Goal: Task Accomplishment & Management: Use online tool/utility

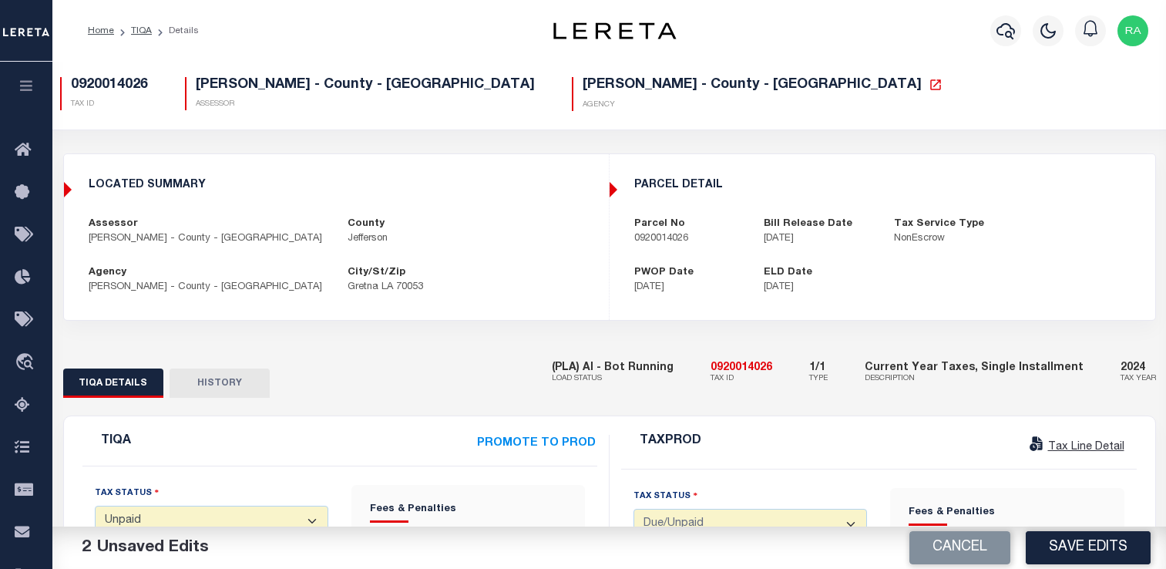
select select "UNP"
select select "DUE"
click at [224, 280] on p "[PERSON_NAME] - County - [GEOGRAPHIC_DATA]" at bounding box center [207, 287] width 237 height 15
click at [311, 167] on div "LOCATED SUMMARY [GEOGRAPHIC_DATA][PERSON_NAME] - County - [GEOGRAPHIC_DATA] [GE…" at bounding box center [336, 237] width 543 height 141
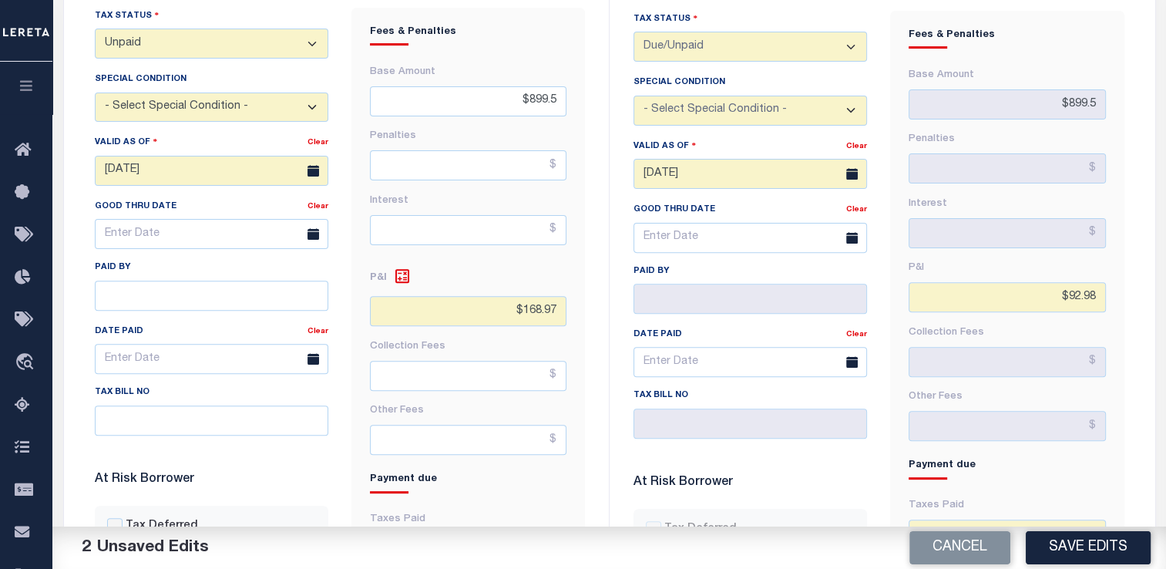
scroll to position [477, 0]
click at [311, 53] on select "- Select Status Code - Open Due/Unpaid Paid Incomplete No Tax Due Internal Refu…" at bounding box center [212, 44] width 234 height 30
select select "PYD"
click at [95, 33] on select "- Select Status Code - Open Due/Unpaid Paid Incomplete No Tax Due Internal Refu…" at bounding box center [212, 44] width 234 height 30
click at [170, 183] on input "[DATE]" at bounding box center [212, 171] width 234 height 30
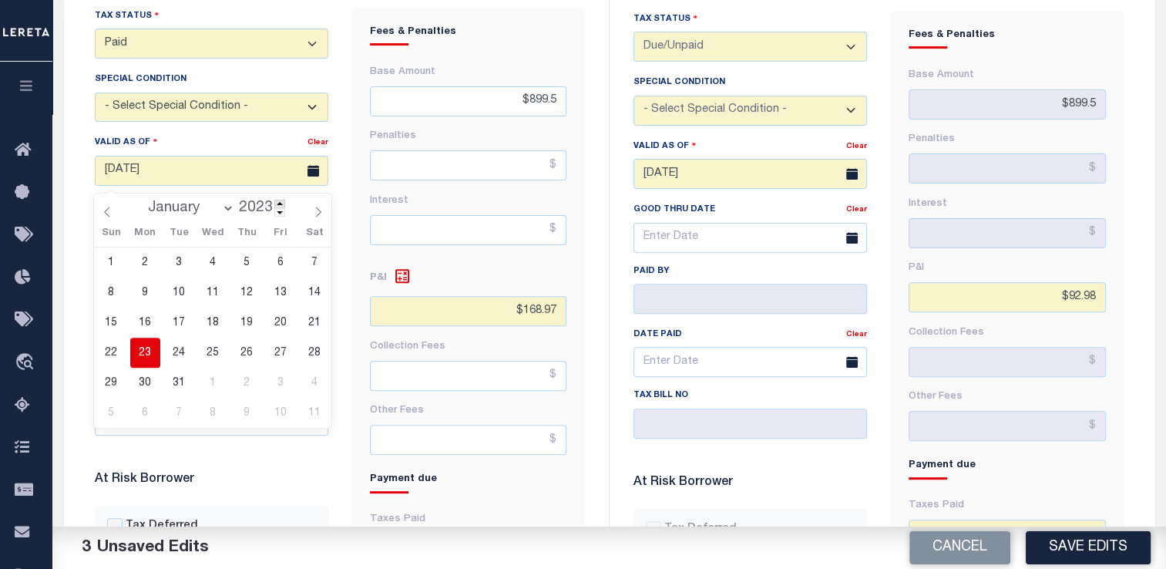
click at [281, 205] on span at bounding box center [279, 204] width 11 height 8
type input "2025"
click at [226, 208] on select "January February March April May June July August September October November De…" at bounding box center [187, 207] width 94 height 15
select select "7"
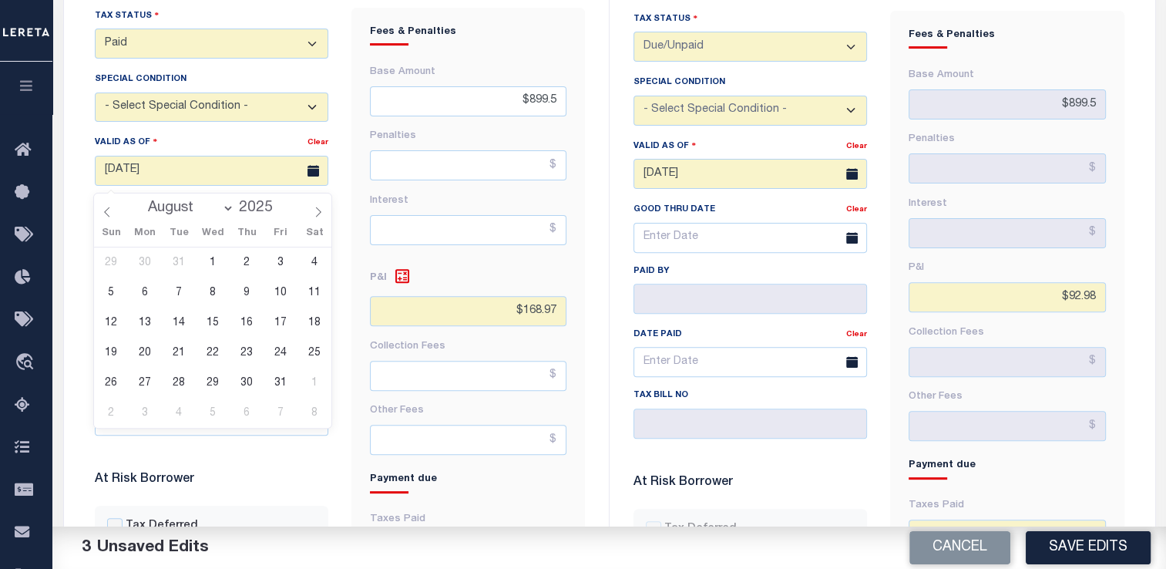
click at [143, 200] on select "January February March April May June July August September October November De…" at bounding box center [187, 207] width 94 height 15
click at [220, 350] on span "20" at bounding box center [213, 353] width 30 height 30
type input "[DATE]"
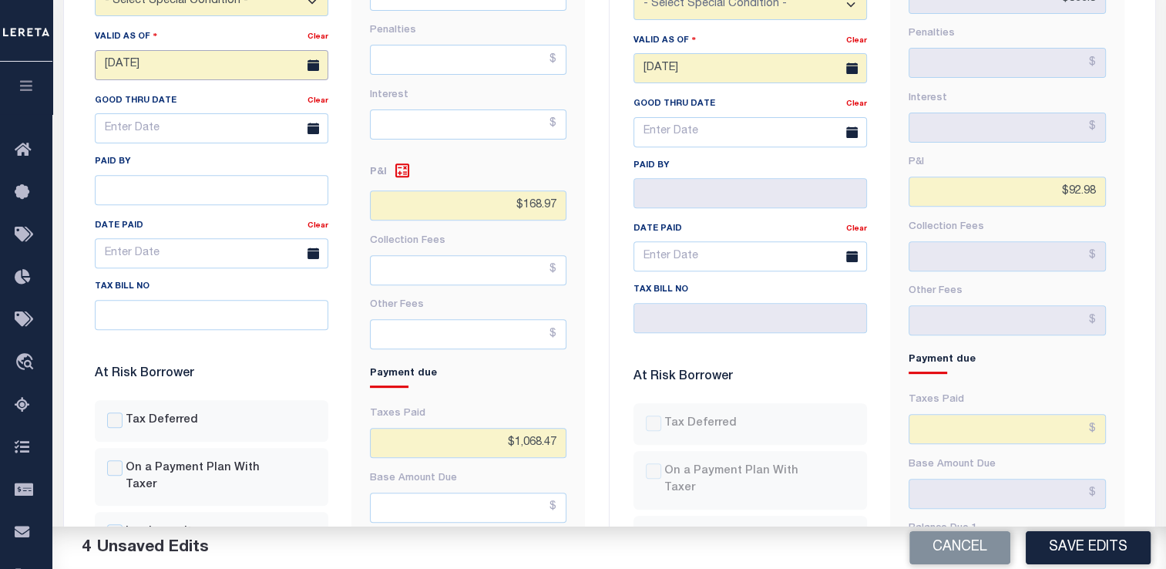
scroll to position [581, 0]
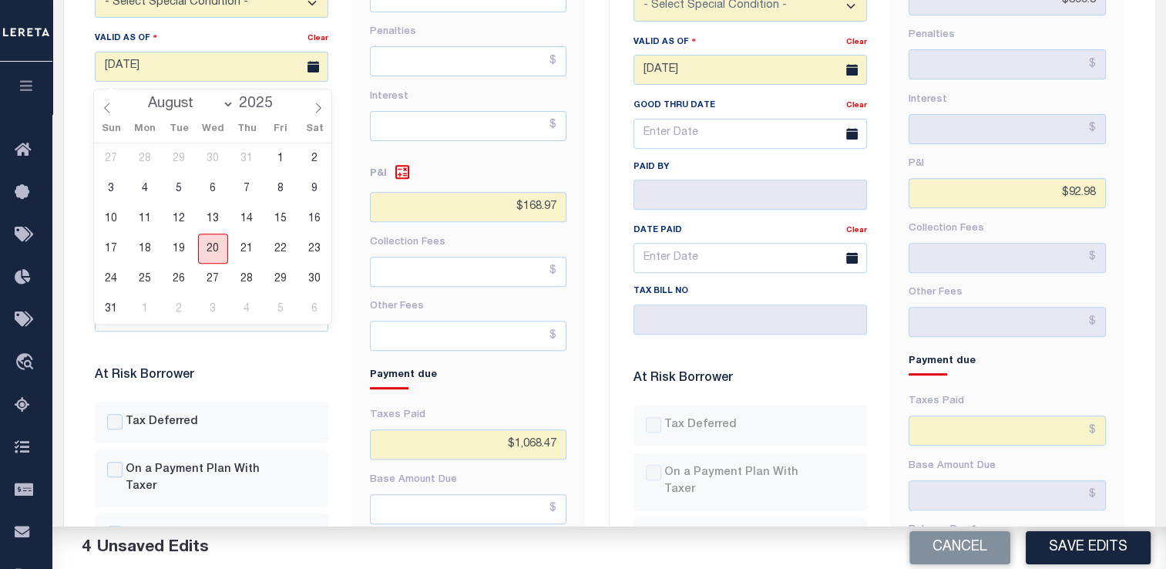
click at [210, 248] on span "20" at bounding box center [213, 249] width 30 height 30
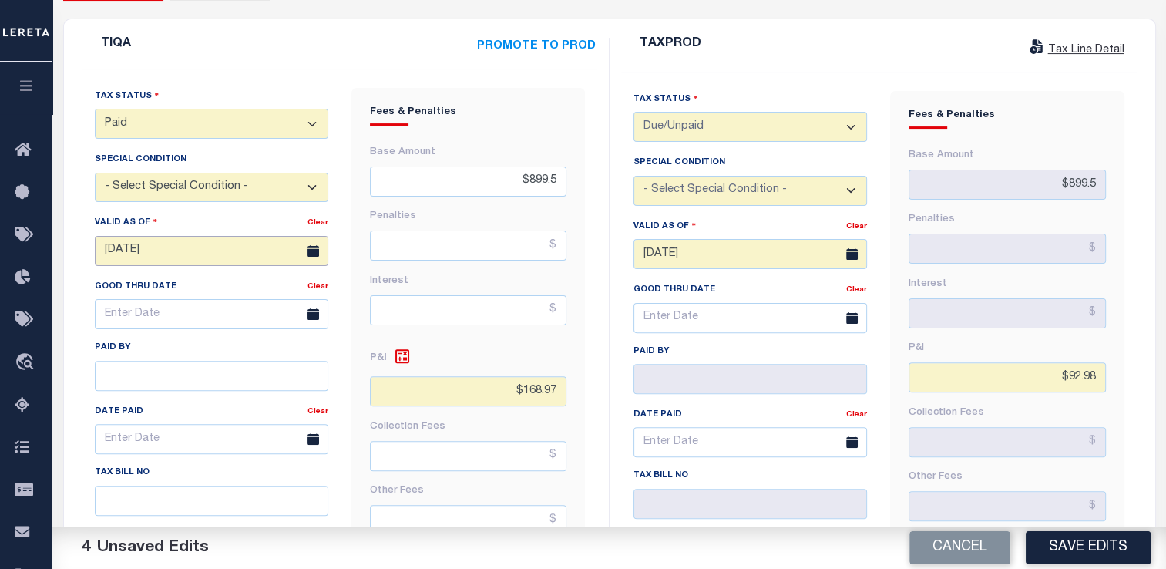
scroll to position [396, 0]
click at [1073, 550] on button "Save Edits" at bounding box center [1088, 547] width 125 height 33
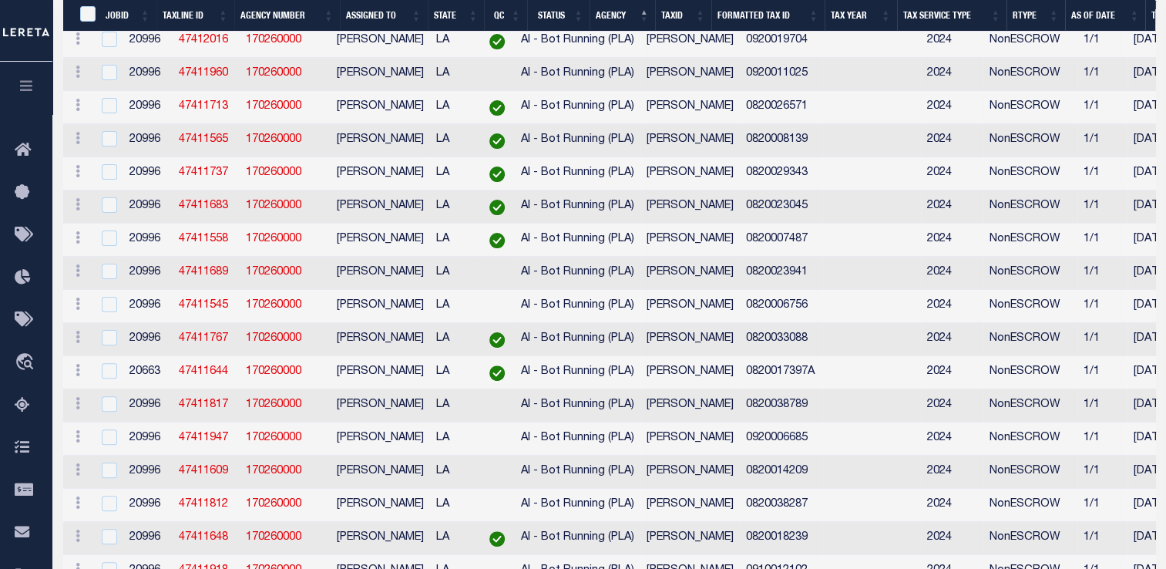
select select "2000"
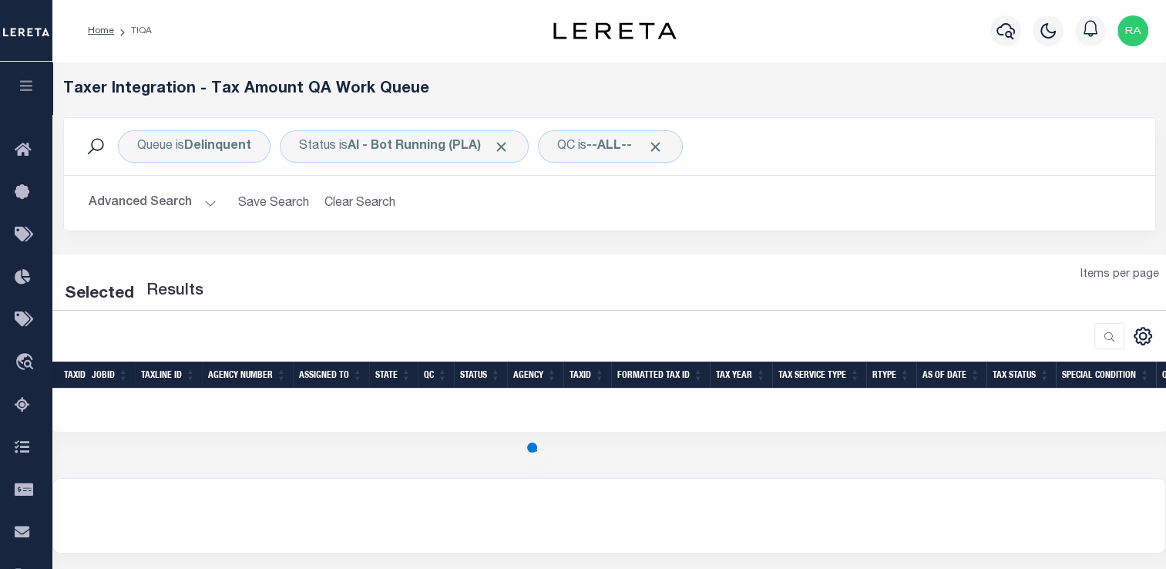
select select "2000"
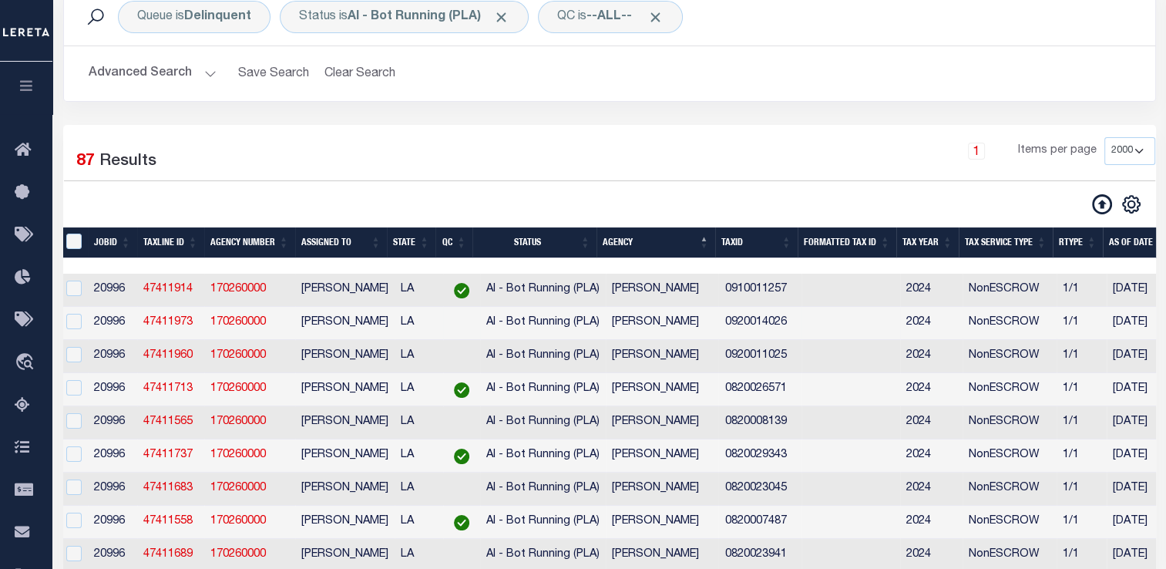
click at [80, 335] on td at bounding box center [73, 323] width 32 height 33
checkbox input "true"
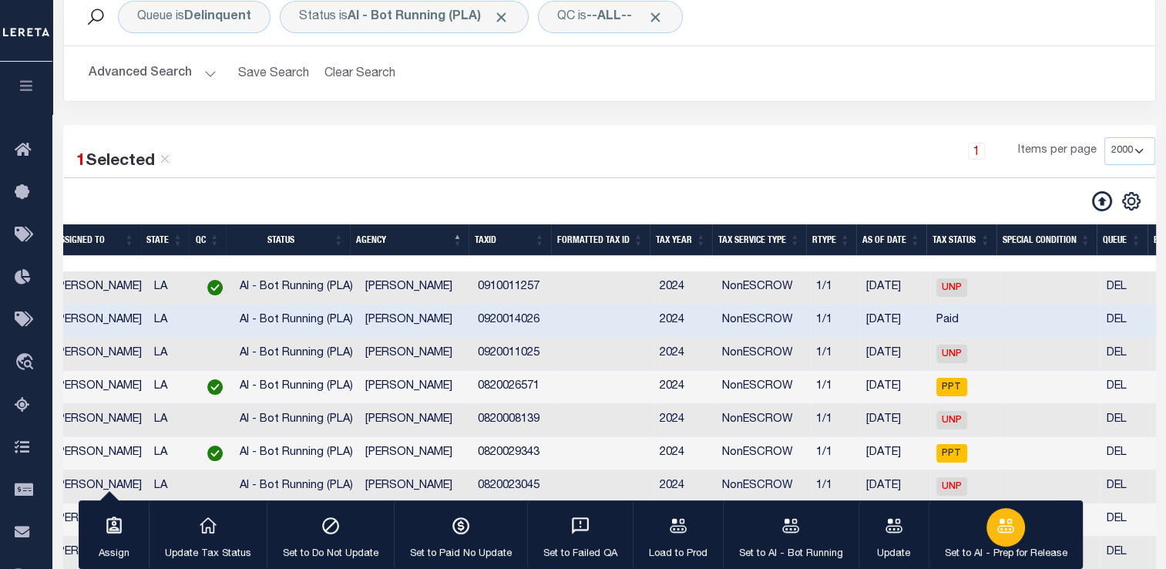
click at [986, 544] on button "Set to AI - Prep for Release" at bounding box center [1006, 534] width 154 height 69
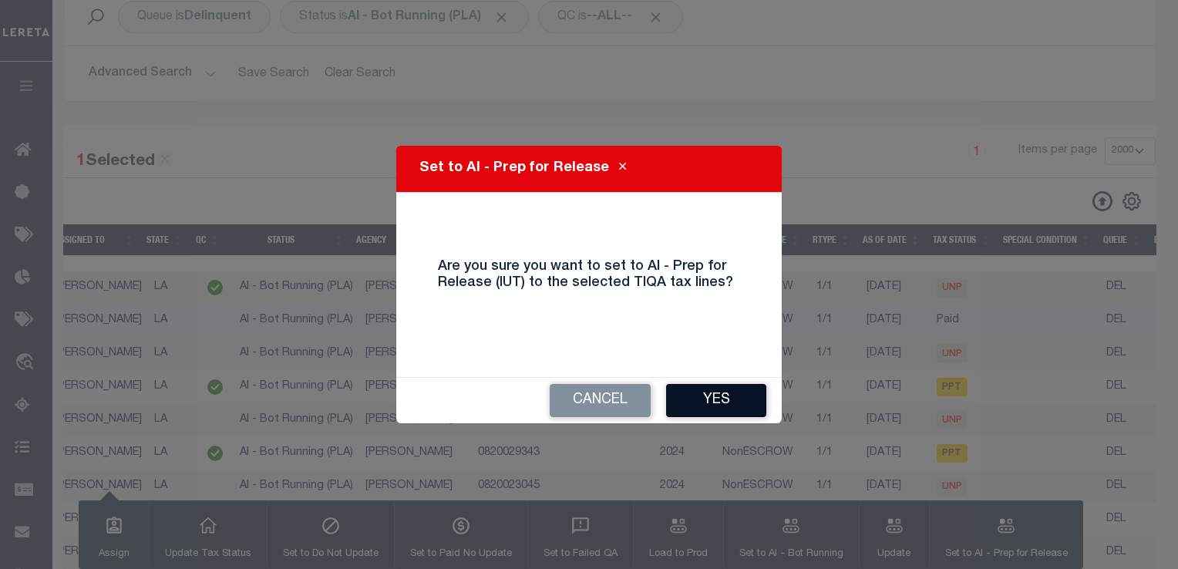
click at [734, 396] on button "Yes" at bounding box center [716, 400] width 100 height 33
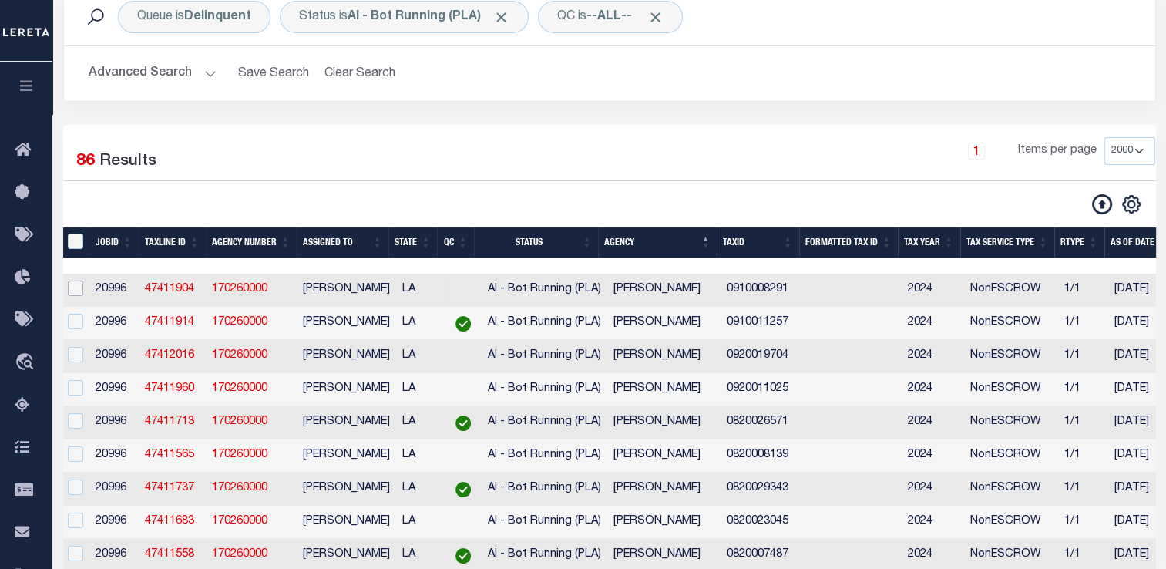
click at [73, 296] on input "checkbox" at bounding box center [75, 288] width 15 height 15
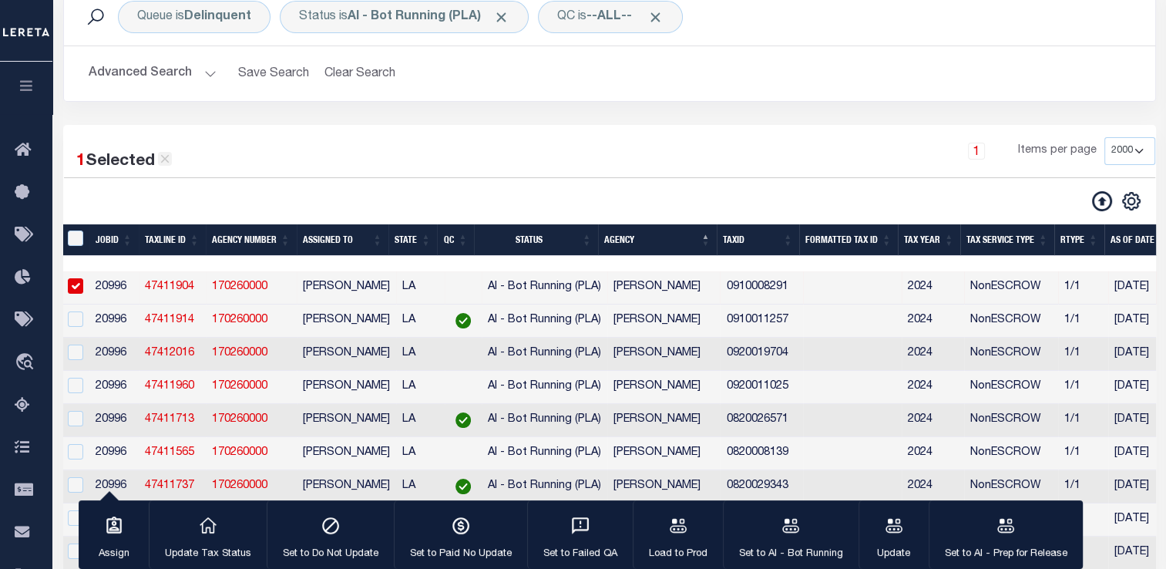
click at [166, 163] on icon at bounding box center [164, 159] width 8 height 8
checkbox input "false"
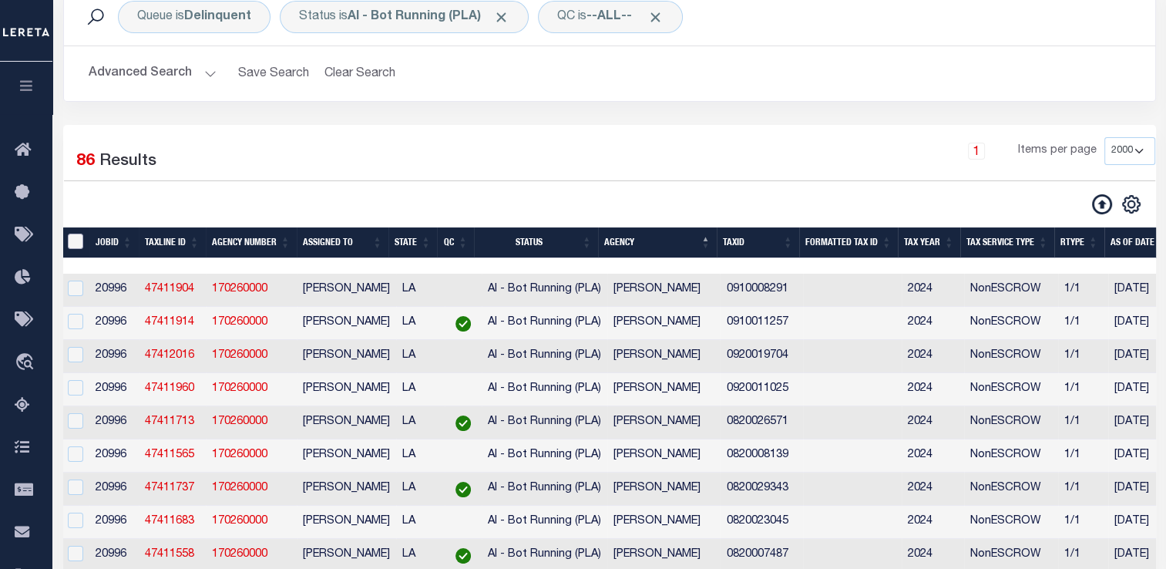
click at [69, 239] on input "TaxID" at bounding box center [75, 241] width 15 height 15
checkbox input "true"
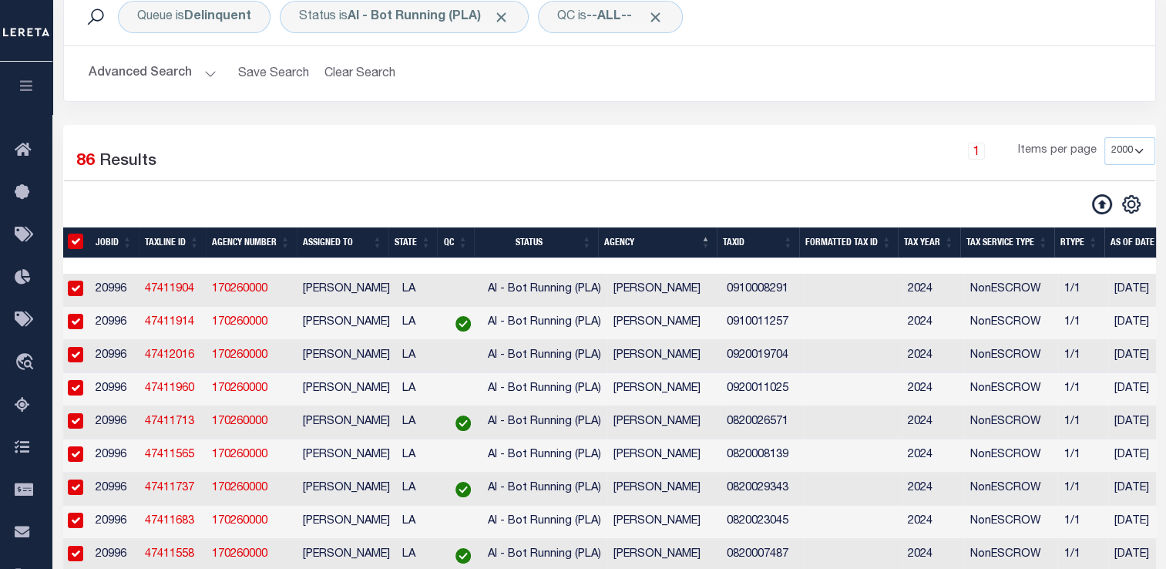
checkbox input "true"
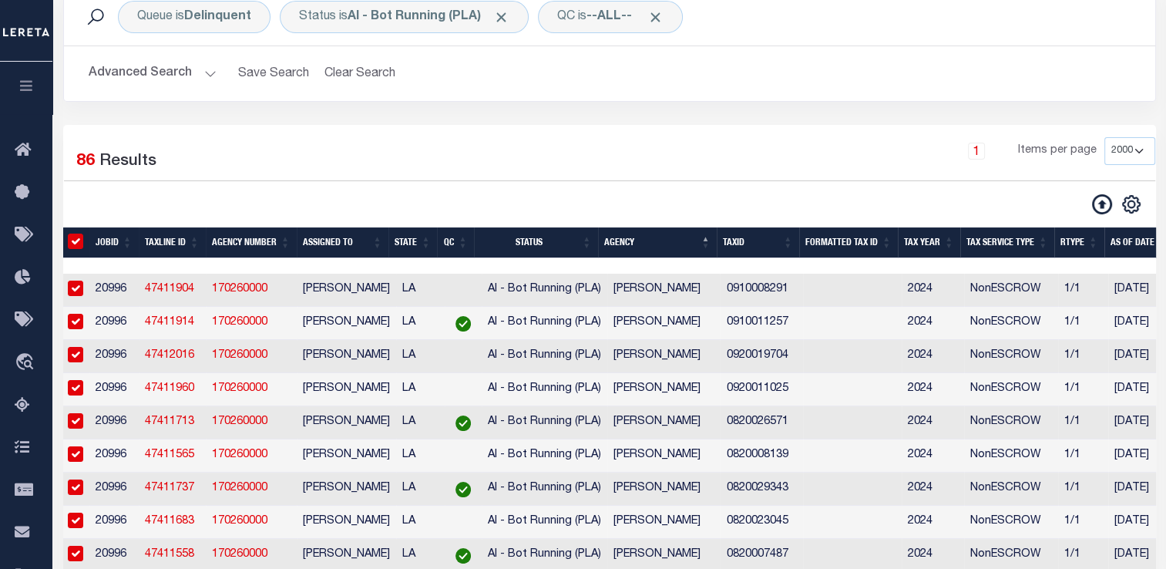
checkbox input "true"
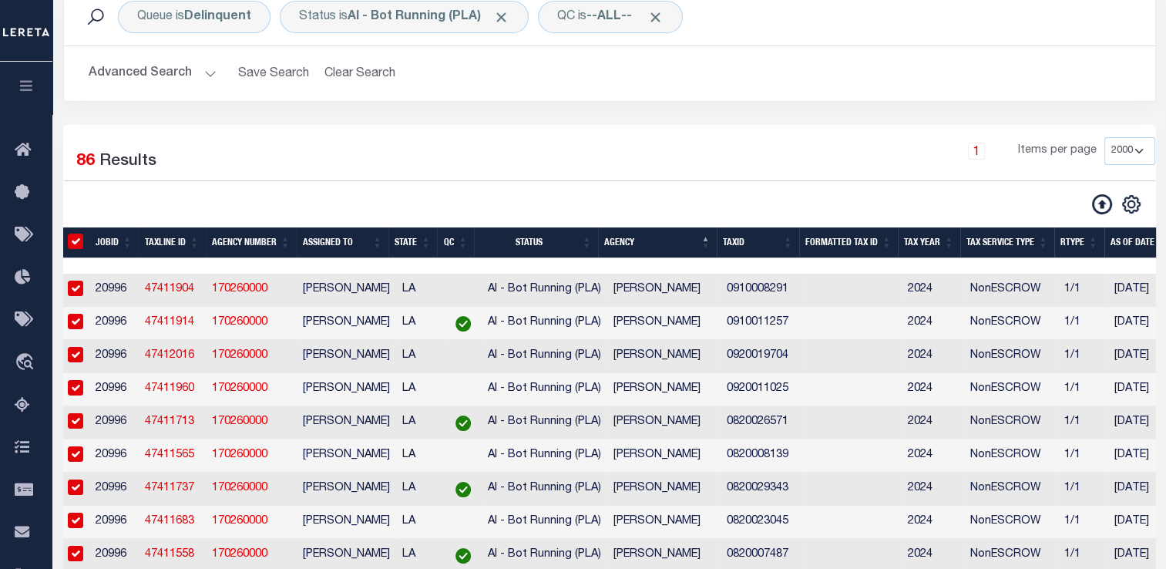
checkbox input "true"
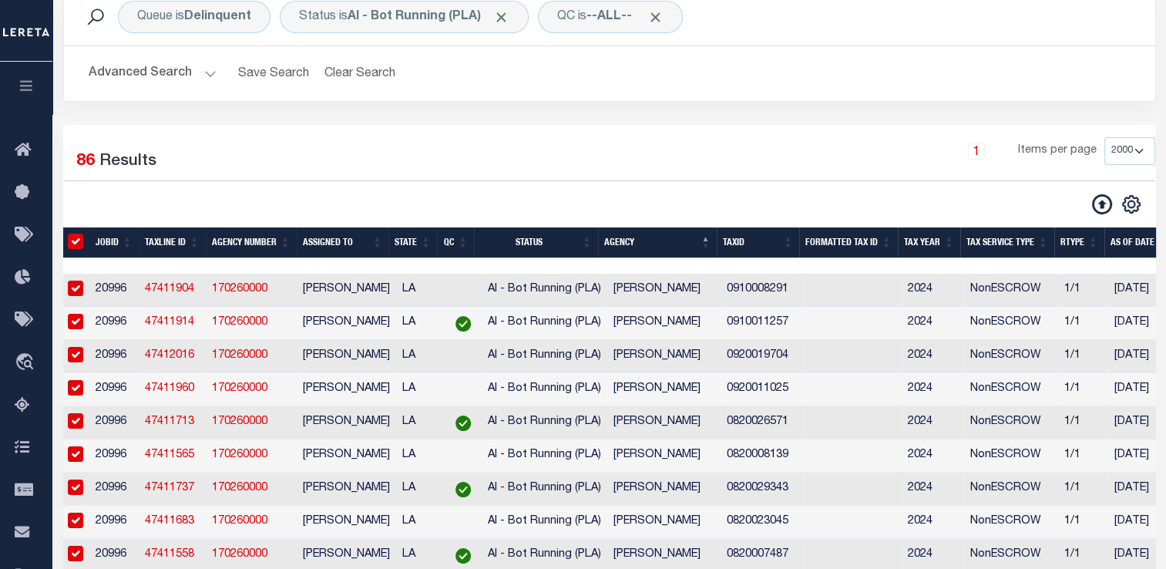
checkbox input "true"
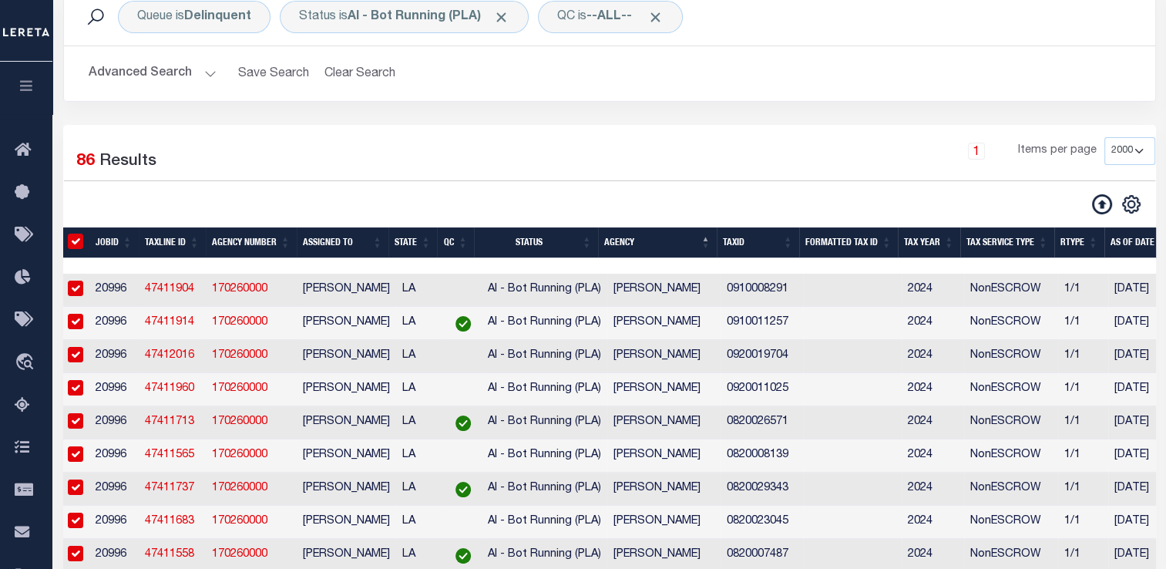
checkbox input "true"
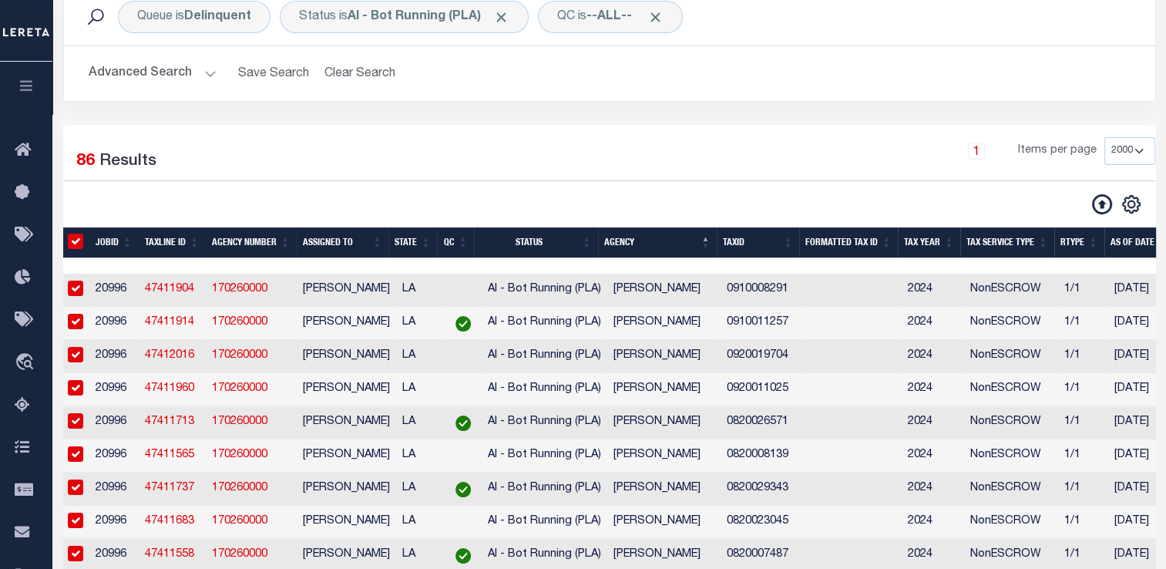
checkbox input "true"
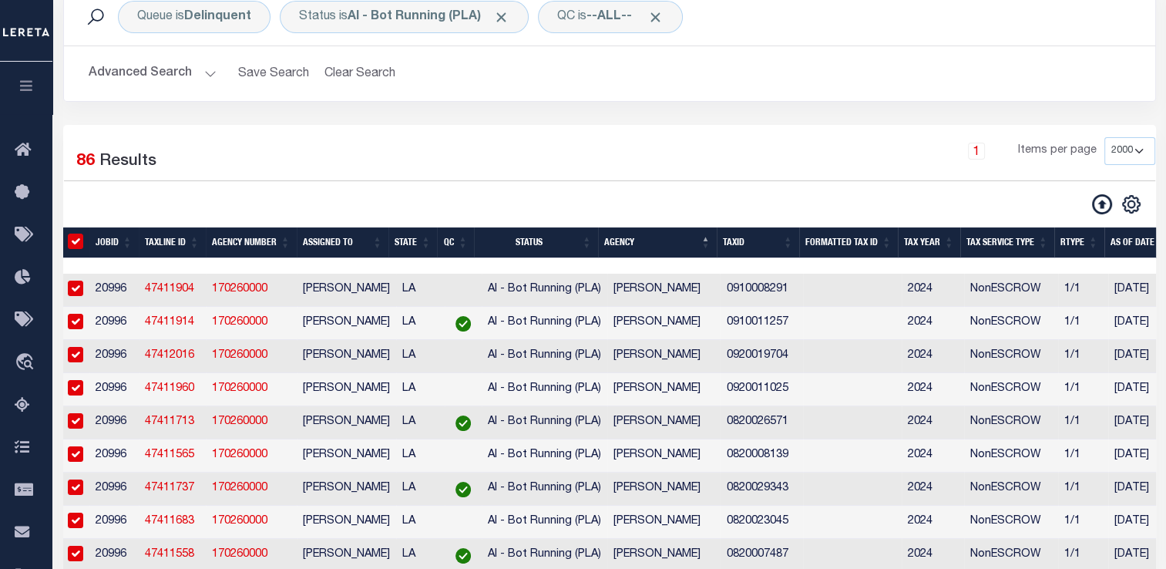
checkbox input "true"
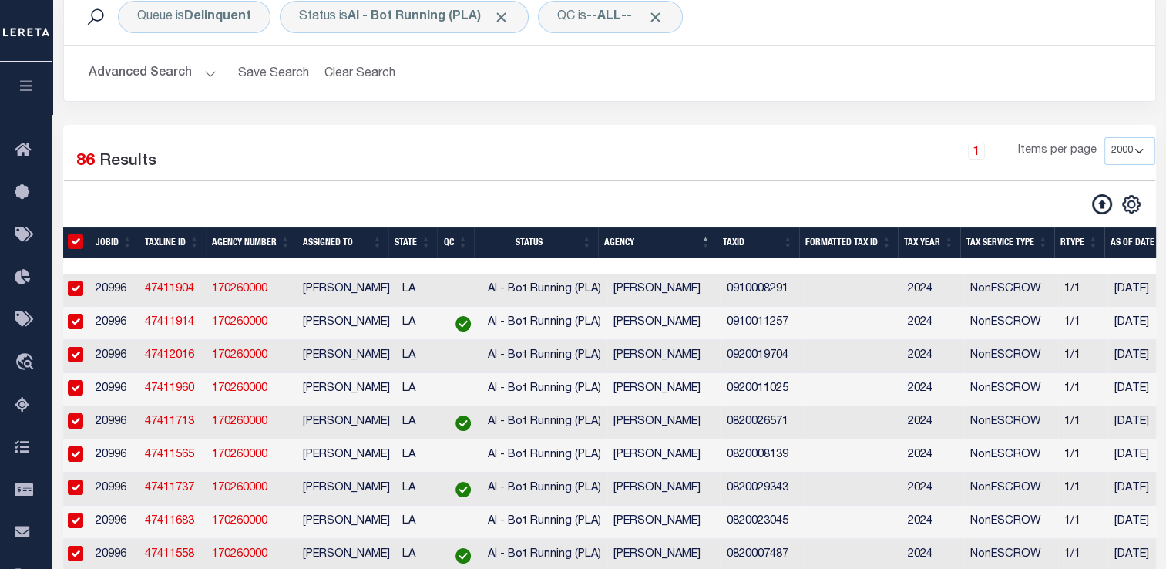
checkbox input "true"
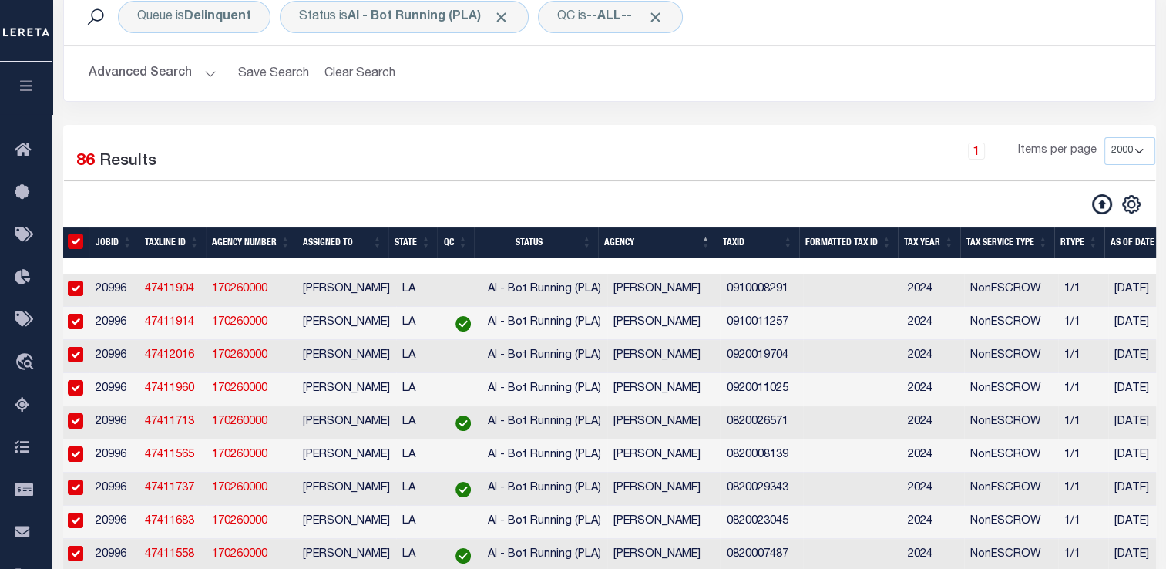
checkbox input "true"
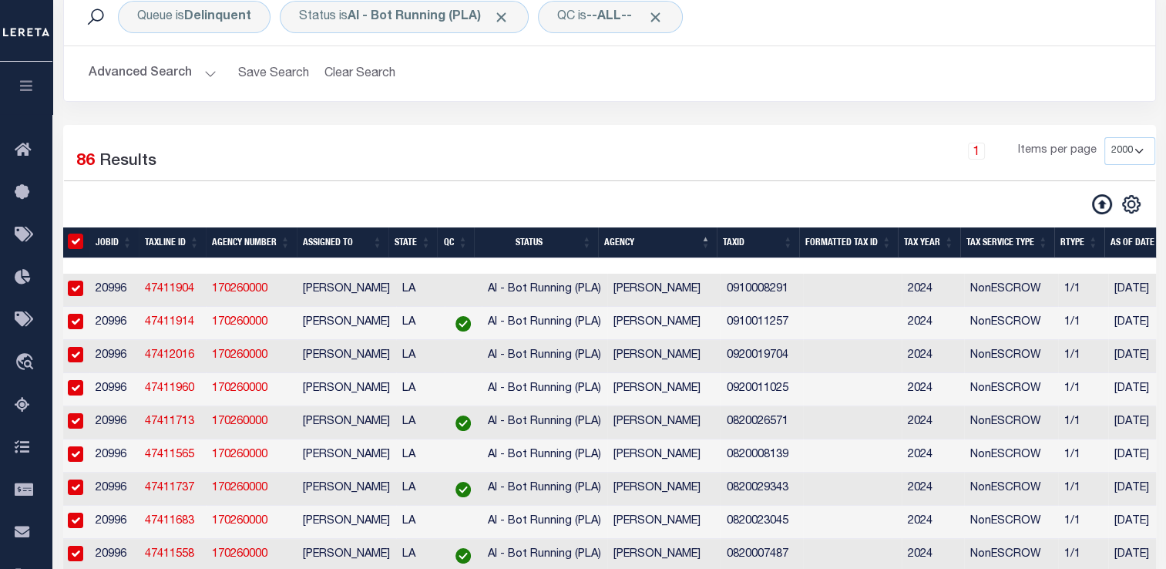
checkbox input "true"
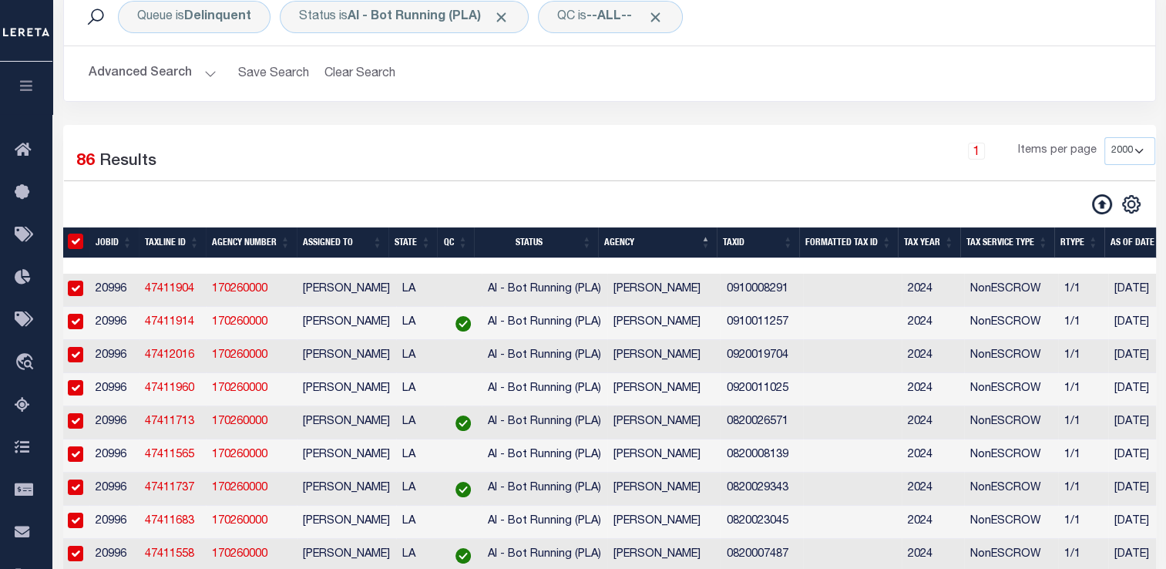
checkbox input "true"
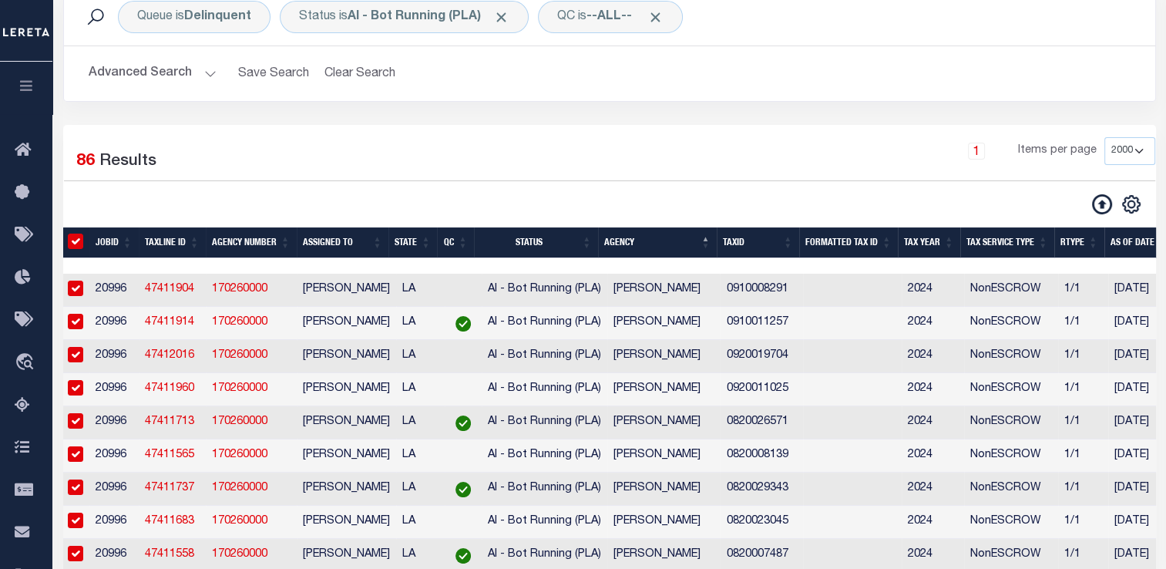
checkbox input "true"
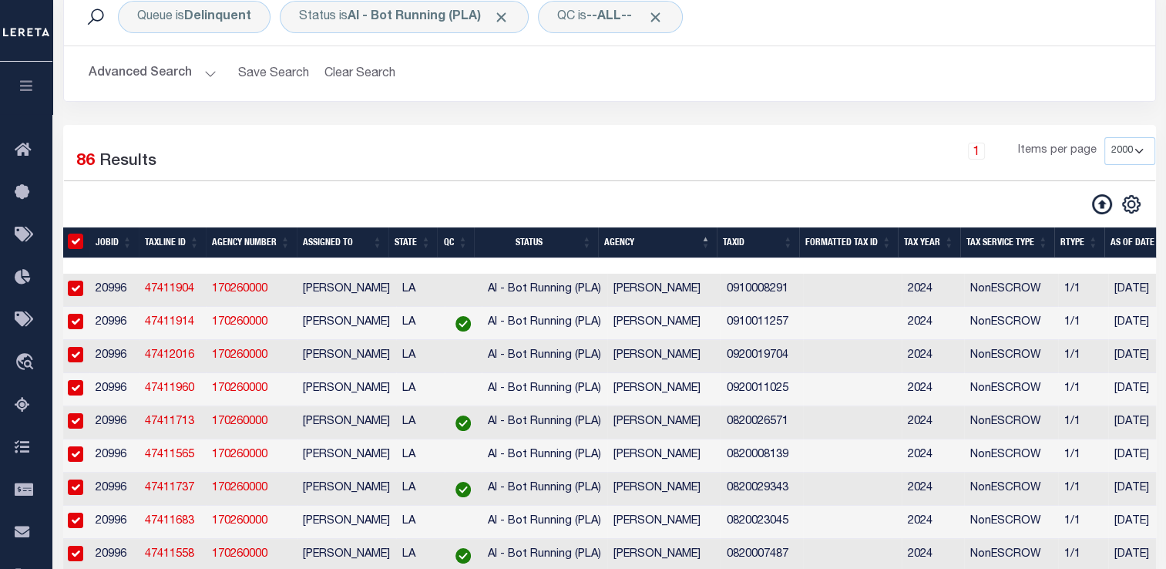
checkbox input "true"
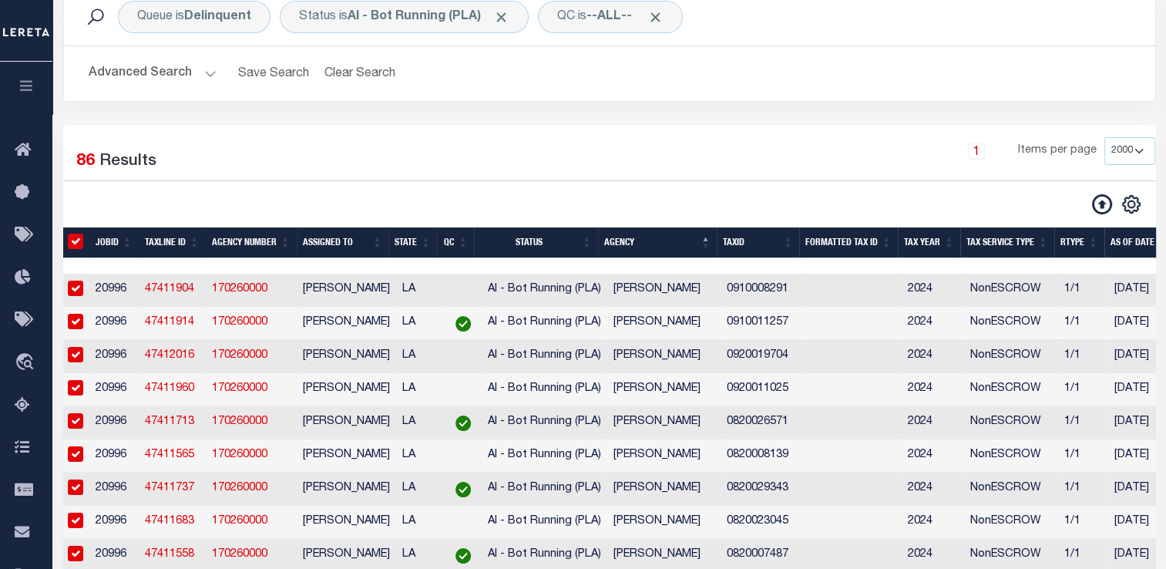
checkbox input "true"
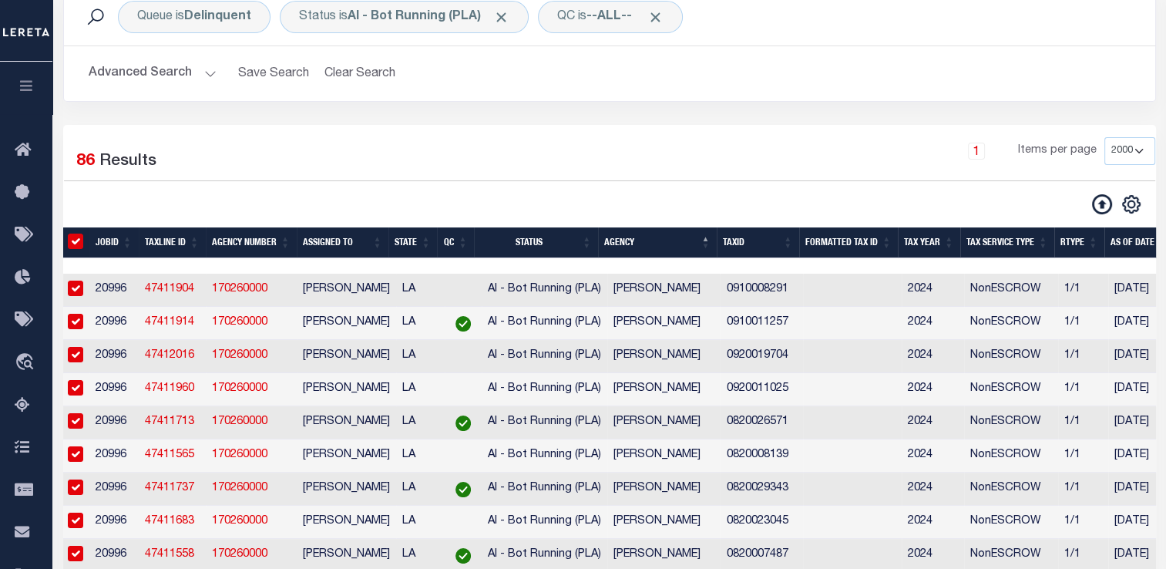
checkbox input "true"
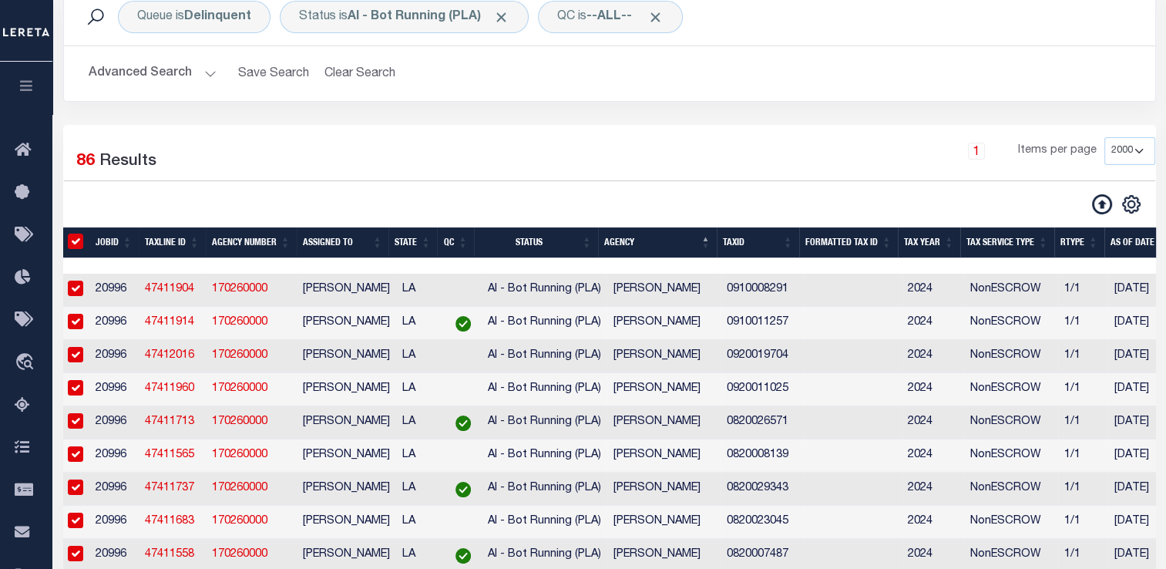
checkbox input "true"
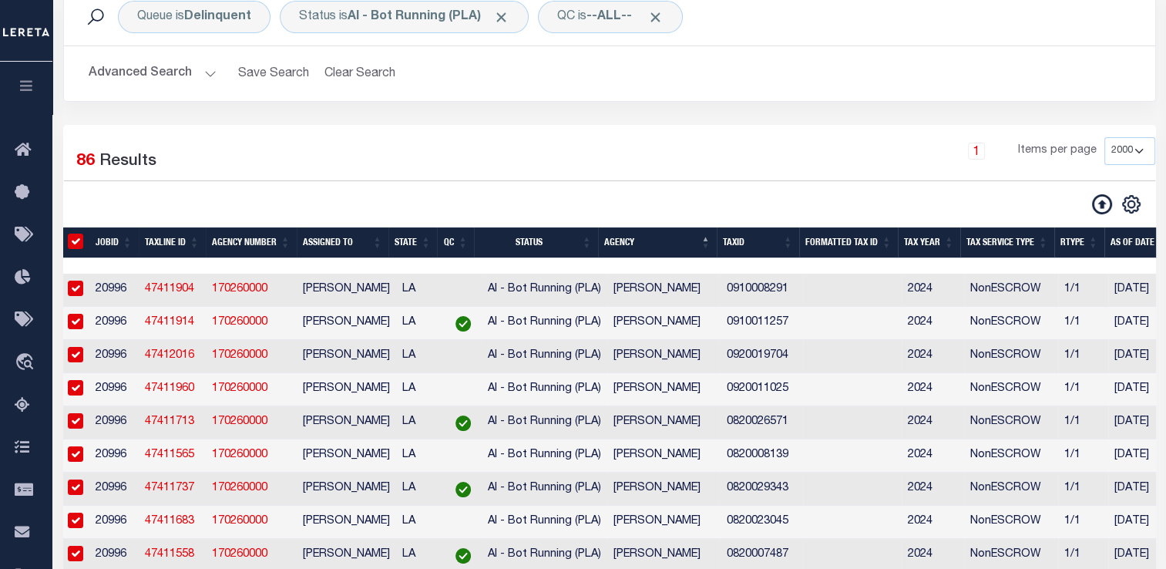
checkbox input "true"
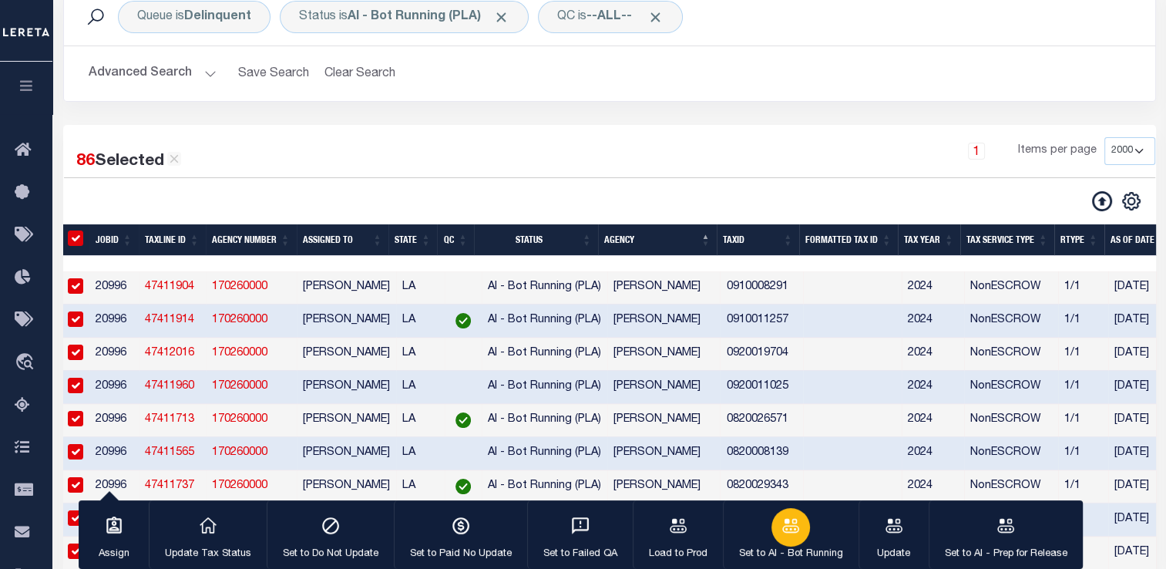
click at [783, 536] on icon "button" at bounding box center [791, 526] width 20 height 20
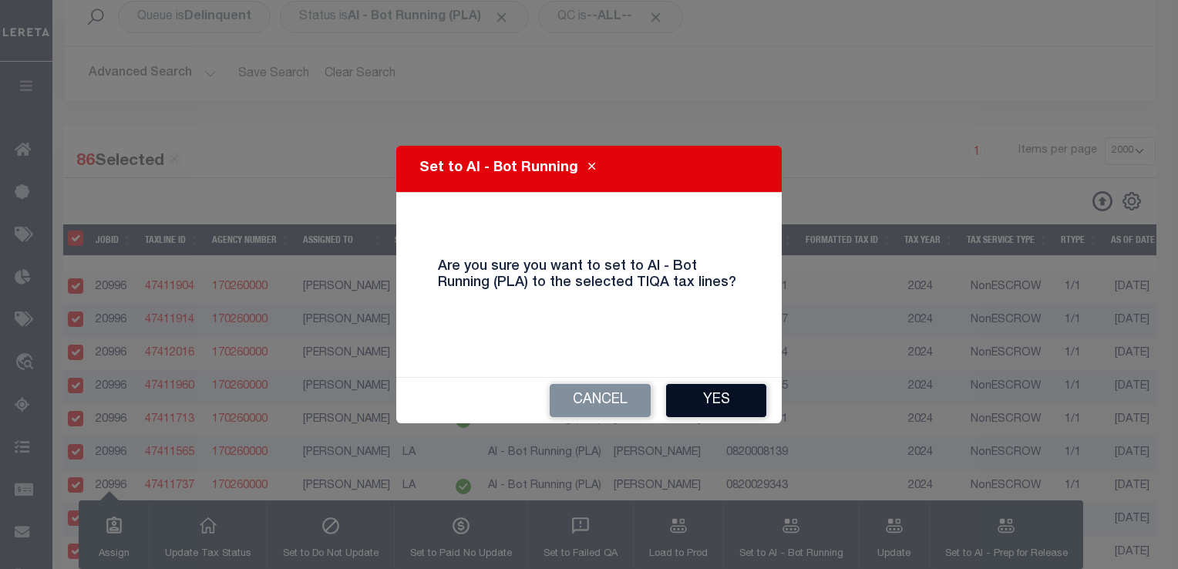
click at [701, 396] on button "Yes" at bounding box center [716, 400] width 100 height 33
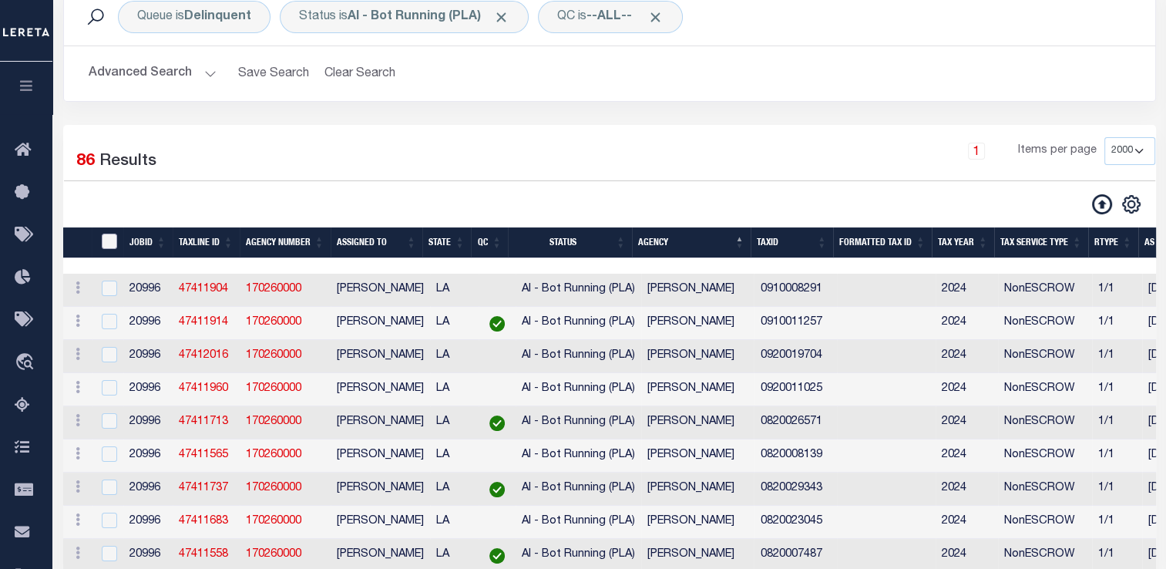
click at [102, 238] on input "TaxID" at bounding box center [109, 241] width 15 height 15
checkbox input "true"
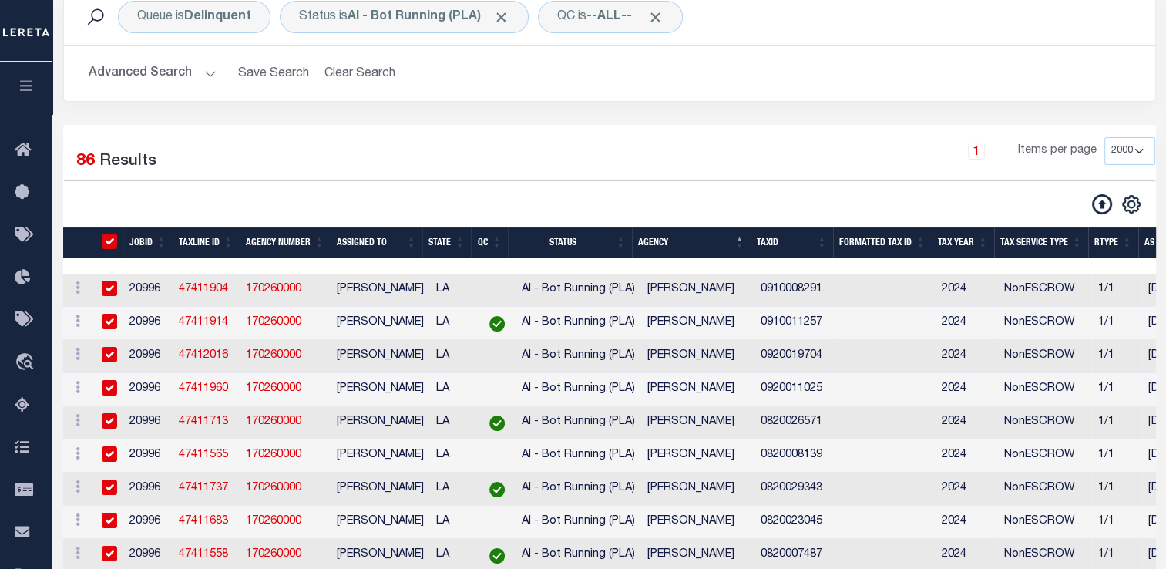
checkbox input "true"
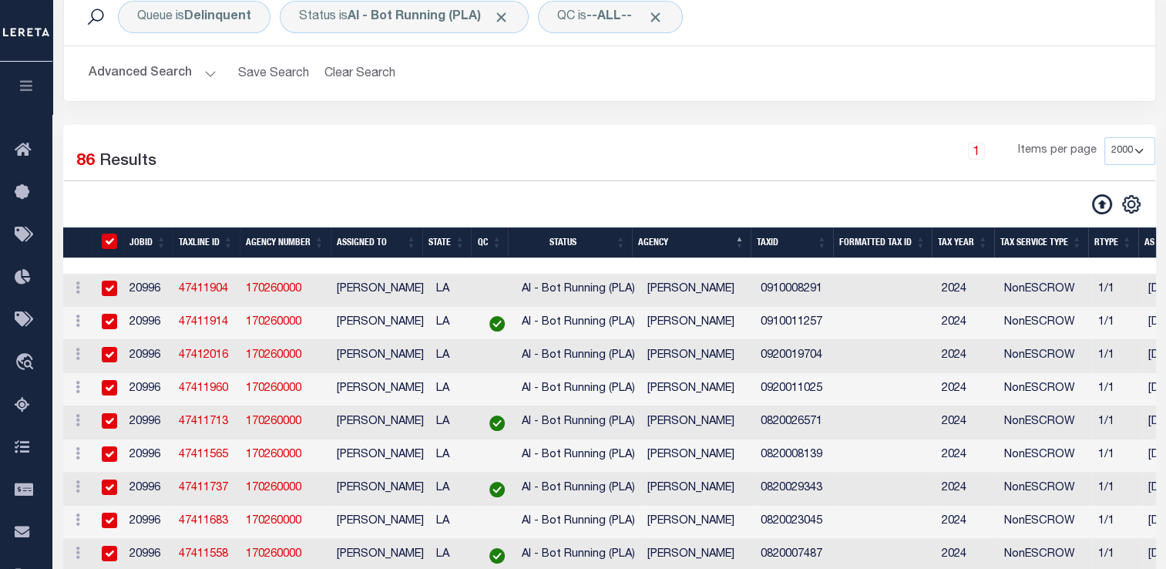
checkbox input "true"
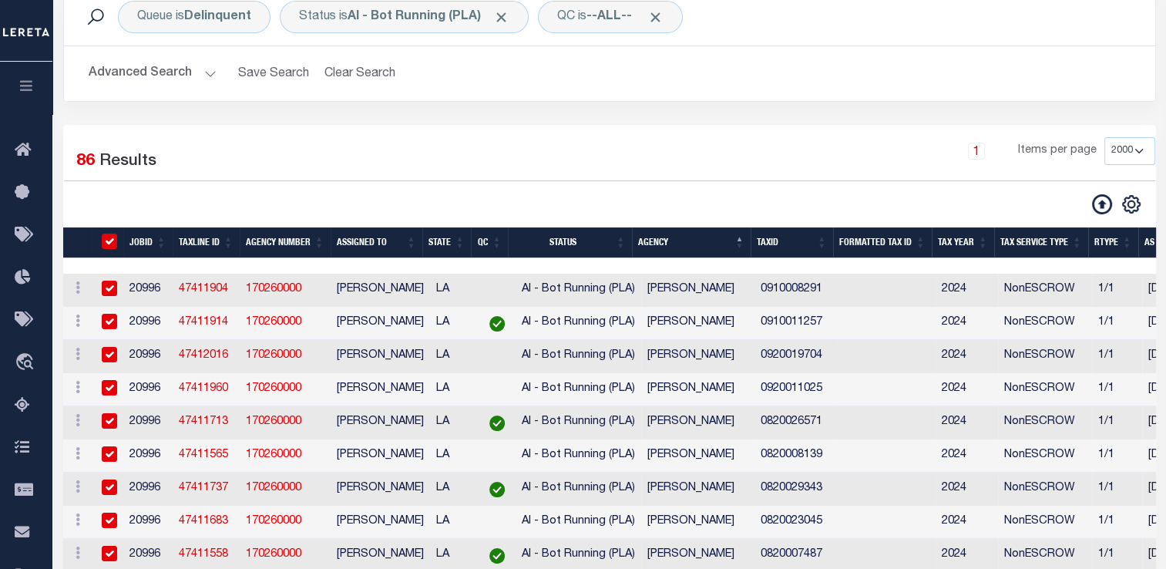
checkbox input "true"
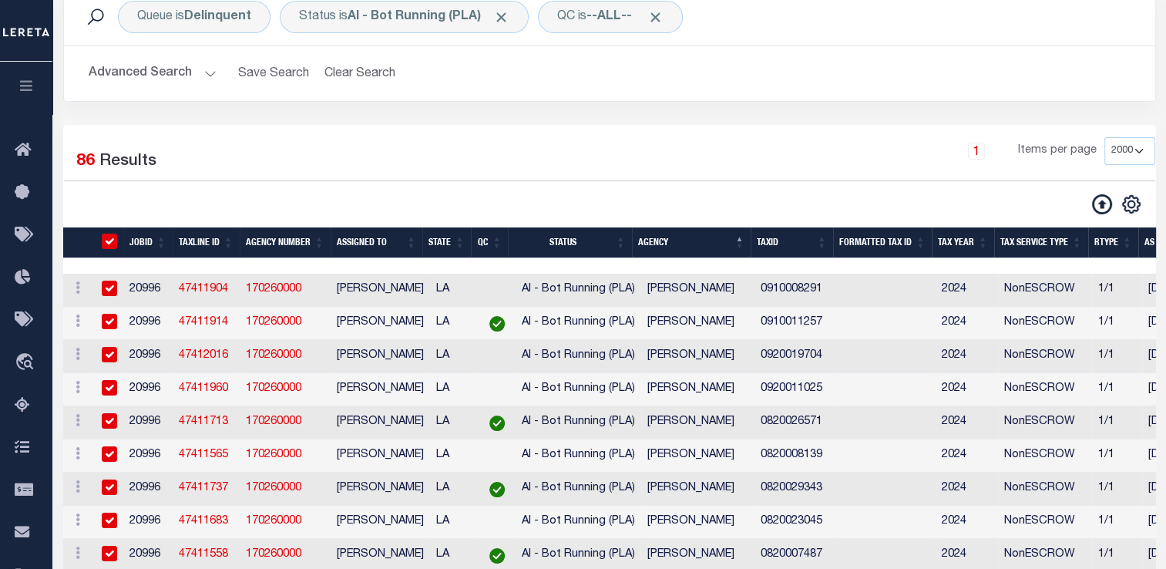
checkbox input "true"
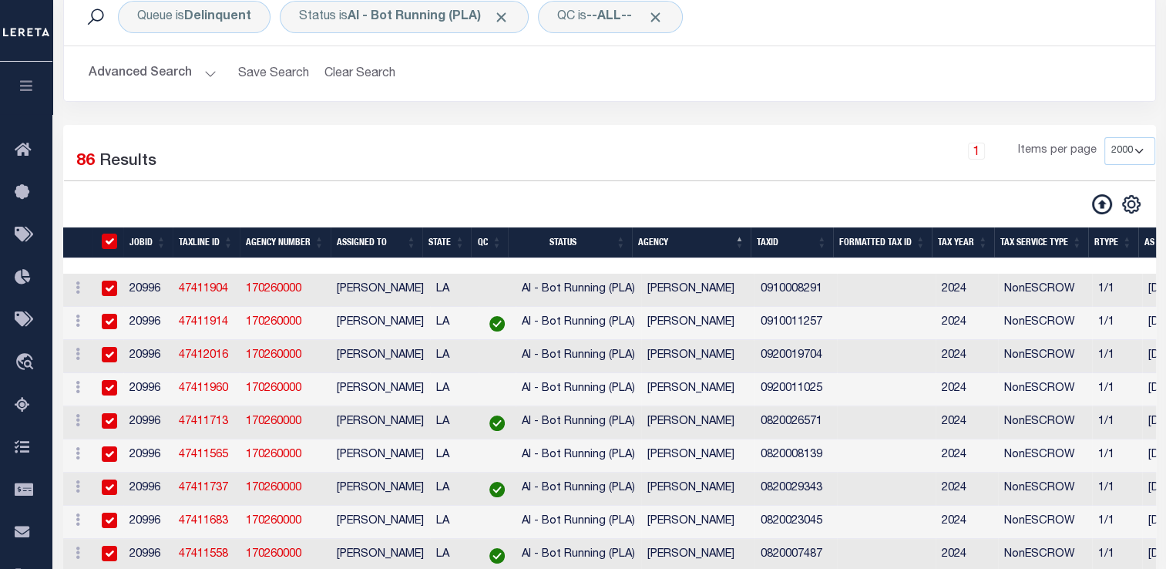
checkbox input "true"
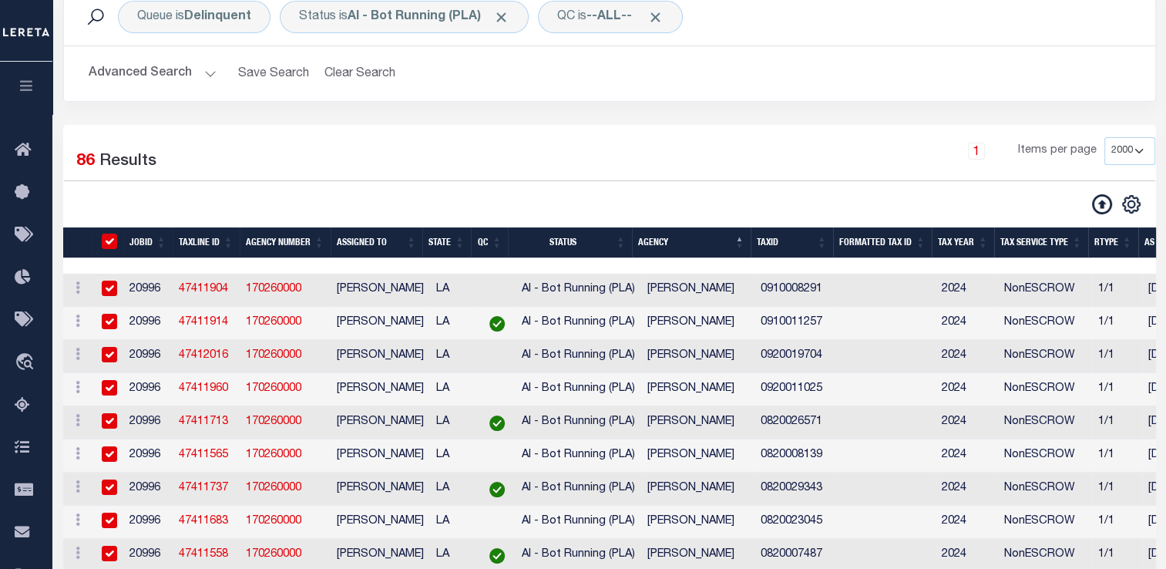
checkbox input "true"
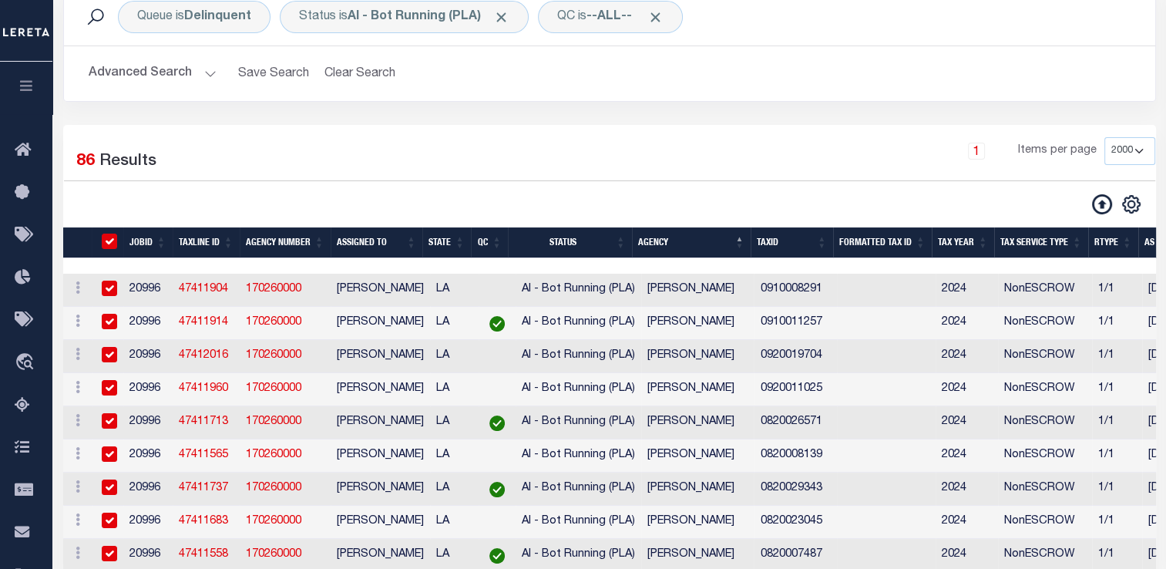
checkbox input "true"
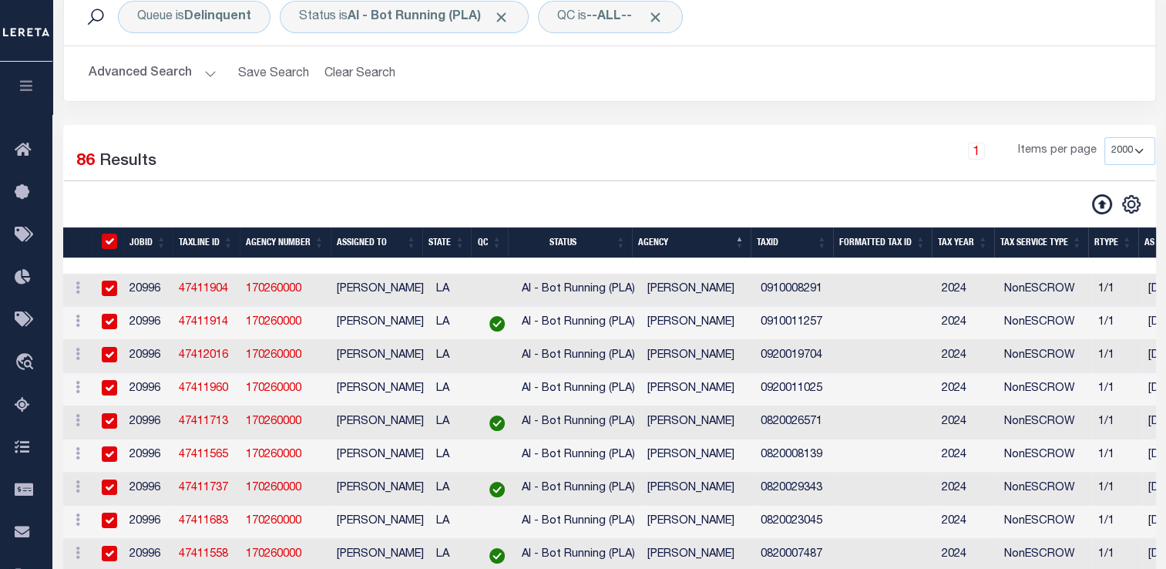
checkbox input "true"
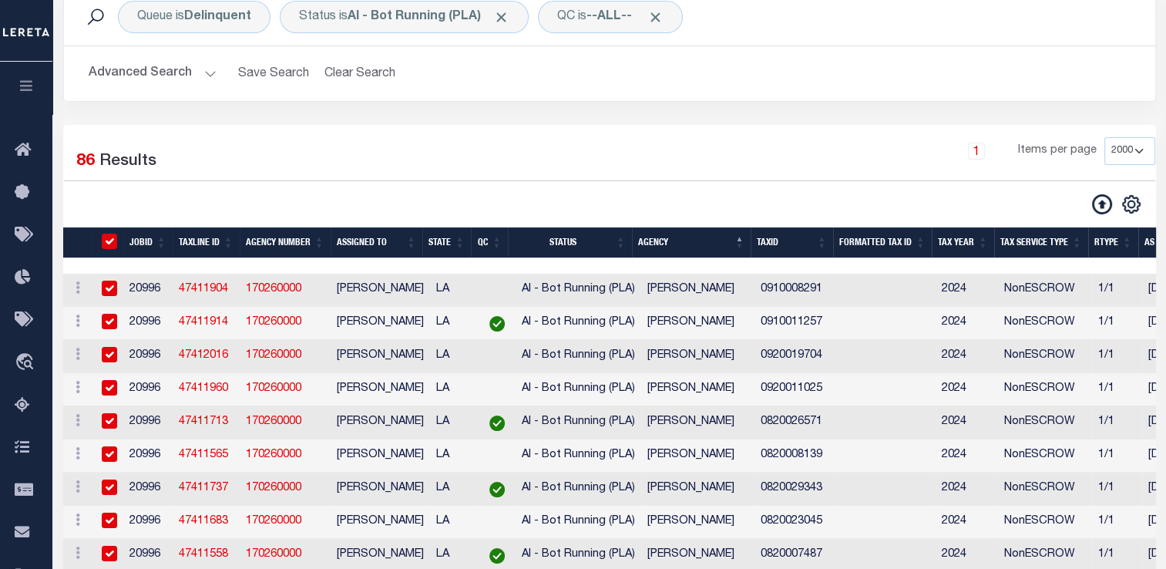
checkbox input "true"
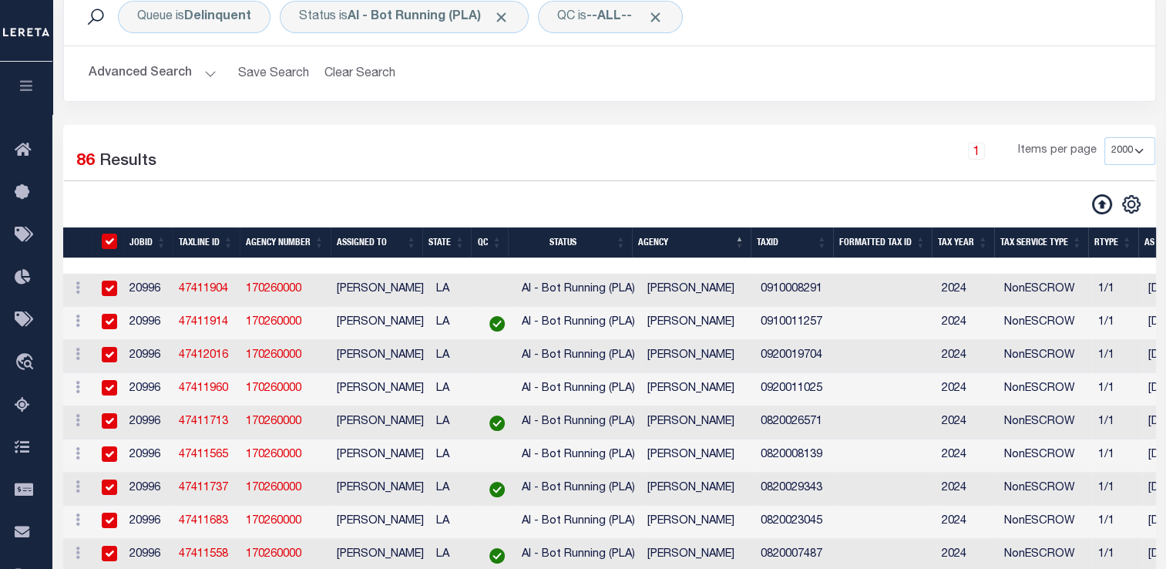
checkbox input "true"
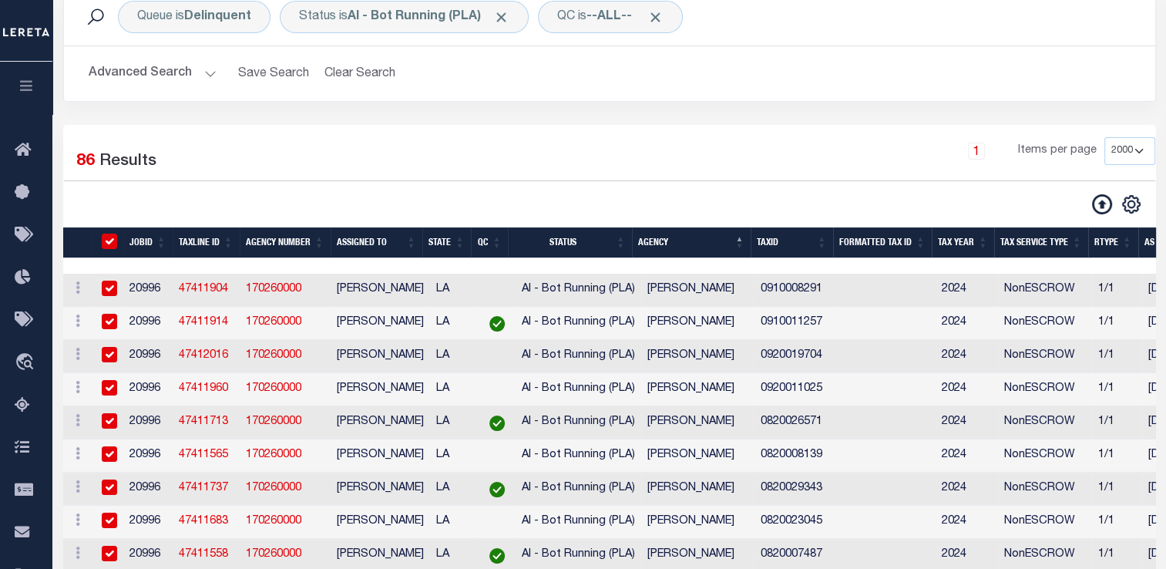
checkbox input "true"
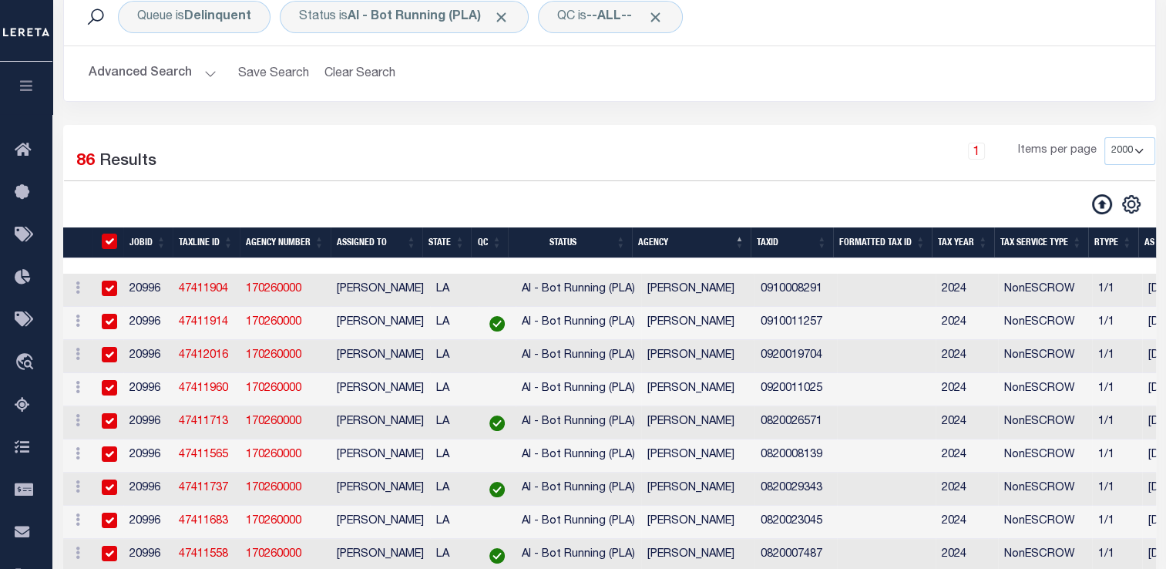
checkbox input "true"
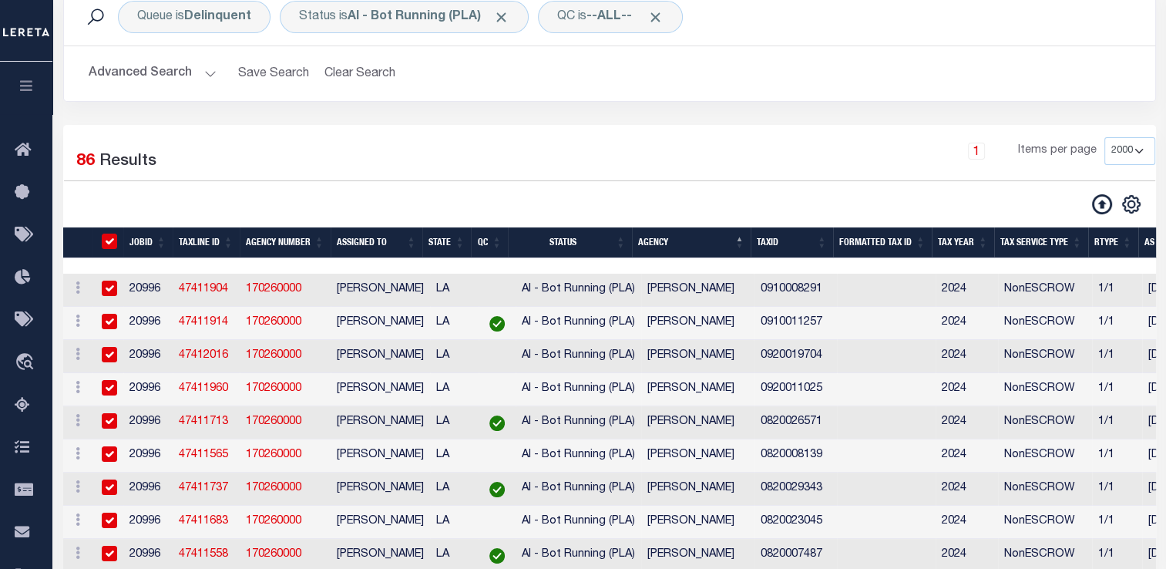
checkbox input "true"
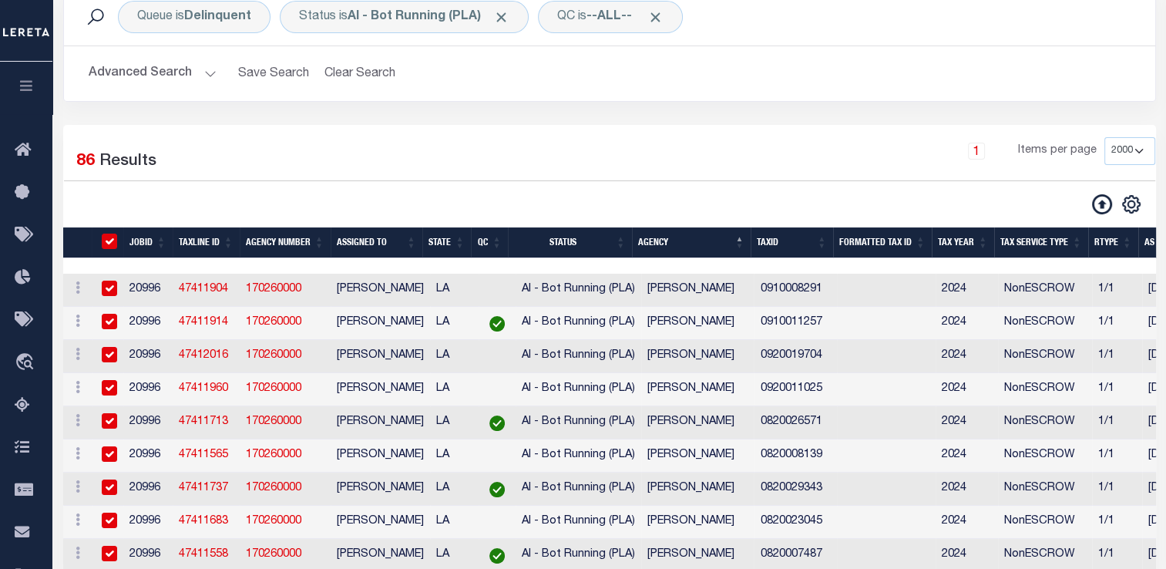
checkbox input "true"
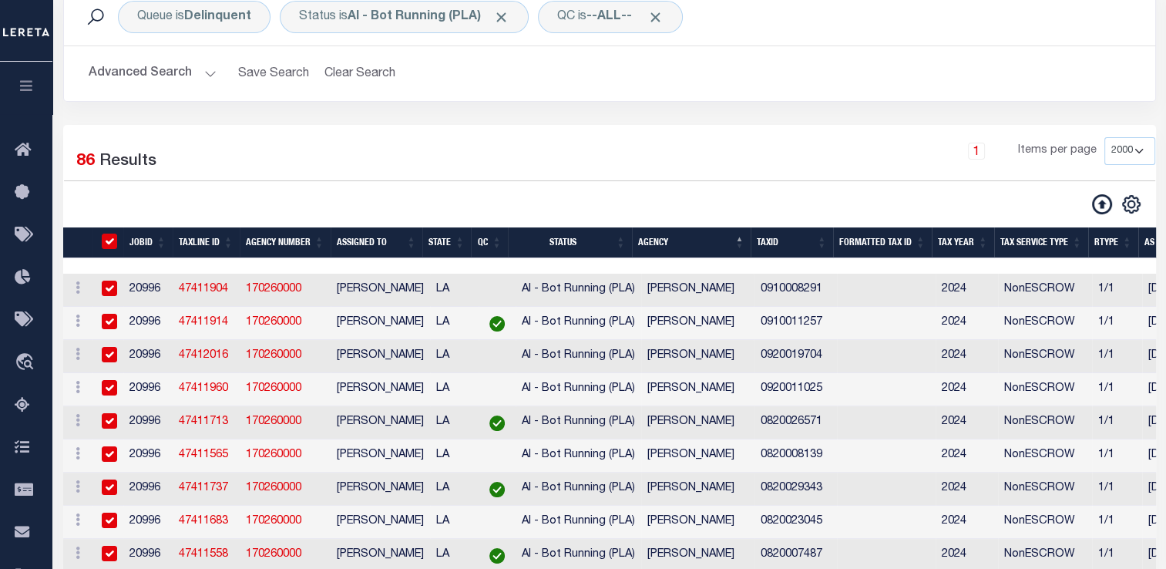
checkbox input "true"
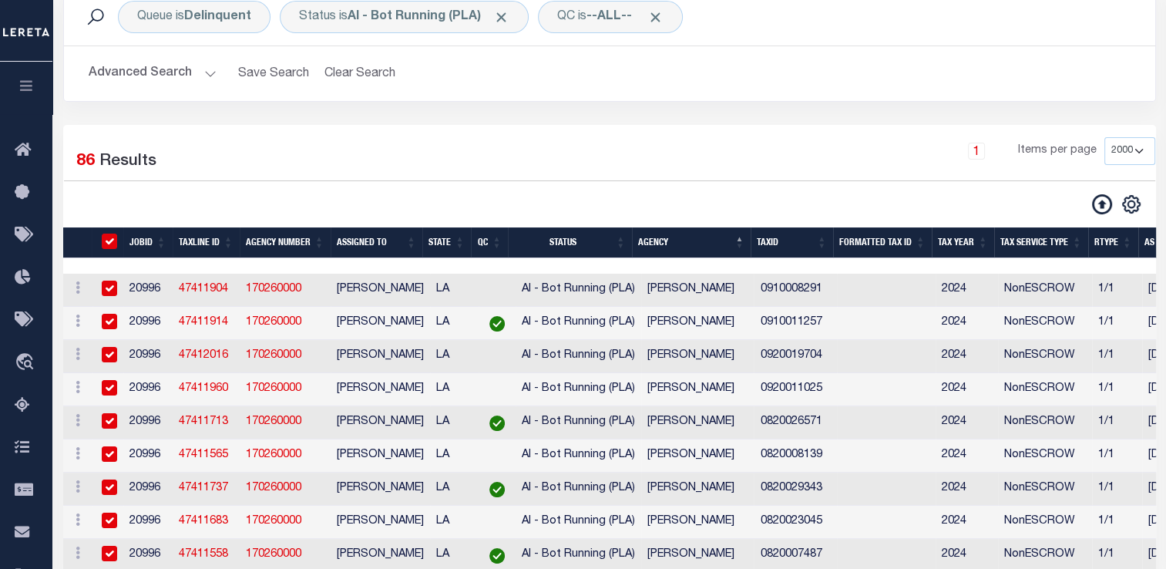
checkbox input "true"
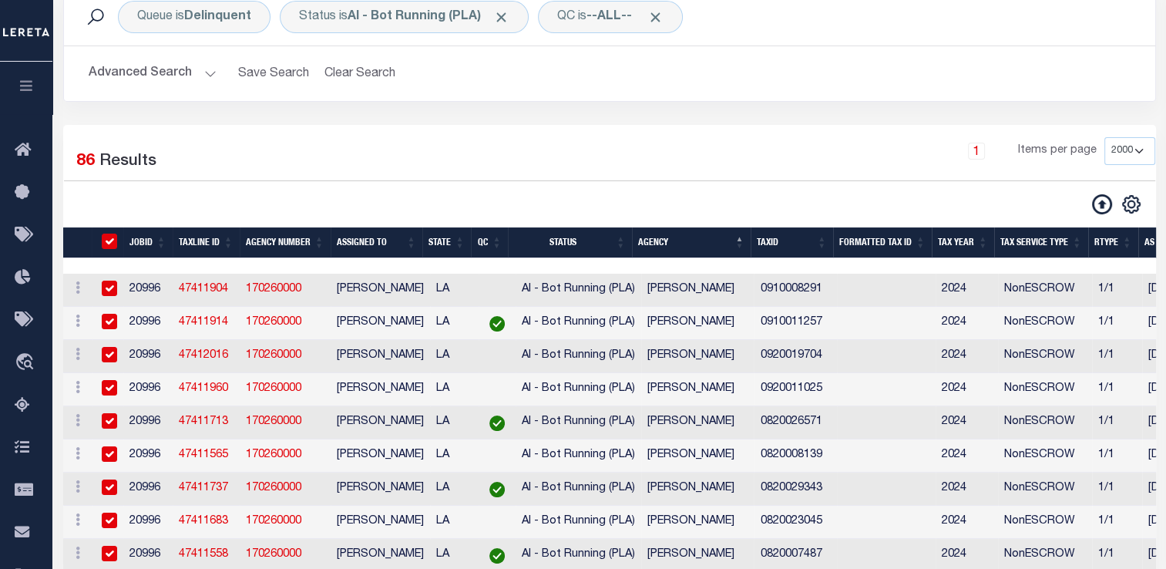
checkbox input "true"
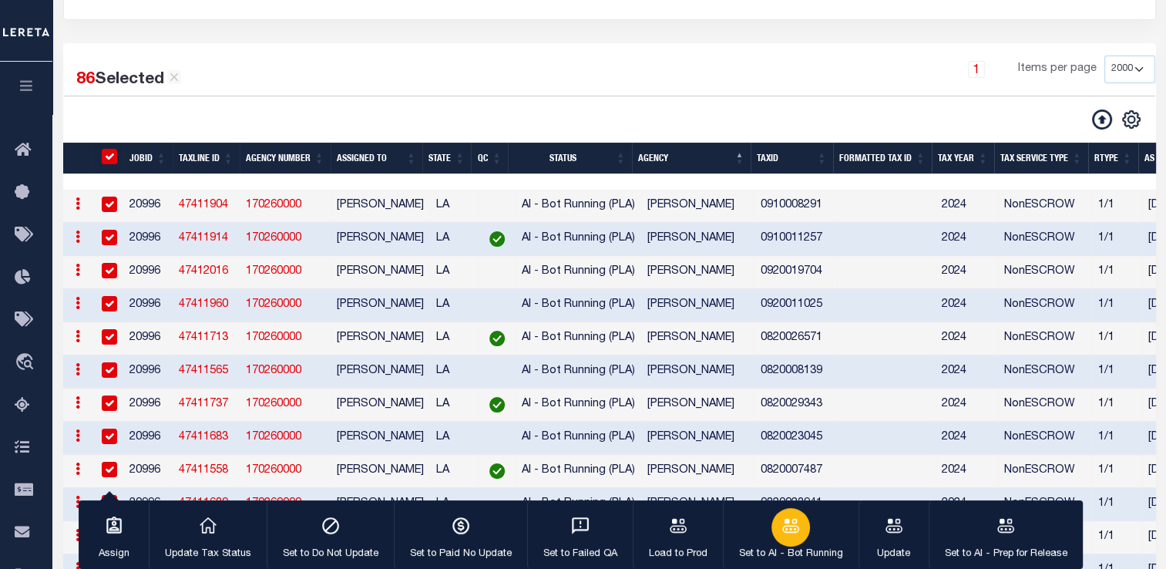
click at [784, 533] on icon "button" at bounding box center [791, 526] width 20 height 20
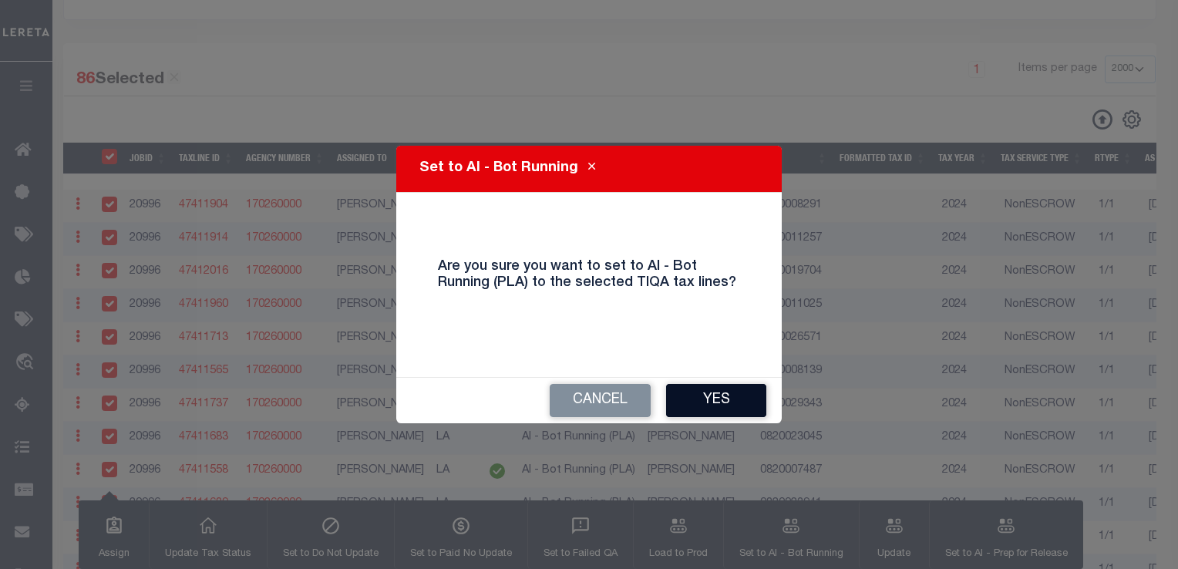
click at [719, 392] on button "Yes" at bounding box center [716, 400] width 100 height 33
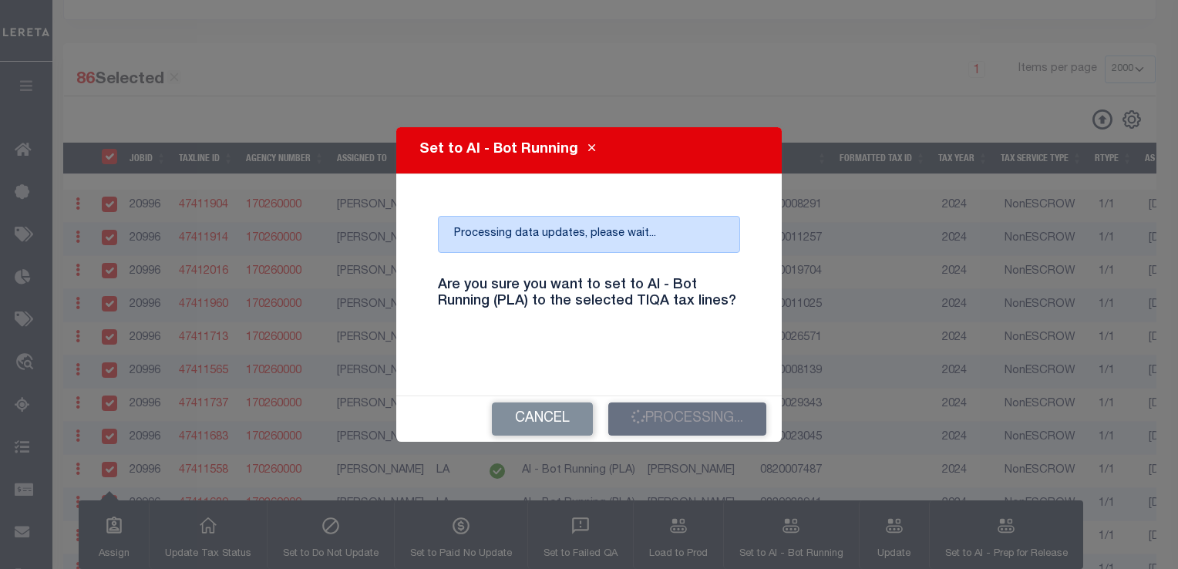
drag, startPoint x: 728, startPoint y: 294, endPoint x: 691, endPoint y: 267, distance: 44.7
click at [691, 267] on div "Are you sure you want to set to AI - Bot Running (PLA) to the selected TIQA tax…" at bounding box center [588, 303] width 325 height 76
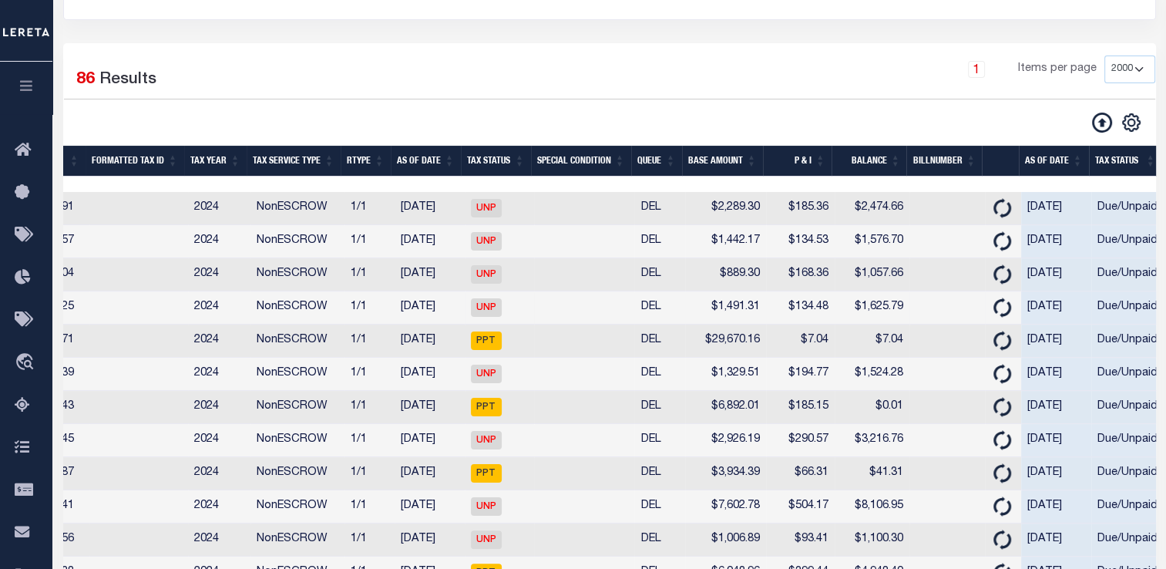
scroll to position [0, 768]
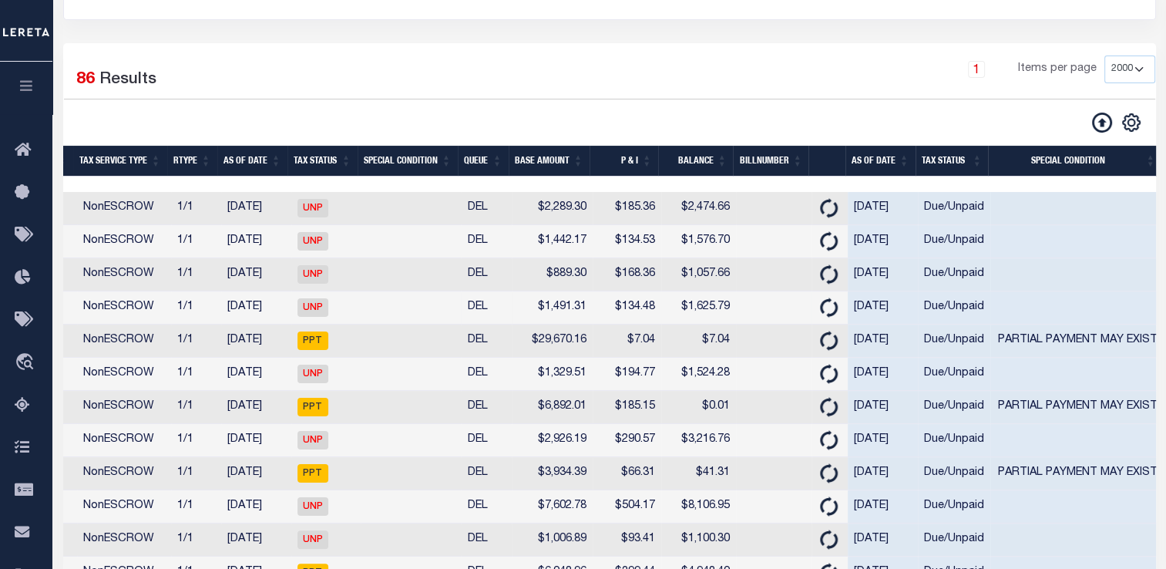
click at [755, 304] on td at bounding box center [774, 307] width 76 height 33
checkbox input "false"
checkbox input "true"
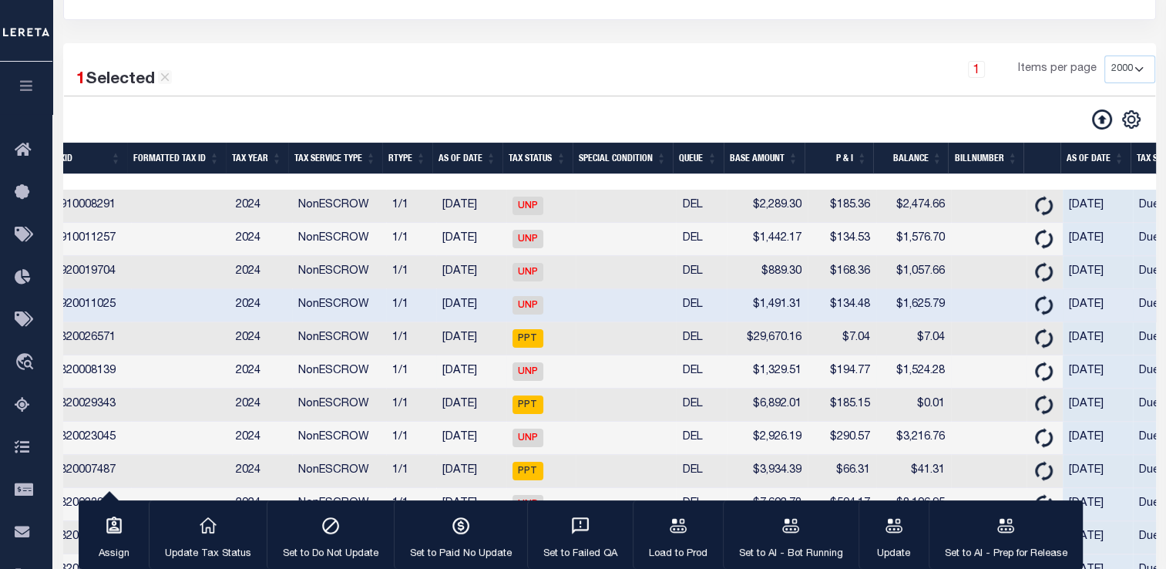
scroll to position [0, 517]
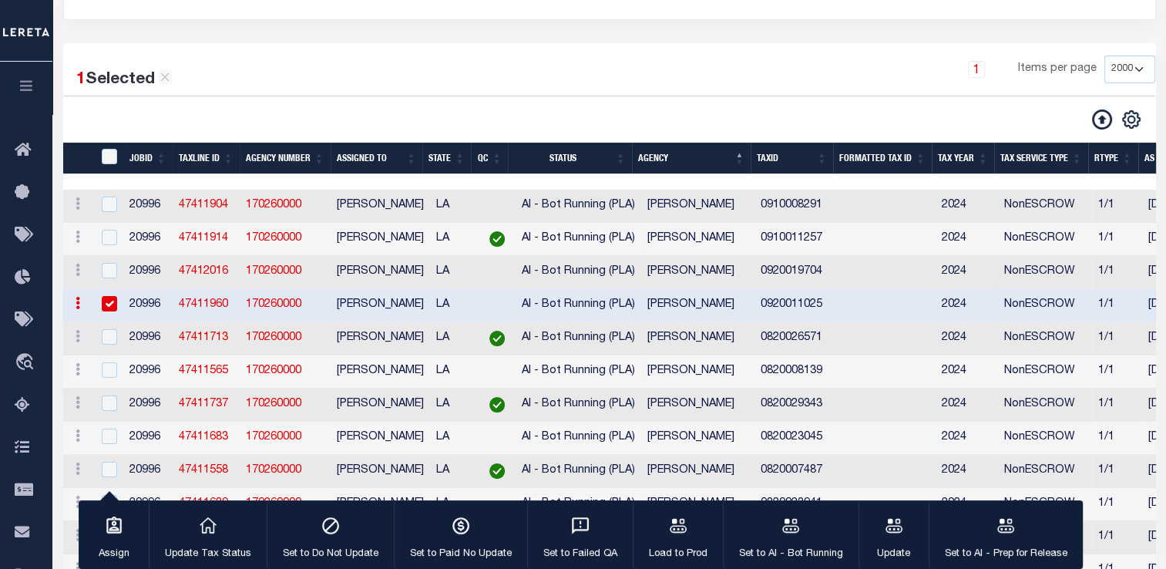
click at [99, 153] on div "TaxID" at bounding box center [110, 157] width 25 height 17
click at [116, 155] on input "TaxID" at bounding box center [109, 156] width 15 height 15
checkbox input "true"
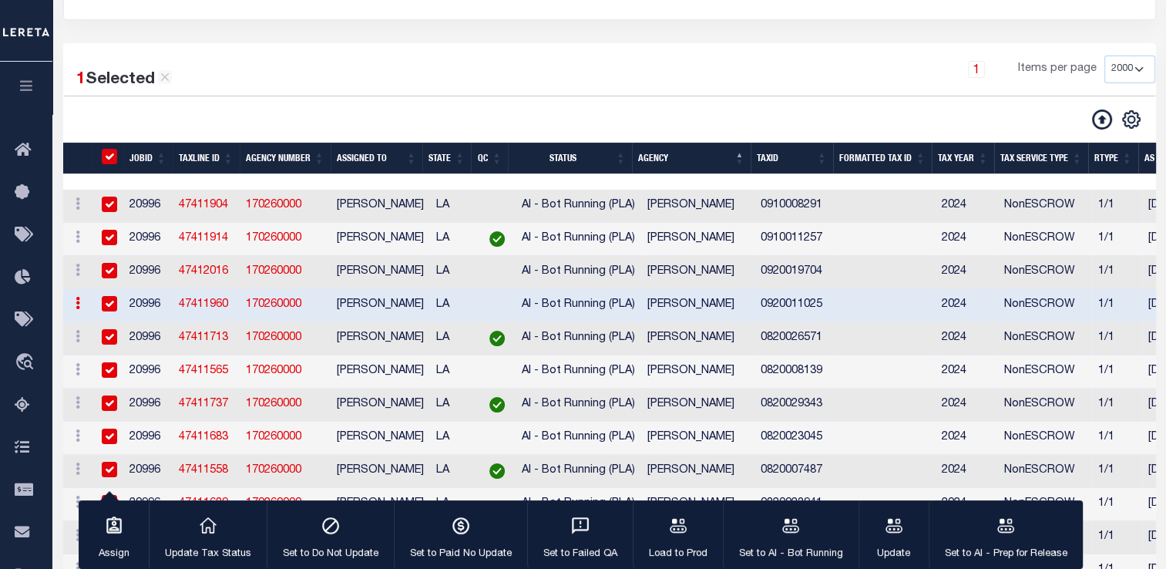
checkbox input "true"
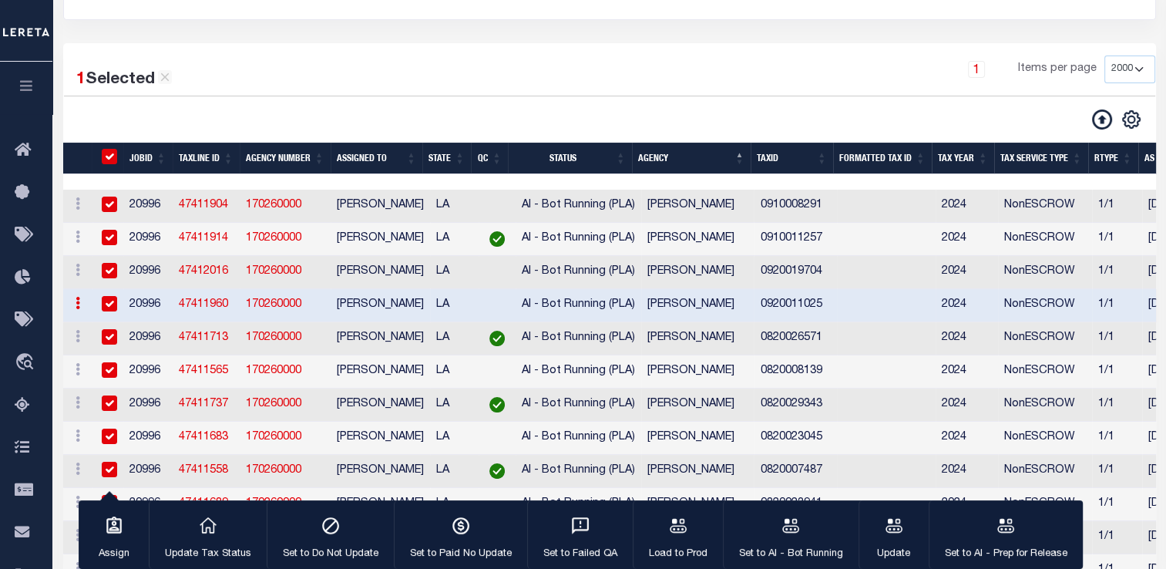
checkbox input "true"
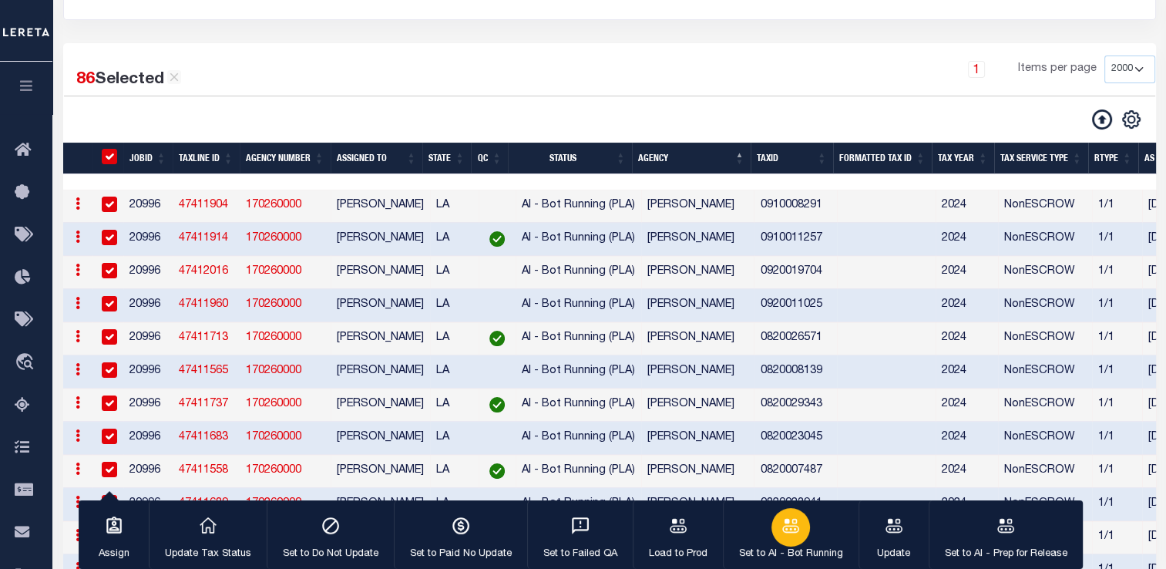
click at [796, 536] on icon "button" at bounding box center [791, 526] width 20 height 20
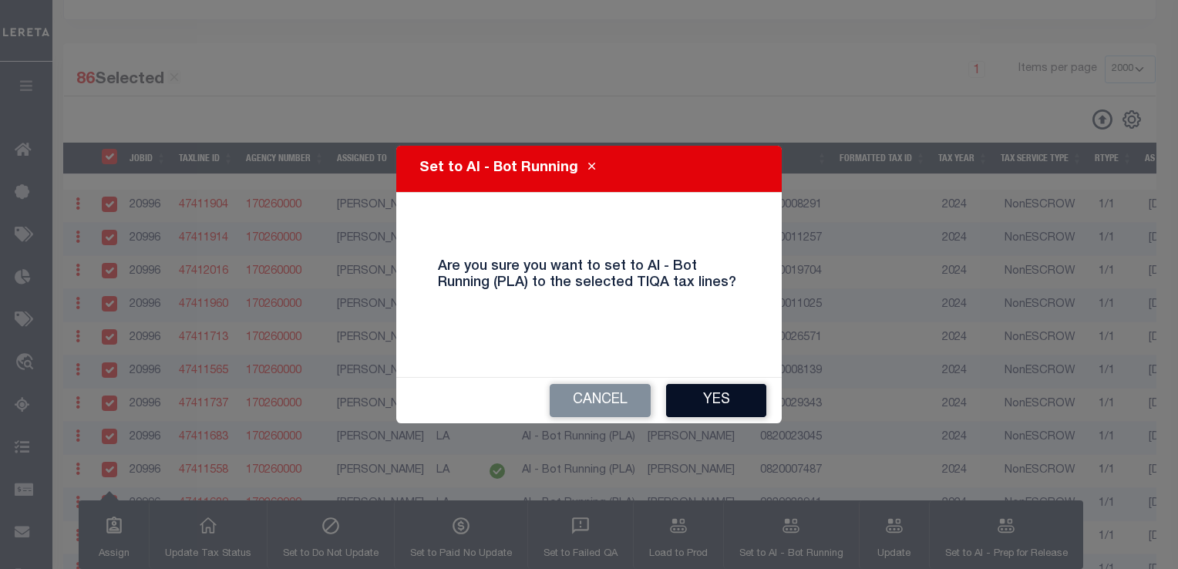
click at [718, 402] on button "Yes" at bounding box center [716, 400] width 100 height 33
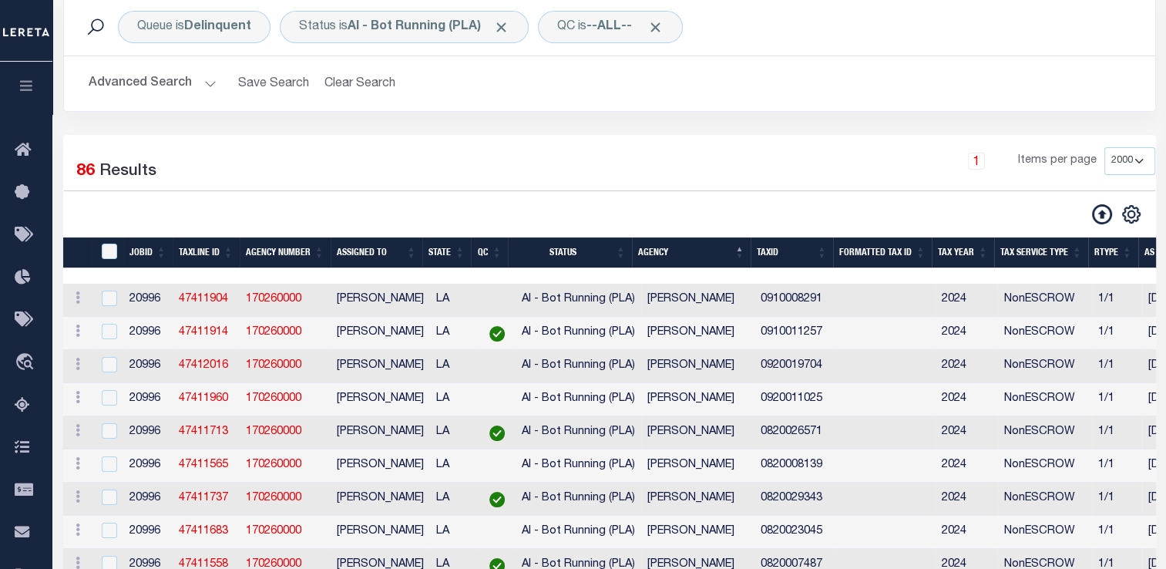
scroll to position [117, 0]
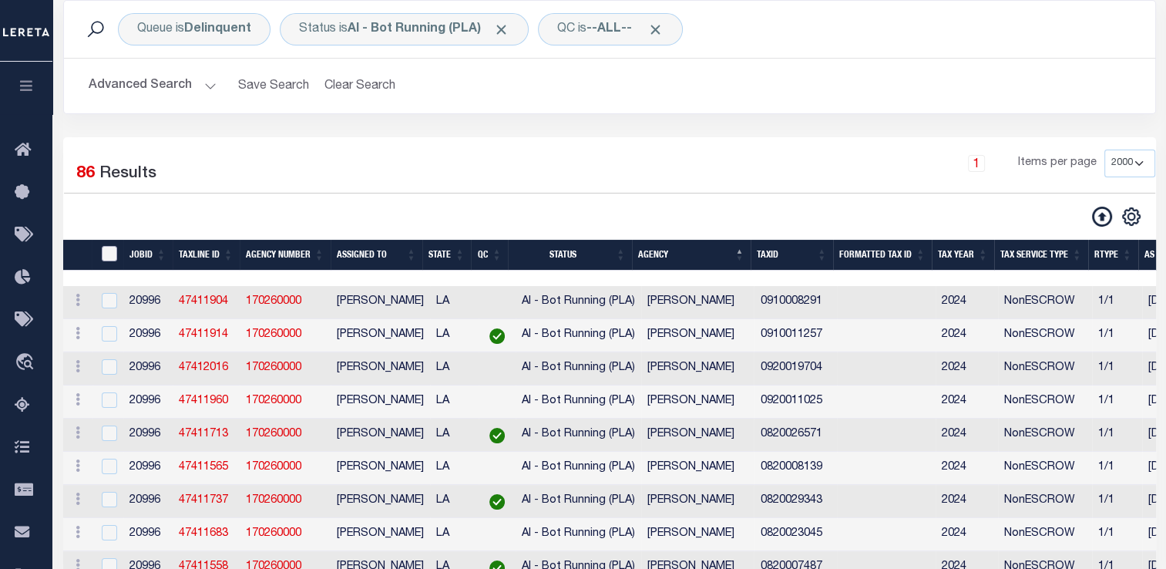
click at [111, 251] on input "TaxID" at bounding box center [109, 253] width 15 height 15
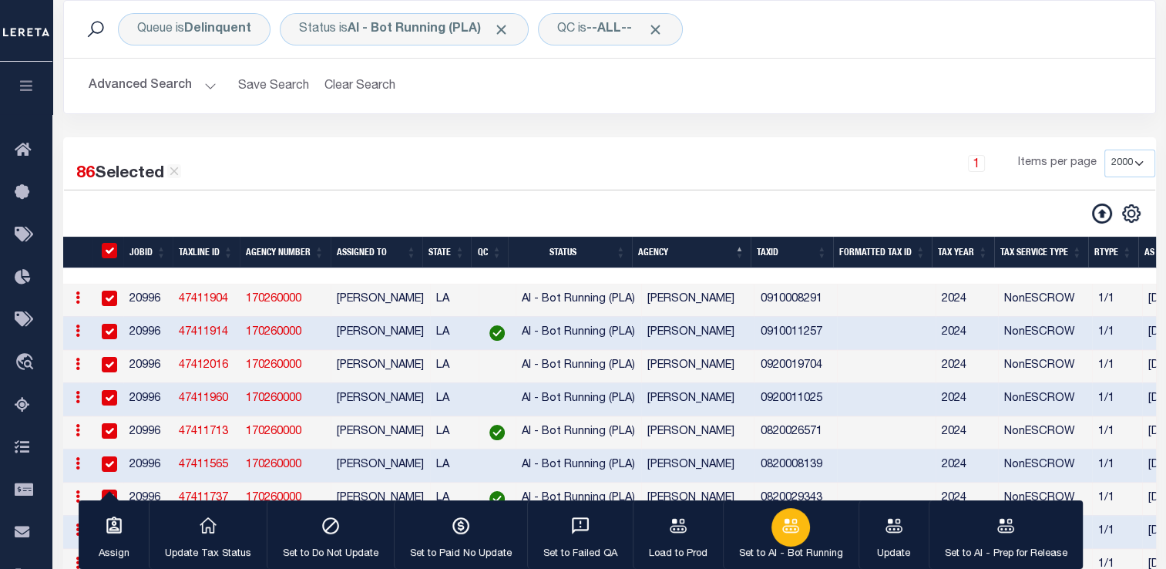
click at [799, 538] on div "button" at bounding box center [791, 527] width 39 height 39
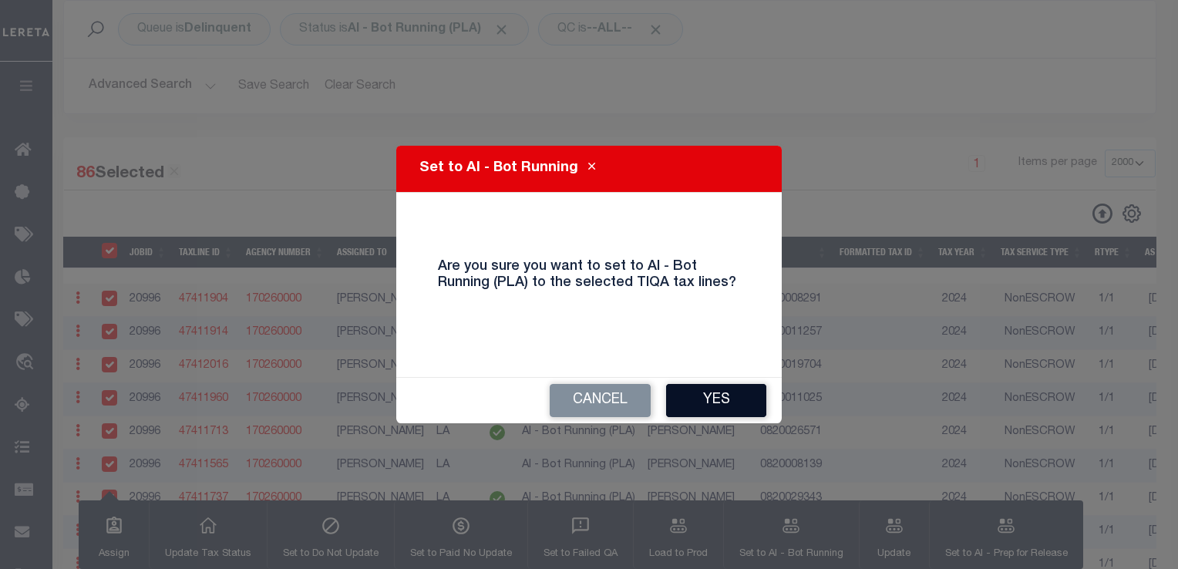
click at [731, 393] on button "Yes" at bounding box center [716, 400] width 100 height 33
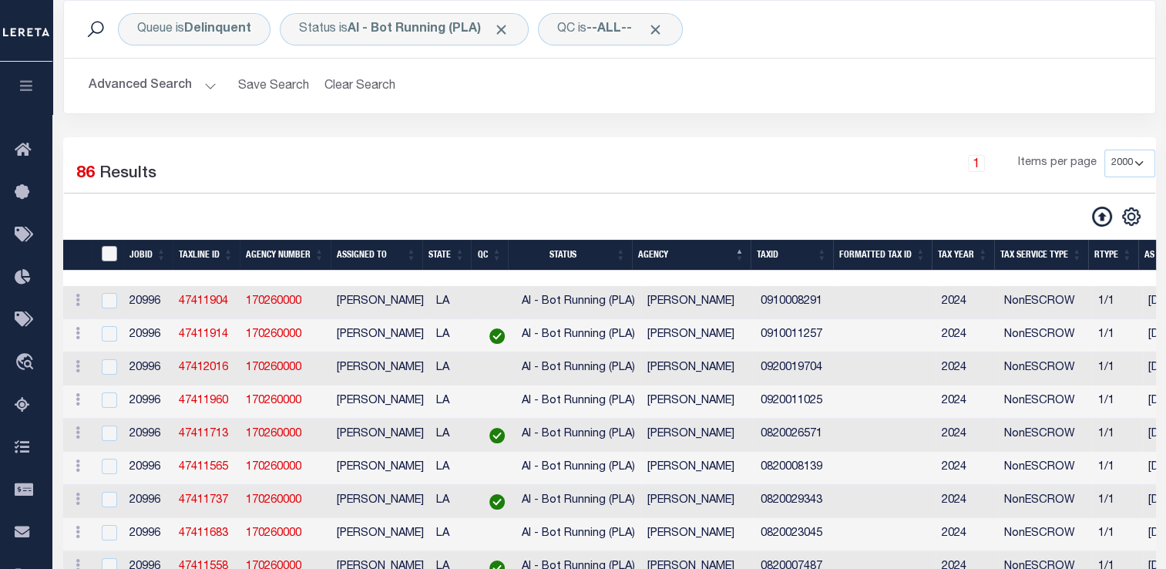
click at [104, 256] on input "TaxID" at bounding box center [109, 253] width 15 height 15
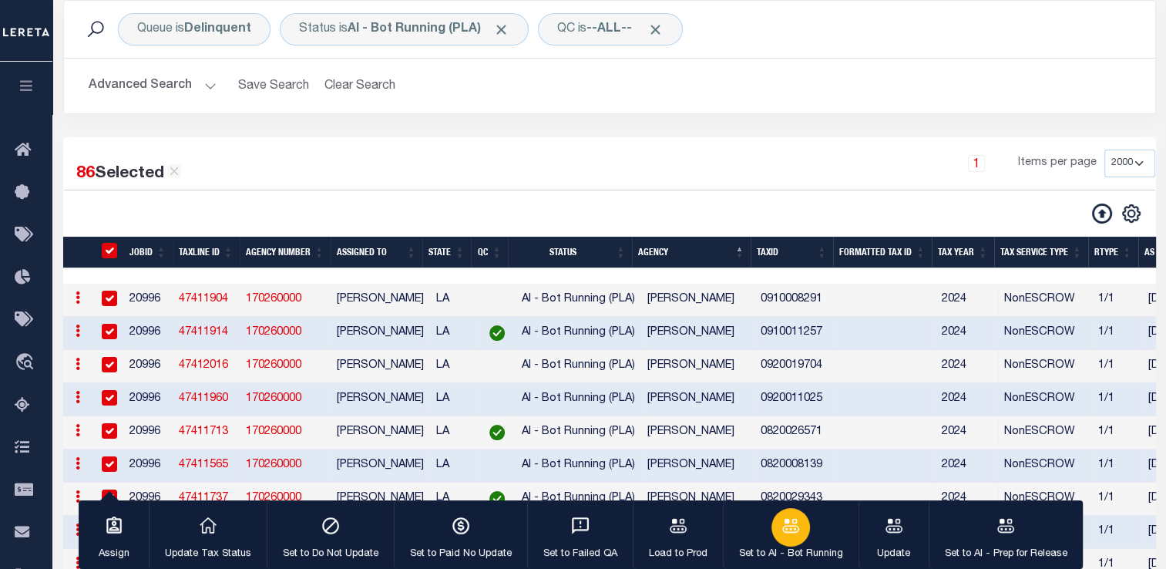
click at [781, 551] on p "Set to AI - Bot Running" at bounding box center [791, 554] width 104 height 15
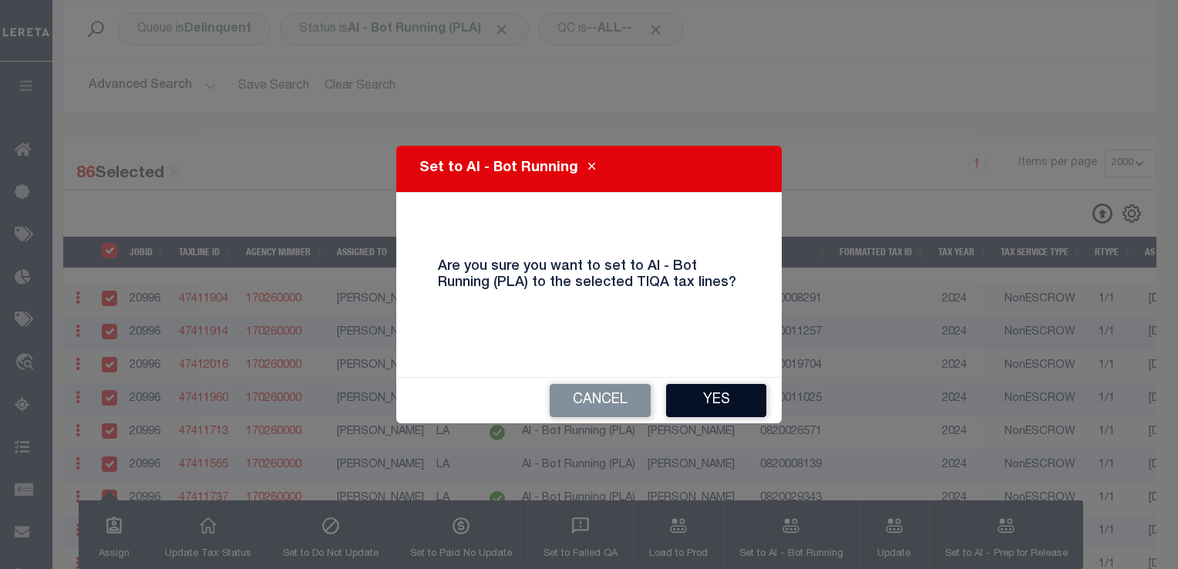
click at [712, 401] on button "Yes" at bounding box center [716, 400] width 100 height 33
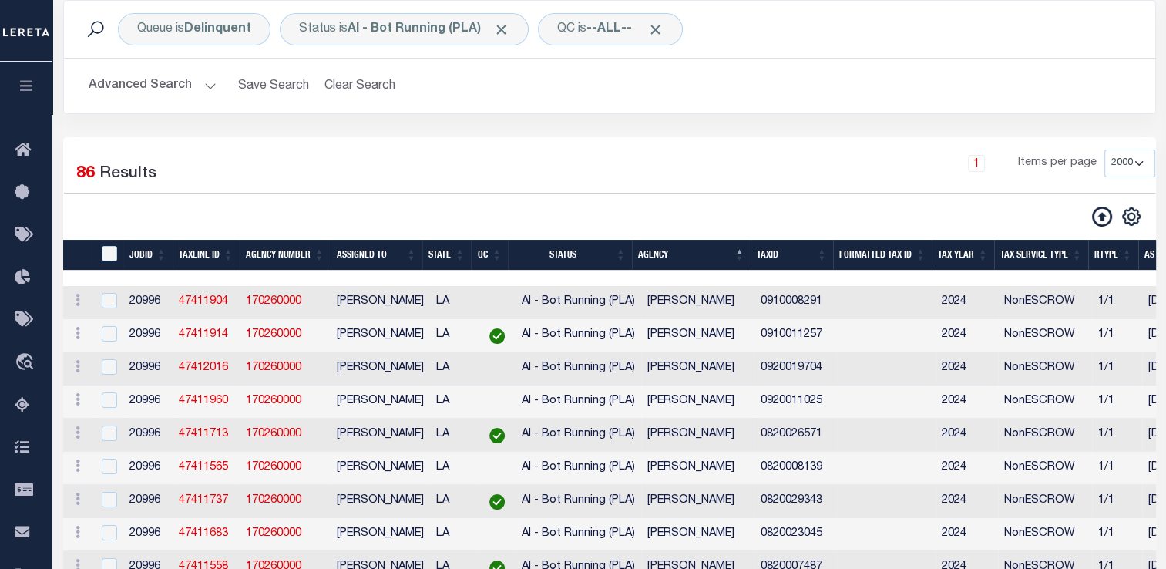
click at [105, 288] on td at bounding box center [109, 302] width 32 height 33
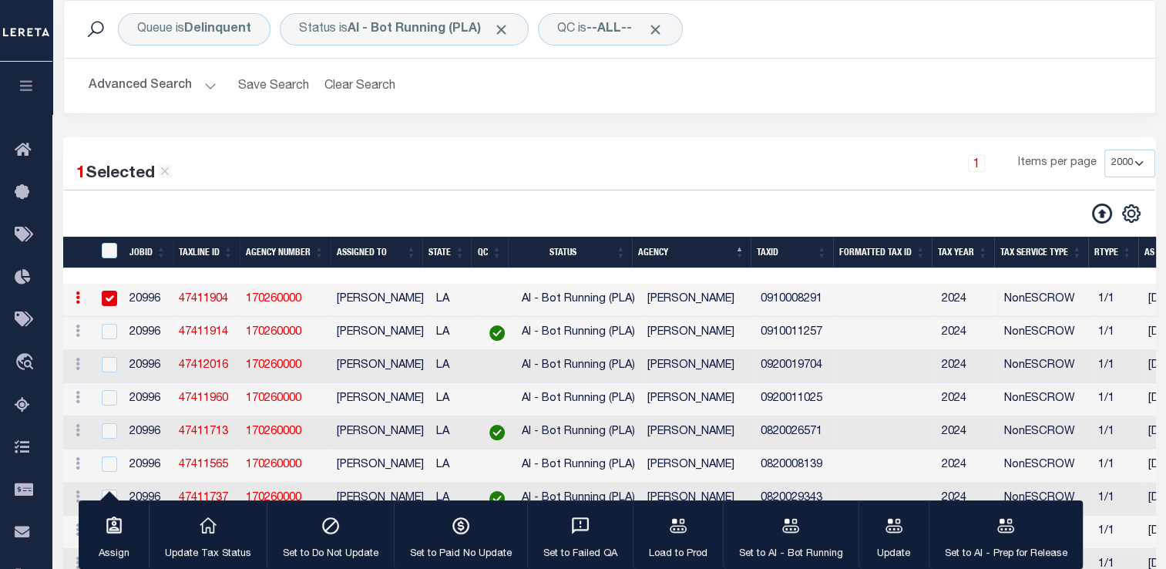
click at [113, 346] on td at bounding box center [109, 333] width 32 height 33
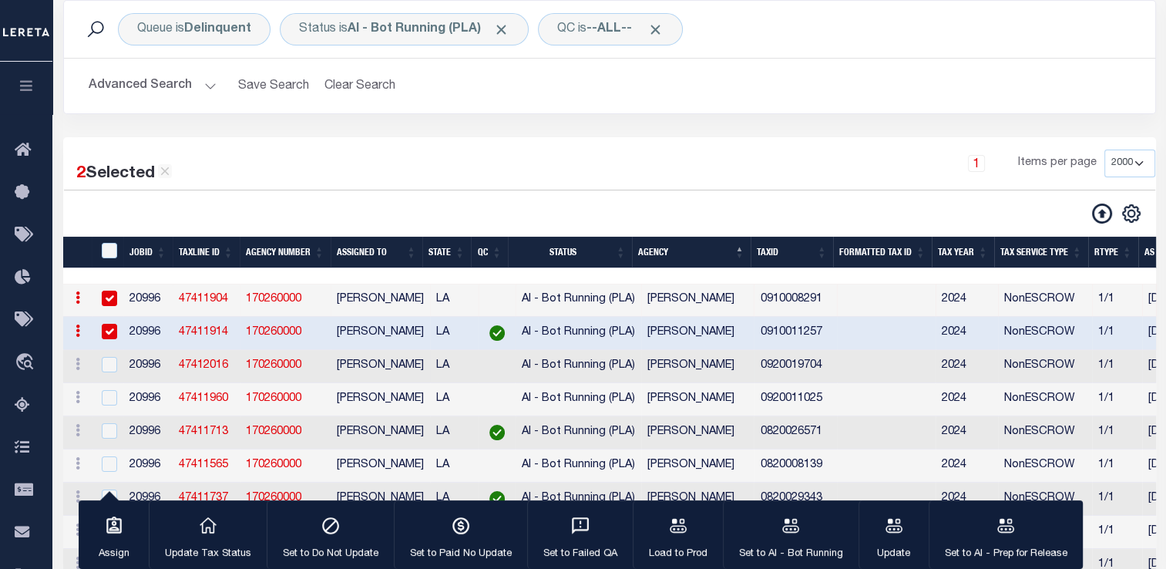
click at [109, 374] on div at bounding box center [108, 365] width 19 height 17
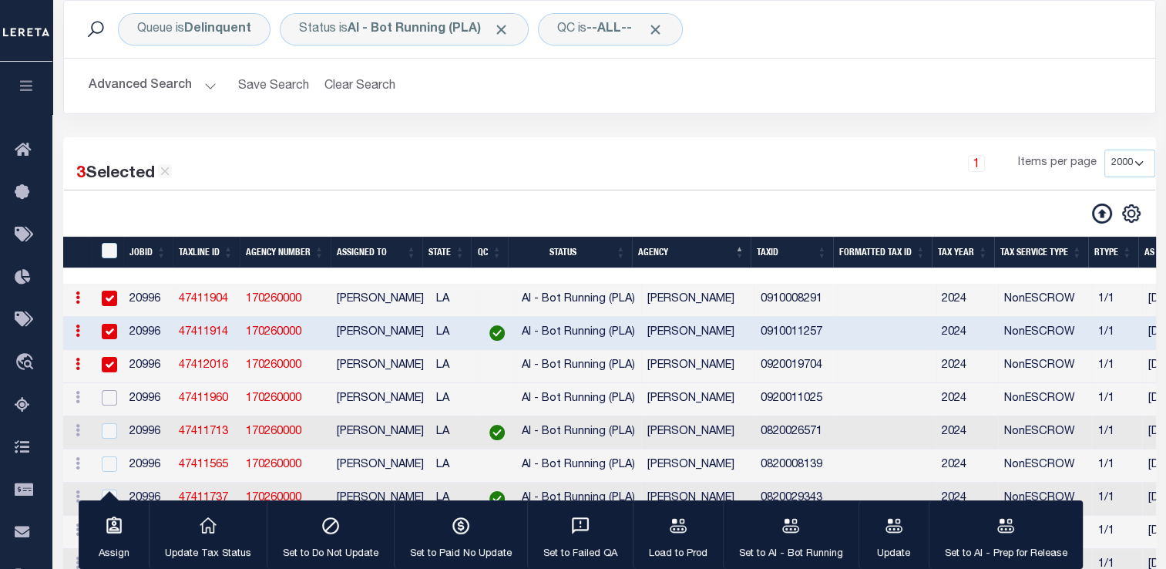
click at [109, 405] on input "checkbox" at bounding box center [109, 397] width 15 height 15
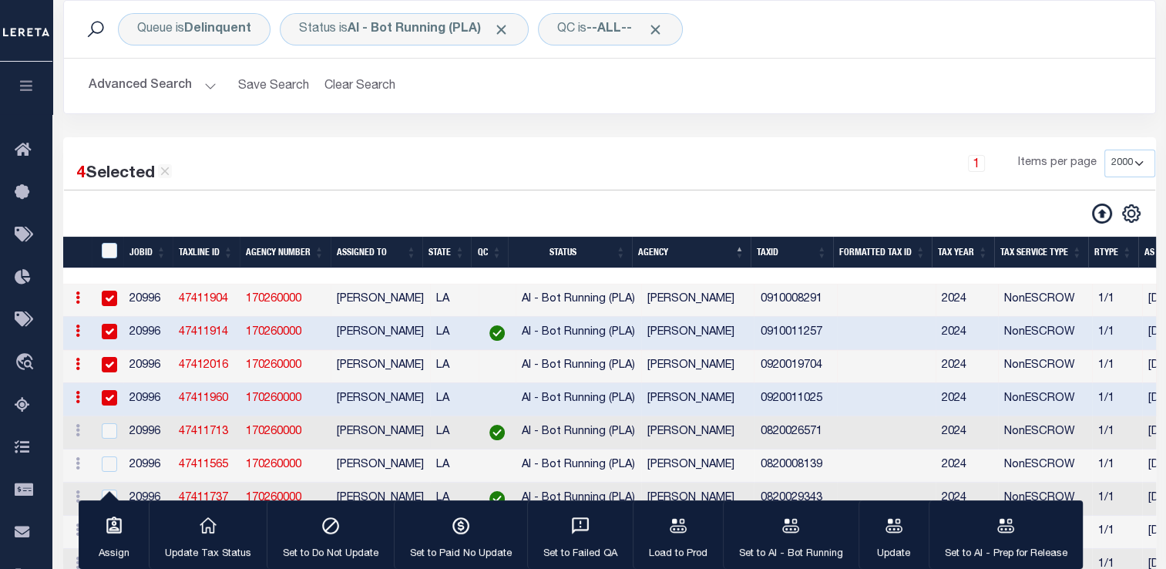
click at [108, 424] on td at bounding box center [109, 432] width 32 height 33
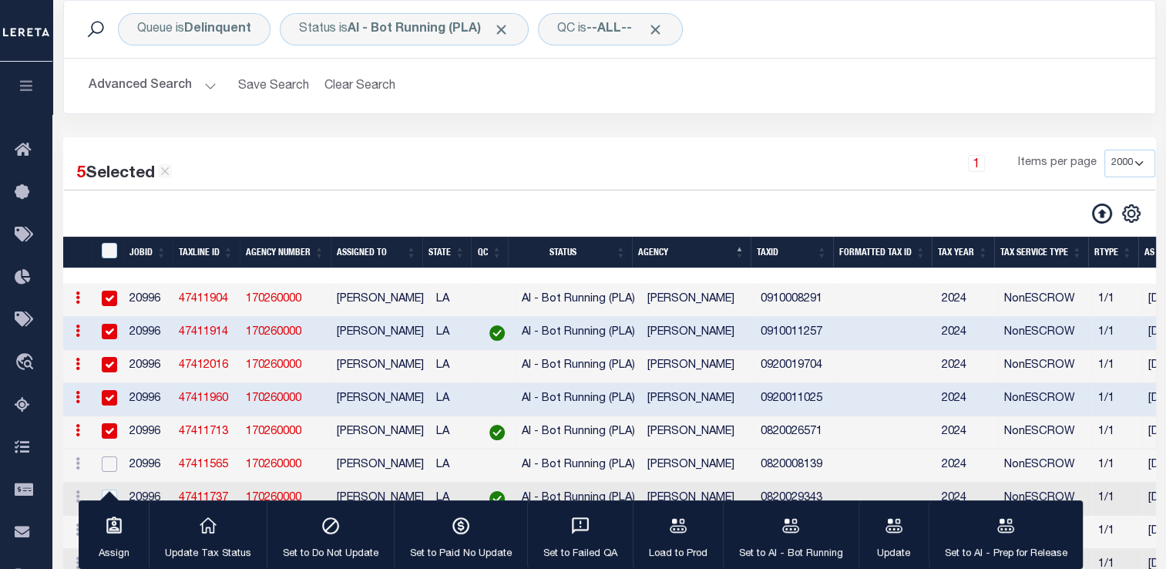
click at [108, 472] on input "checkbox" at bounding box center [109, 463] width 15 height 15
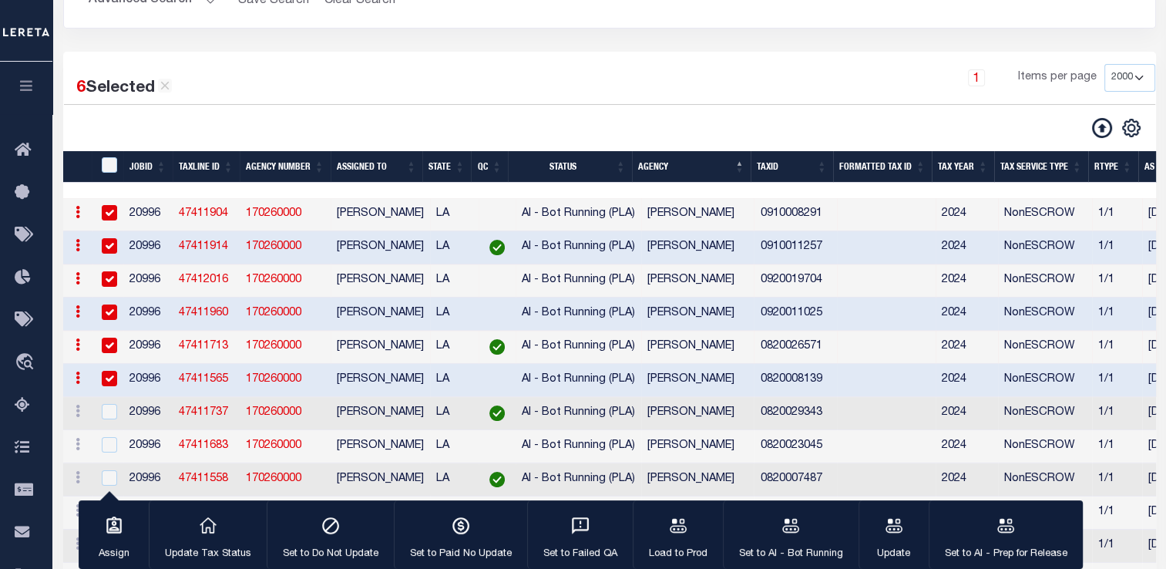
scroll to position [216, 0]
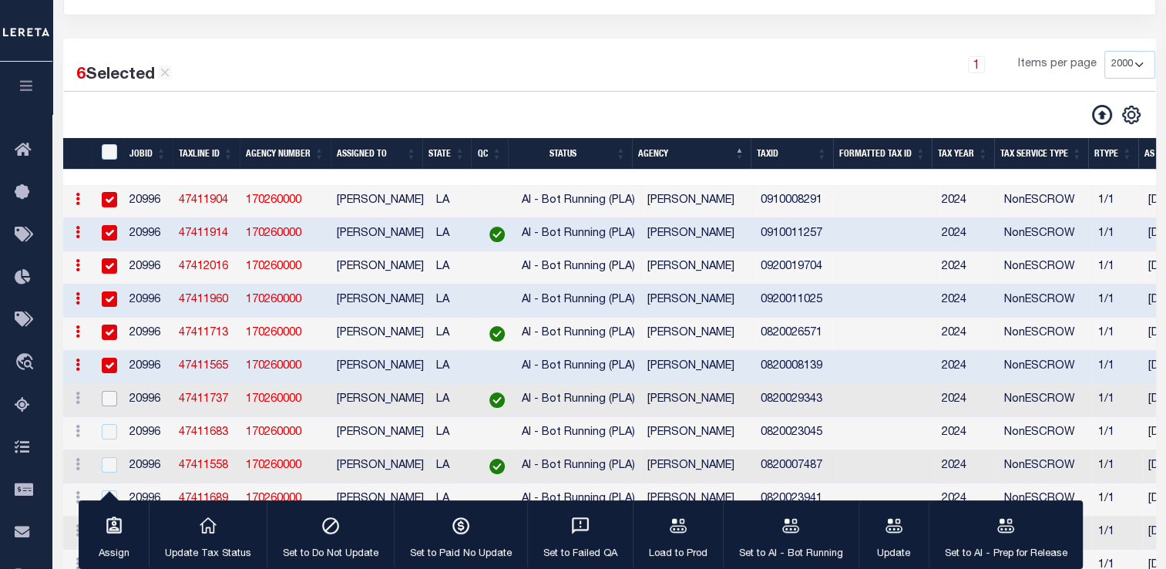
click at [108, 404] on input "checkbox" at bounding box center [109, 398] width 15 height 15
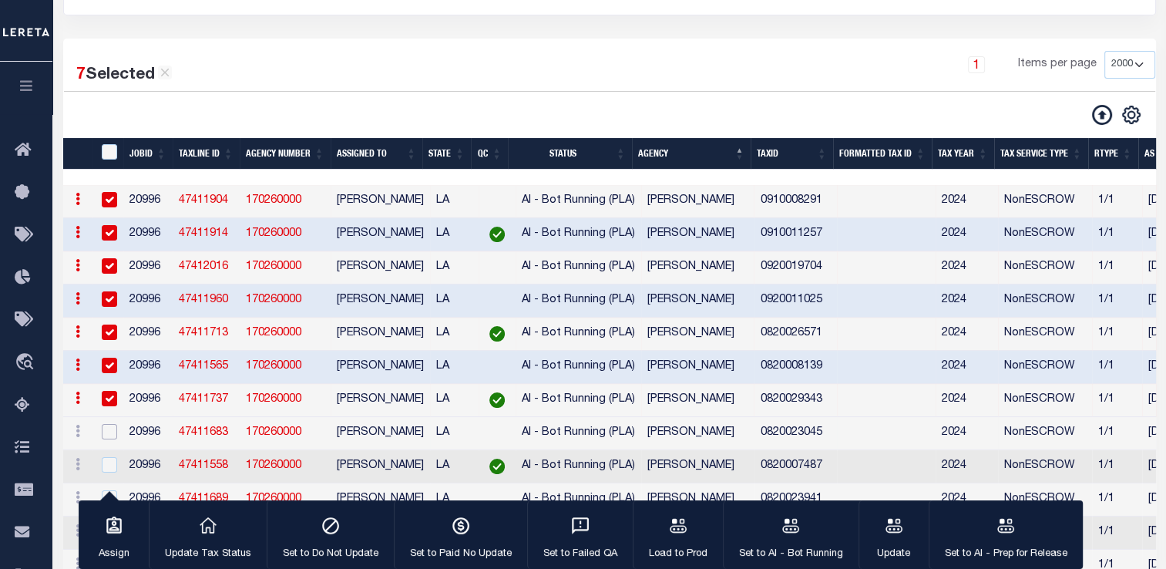
click at [113, 439] on input "checkbox" at bounding box center [109, 431] width 15 height 15
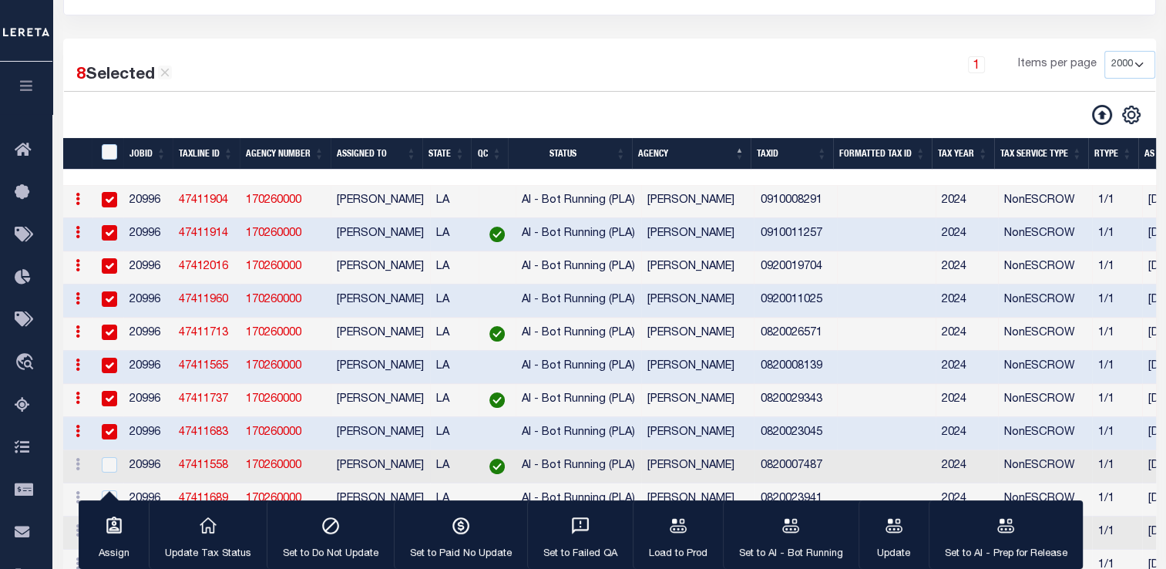
click at [108, 483] on td at bounding box center [109, 466] width 32 height 33
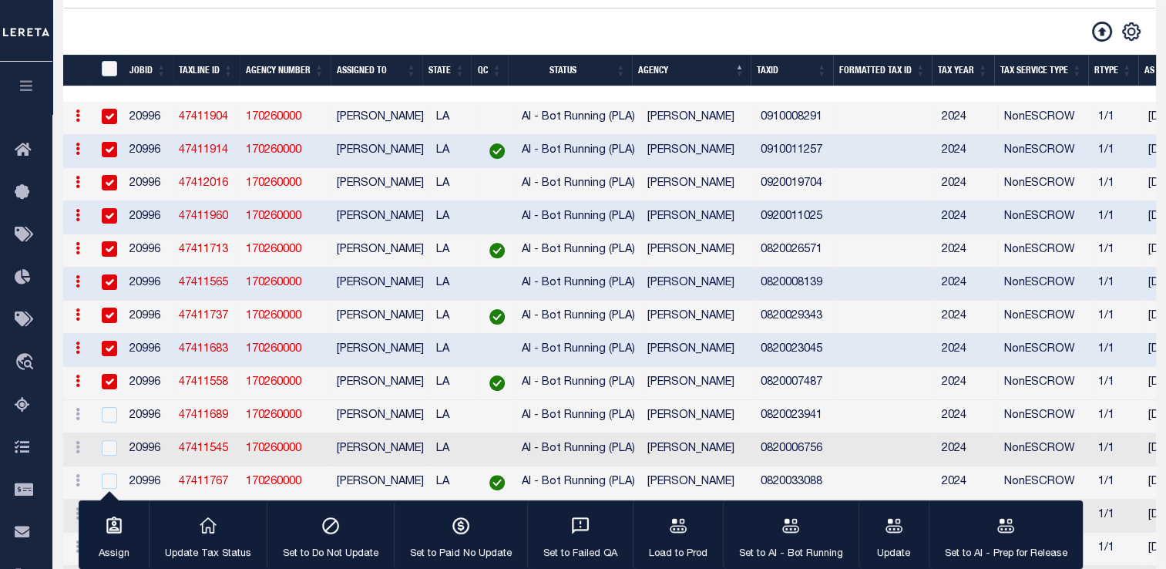
scroll to position [301, 0]
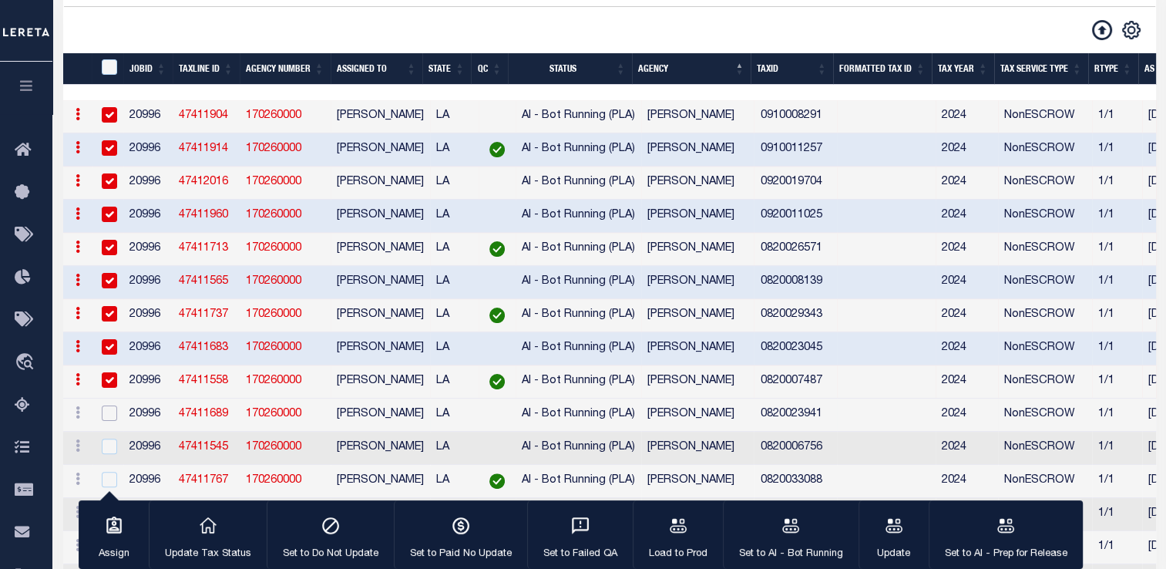
click at [115, 412] on input "checkbox" at bounding box center [109, 412] width 15 height 15
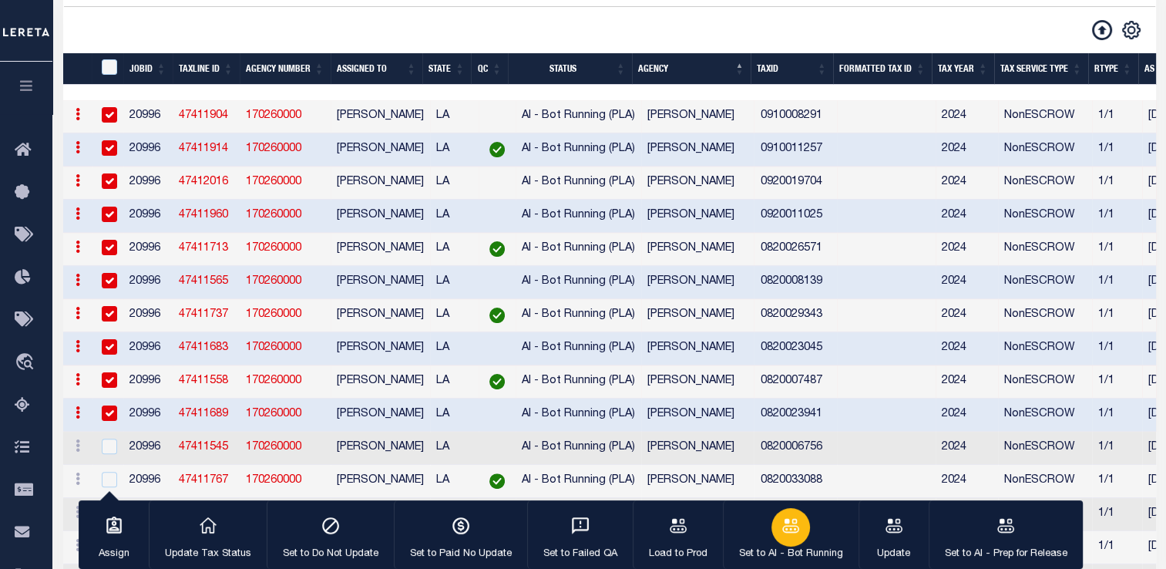
click at [797, 527] on div "button" at bounding box center [791, 527] width 39 height 39
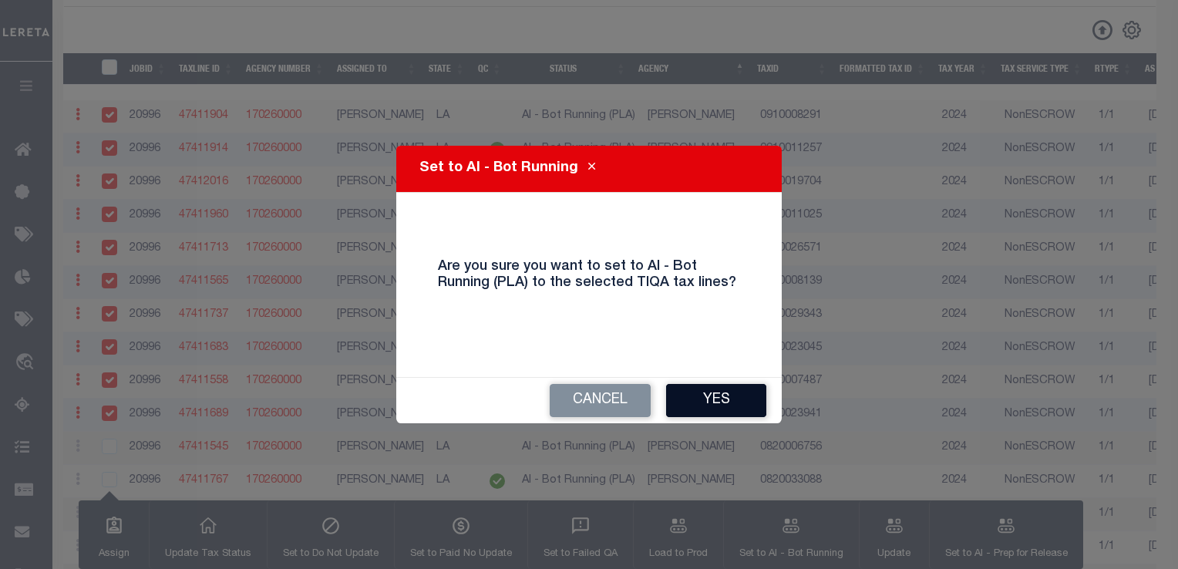
click at [732, 393] on button "Yes" at bounding box center [716, 400] width 100 height 33
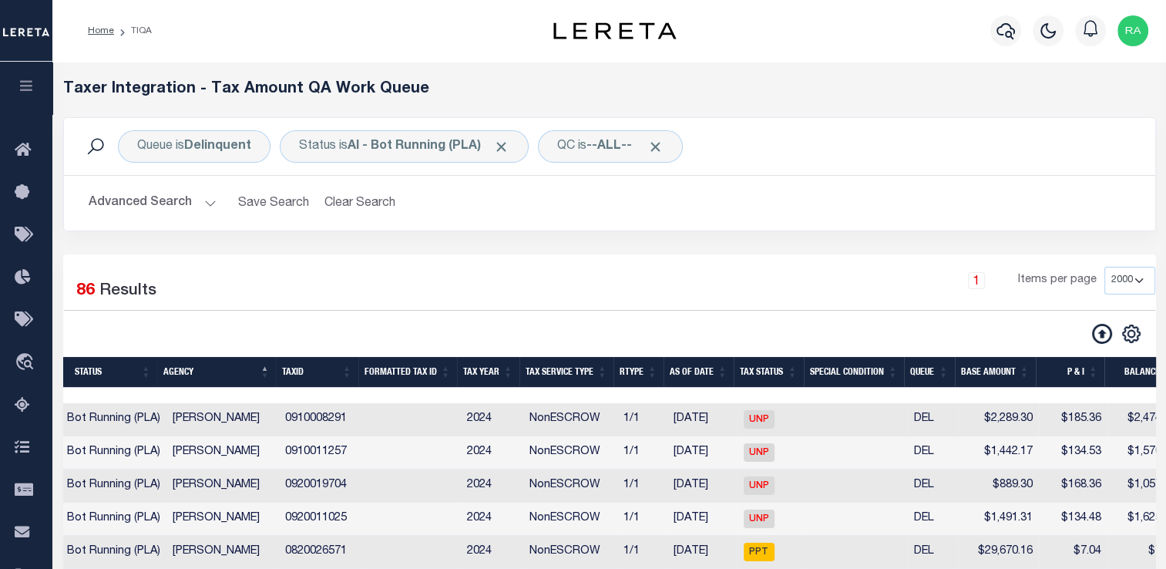
scroll to position [0, 0]
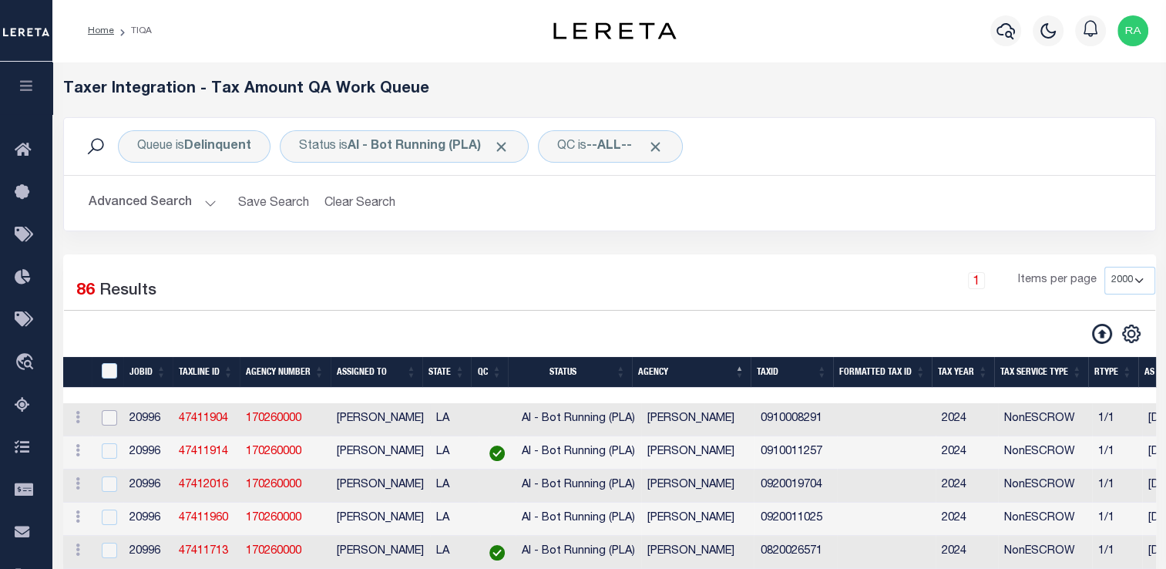
click at [115, 412] on input "checkbox" at bounding box center [109, 417] width 15 height 15
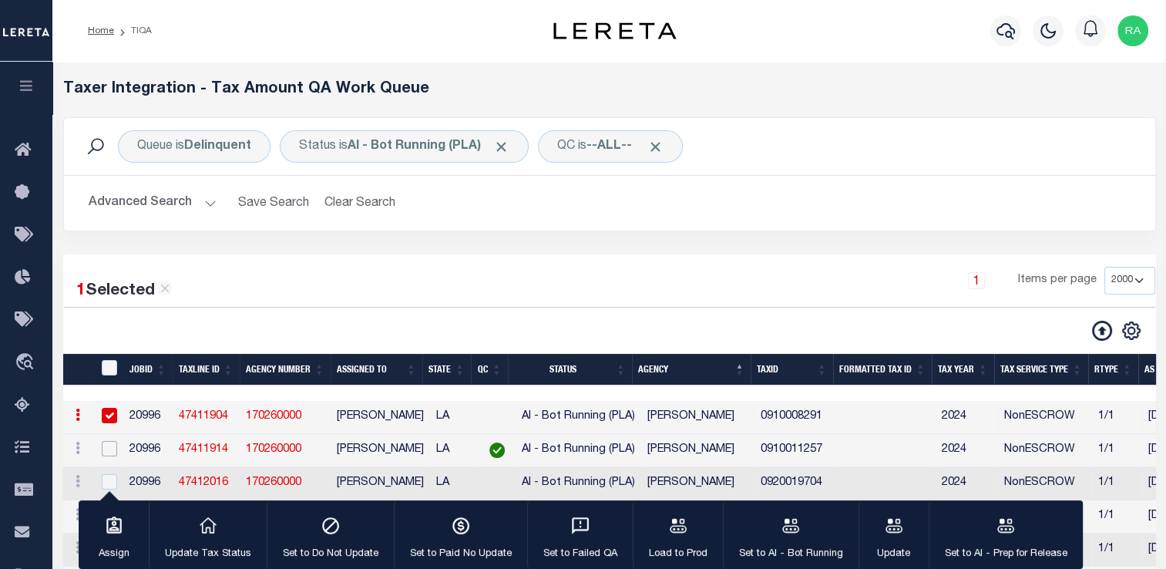
click at [108, 456] on input "checkbox" at bounding box center [109, 448] width 15 height 15
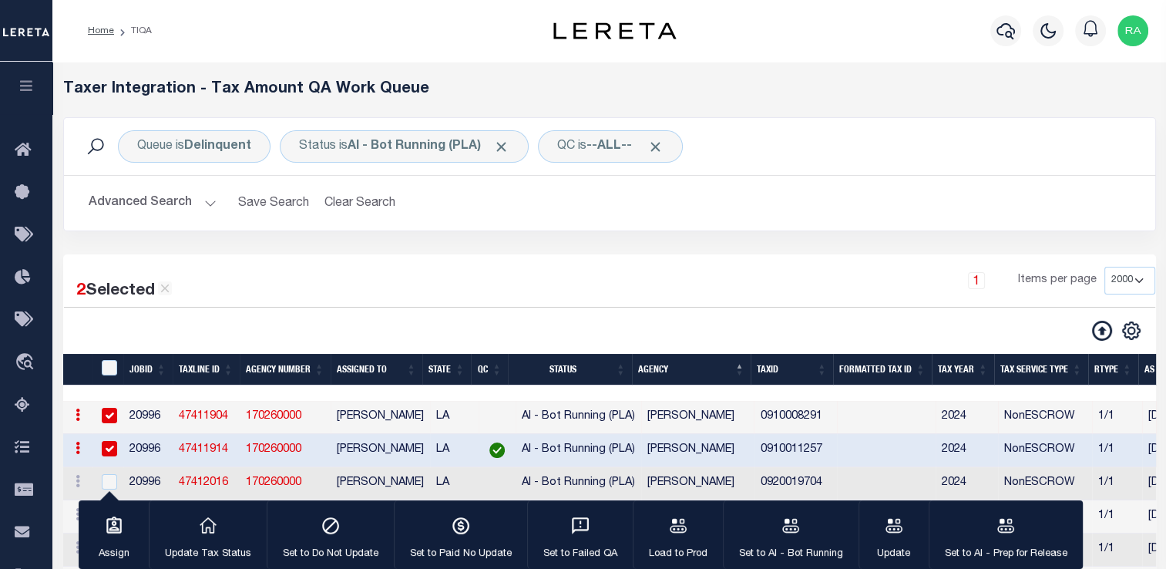
click at [108, 500] on div "Assign Update Tax Status Set to Do Not Update Set to Paid No Update Set to Fail…" at bounding box center [581, 534] width 1004 height 69
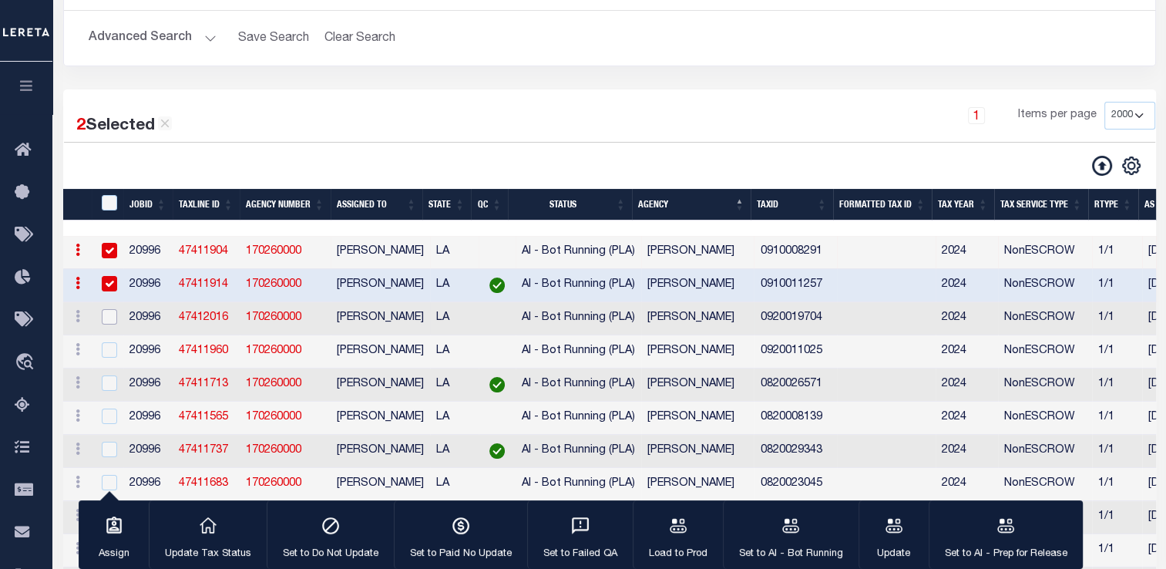
click at [111, 317] on input "checkbox" at bounding box center [109, 316] width 15 height 15
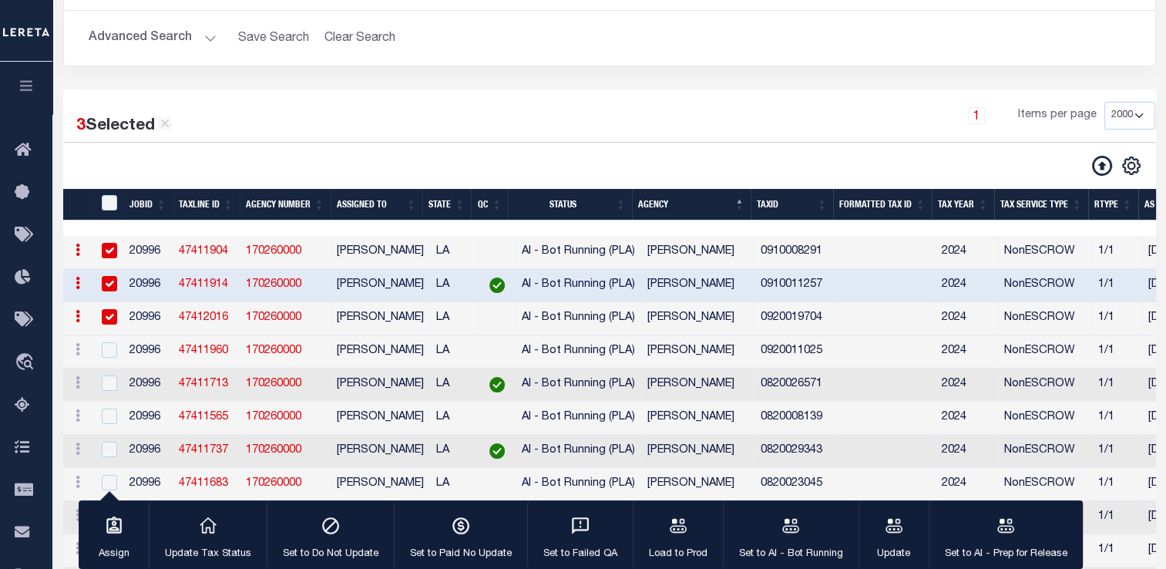
click at [110, 367] on td at bounding box center [109, 351] width 32 height 33
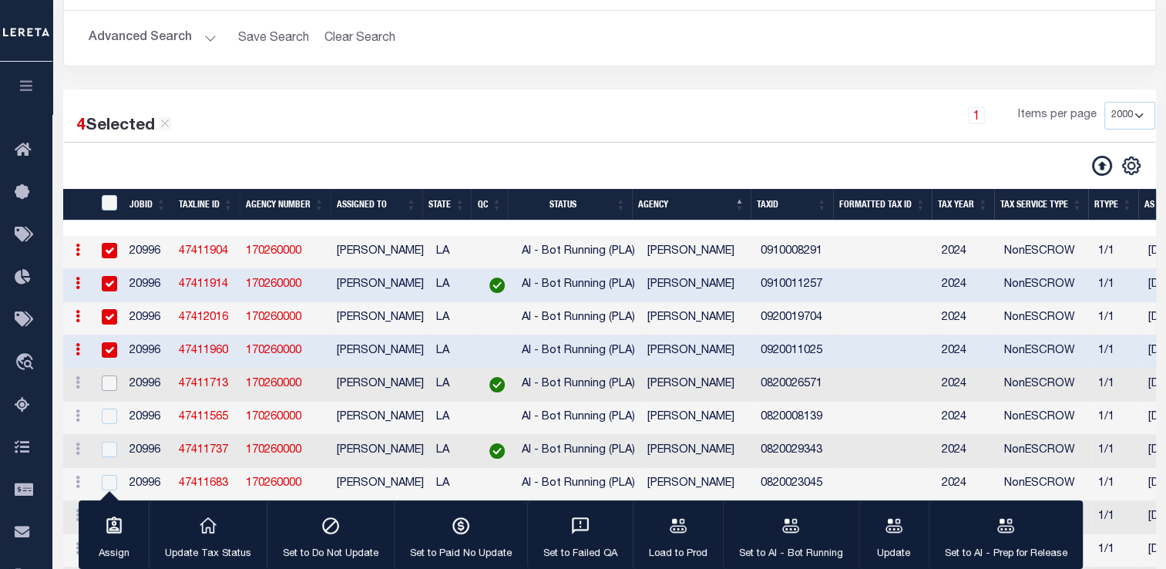
click at [110, 391] on input "checkbox" at bounding box center [109, 382] width 15 height 15
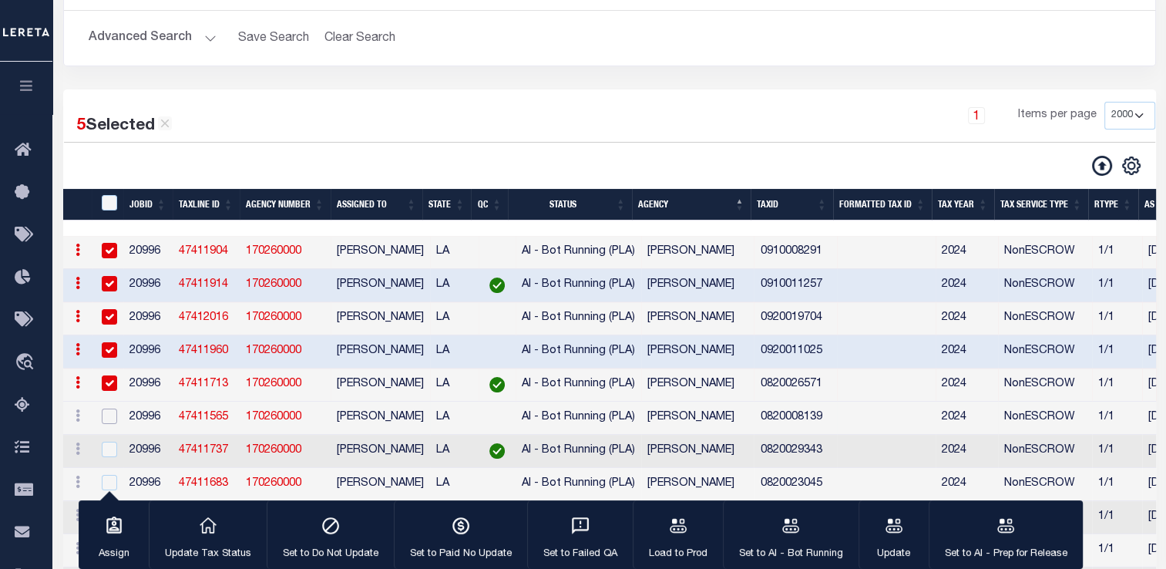
click at [109, 423] on input "checkbox" at bounding box center [109, 416] width 15 height 15
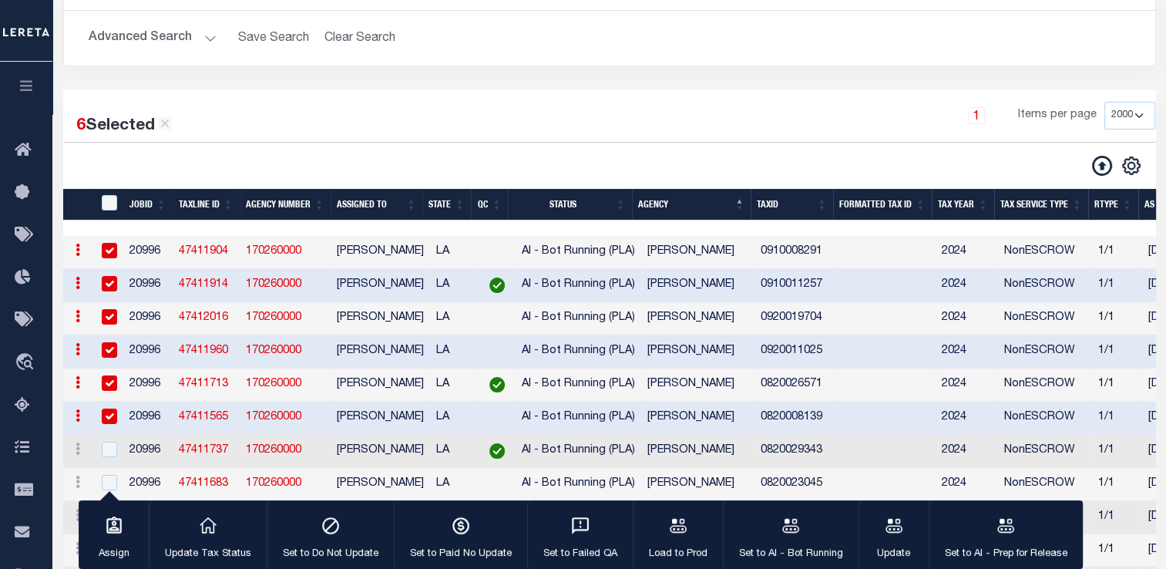
click at [109, 466] on td at bounding box center [109, 451] width 32 height 33
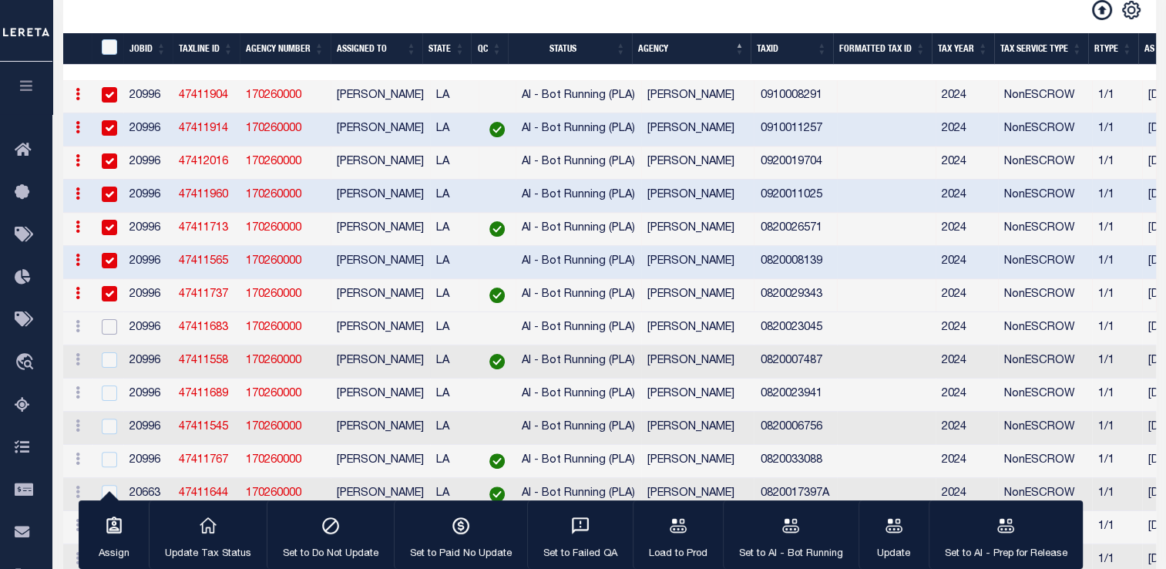
click at [107, 335] on input "checkbox" at bounding box center [109, 326] width 15 height 15
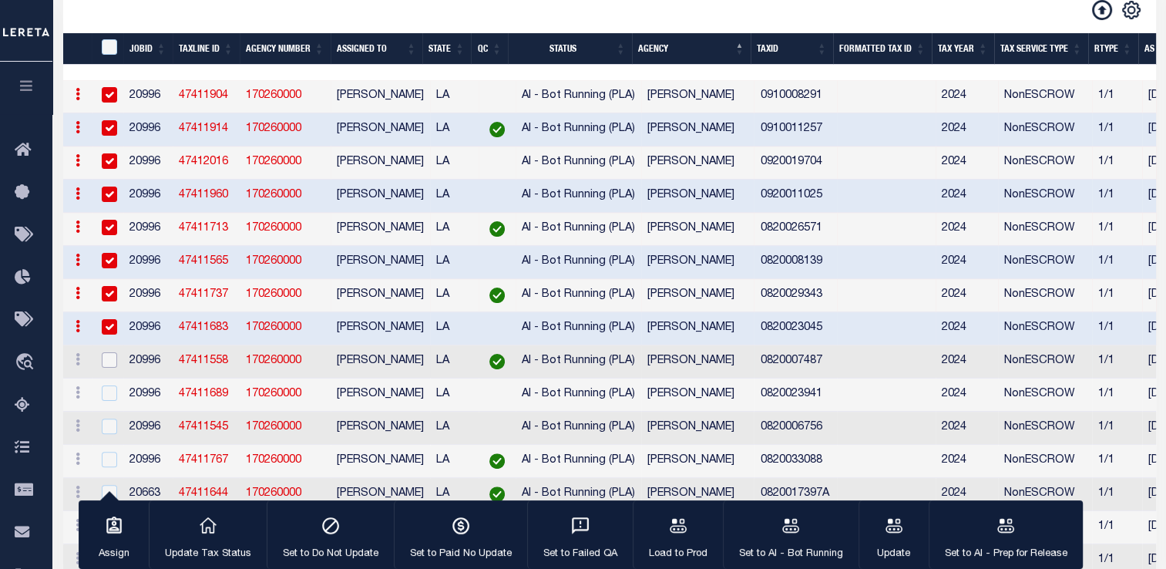
click at [111, 368] on input "checkbox" at bounding box center [109, 359] width 15 height 15
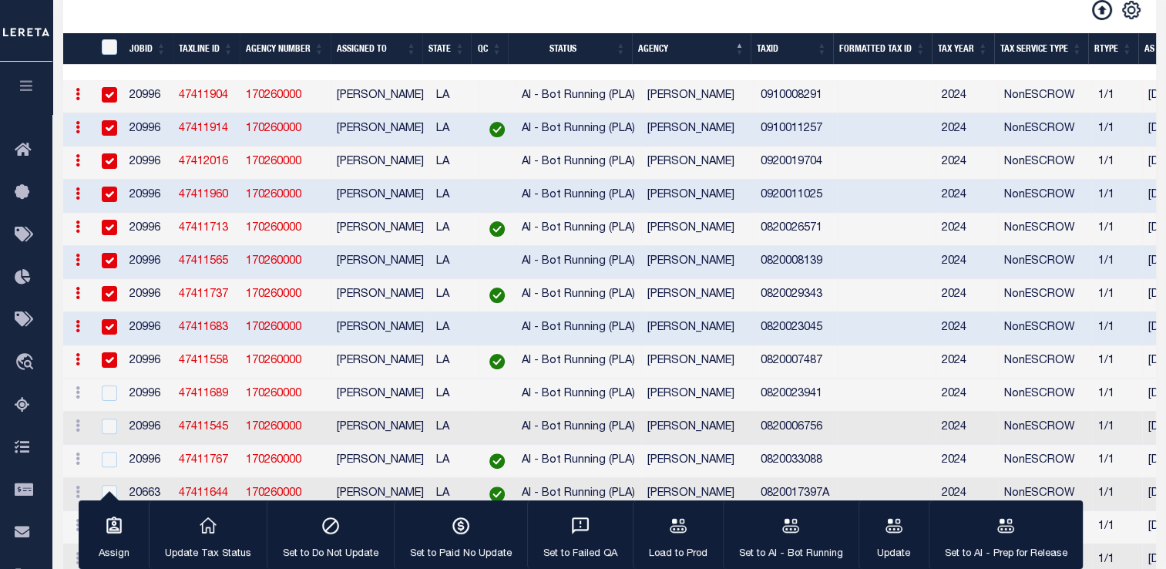
click at [110, 412] on td at bounding box center [109, 394] width 32 height 33
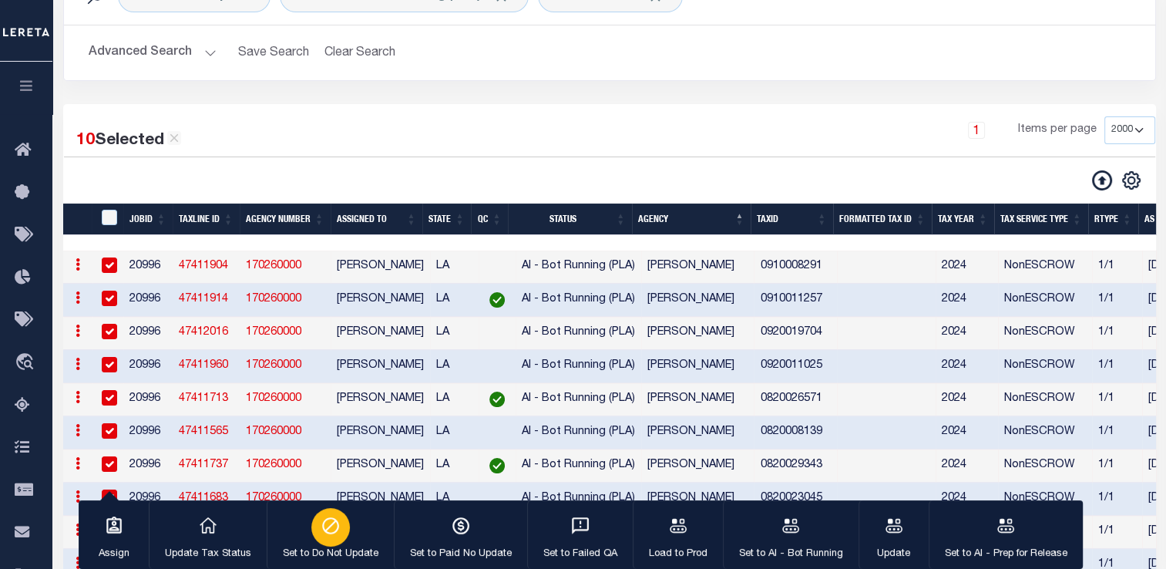
click at [330, 529] on icon "button" at bounding box center [331, 526] width 20 height 20
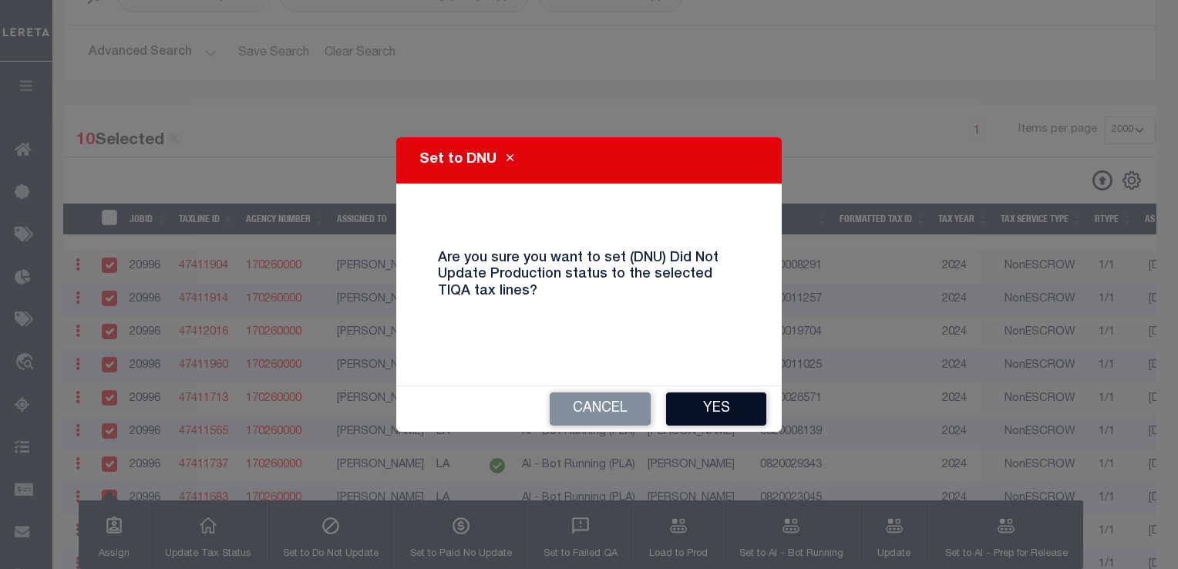
click at [712, 407] on button "Yes" at bounding box center [716, 408] width 100 height 33
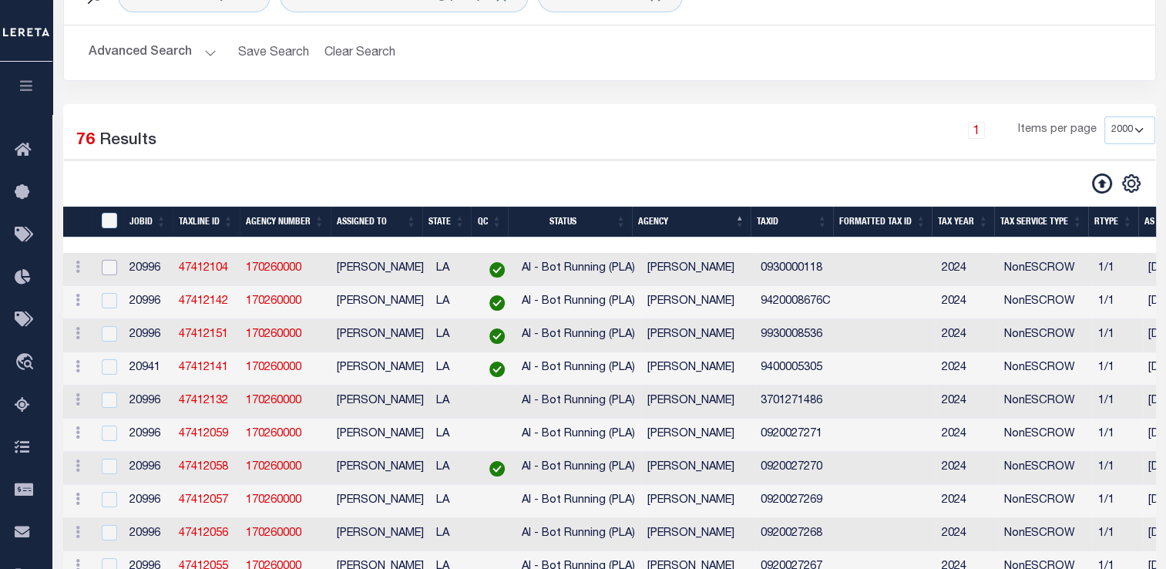
click at [113, 270] on input "checkbox" at bounding box center [109, 267] width 15 height 15
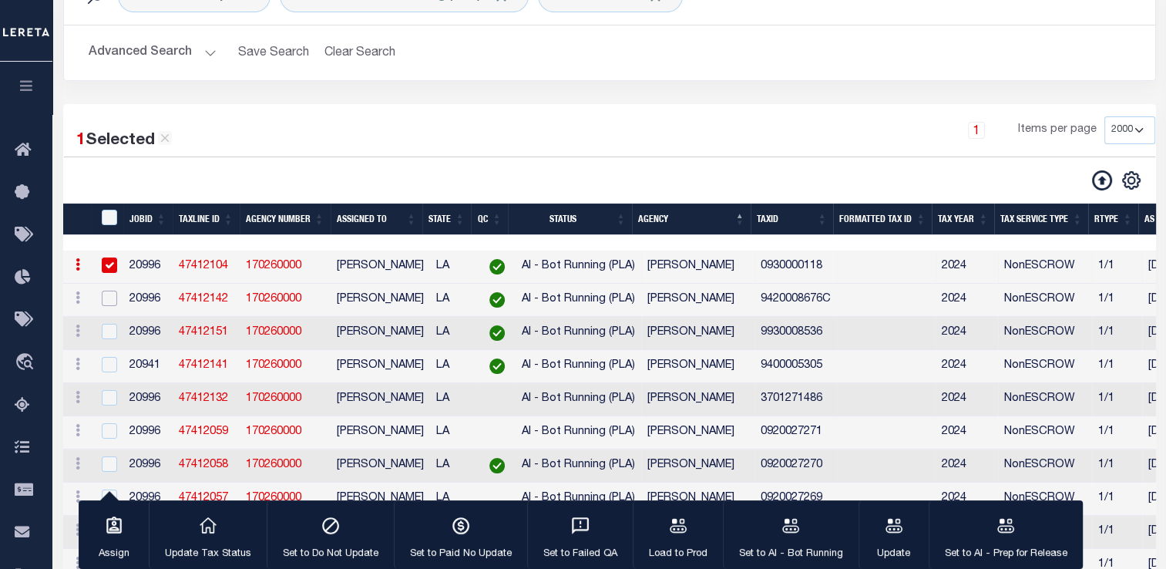
click at [107, 302] on input "checkbox" at bounding box center [109, 298] width 15 height 15
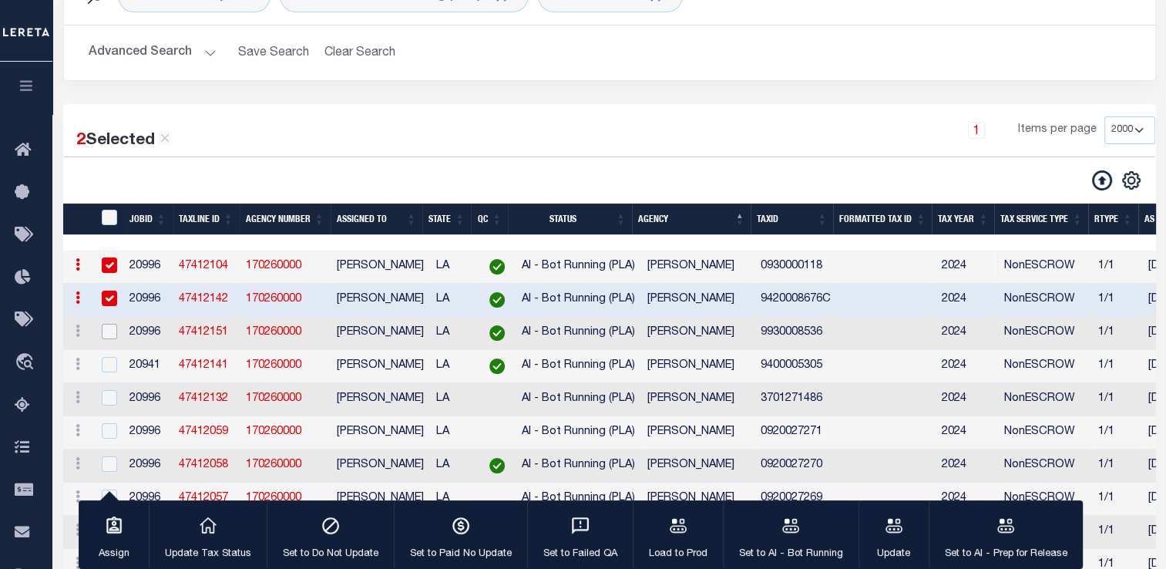
click at [110, 338] on input "checkbox" at bounding box center [109, 331] width 15 height 15
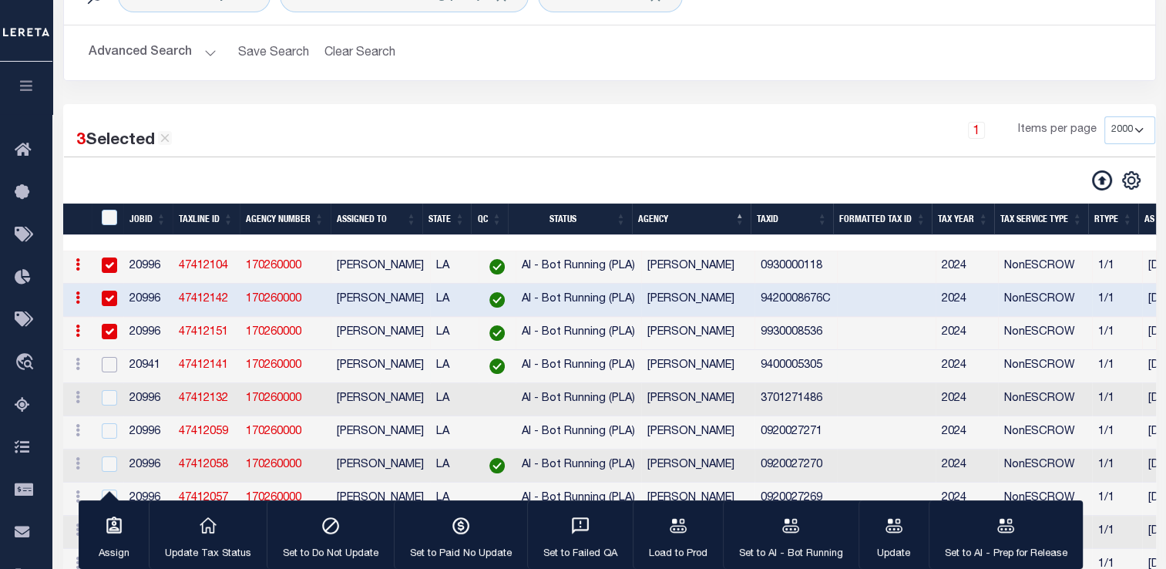
click at [111, 369] on input "checkbox" at bounding box center [109, 364] width 15 height 15
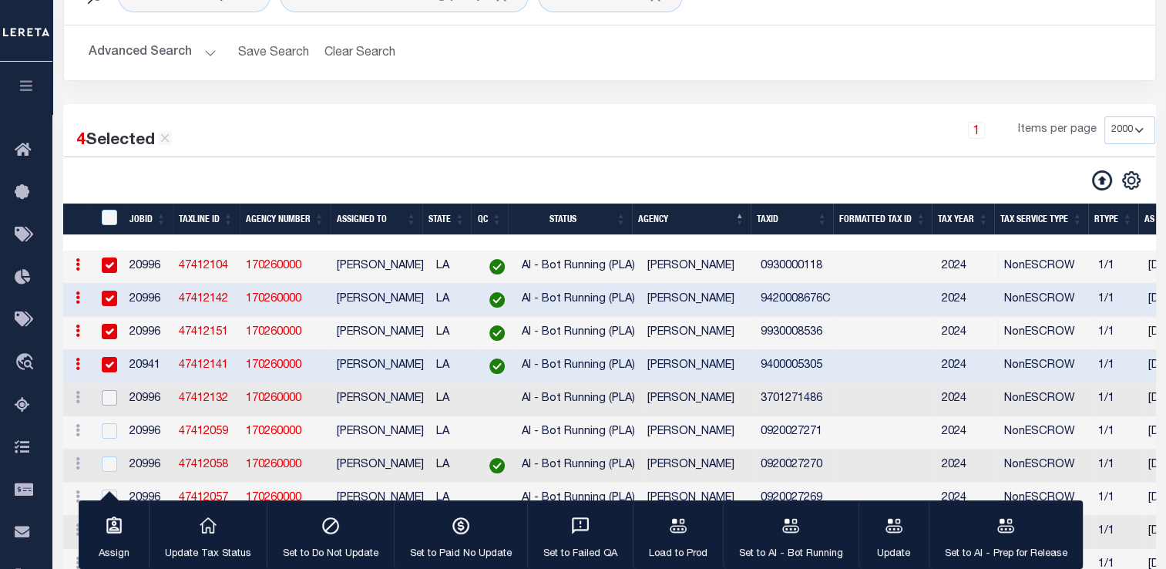
click at [109, 405] on input "checkbox" at bounding box center [109, 397] width 15 height 15
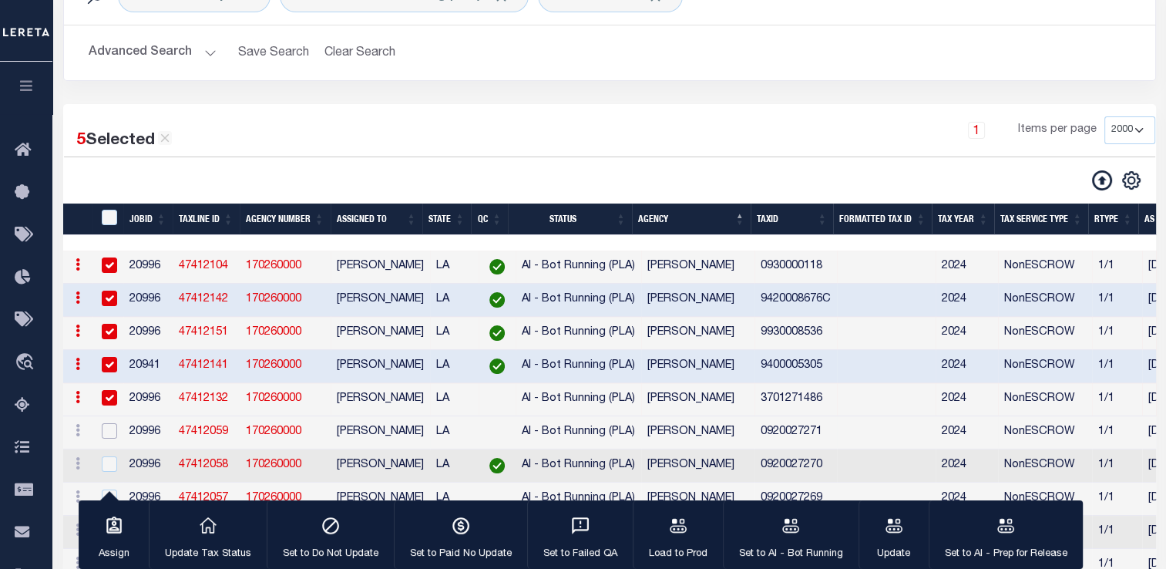
click at [108, 435] on input "checkbox" at bounding box center [109, 430] width 15 height 15
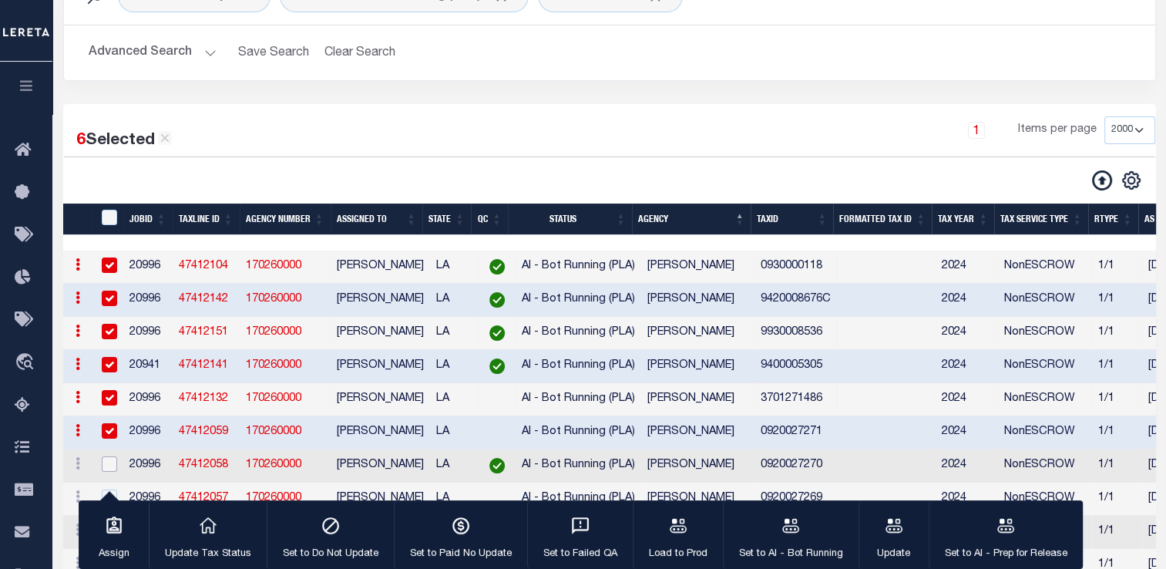
click at [108, 472] on input "checkbox" at bounding box center [109, 463] width 15 height 15
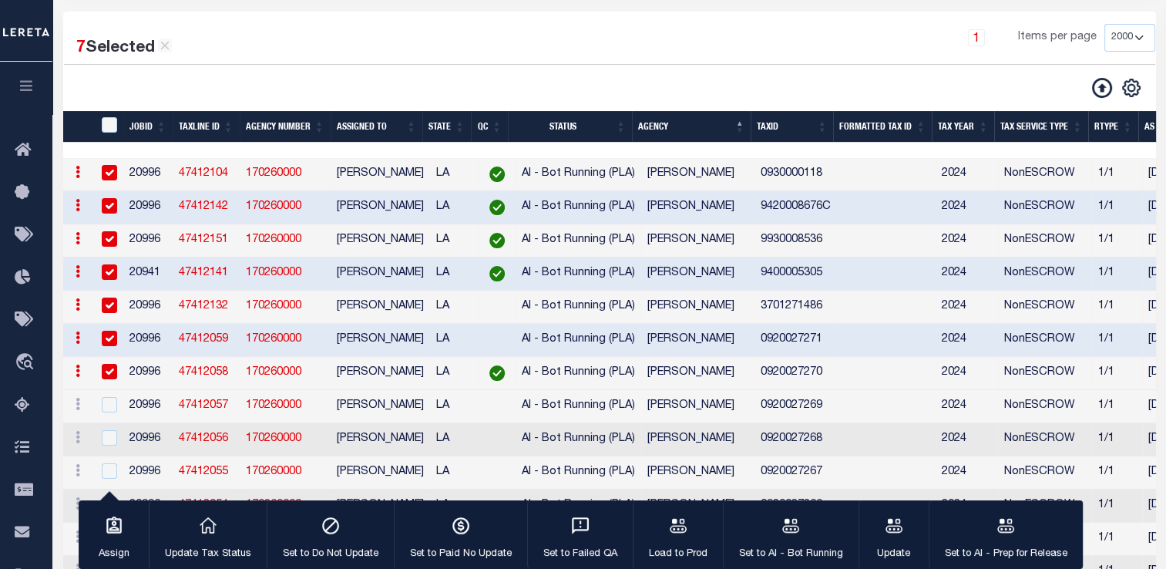
scroll to position [246, 0]
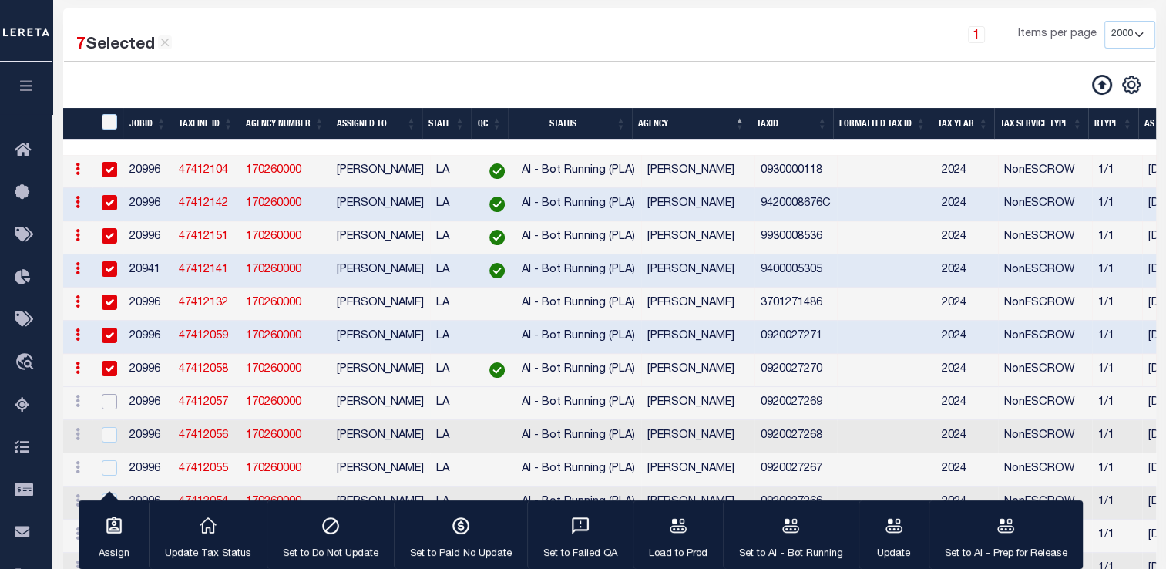
click at [103, 407] on input "checkbox" at bounding box center [109, 401] width 15 height 15
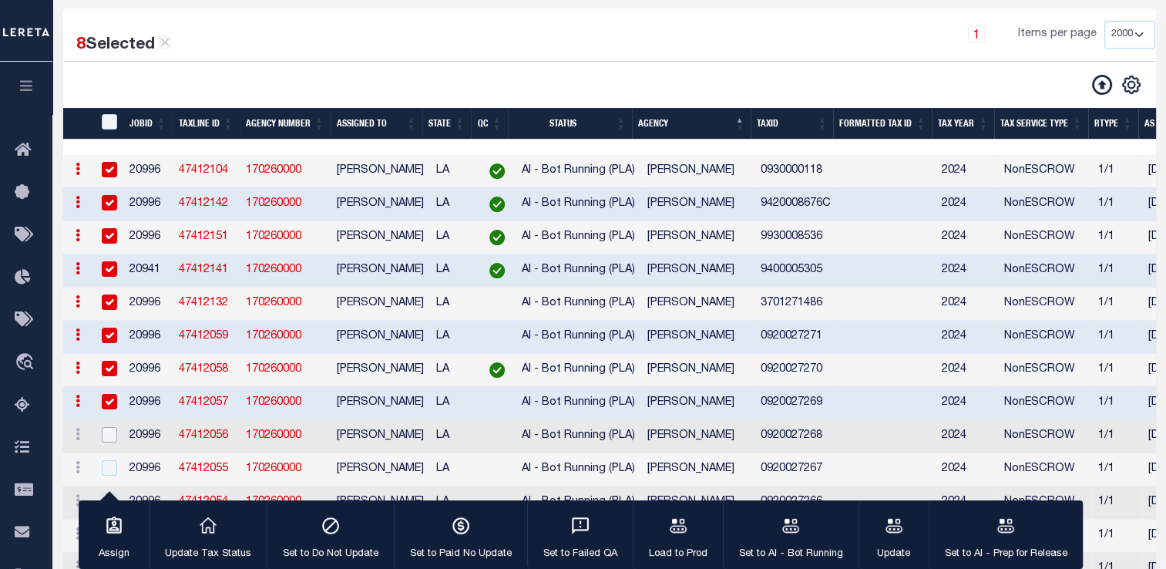
click at [109, 442] on input "checkbox" at bounding box center [109, 434] width 15 height 15
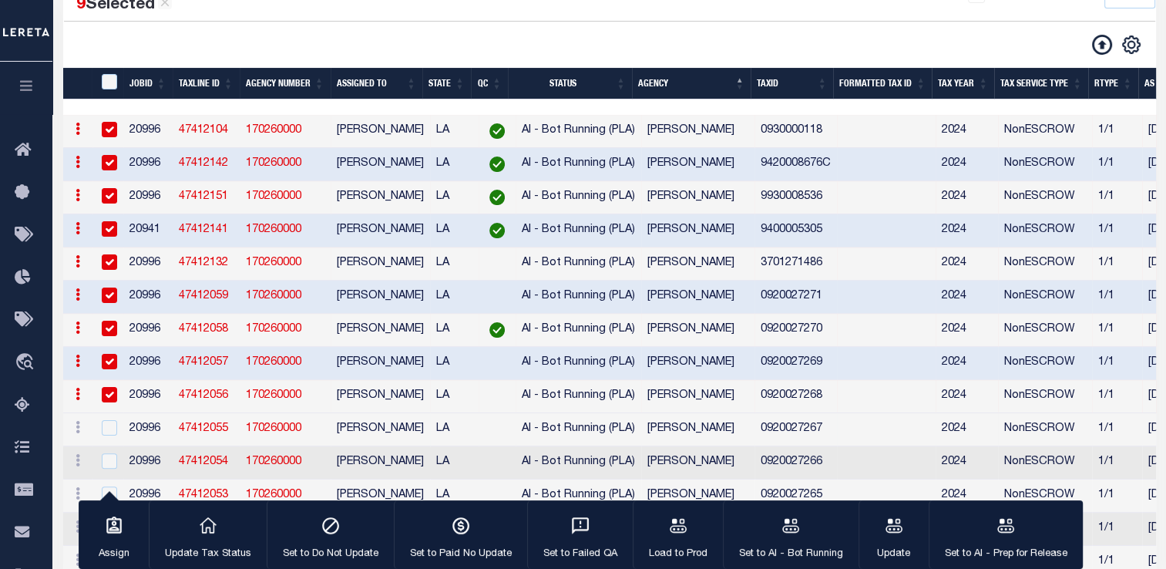
scroll to position [289, 0]
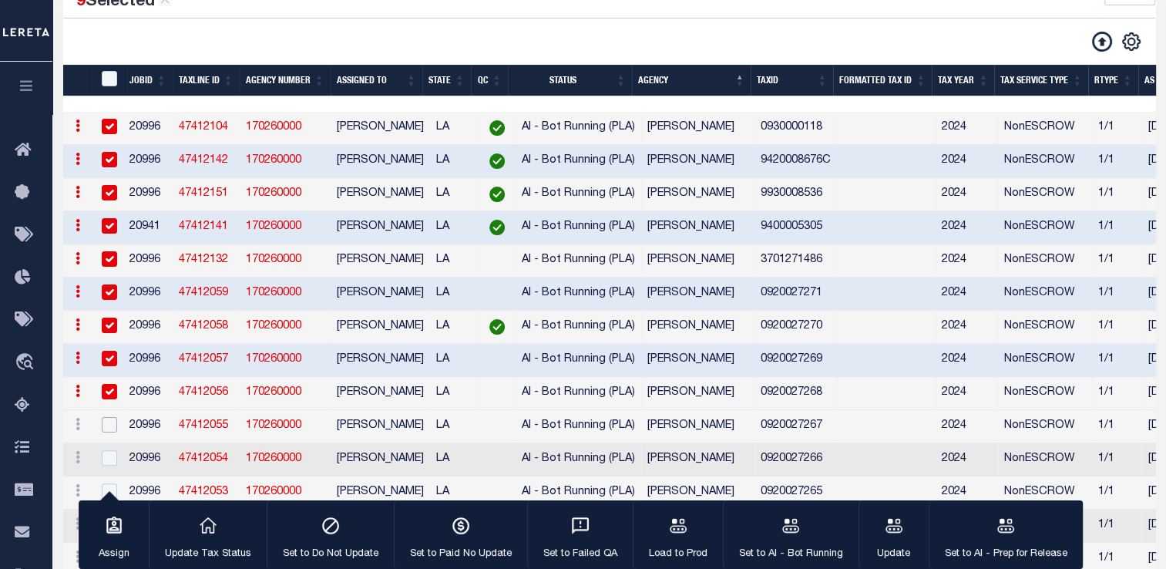
click at [108, 432] on input "checkbox" at bounding box center [109, 424] width 15 height 15
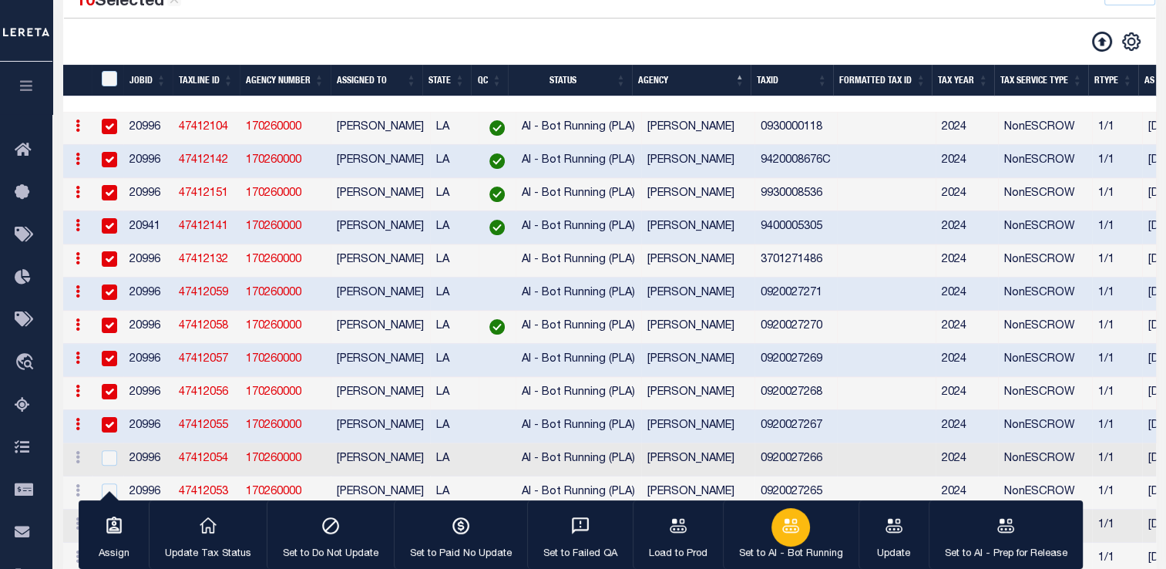
click at [782, 530] on icon "button" at bounding box center [790, 525] width 17 height 14
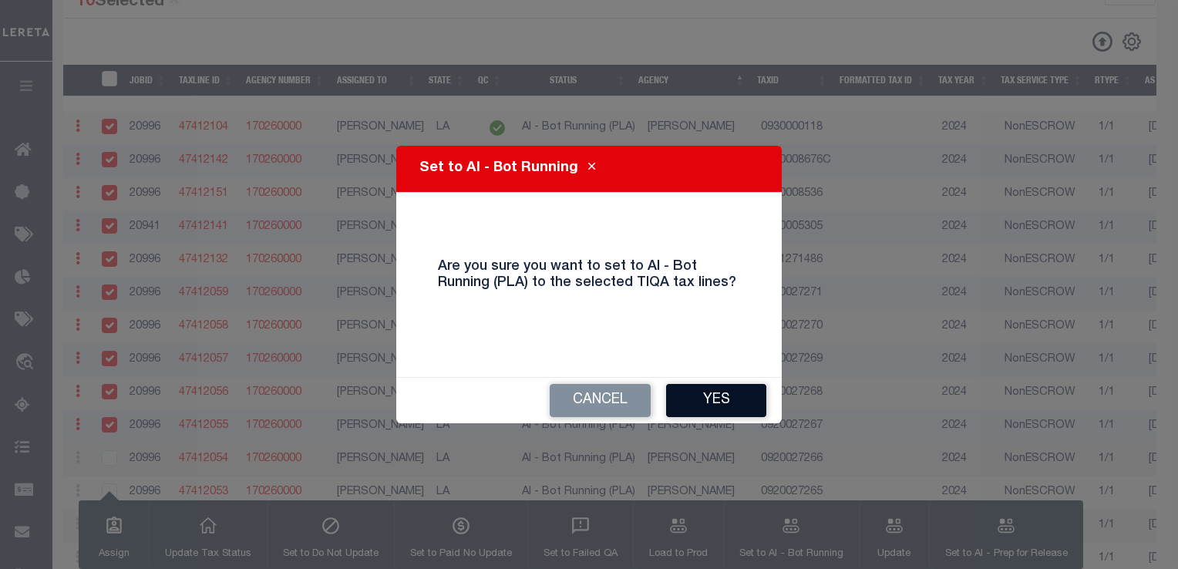
click at [715, 389] on button "Yes" at bounding box center [716, 400] width 100 height 33
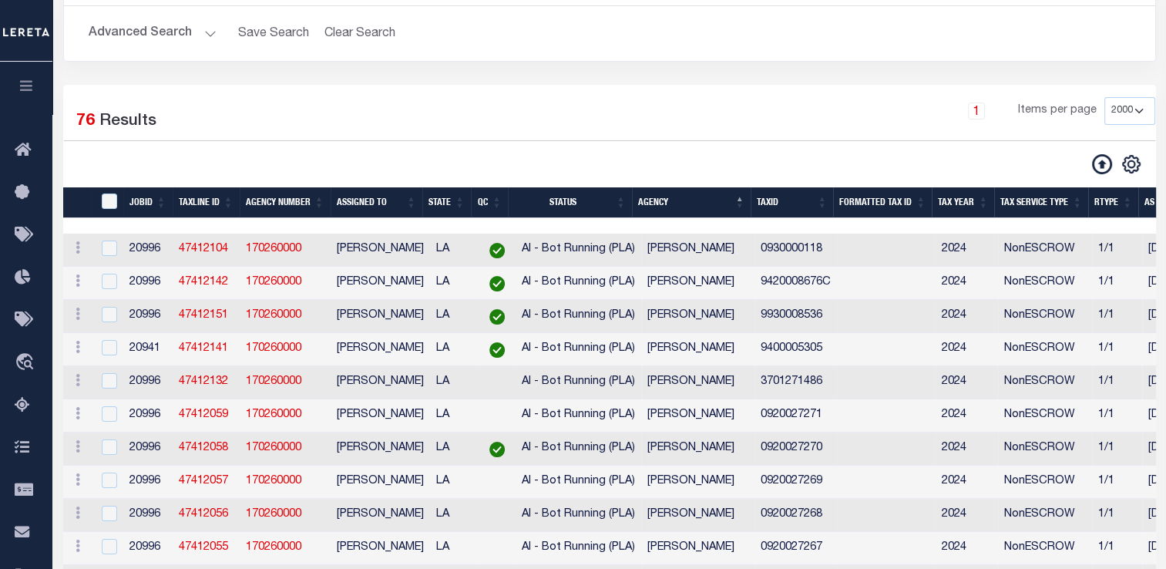
scroll to position [167, 0]
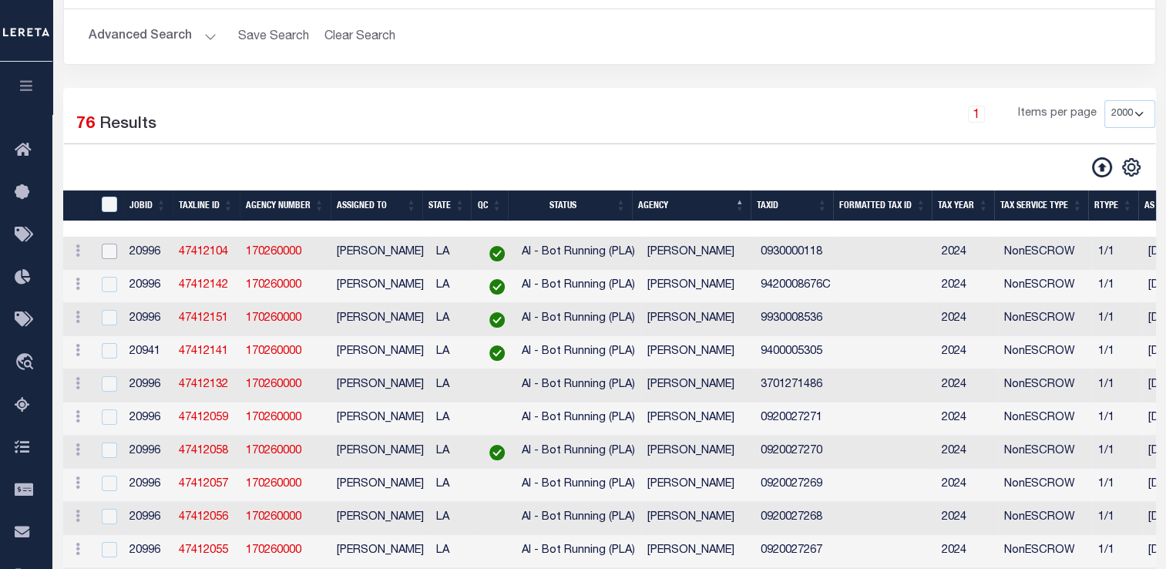
click at [109, 252] on input "checkbox" at bounding box center [109, 251] width 15 height 15
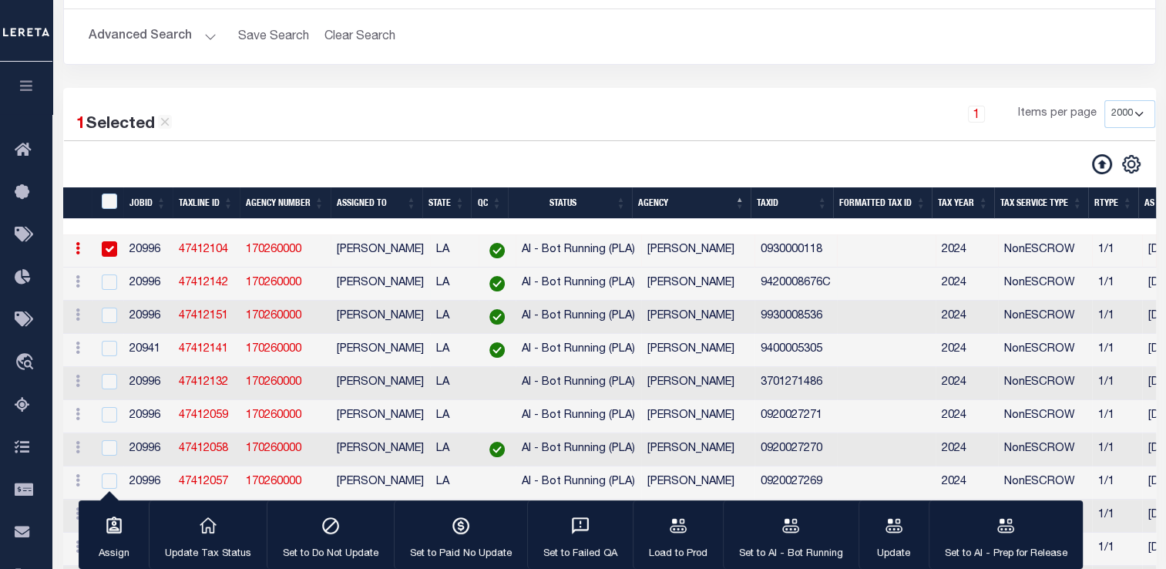
click at [113, 297] on td at bounding box center [109, 283] width 32 height 33
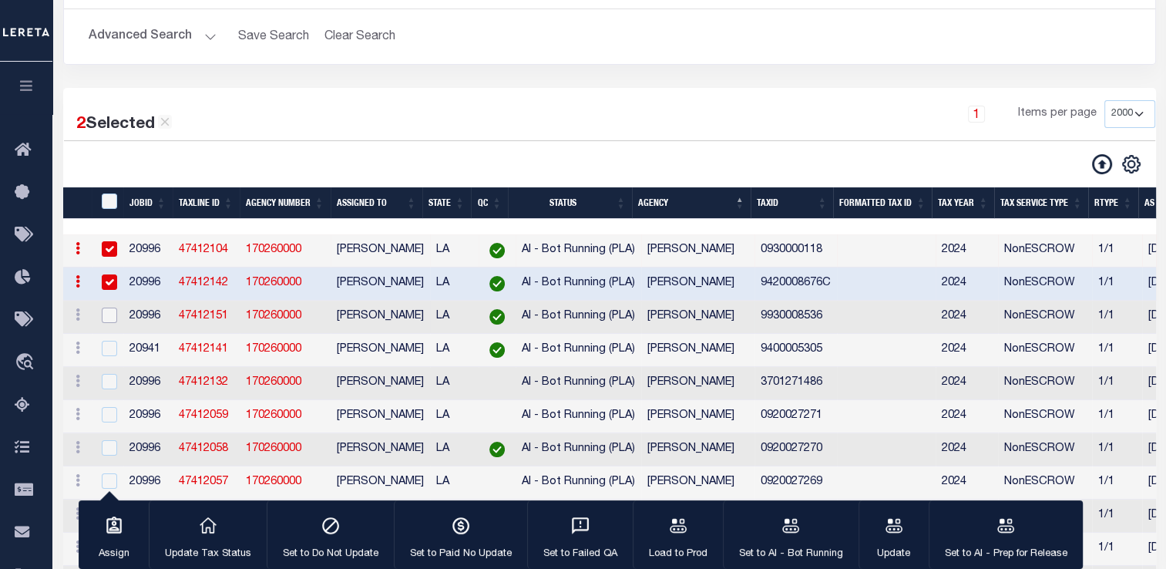
click at [113, 322] on input "checkbox" at bounding box center [109, 315] width 15 height 15
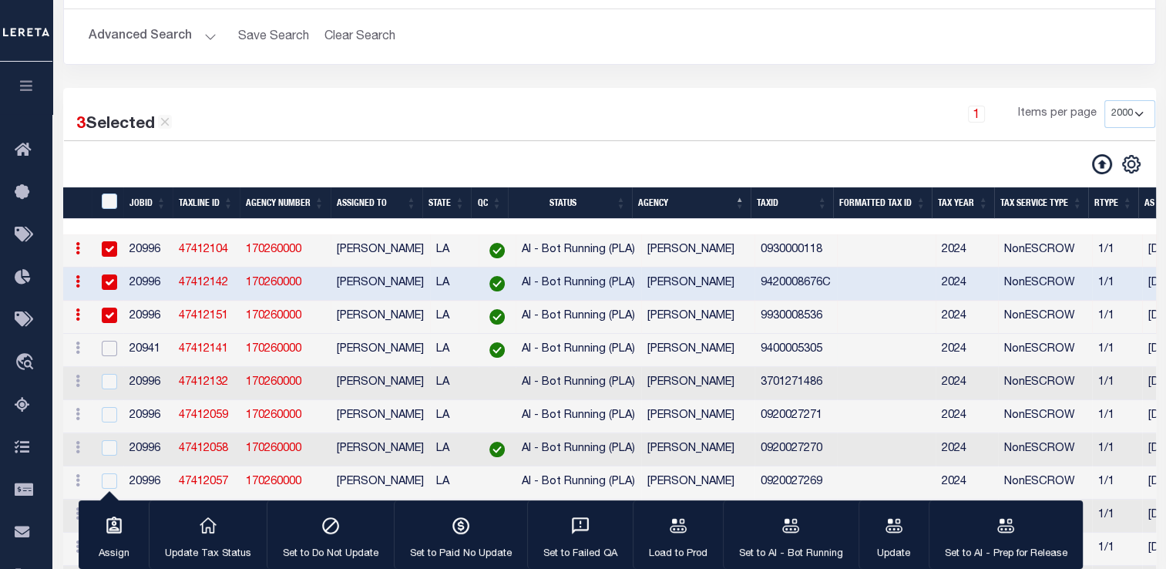
click at [106, 356] on input "checkbox" at bounding box center [109, 348] width 15 height 15
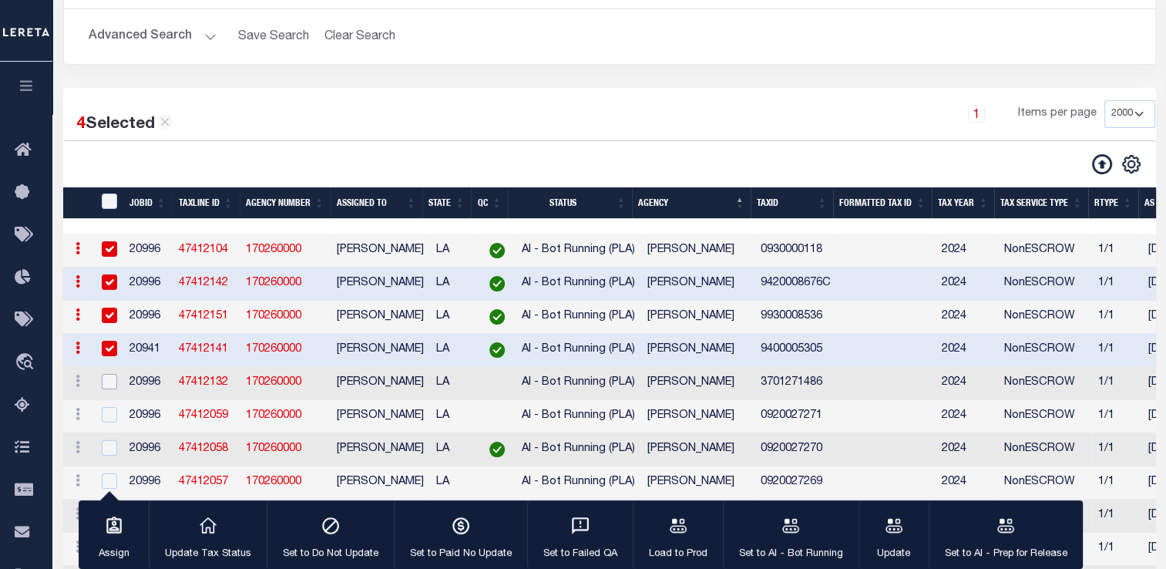
click at [108, 382] on input "checkbox" at bounding box center [109, 381] width 15 height 15
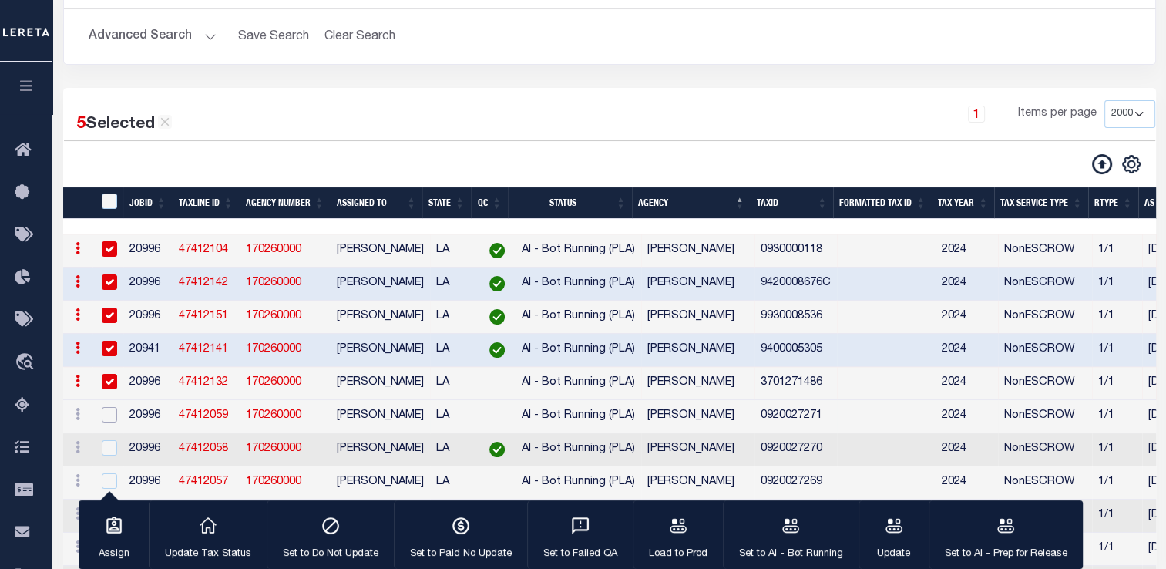
click at [113, 422] on input "checkbox" at bounding box center [109, 414] width 15 height 15
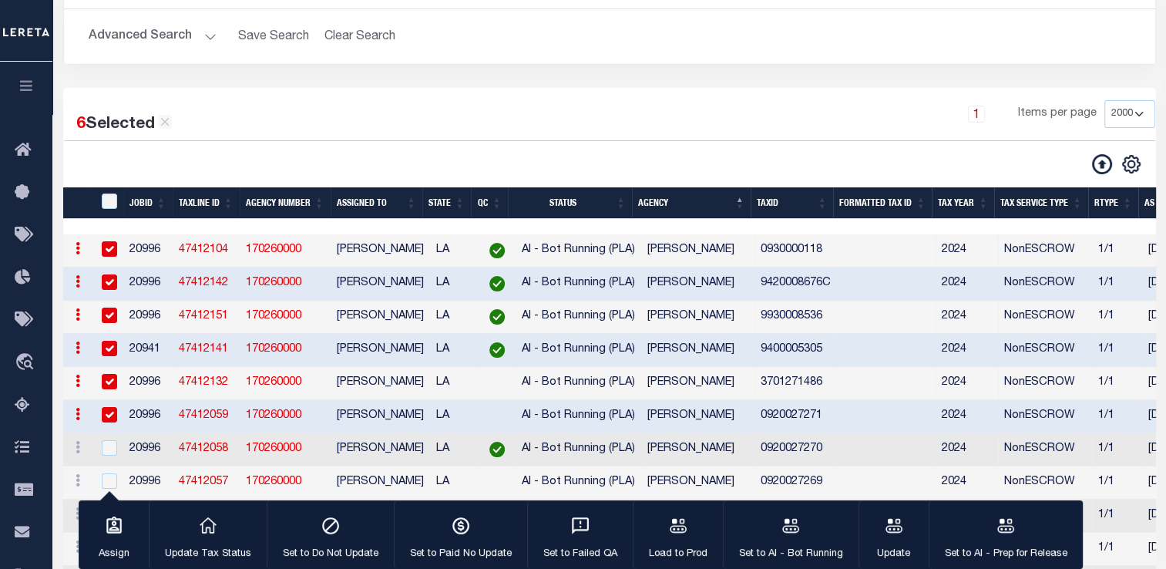
scroll to position [224, 0]
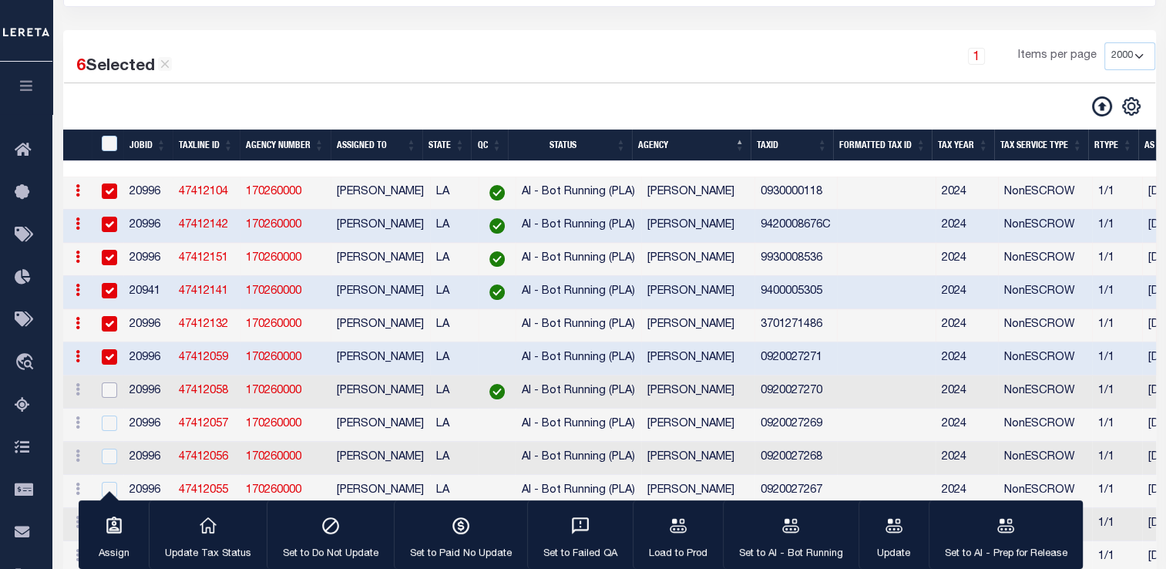
click at [108, 398] on input "checkbox" at bounding box center [109, 389] width 15 height 15
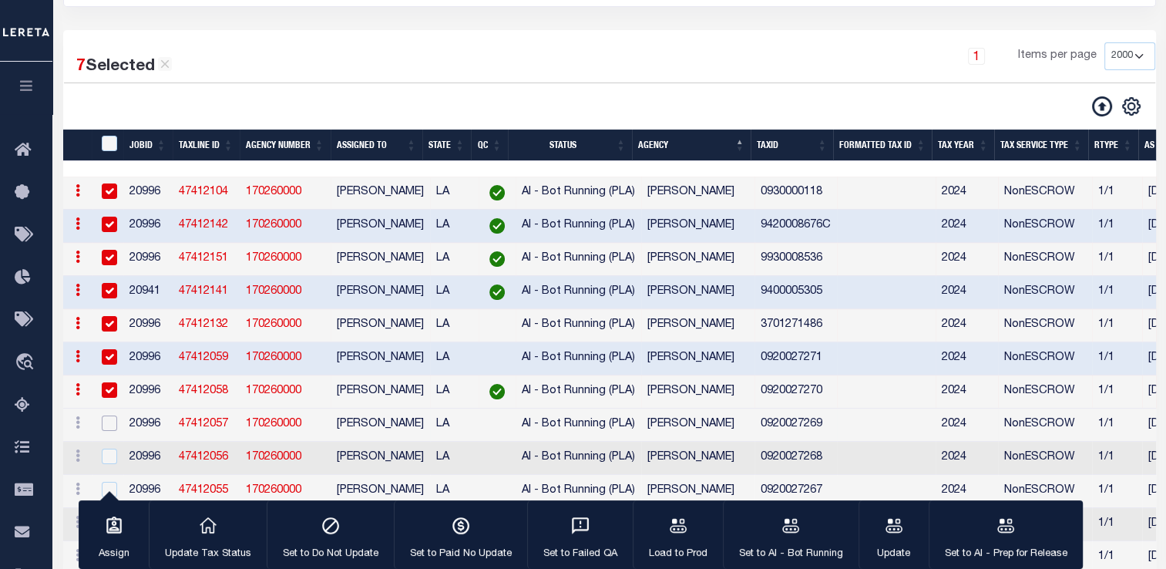
click at [111, 431] on input "checkbox" at bounding box center [109, 422] width 15 height 15
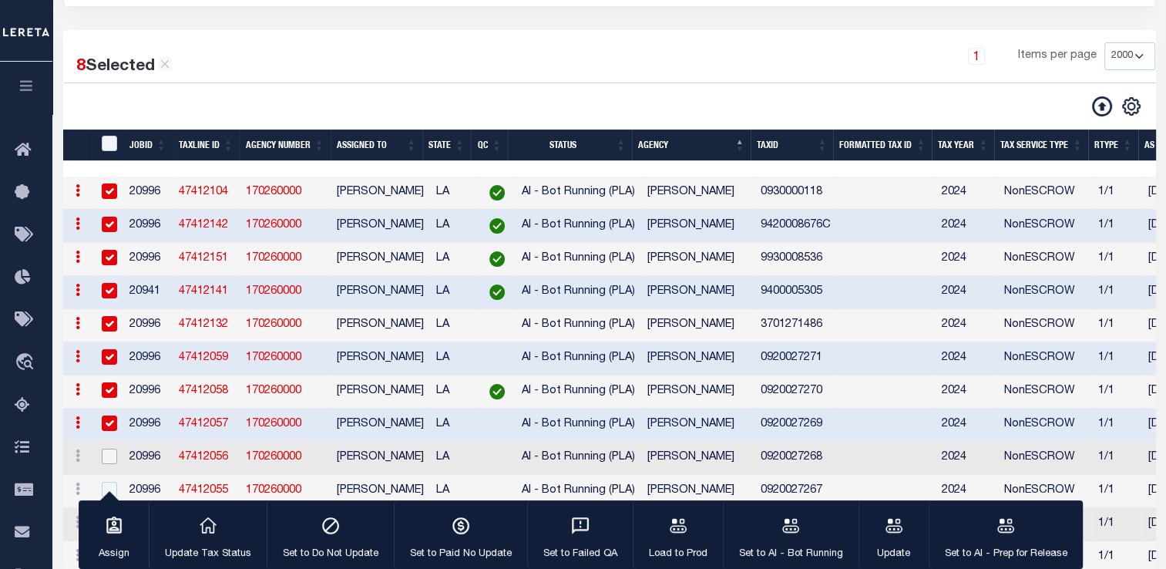
click at [108, 462] on input "checkbox" at bounding box center [109, 456] width 15 height 15
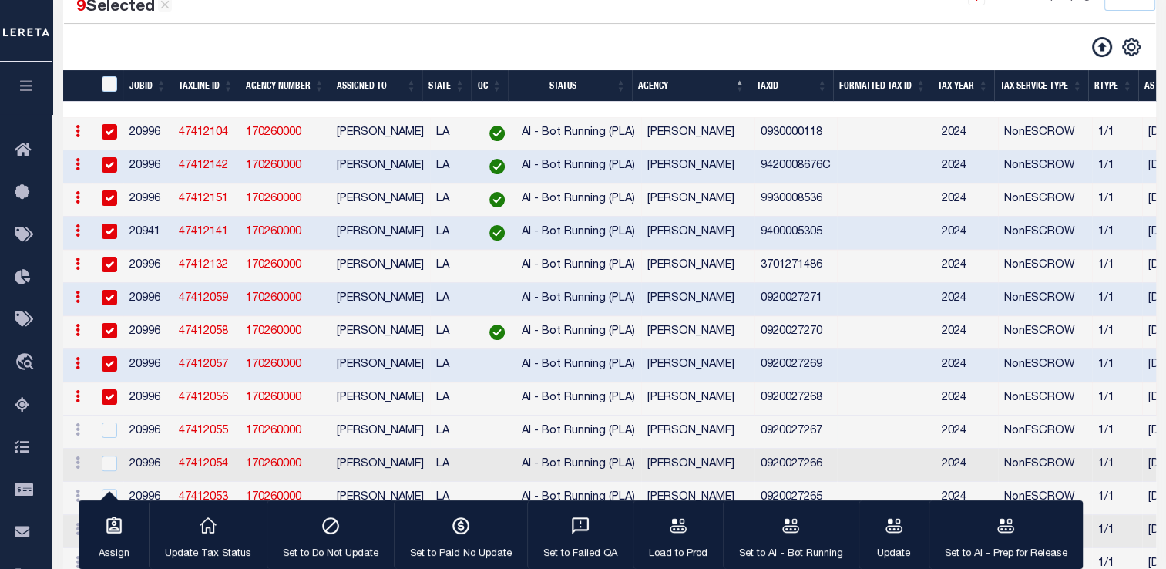
scroll to position [286, 0]
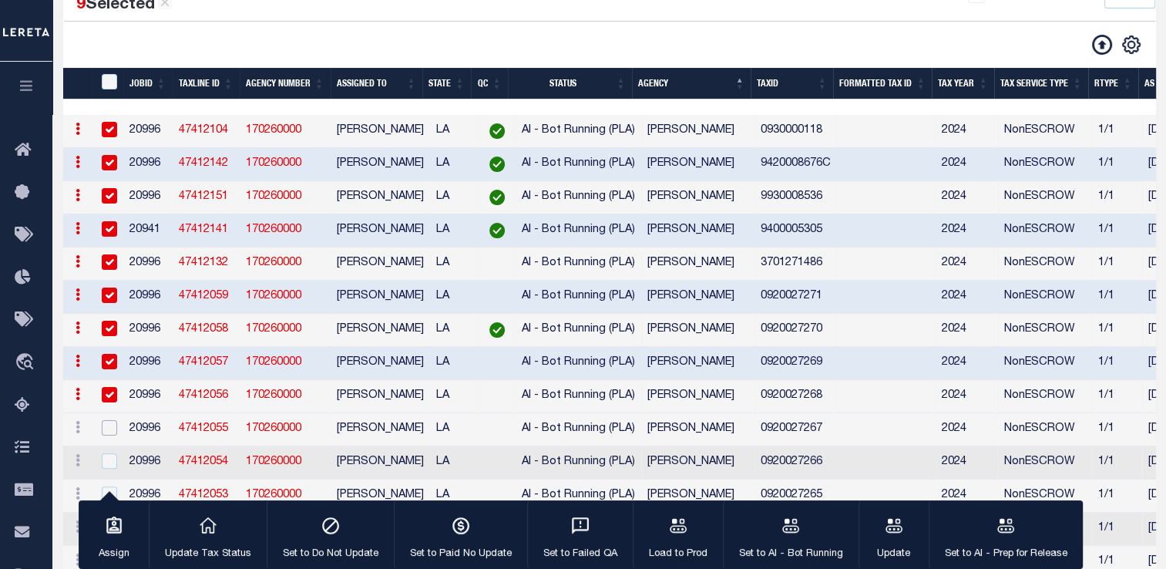
click at [106, 429] on input "checkbox" at bounding box center [109, 427] width 15 height 15
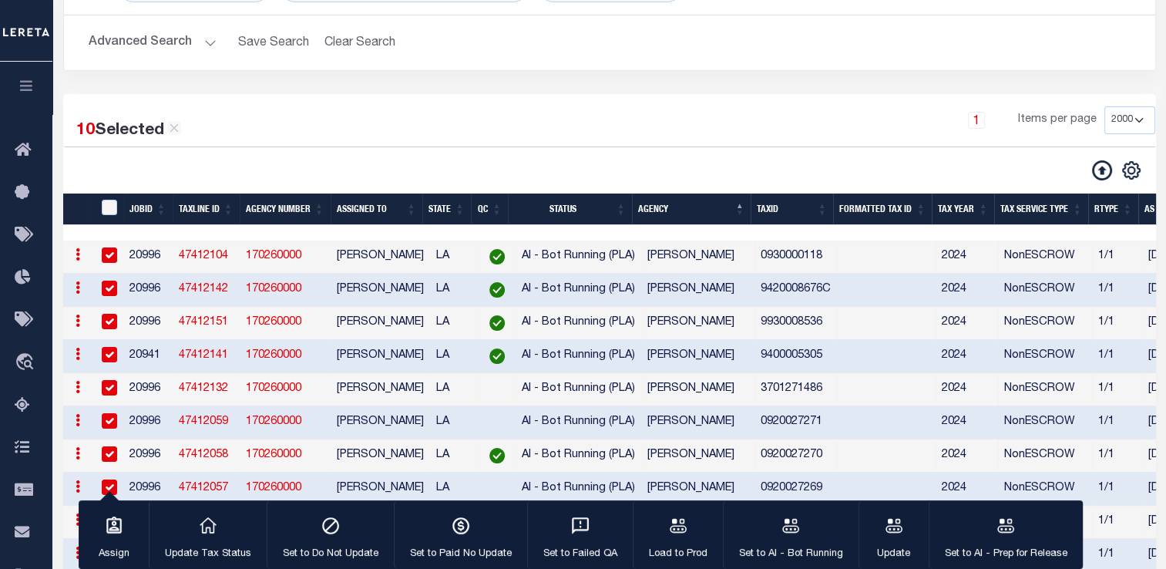
scroll to position [160, 0]
click at [781, 529] on icon "button" at bounding box center [791, 526] width 20 height 20
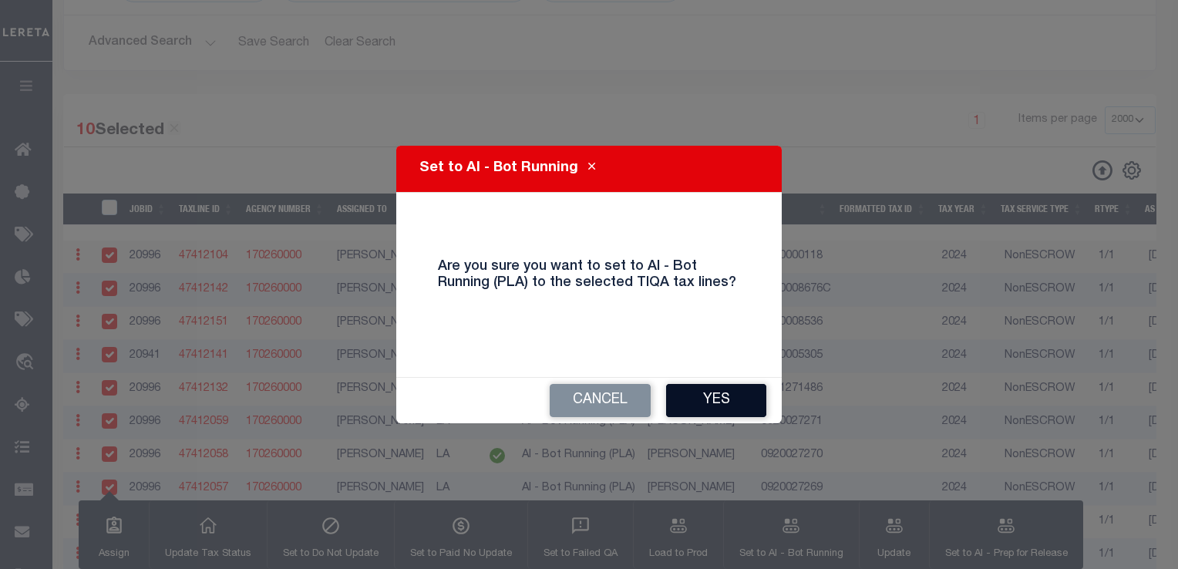
click at [711, 393] on button "Yes" at bounding box center [716, 400] width 100 height 33
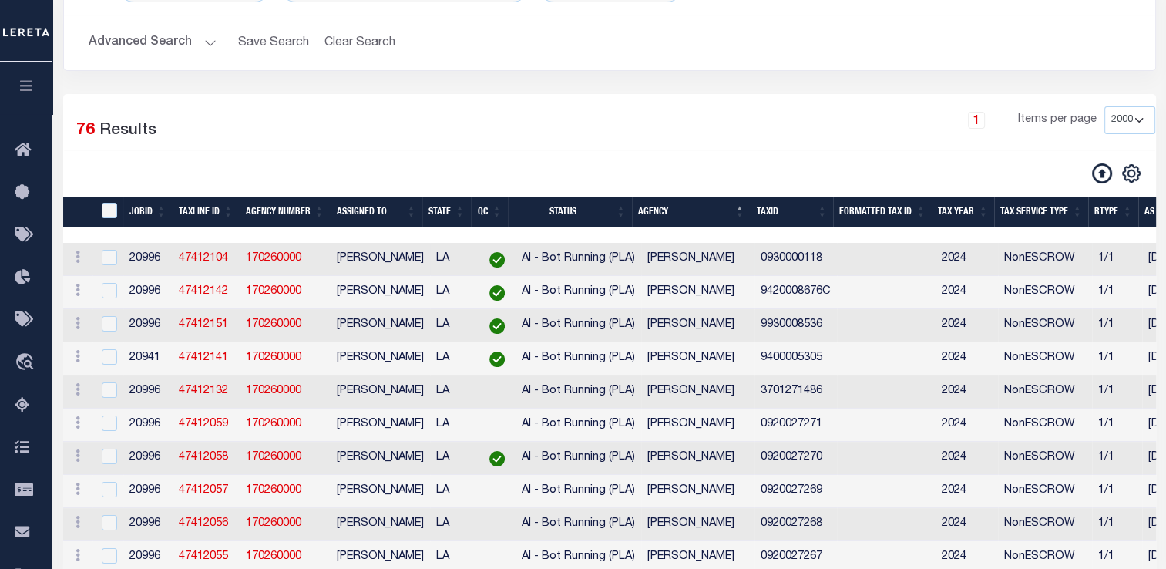
click at [107, 267] on div at bounding box center [108, 258] width 19 height 17
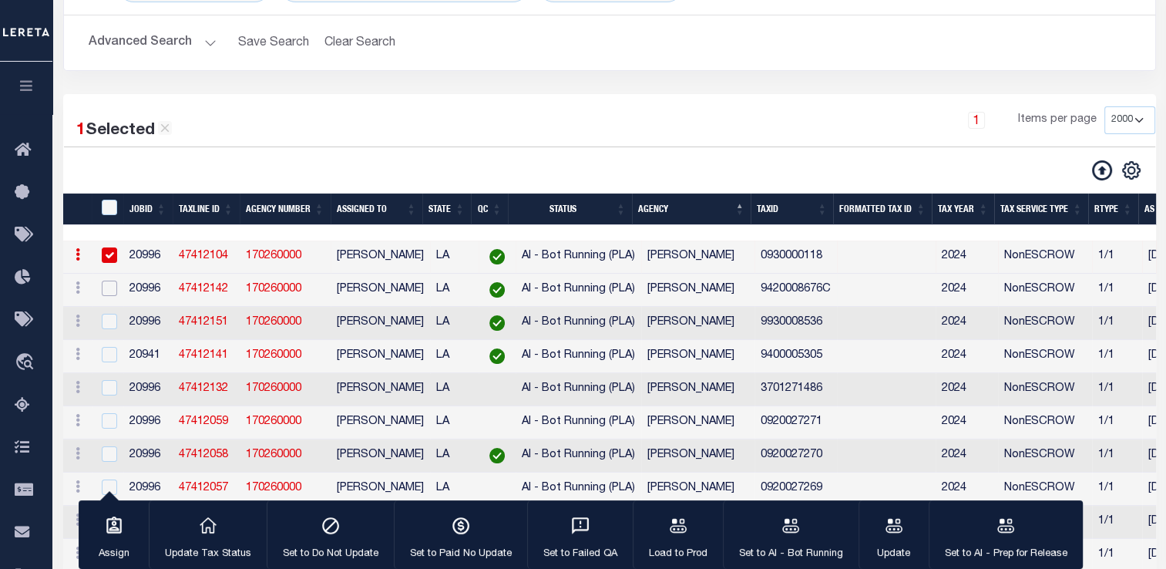
click at [106, 289] on input "checkbox" at bounding box center [109, 288] width 15 height 15
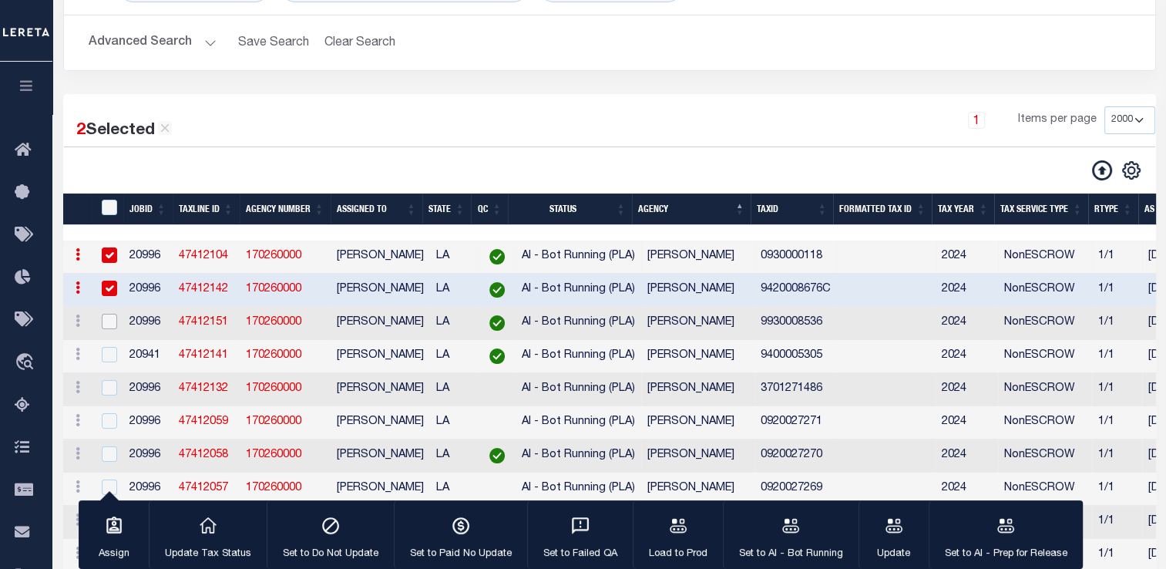
click at [108, 329] on input "checkbox" at bounding box center [109, 321] width 15 height 15
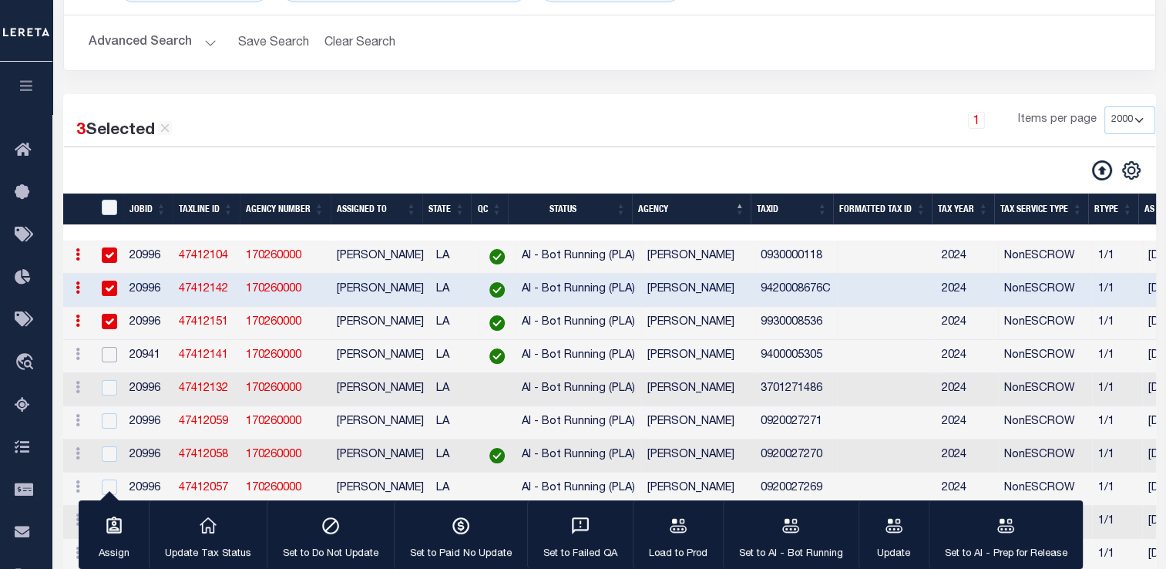
click at [106, 362] on input "checkbox" at bounding box center [109, 354] width 15 height 15
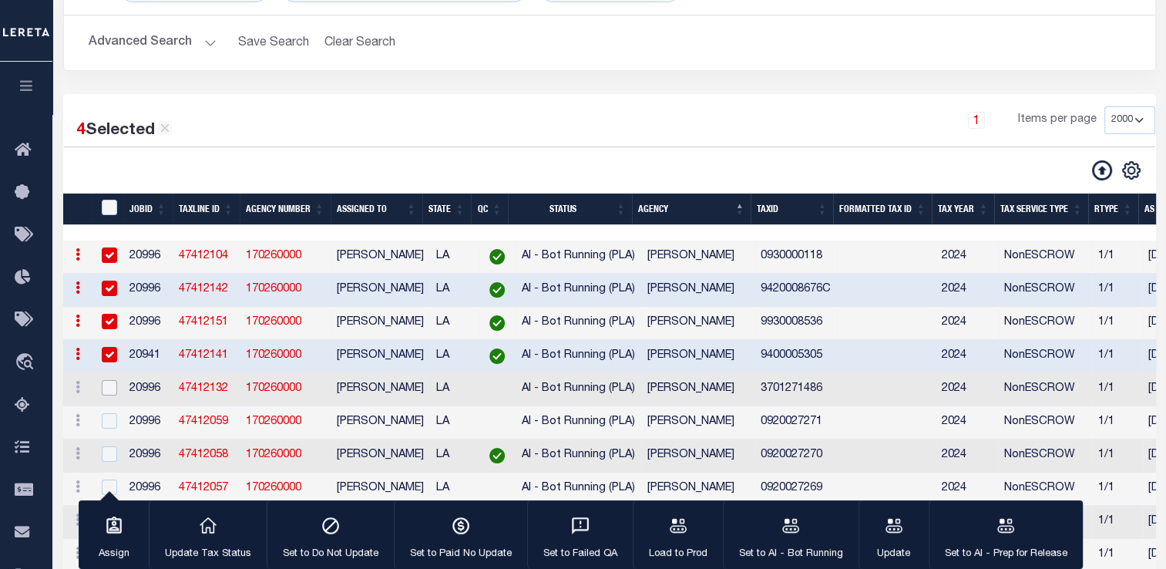
click at [106, 395] on input "checkbox" at bounding box center [109, 387] width 15 height 15
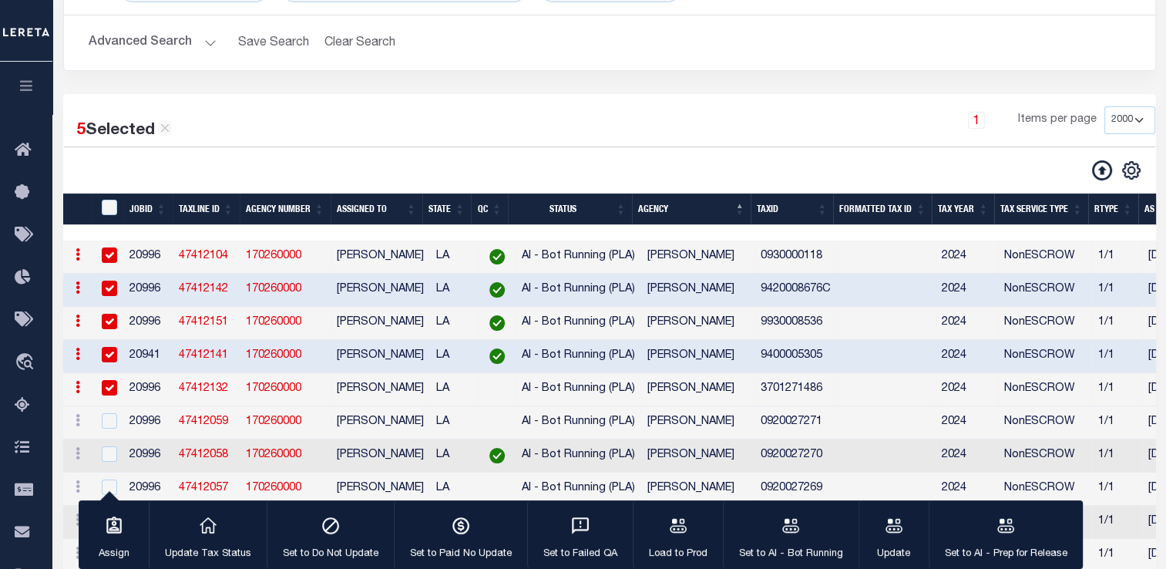
click at [109, 436] on td at bounding box center [109, 422] width 32 height 33
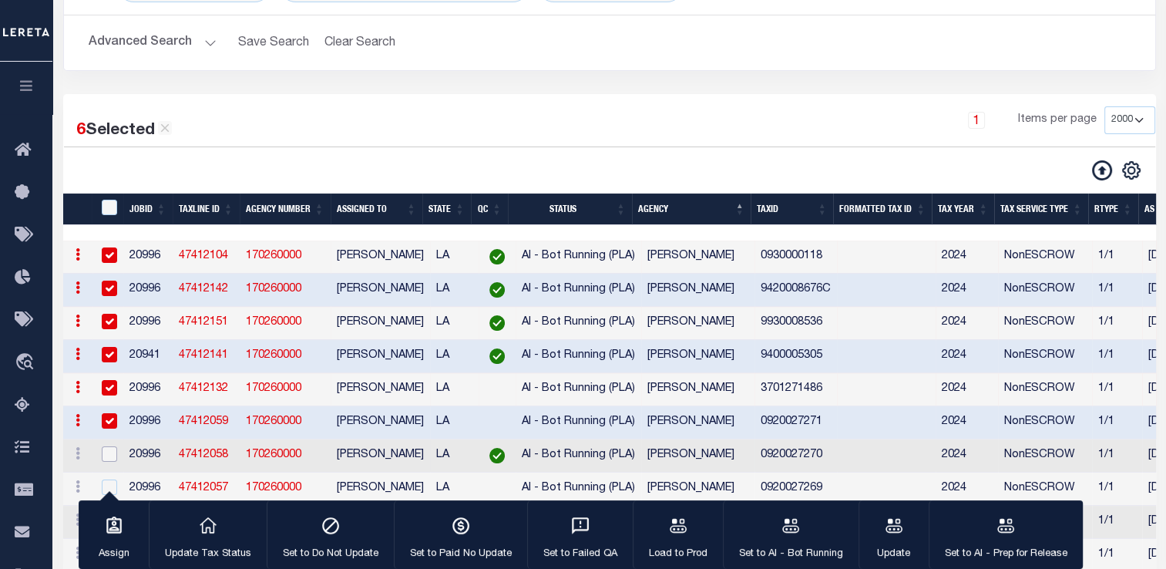
click at [108, 462] on input "checkbox" at bounding box center [109, 453] width 15 height 15
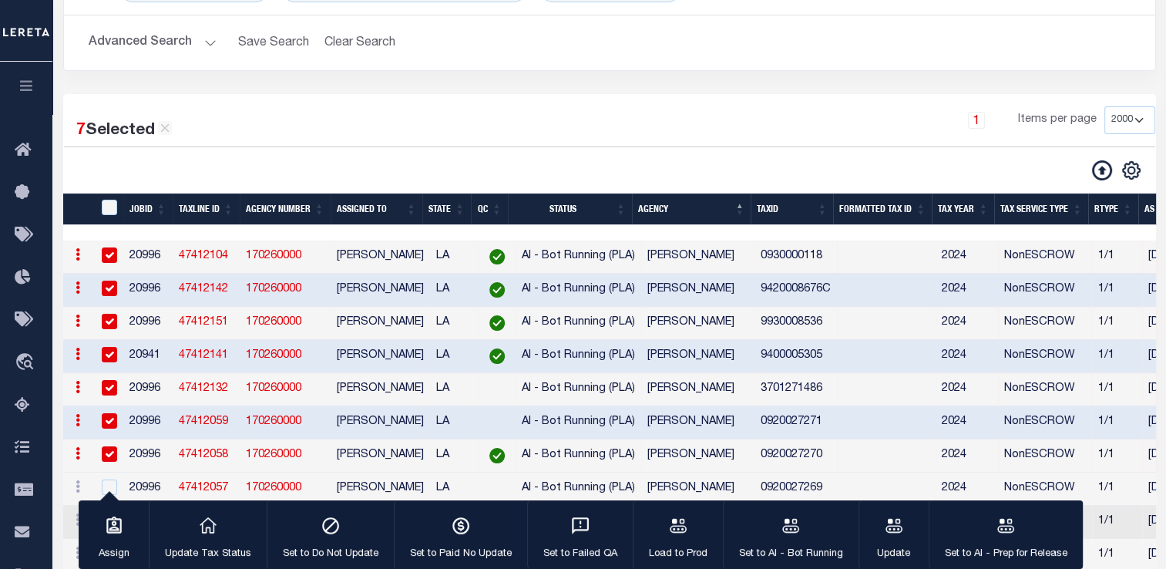
scroll to position [199, 0]
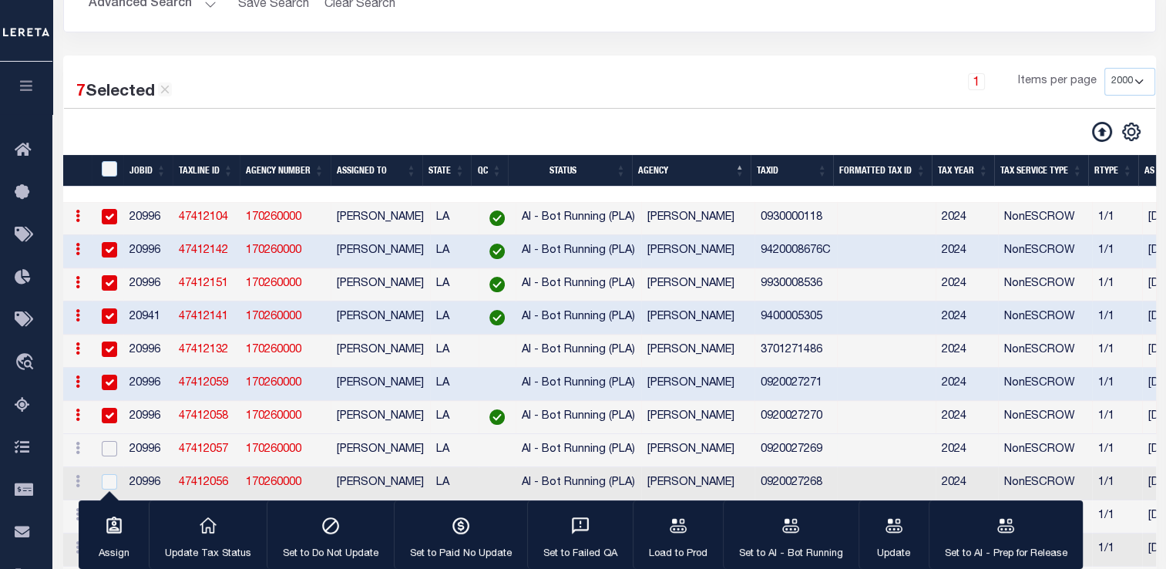
click at [108, 452] on input "checkbox" at bounding box center [109, 448] width 15 height 15
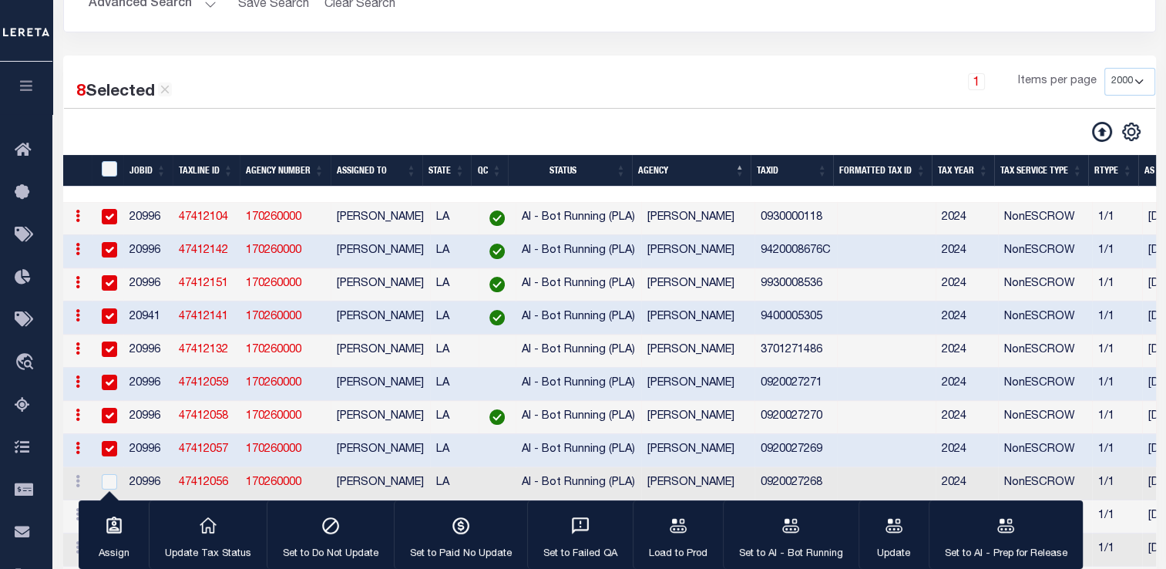
scroll to position [279, 0]
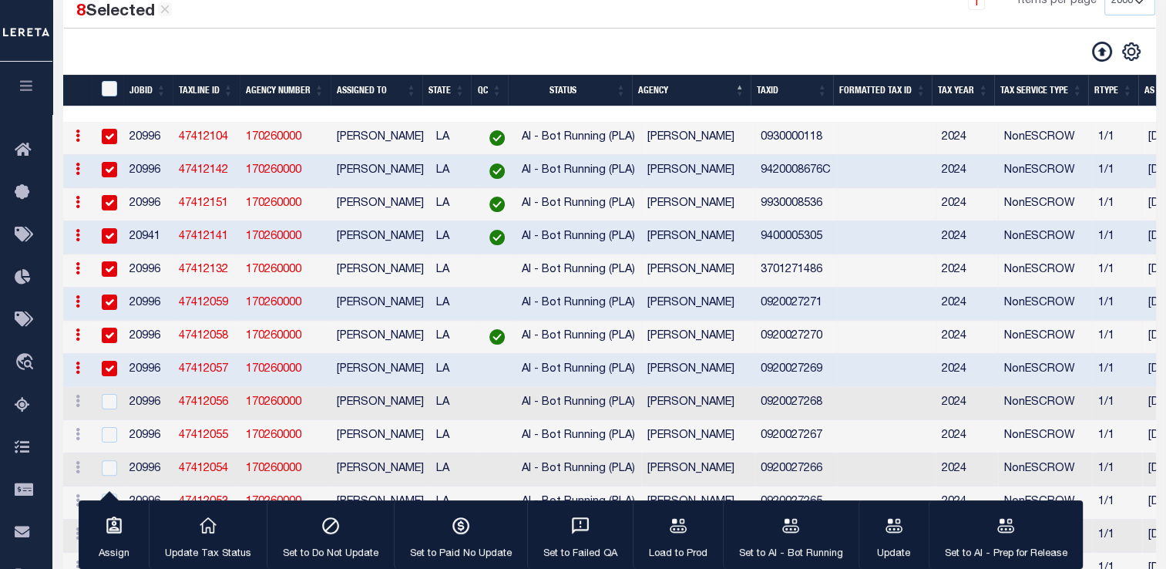
click at [113, 400] on td at bounding box center [109, 403] width 32 height 33
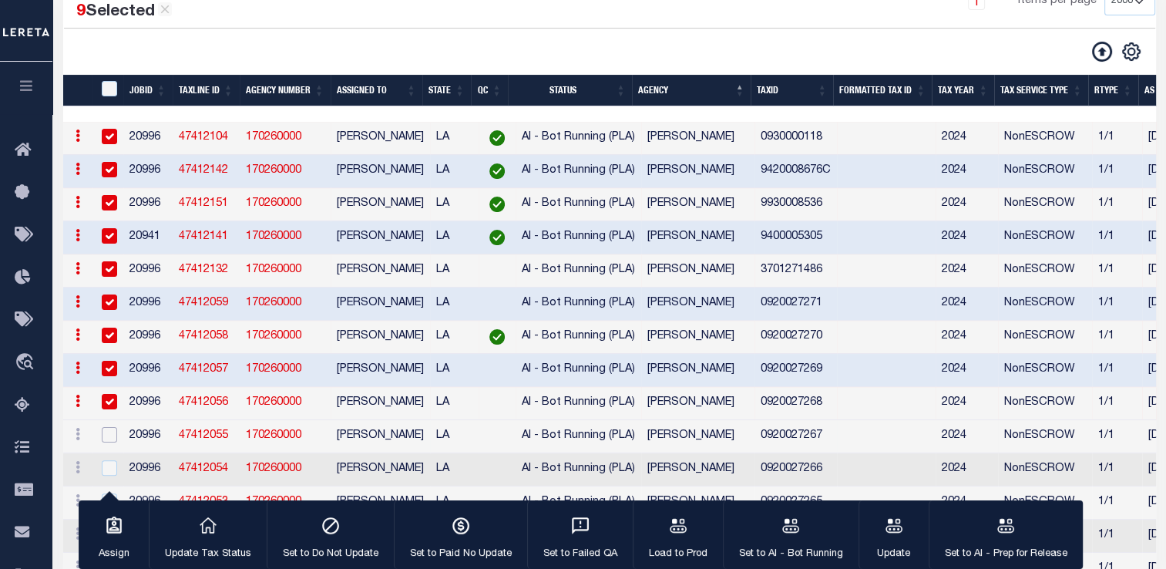
click at [110, 442] on input "checkbox" at bounding box center [109, 434] width 15 height 15
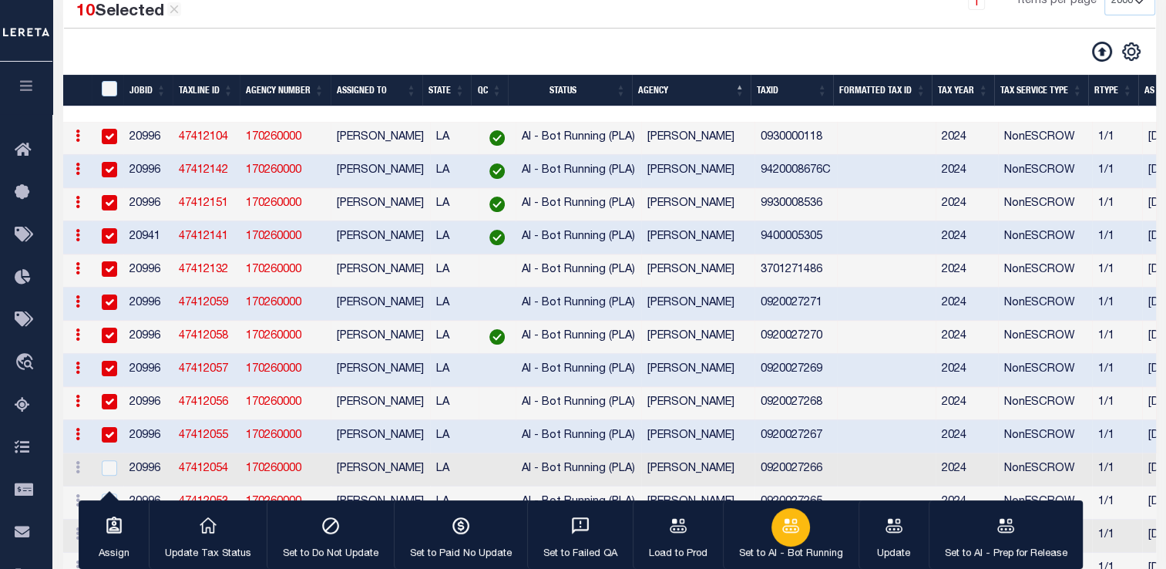
click at [798, 537] on div "button" at bounding box center [791, 527] width 39 height 39
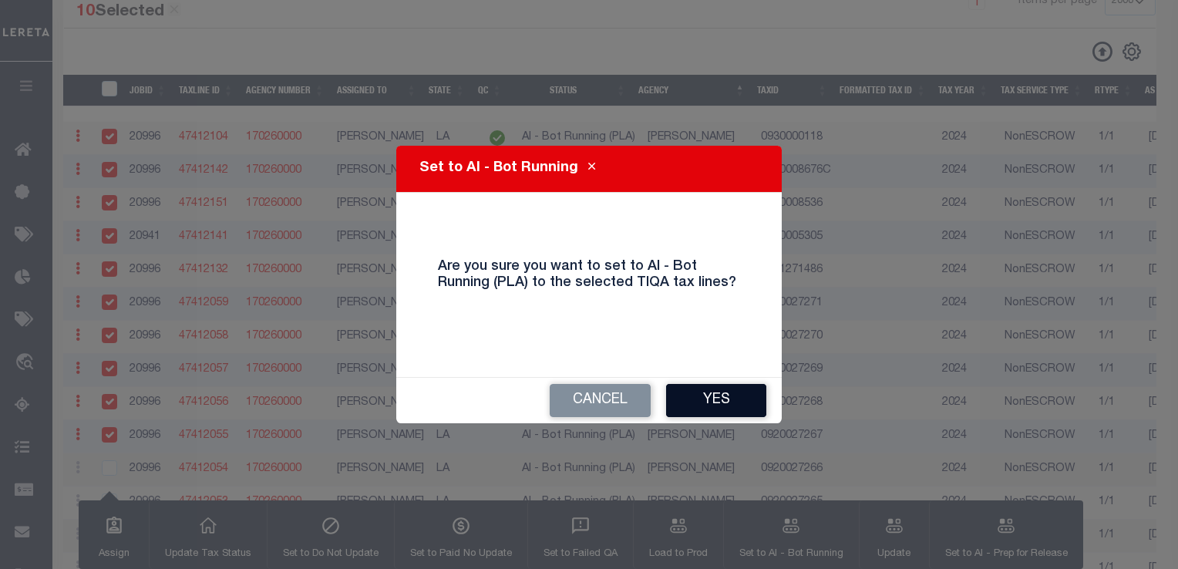
click at [722, 407] on button "Yes" at bounding box center [716, 400] width 100 height 33
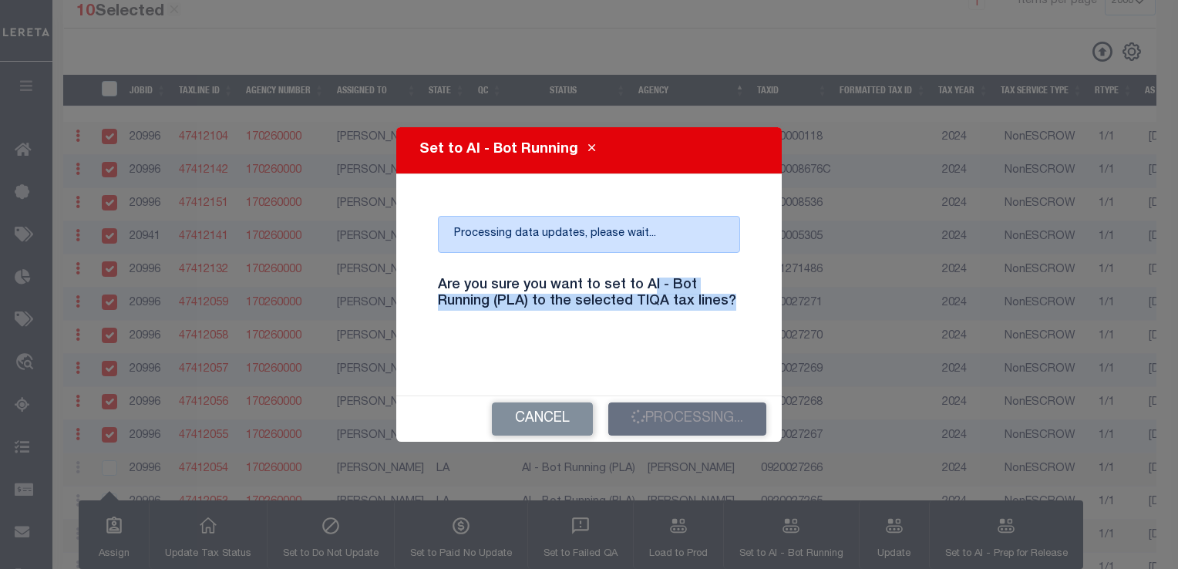
drag, startPoint x: 733, startPoint y: 305, endPoint x: 645, endPoint y: 267, distance: 96.0
click at [645, 267] on div "Are you sure you want to set to AI - Bot Running (PLA) to the selected TIQA tax…" at bounding box center [588, 303] width 325 height 76
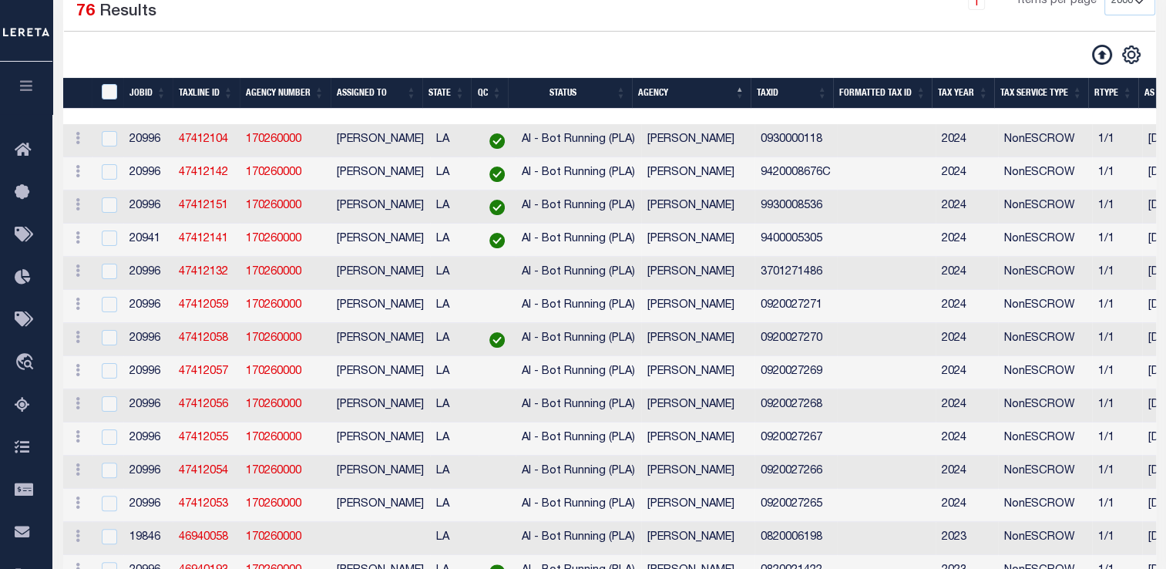
scroll to position [213, 0]
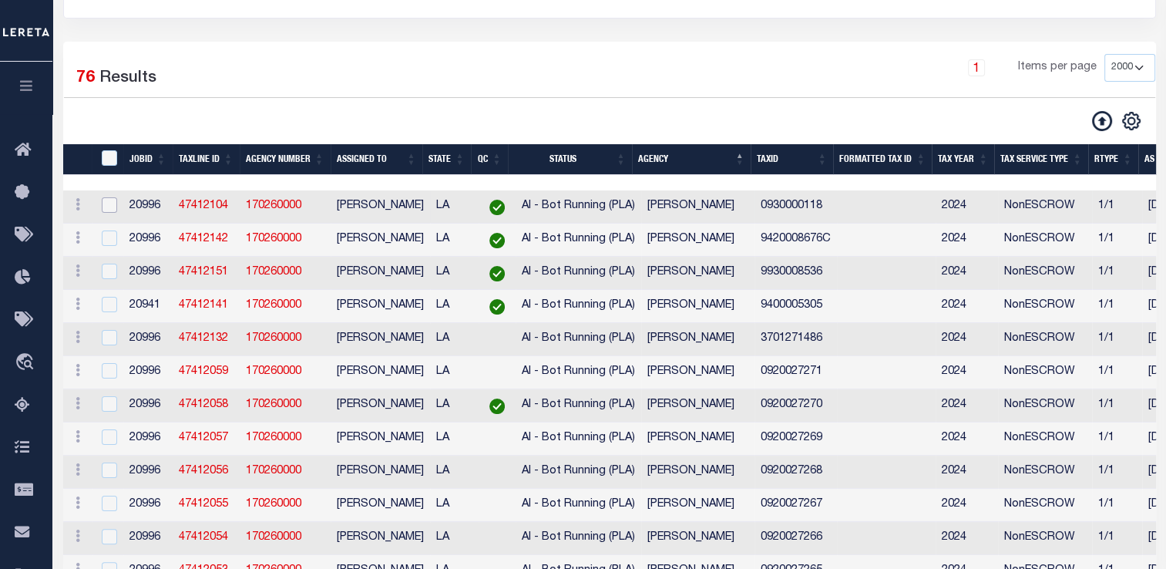
click at [104, 211] on input "checkbox" at bounding box center [109, 204] width 15 height 15
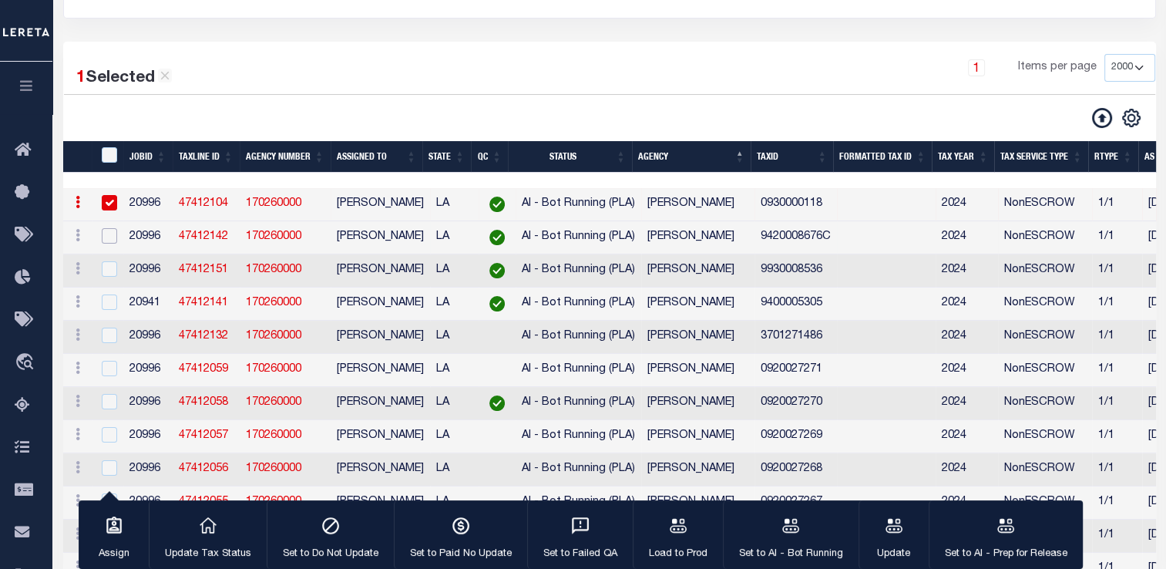
click at [106, 242] on input "checkbox" at bounding box center [109, 235] width 15 height 15
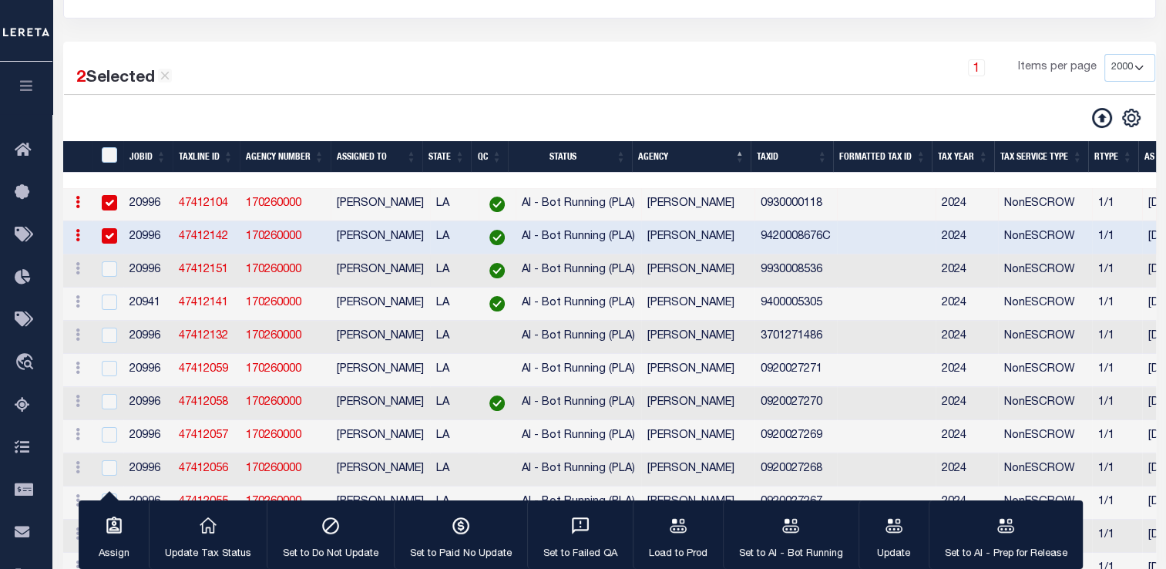
click at [105, 285] on td at bounding box center [109, 270] width 32 height 33
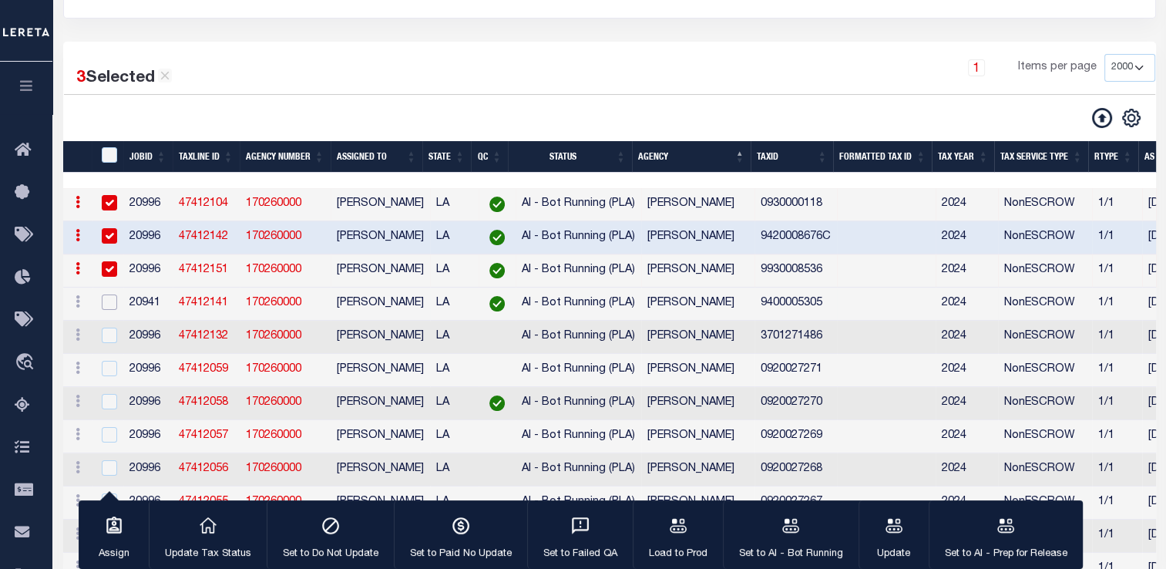
click at [110, 304] on input "checkbox" at bounding box center [109, 301] width 15 height 15
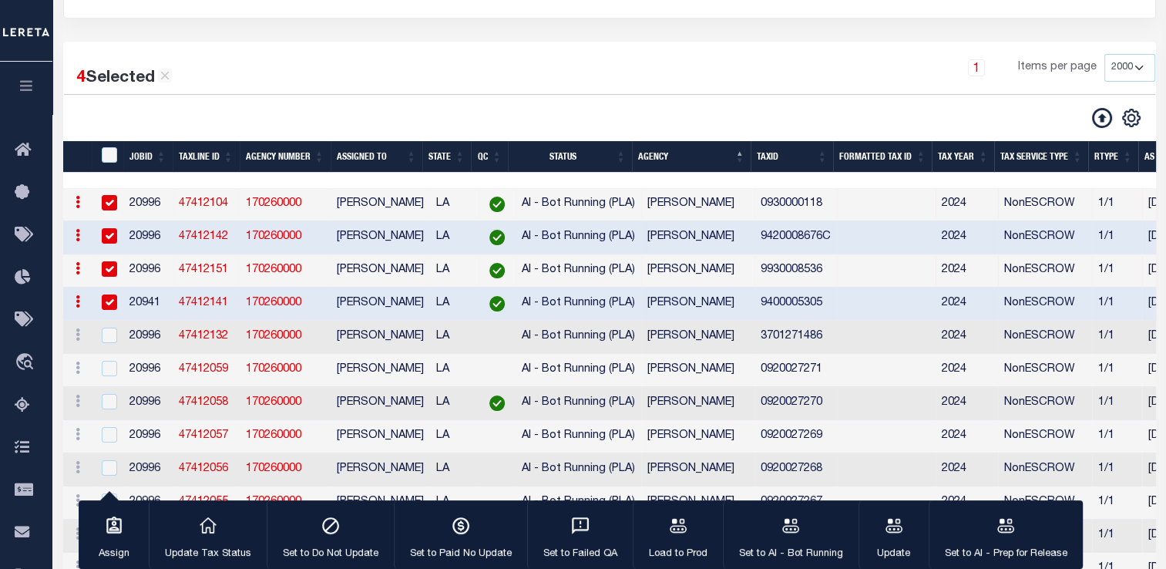
click at [111, 351] on td at bounding box center [109, 337] width 32 height 33
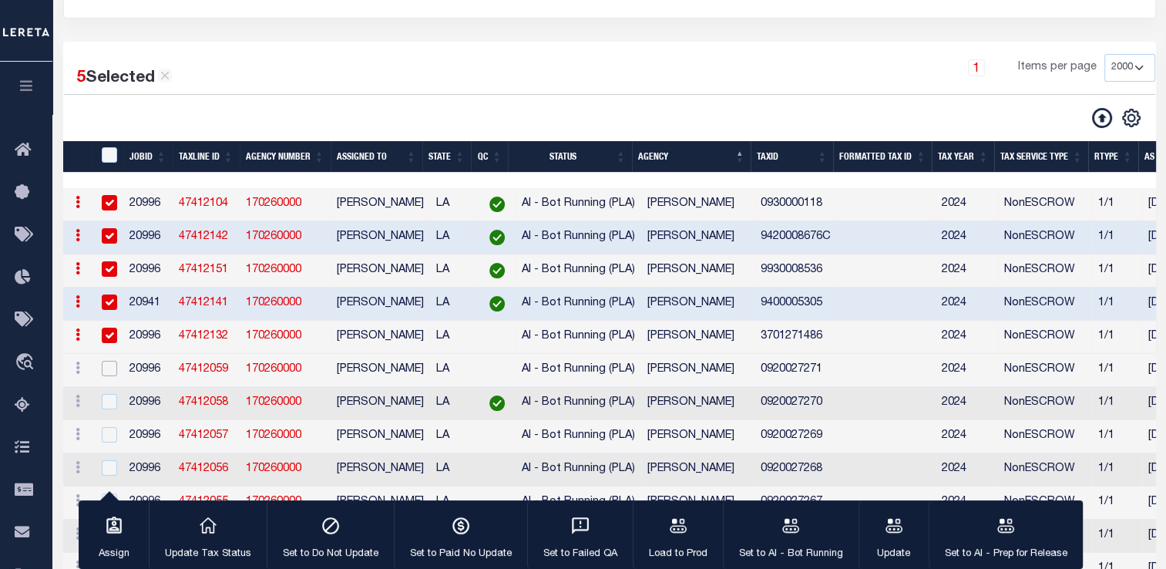
click at [108, 376] on input "checkbox" at bounding box center [109, 368] width 15 height 15
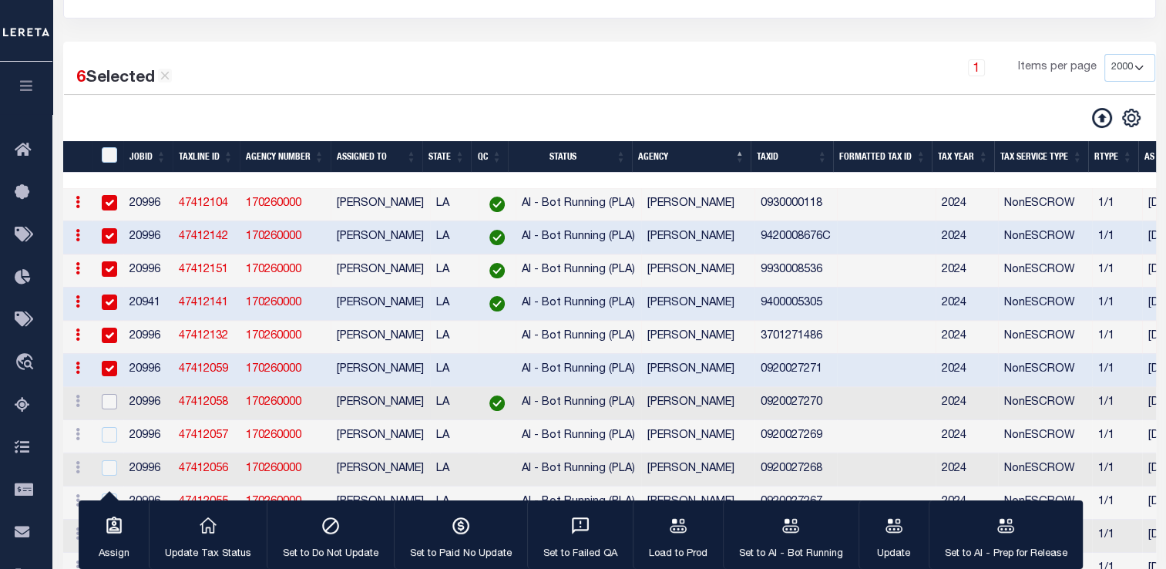
click at [105, 409] on input "checkbox" at bounding box center [109, 401] width 15 height 15
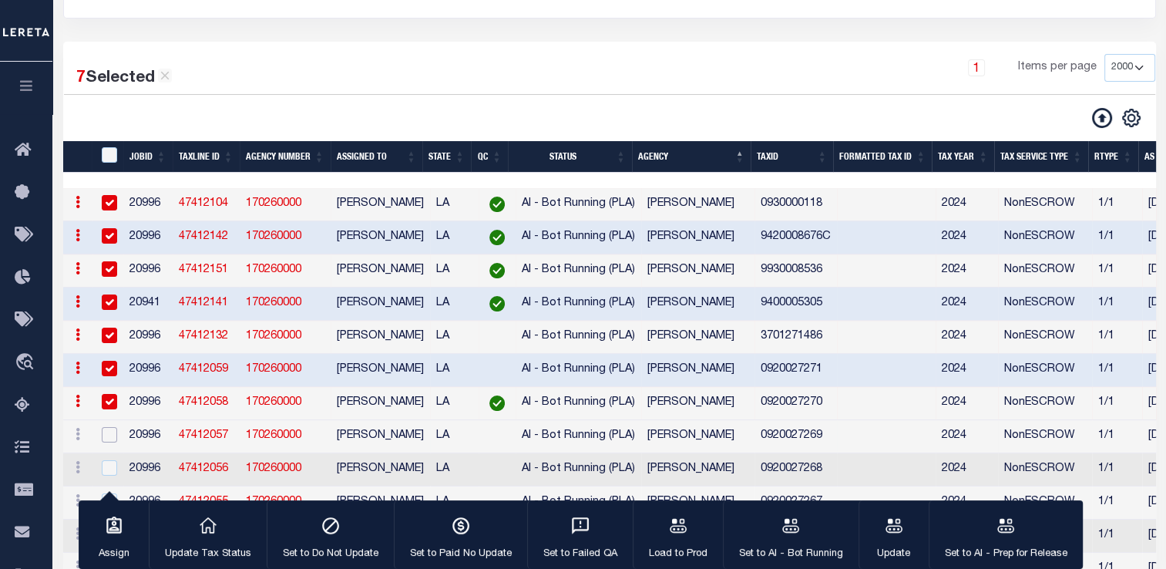
click at [106, 441] on input "checkbox" at bounding box center [109, 434] width 15 height 15
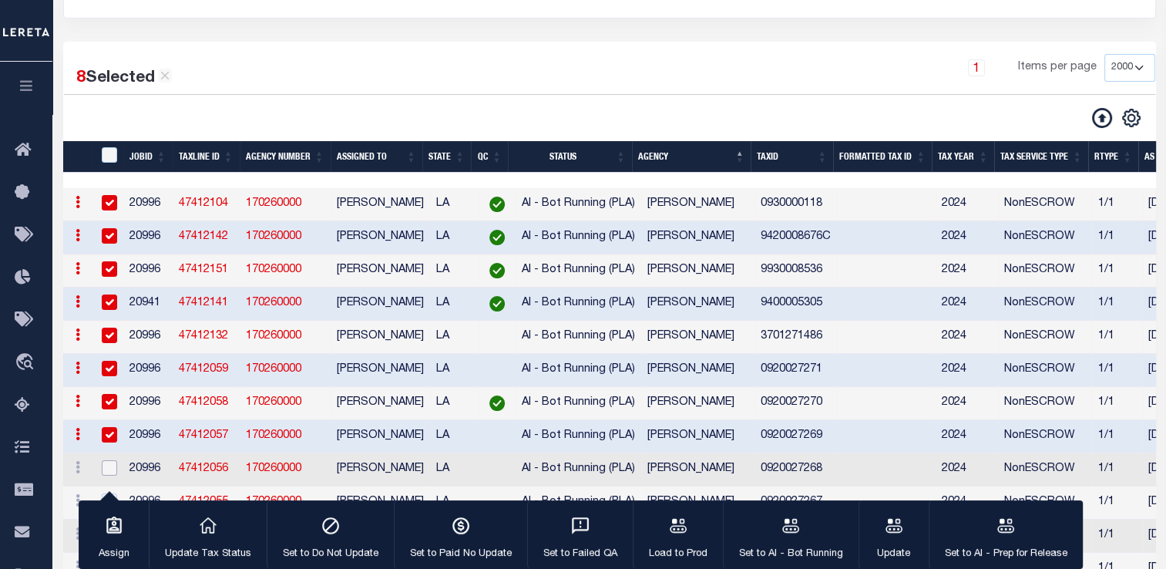
click at [107, 471] on input "checkbox" at bounding box center [109, 467] width 15 height 15
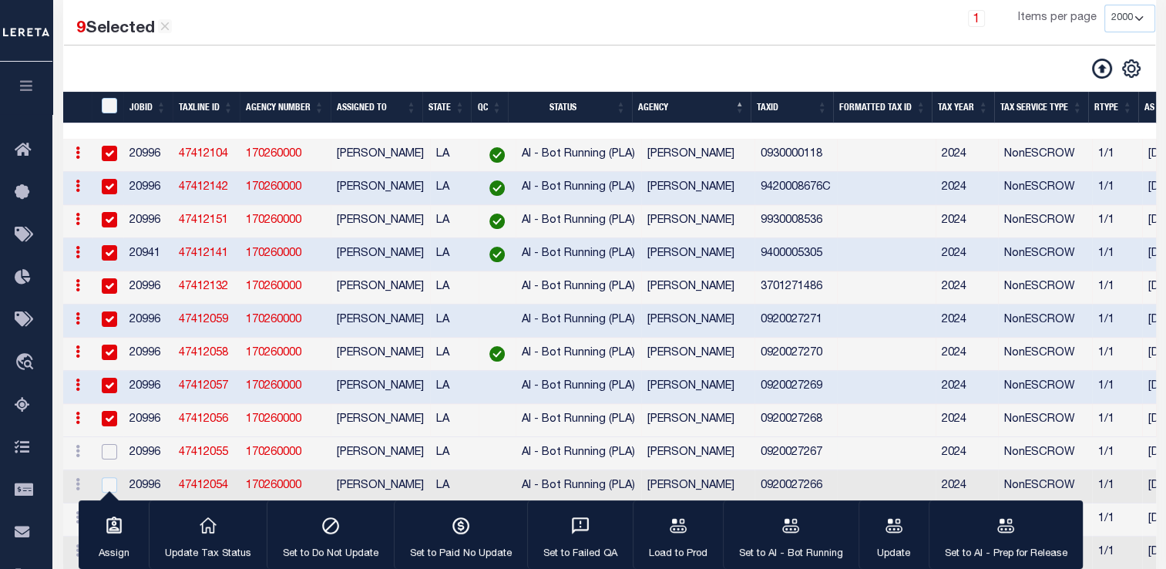
click at [108, 459] on input "checkbox" at bounding box center [109, 451] width 15 height 15
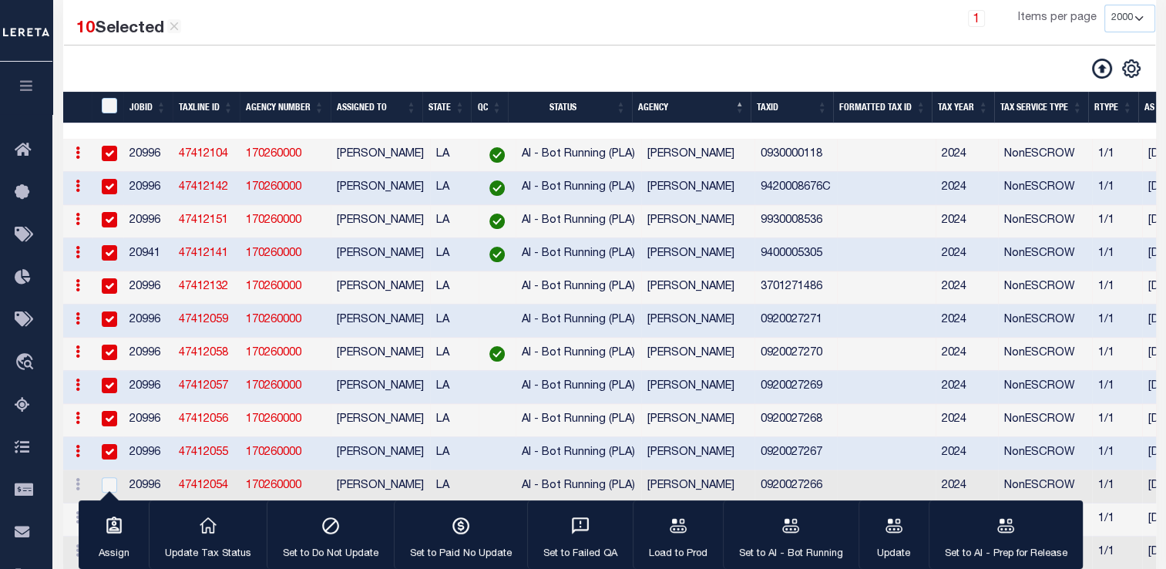
scroll to position [262, 0]
click at [783, 520] on icon "button" at bounding box center [791, 526] width 20 height 20
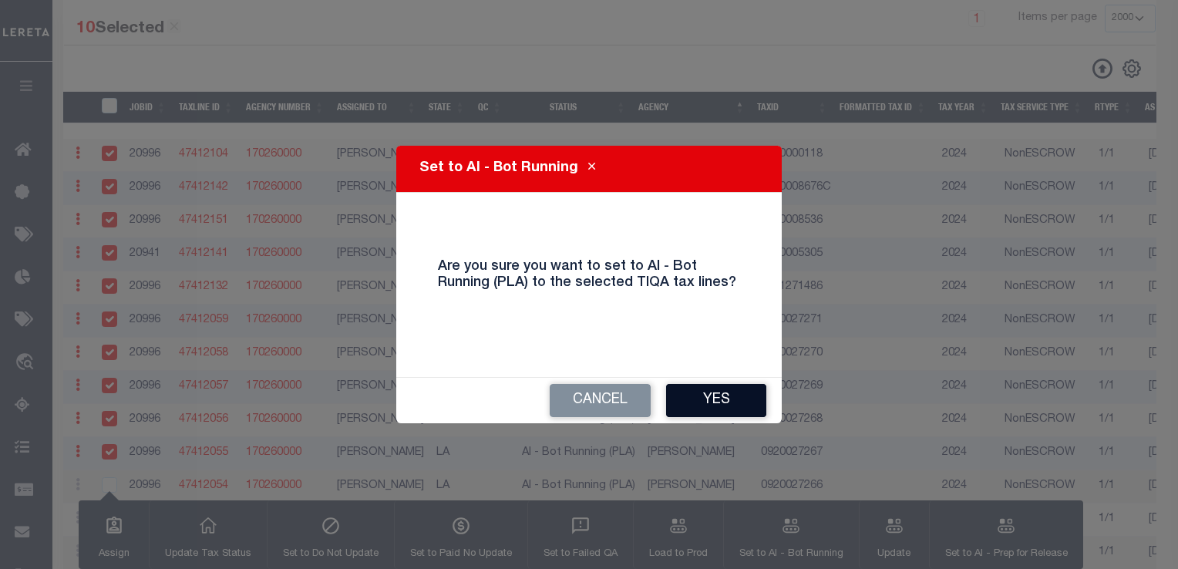
click at [732, 402] on button "Yes" at bounding box center [716, 400] width 100 height 33
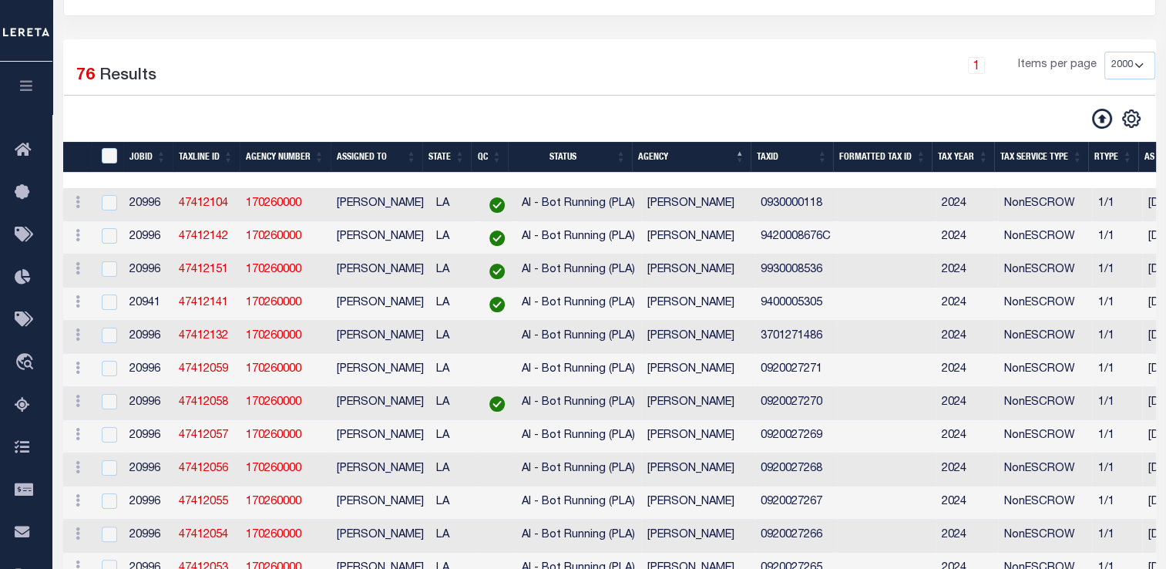
scroll to position [216, 0]
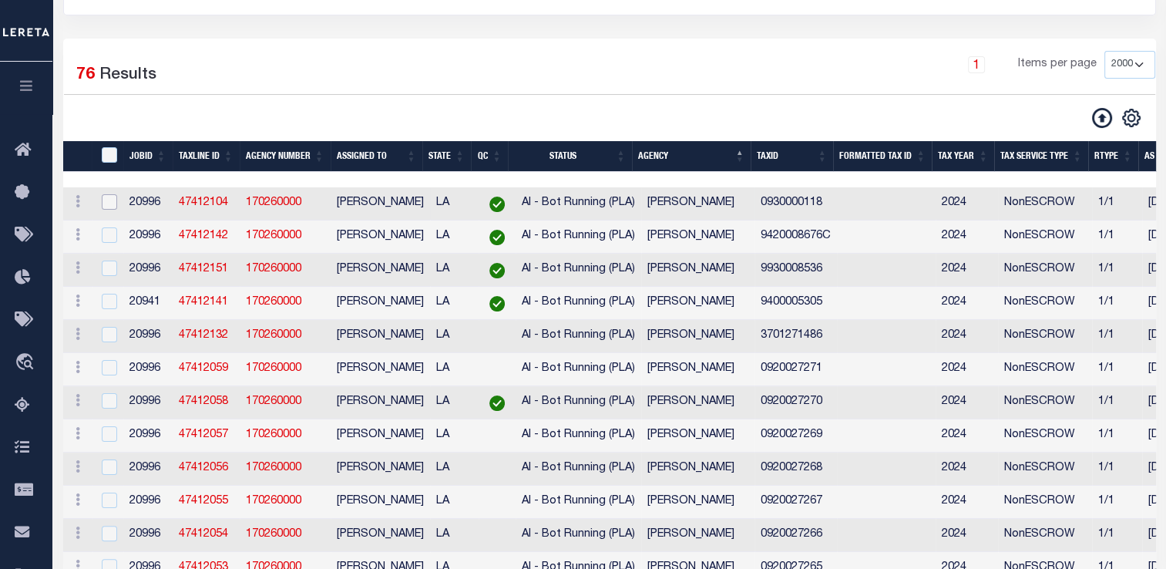
click at [113, 207] on input "checkbox" at bounding box center [109, 201] width 15 height 15
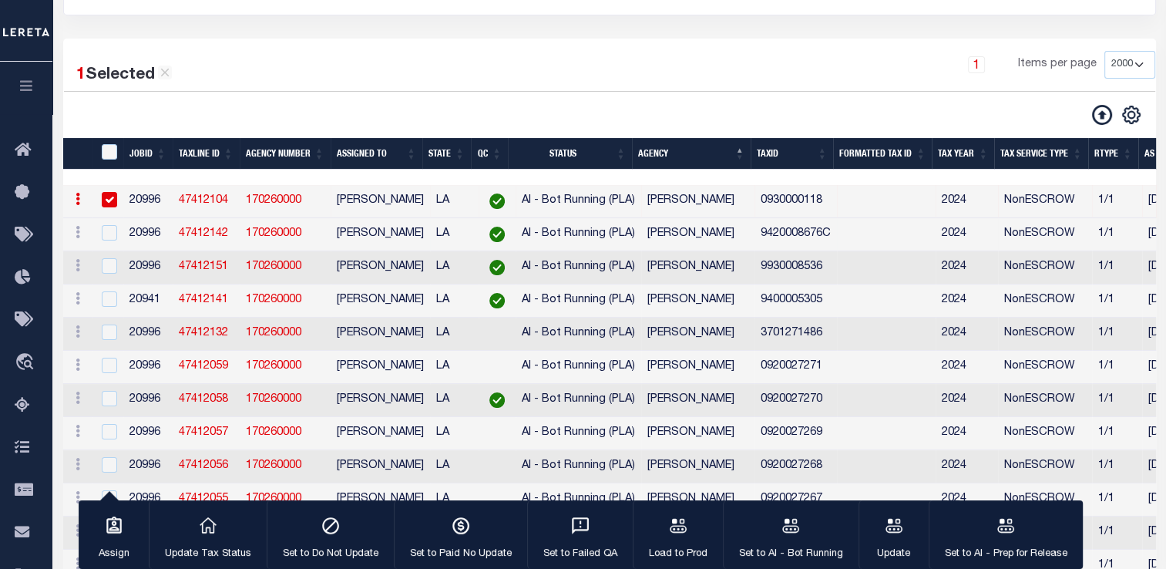
click at [104, 247] on td at bounding box center [109, 234] width 32 height 33
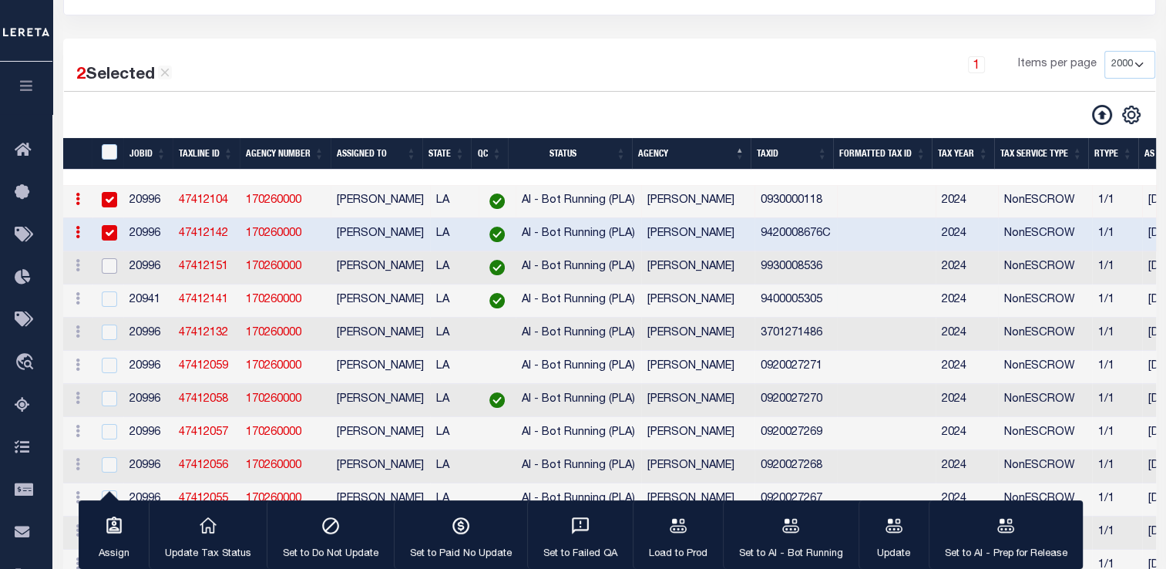
click at [105, 271] on input "checkbox" at bounding box center [109, 265] width 15 height 15
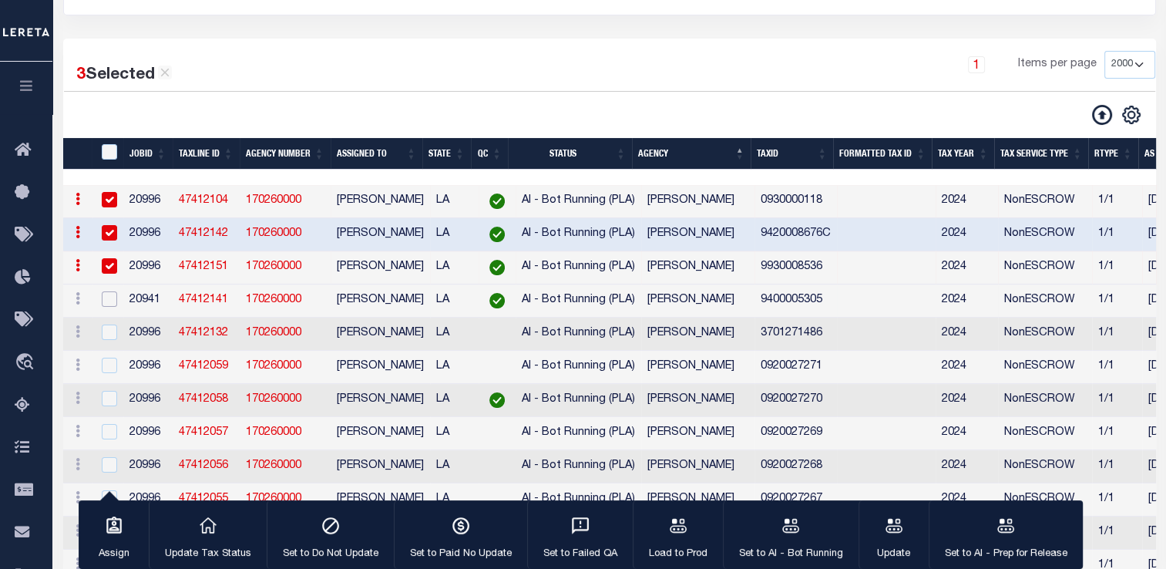
click at [106, 307] on input "checkbox" at bounding box center [109, 298] width 15 height 15
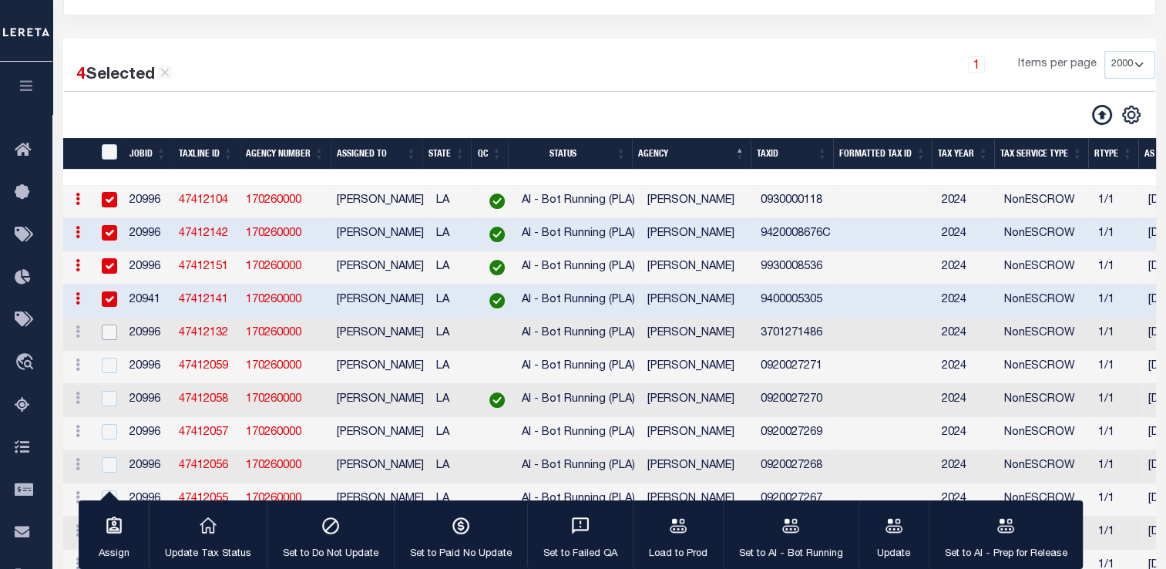
click at [106, 340] on input "checkbox" at bounding box center [109, 332] width 15 height 15
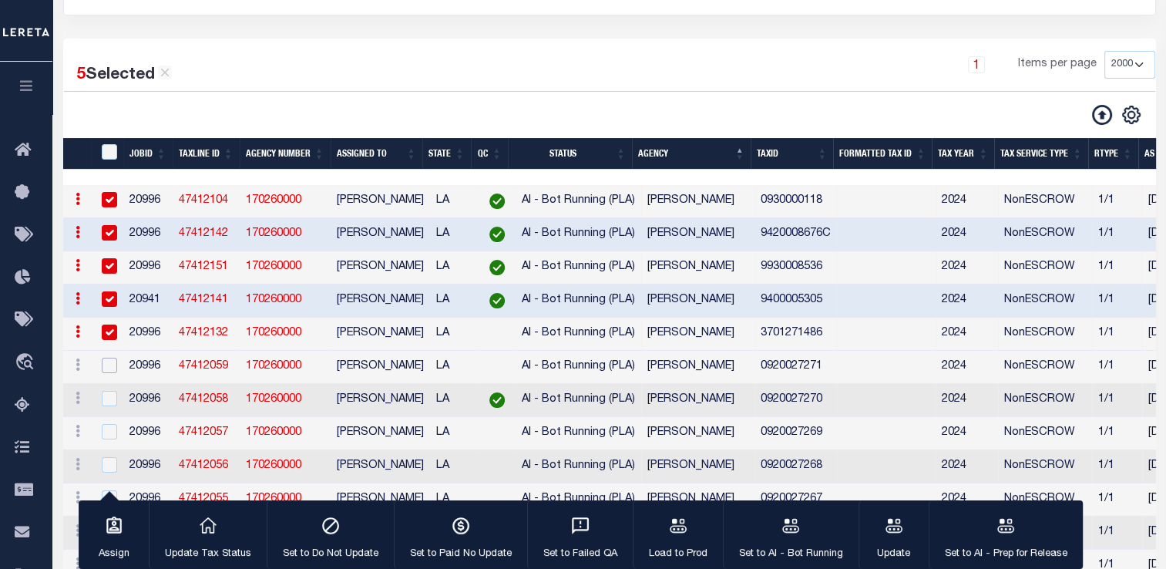
click at [106, 373] on input "checkbox" at bounding box center [109, 365] width 15 height 15
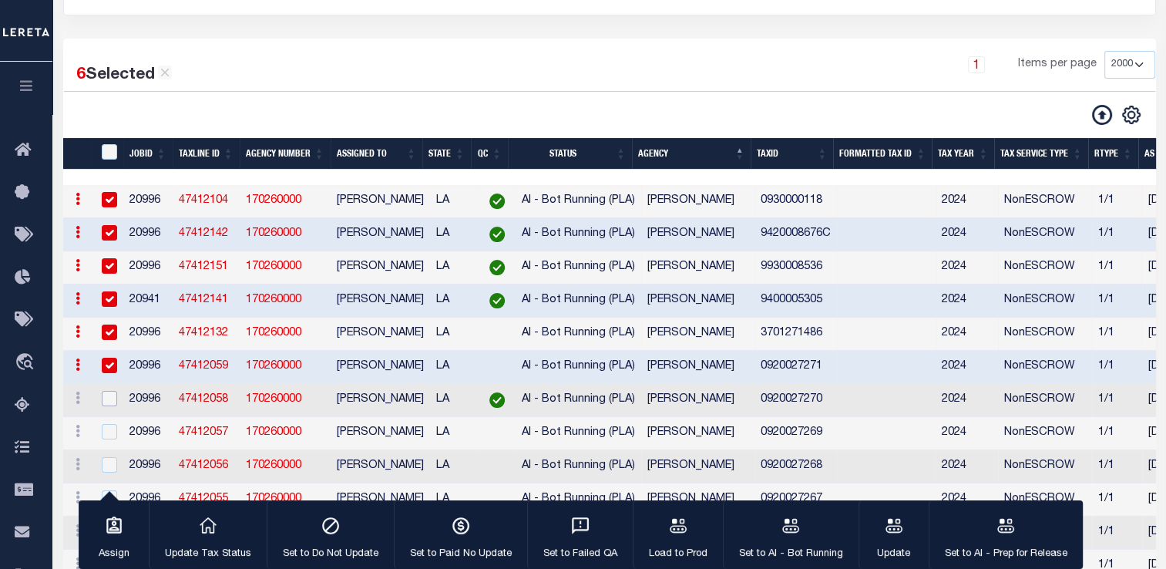
click at [107, 406] on input "checkbox" at bounding box center [109, 398] width 15 height 15
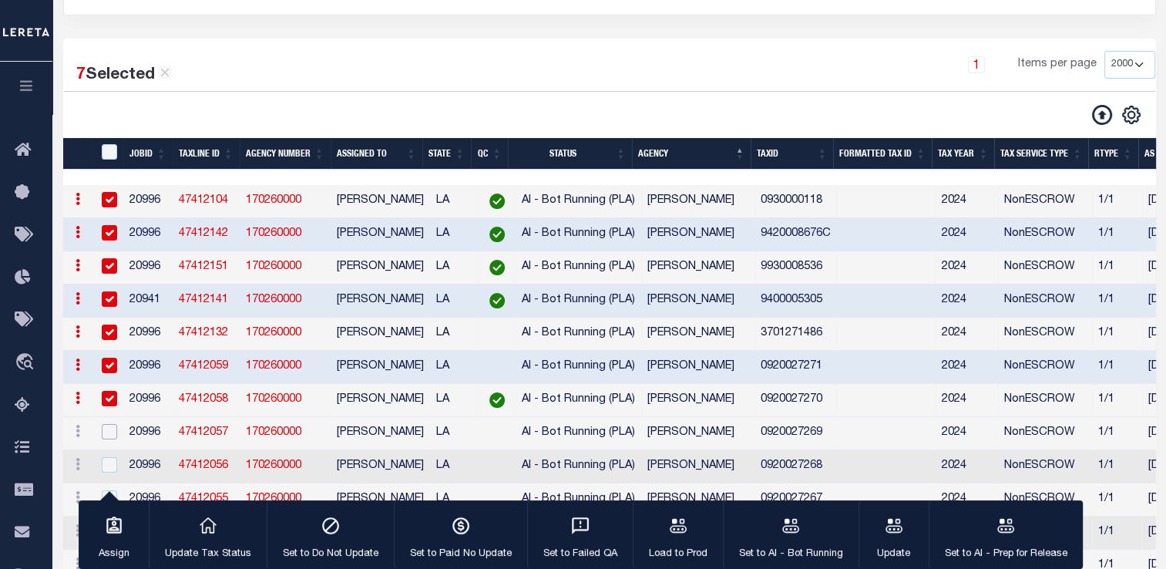
click at [106, 437] on input "checkbox" at bounding box center [109, 431] width 15 height 15
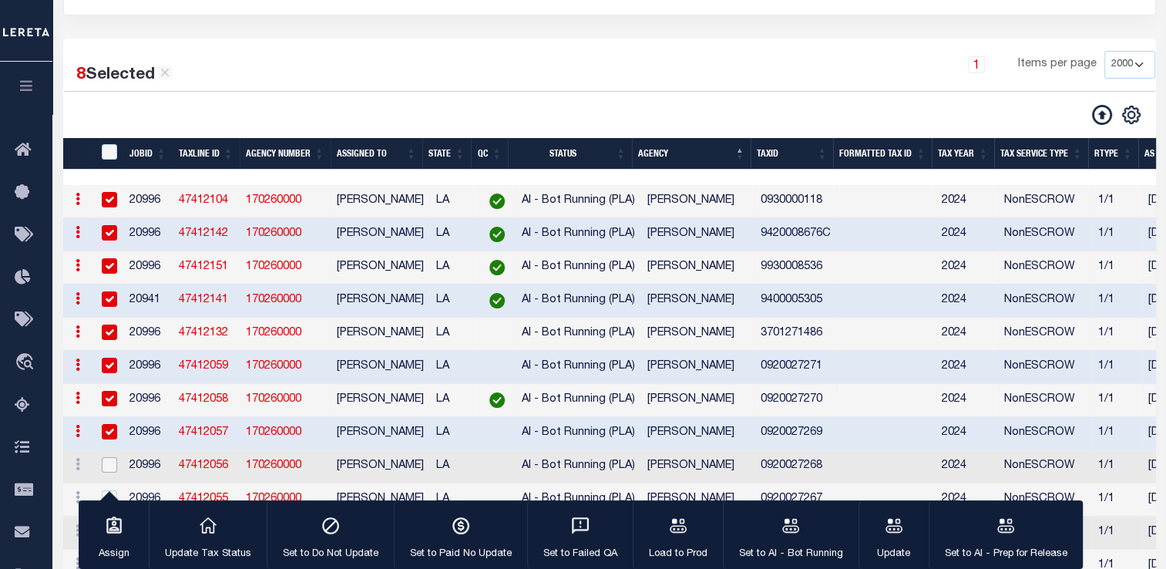
click at [112, 470] on input "checkbox" at bounding box center [109, 464] width 15 height 15
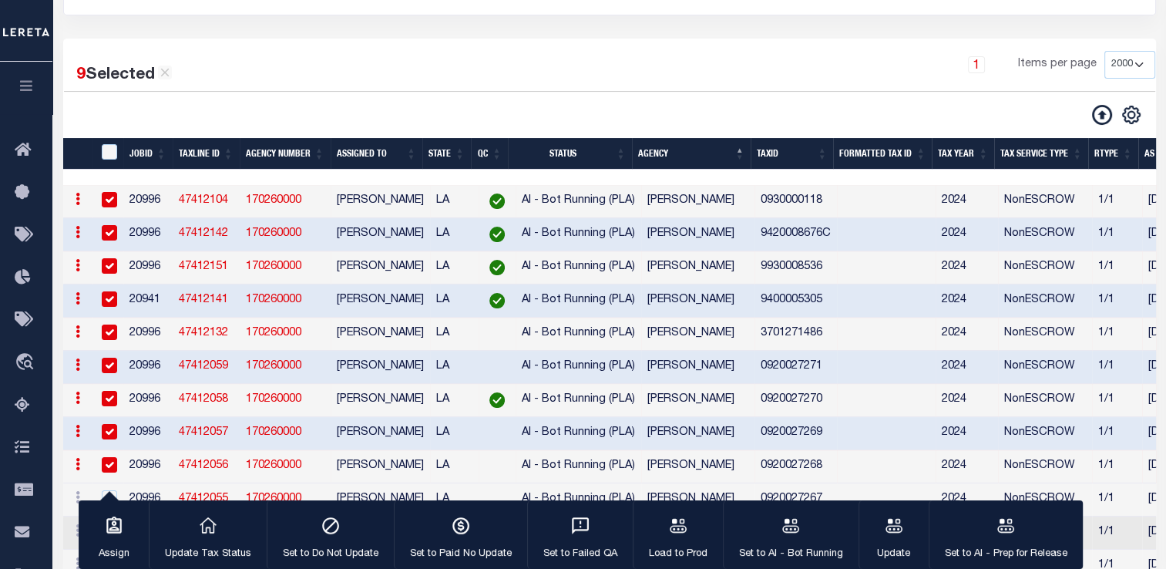
scroll to position [267, 0]
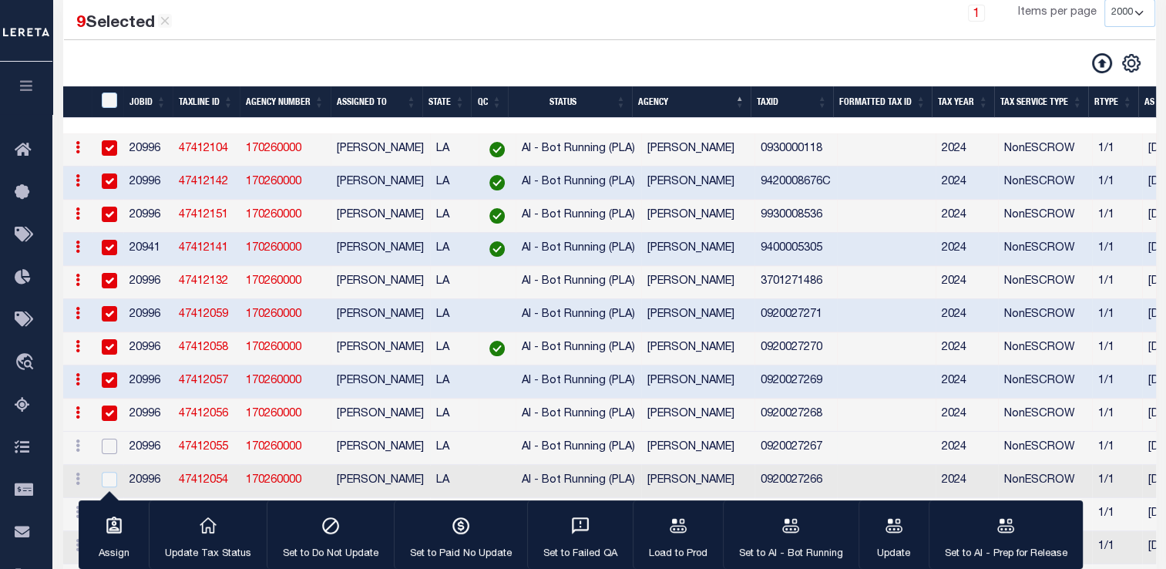
click at [108, 446] on input "checkbox" at bounding box center [109, 446] width 15 height 15
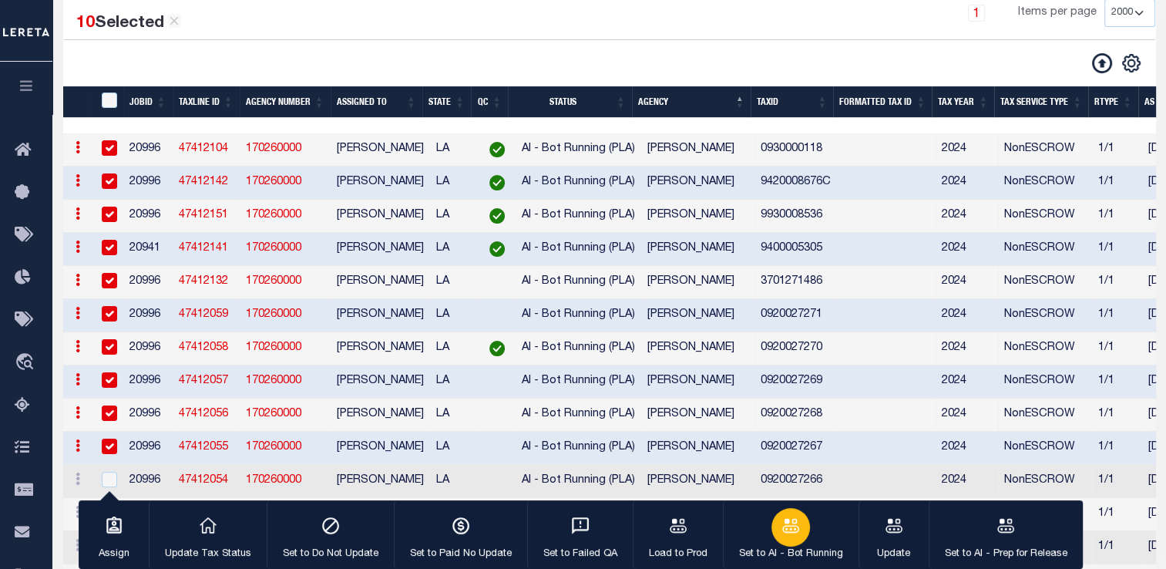
click at [778, 547] on p "Set to AI - Bot Running" at bounding box center [791, 554] width 104 height 15
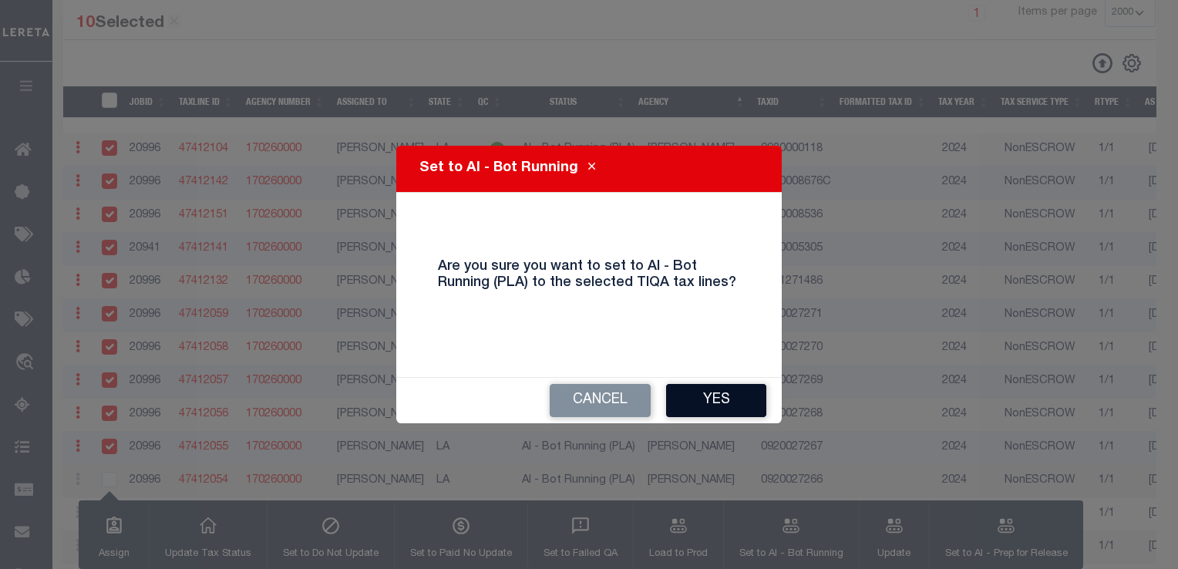
click at [709, 399] on button "Yes" at bounding box center [716, 400] width 100 height 33
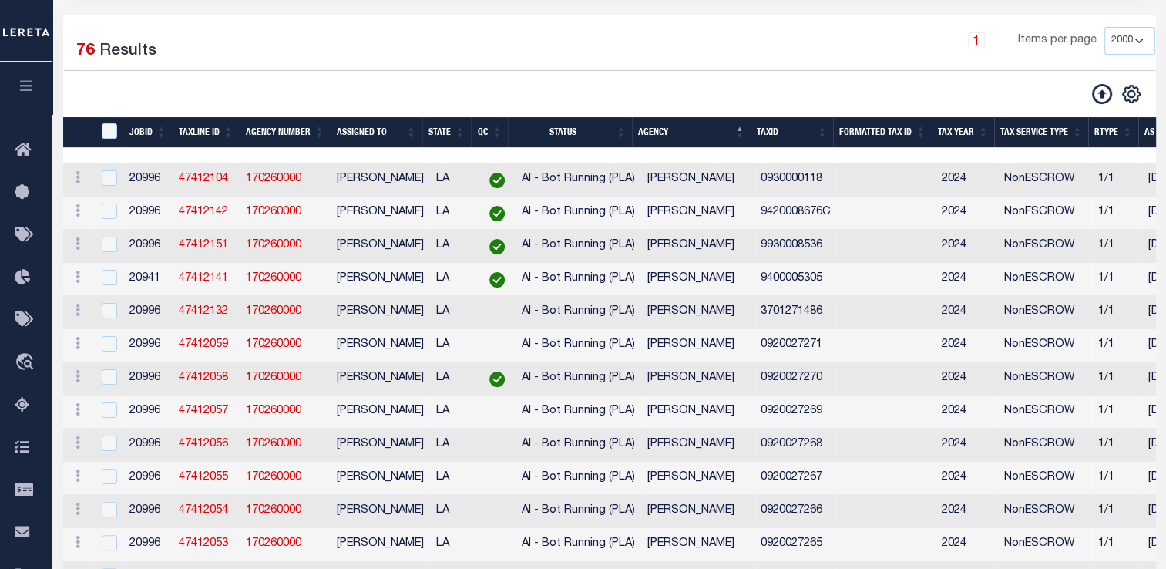
scroll to position [239, 0]
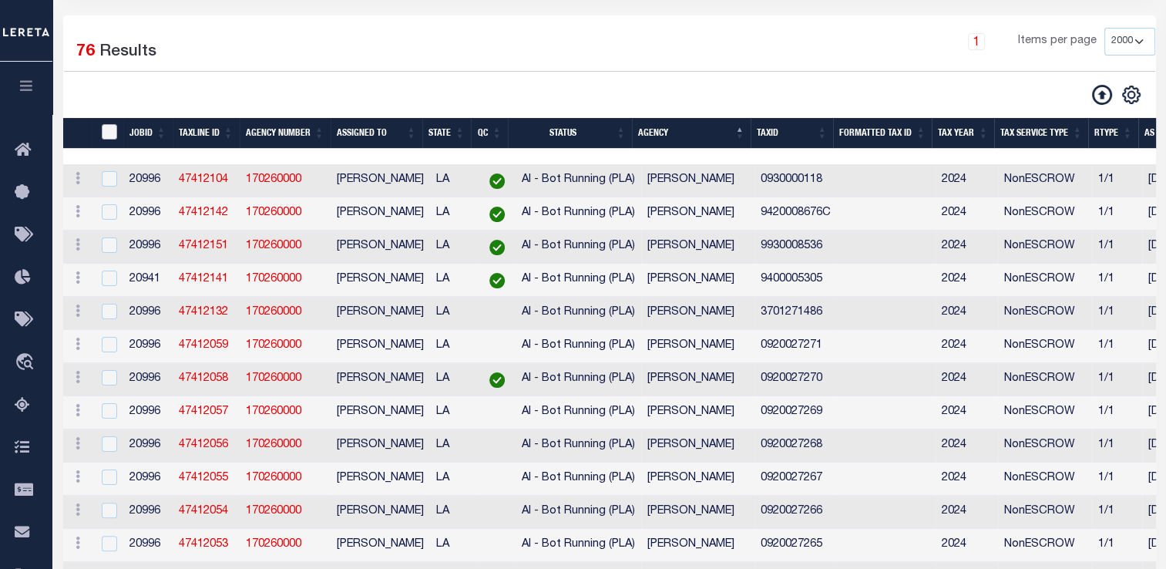
click at [105, 140] on input "TaxID" at bounding box center [109, 131] width 15 height 15
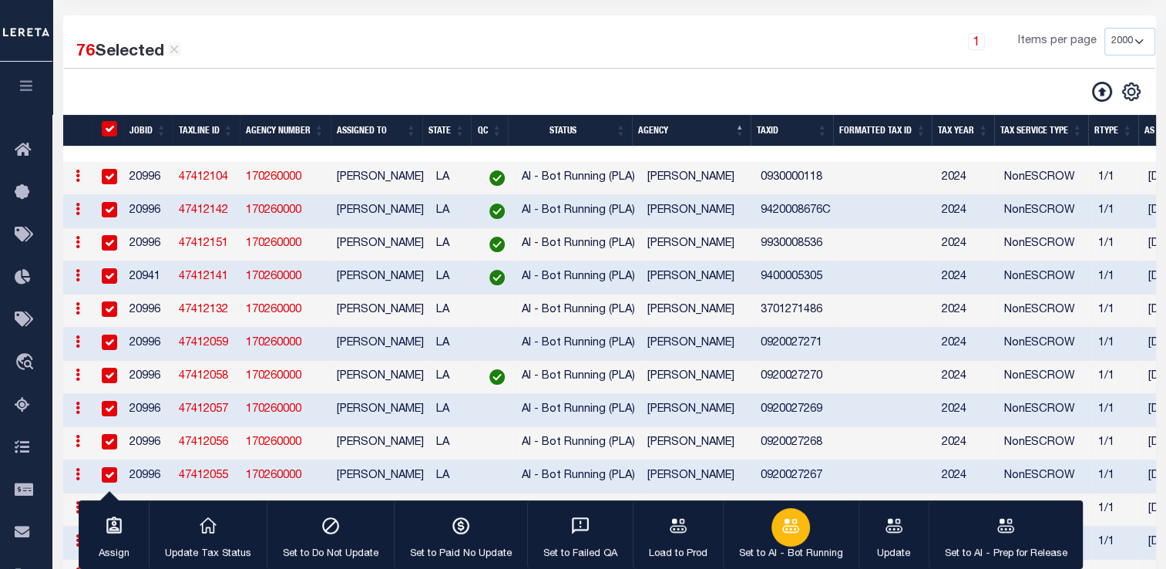
click at [796, 535] on icon "button" at bounding box center [791, 526] width 20 height 20
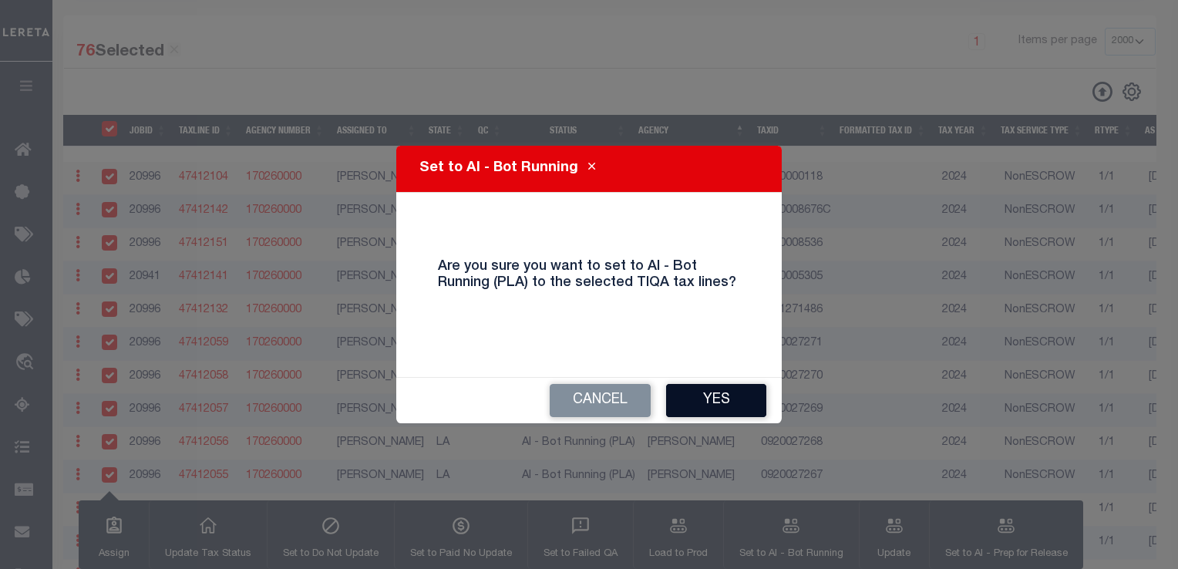
click at [712, 404] on button "Yes" at bounding box center [716, 400] width 100 height 33
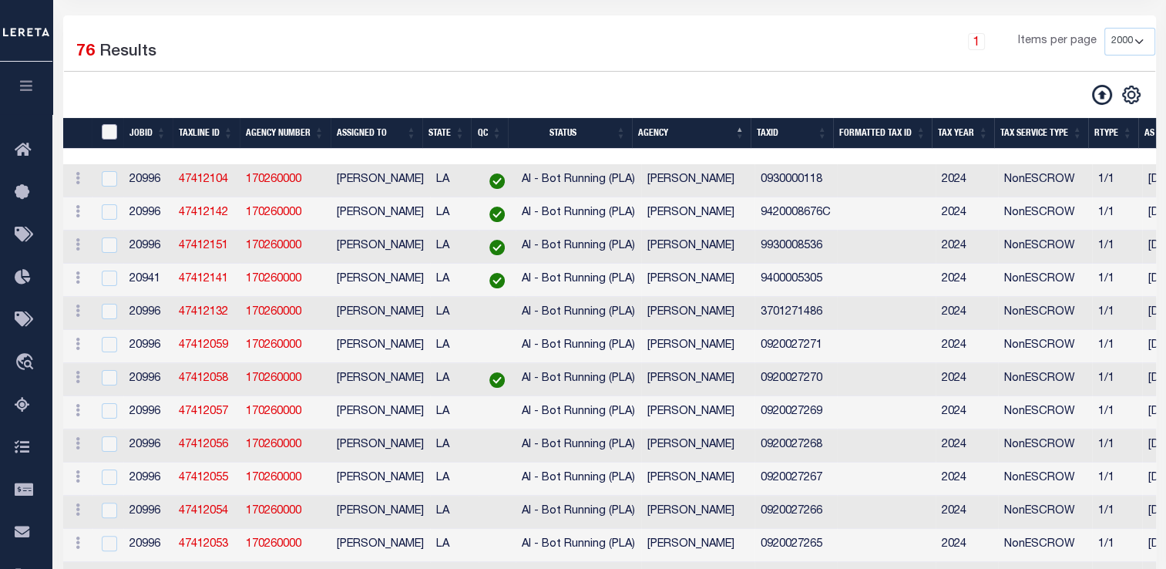
click at [111, 125] on input "TaxID" at bounding box center [109, 131] width 15 height 15
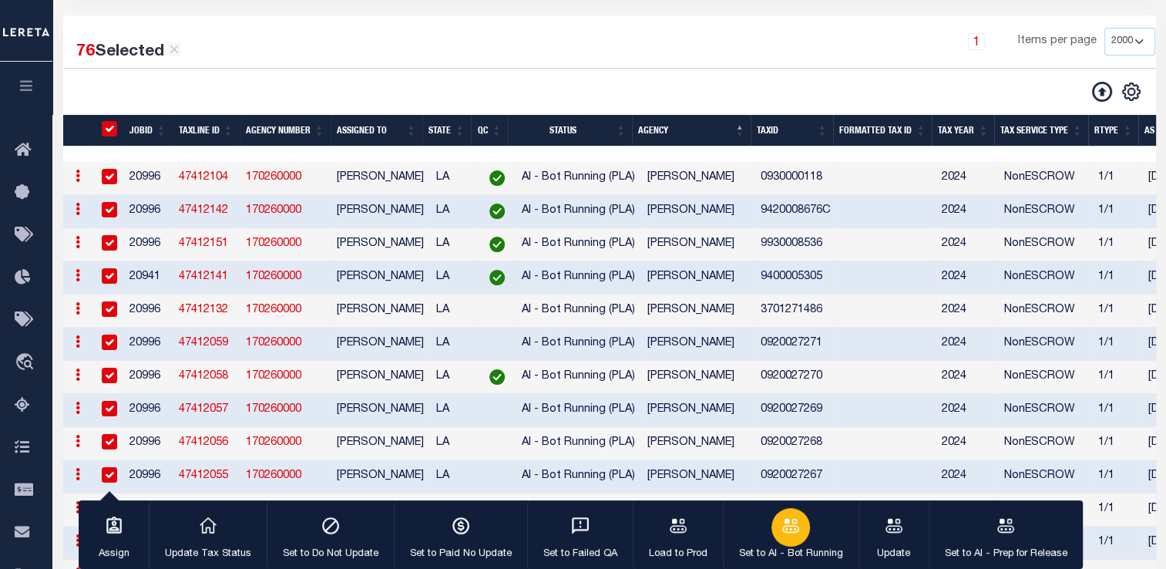
click at [789, 536] on icon "button" at bounding box center [791, 526] width 20 height 20
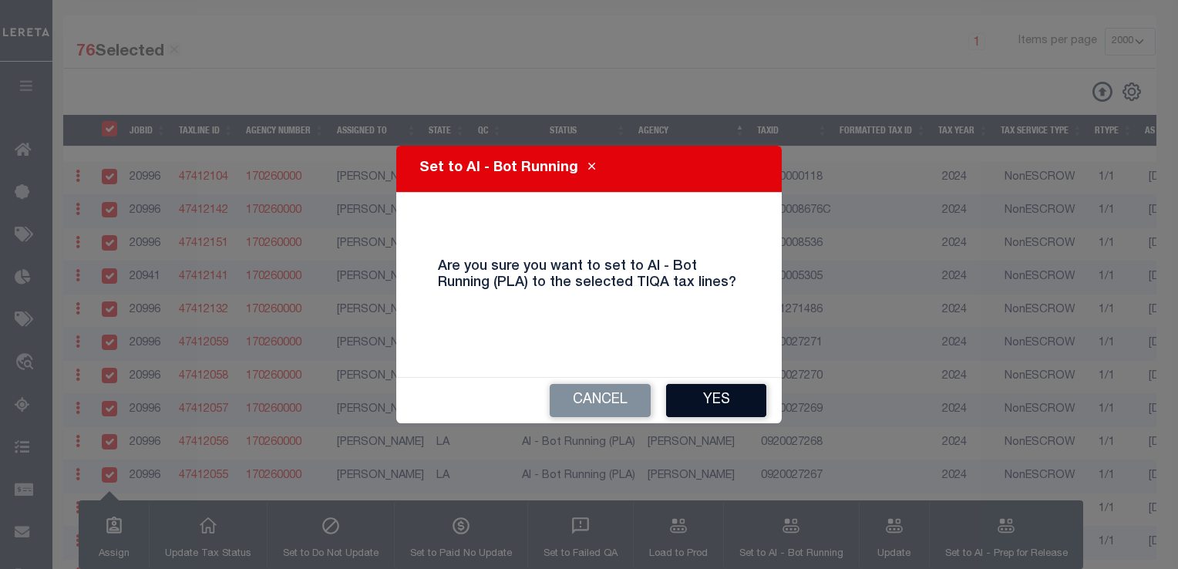
click at [727, 396] on button "Yes" at bounding box center [716, 400] width 100 height 33
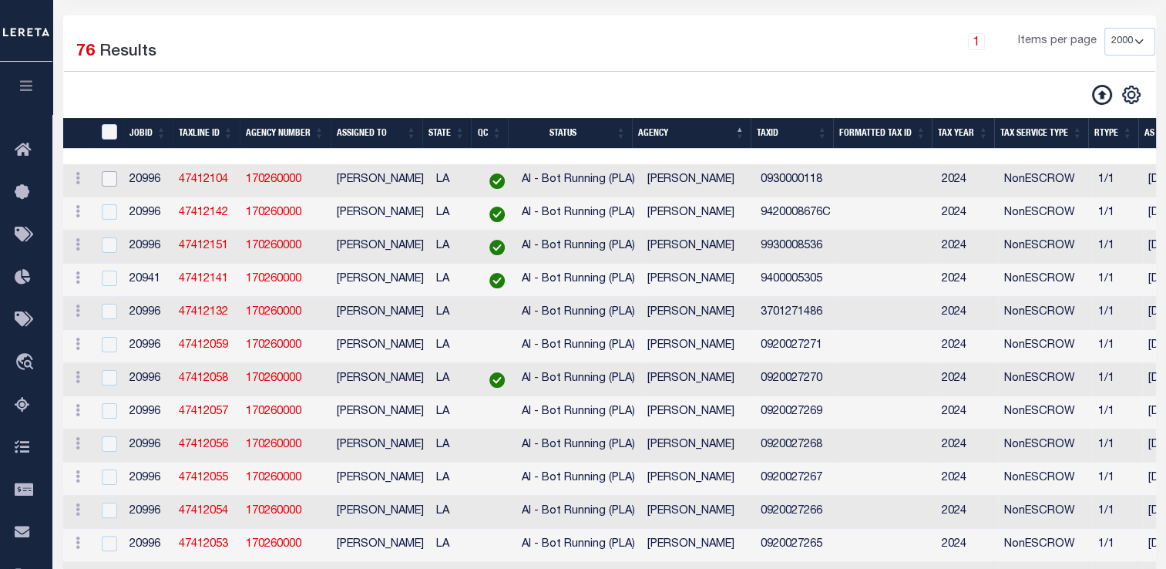
click at [109, 177] on input "checkbox" at bounding box center [109, 178] width 15 height 15
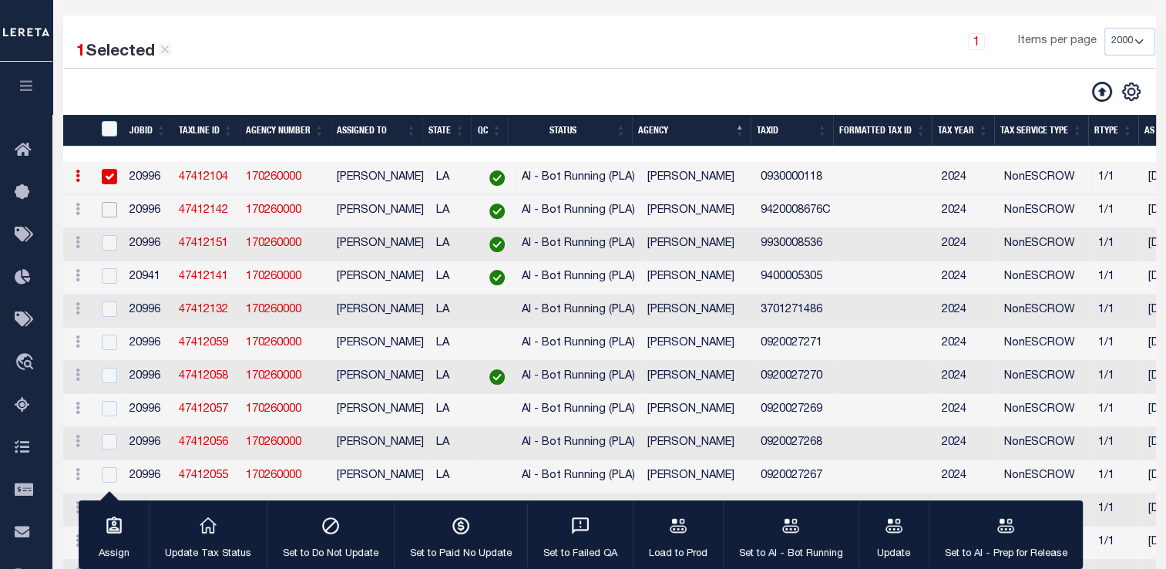
click at [106, 217] on input "checkbox" at bounding box center [109, 209] width 15 height 15
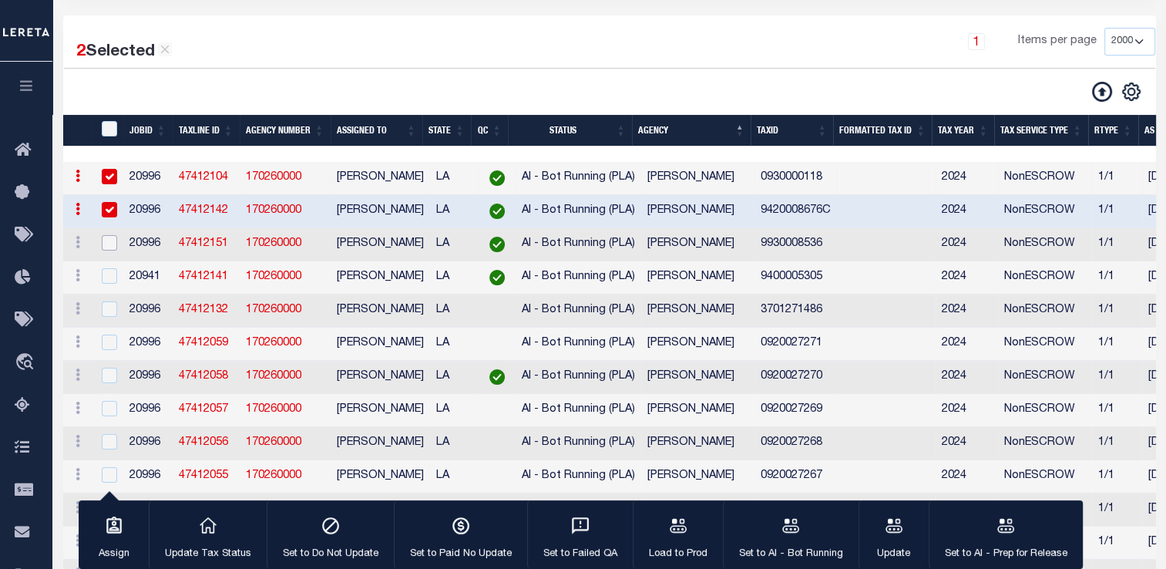
click at [105, 244] on input "checkbox" at bounding box center [109, 242] width 15 height 15
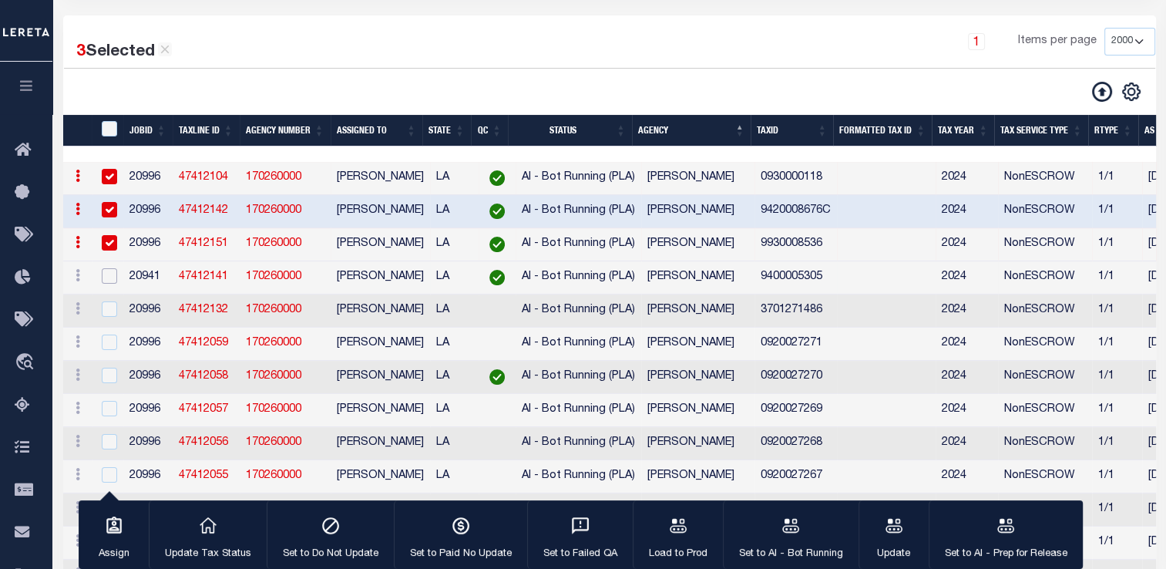
click at [106, 284] on input "checkbox" at bounding box center [109, 275] width 15 height 15
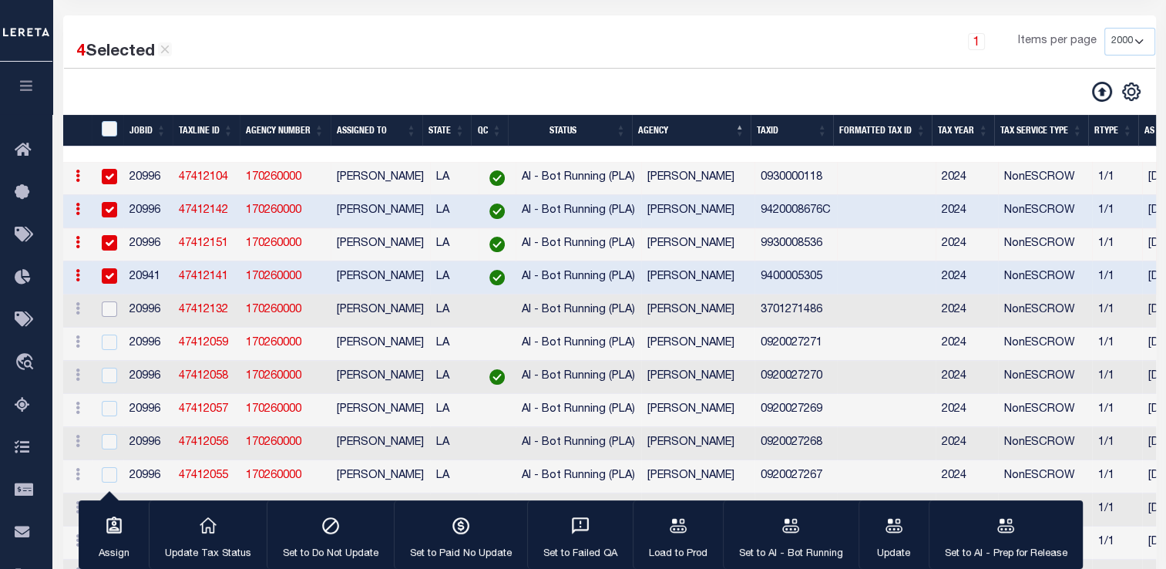
click at [102, 317] on input "checkbox" at bounding box center [109, 308] width 15 height 15
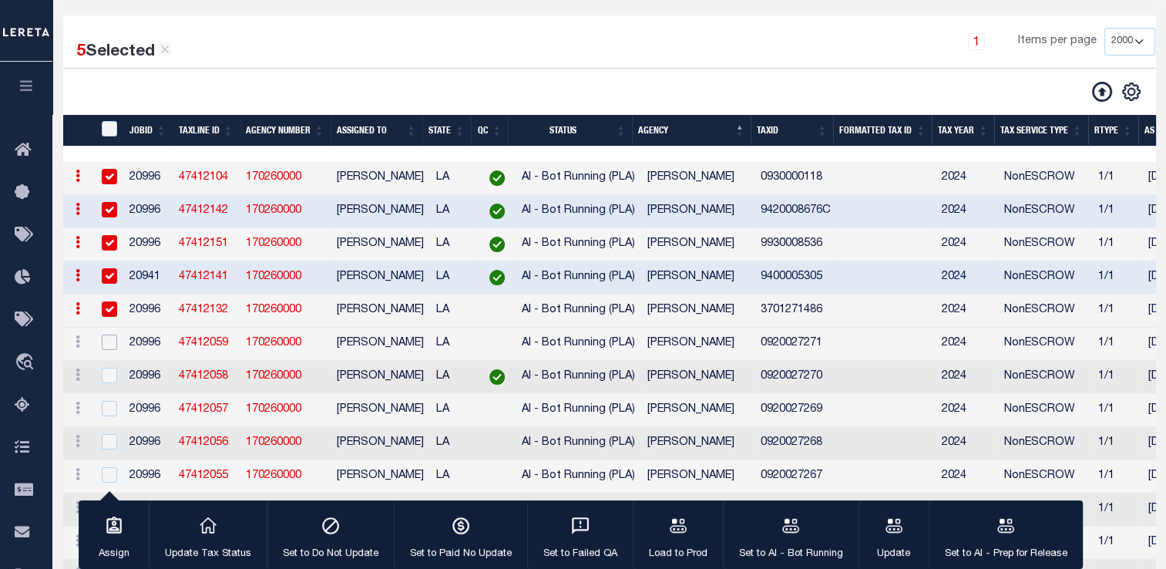
click at [109, 350] on input "checkbox" at bounding box center [109, 342] width 15 height 15
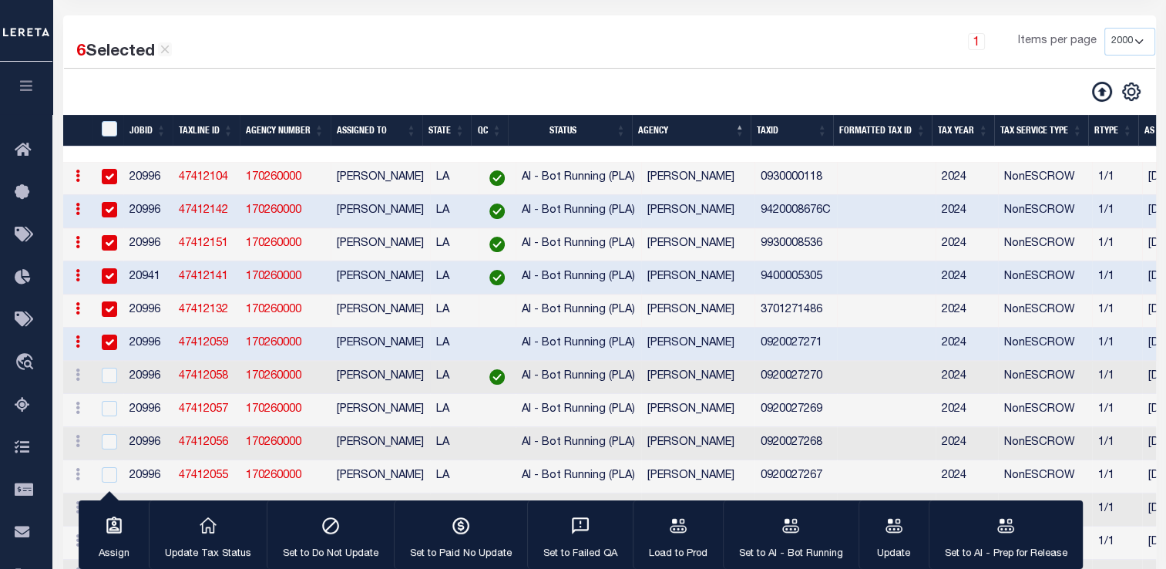
click at [108, 391] on td at bounding box center [109, 377] width 32 height 33
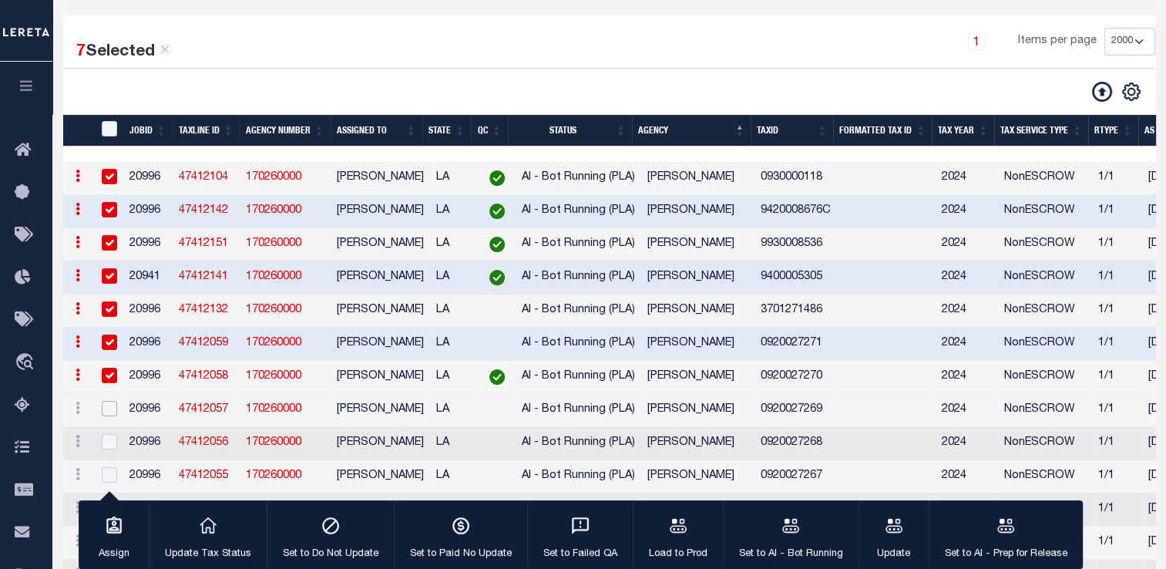
click at [106, 413] on input "checkbox" at bounding box center [109, 408] width 15 height 15
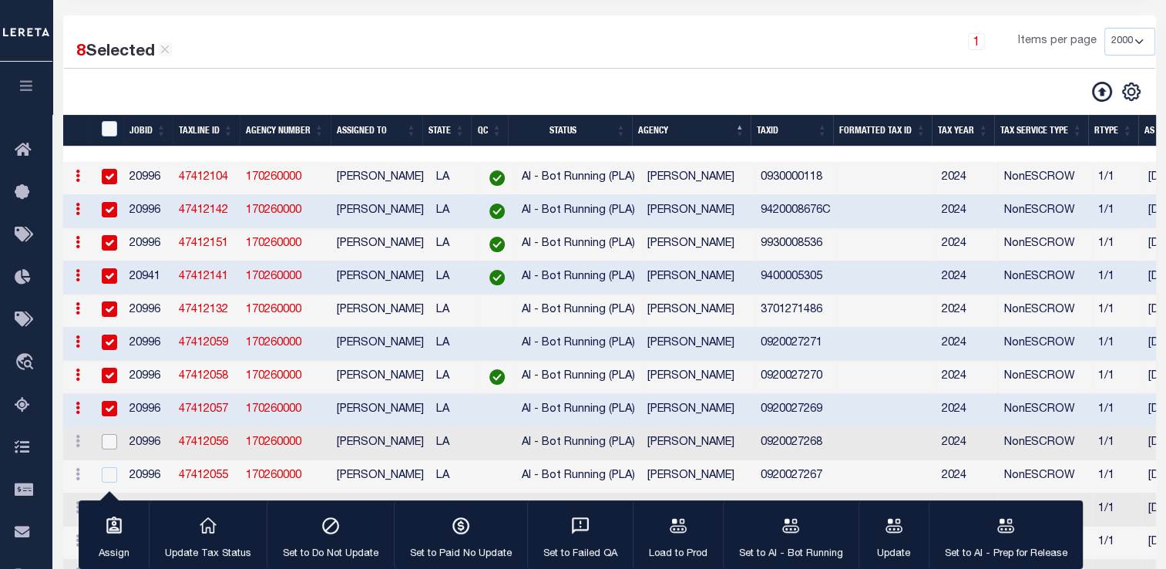
click at [105, 446] on input "checkbox" at bounding box center [109, 441] width 15 height 15
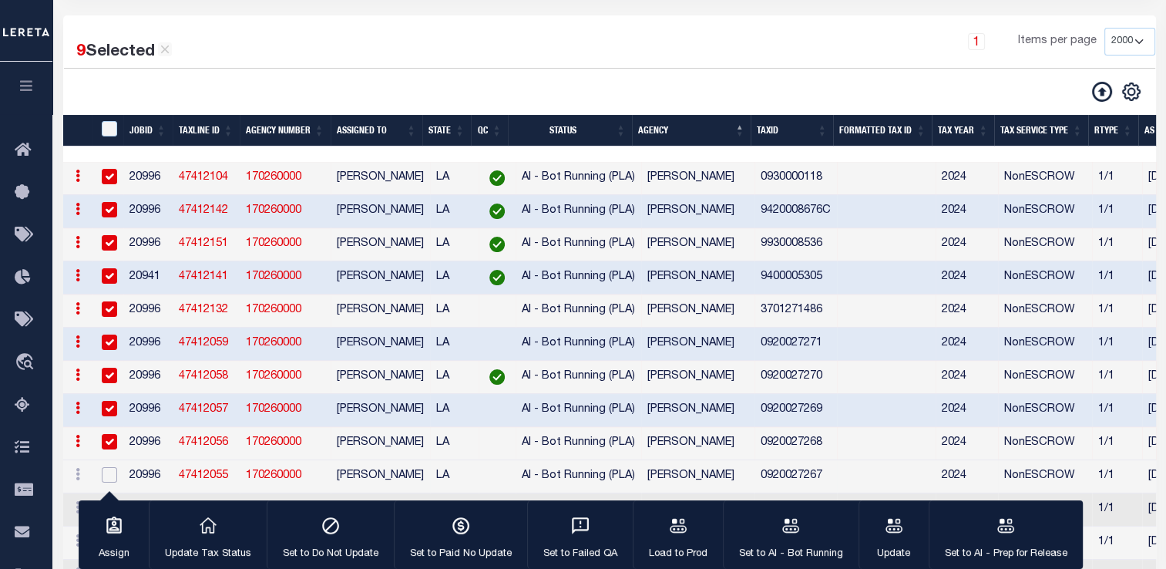
click at [110, 483] on input "checkbox" at bounding box center [109, 474] width 15 height 15
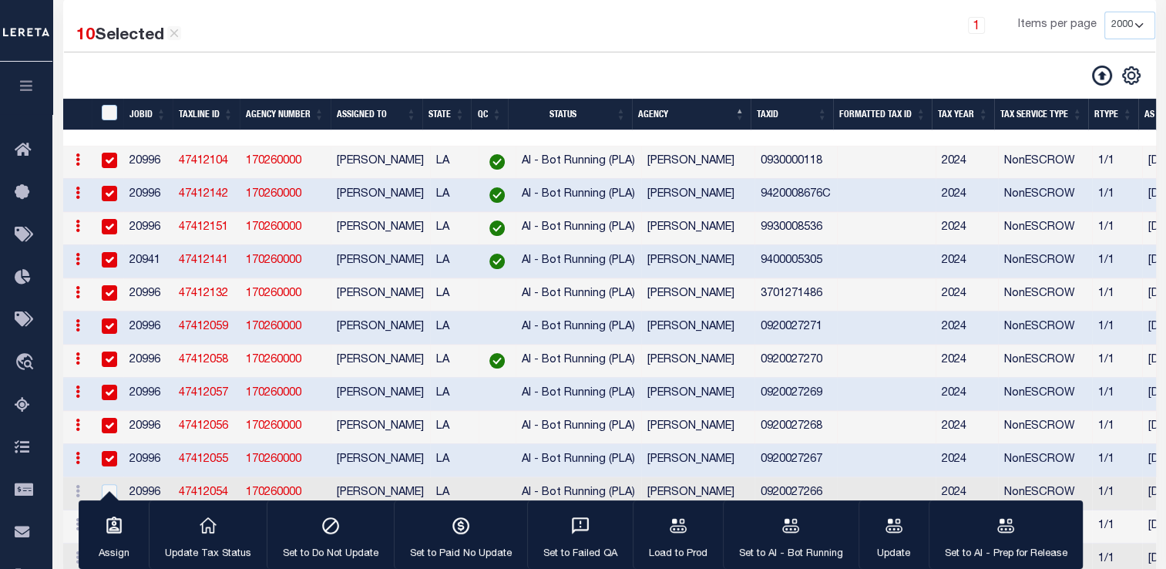
scroll to position [244, 0]
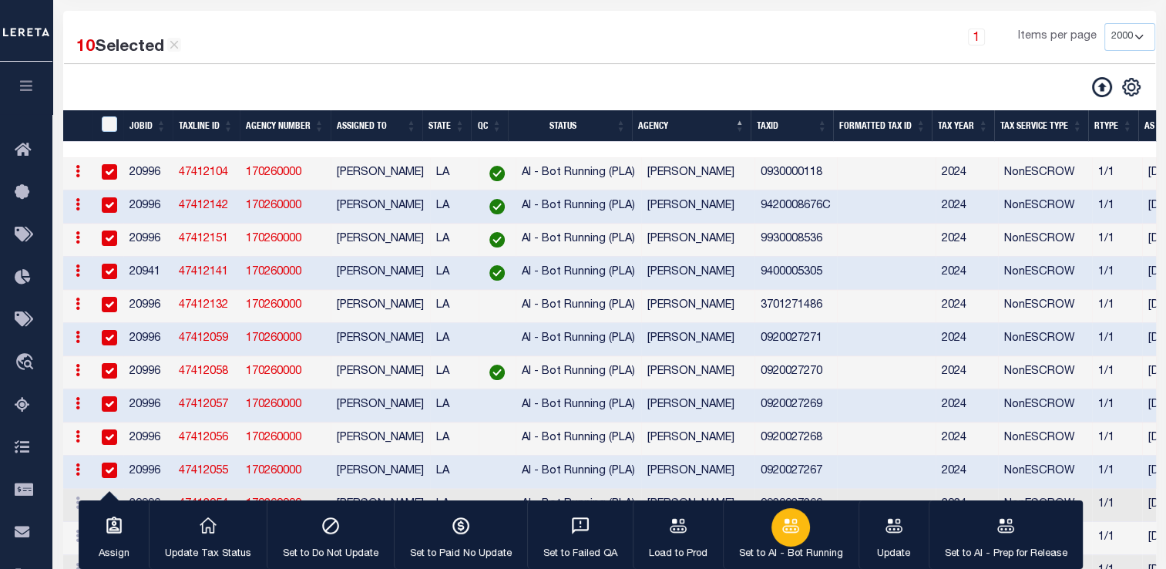
click at [781, 528] on icon "button" at bounding box center [791, 526] width 20 height 20
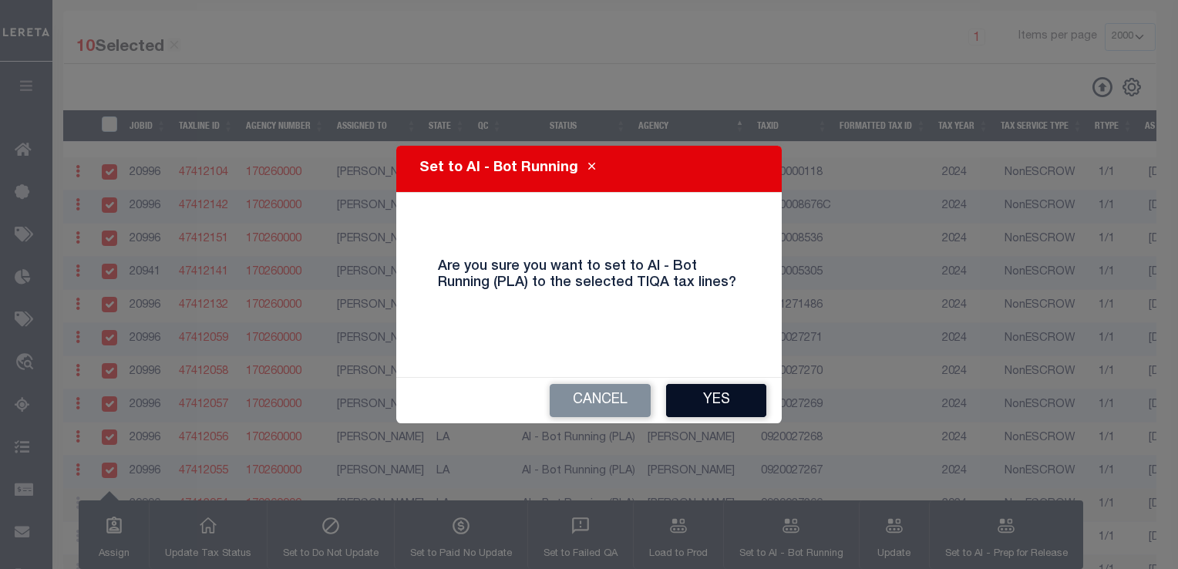
click at [709, 396] on button "Yes" at bounding box center [716, 400] width 100 height 33
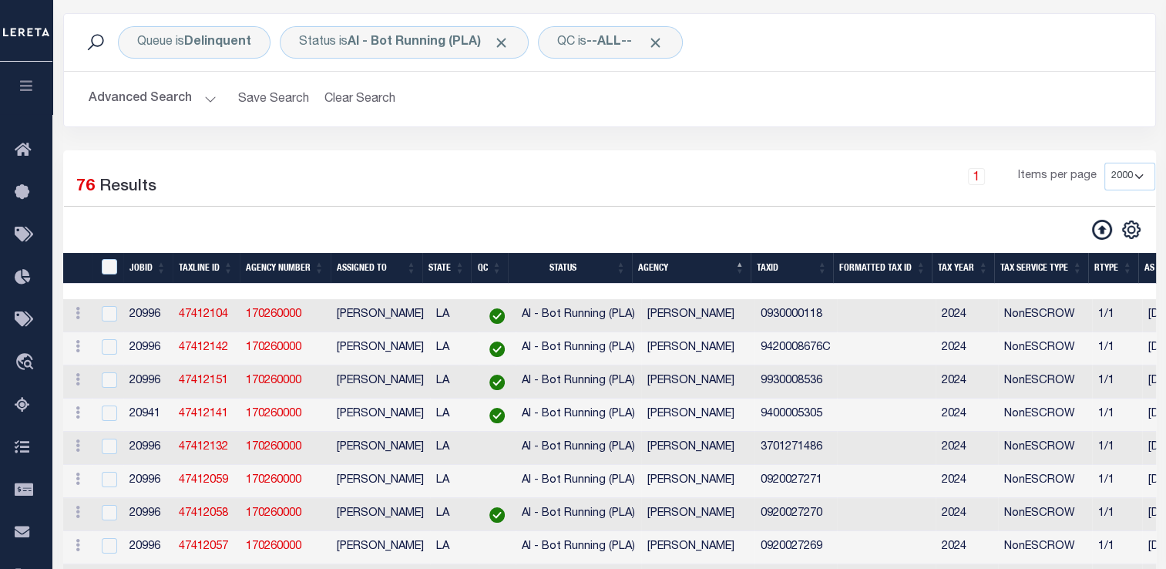
scroll to position [119, 0]
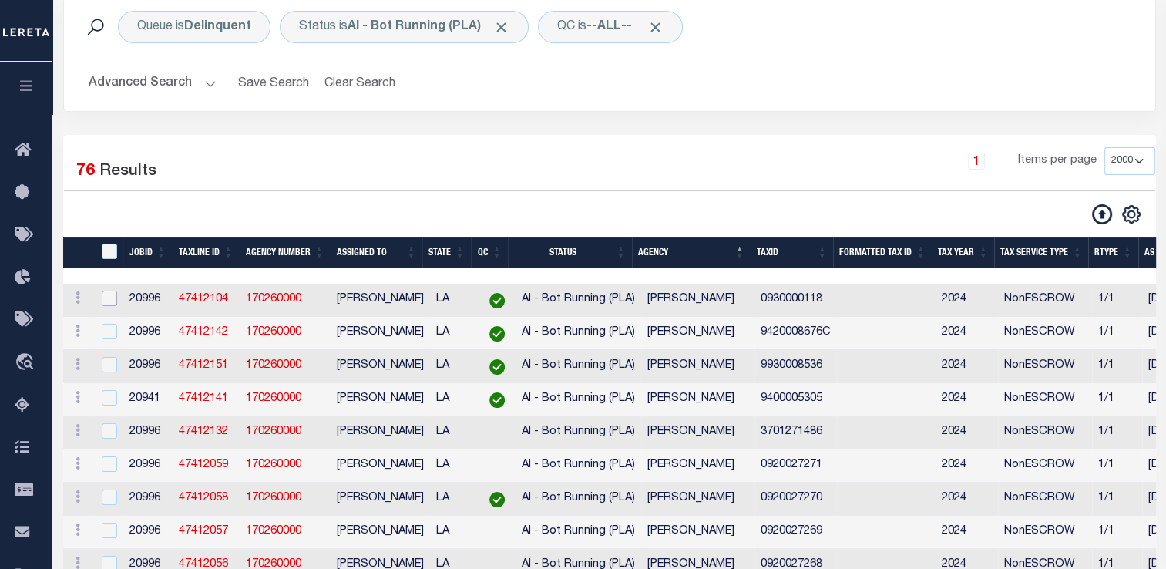
click at [107, 305] on input "checkbox" at bounding box center [109, 298] width 15 height 15
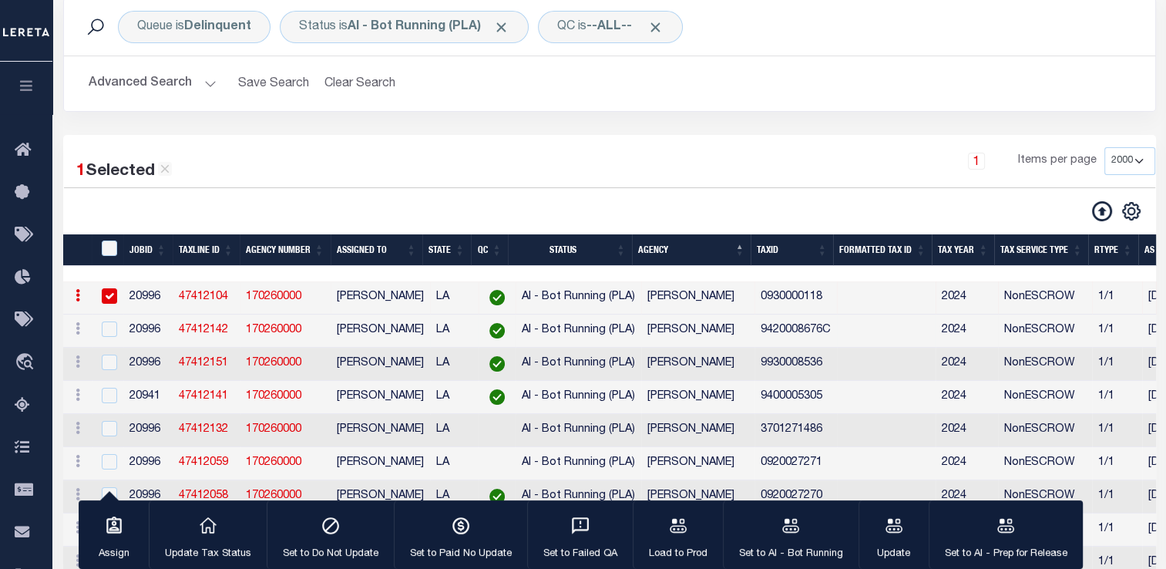
click at [109, 348] on td at bounding box center [109, 331] width 32 height 33
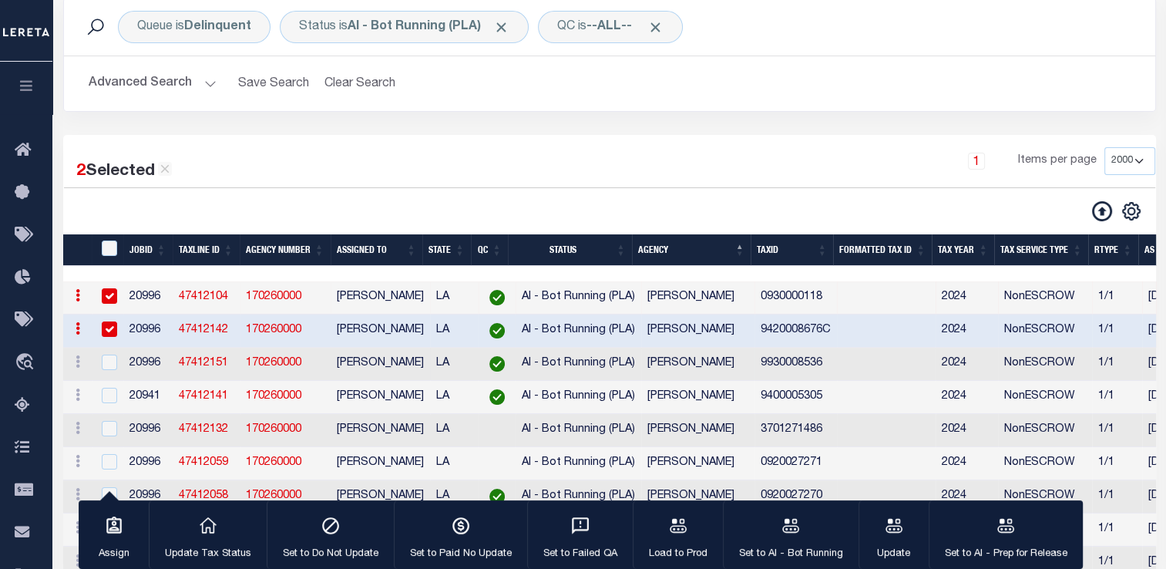
click at [109, 378] on td at bounding box center [109, 364] width 32 height 33
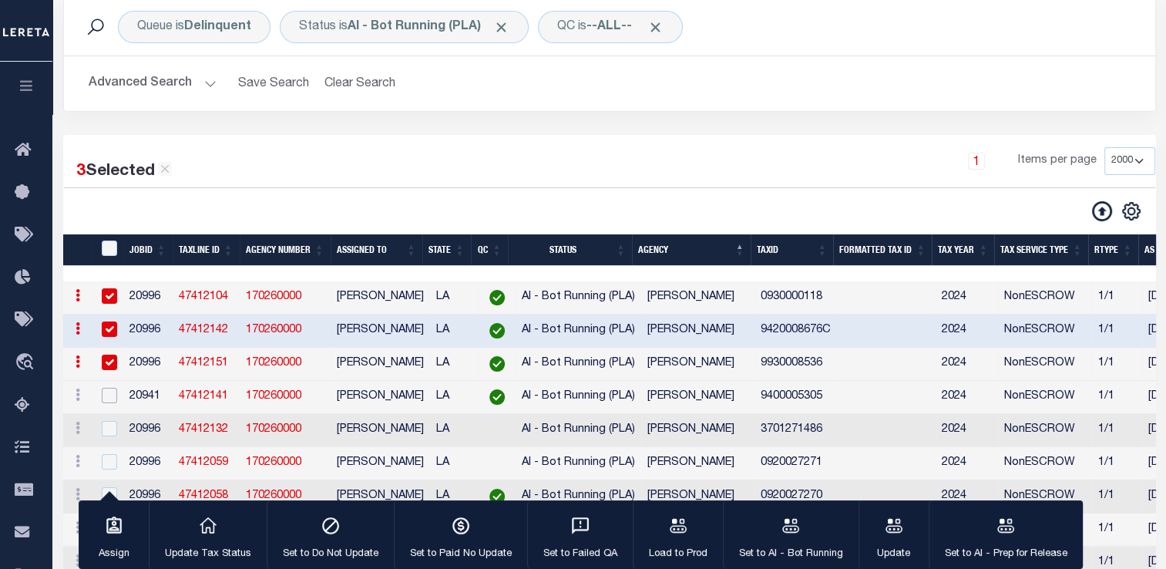
click at [111, 400] on input "checkbox" at bounding box center [109, 395] width 15 height 15
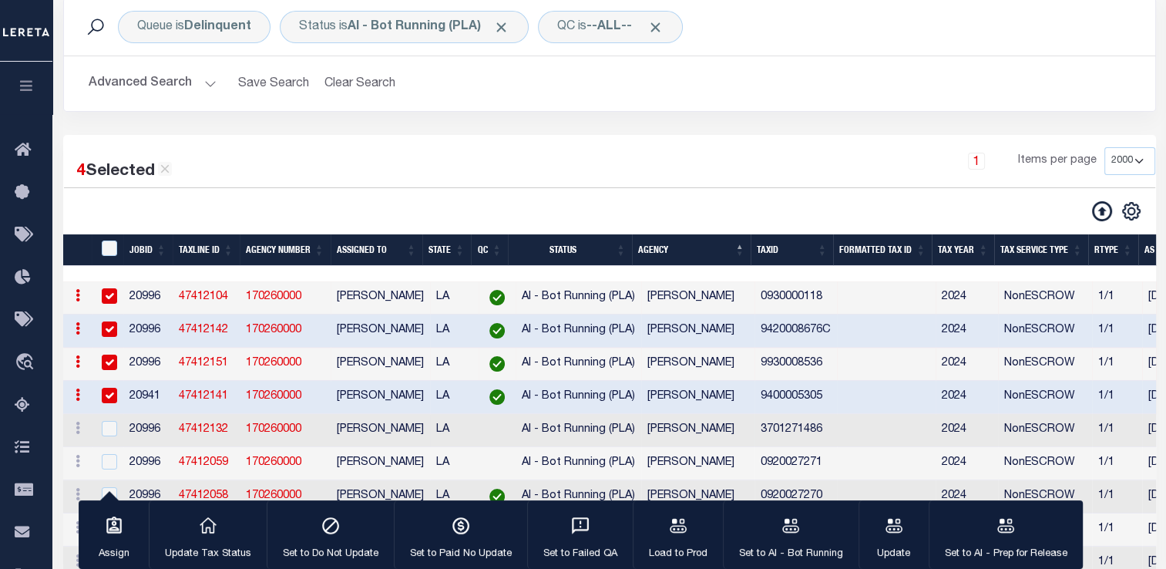
scroll to position [212, 0]
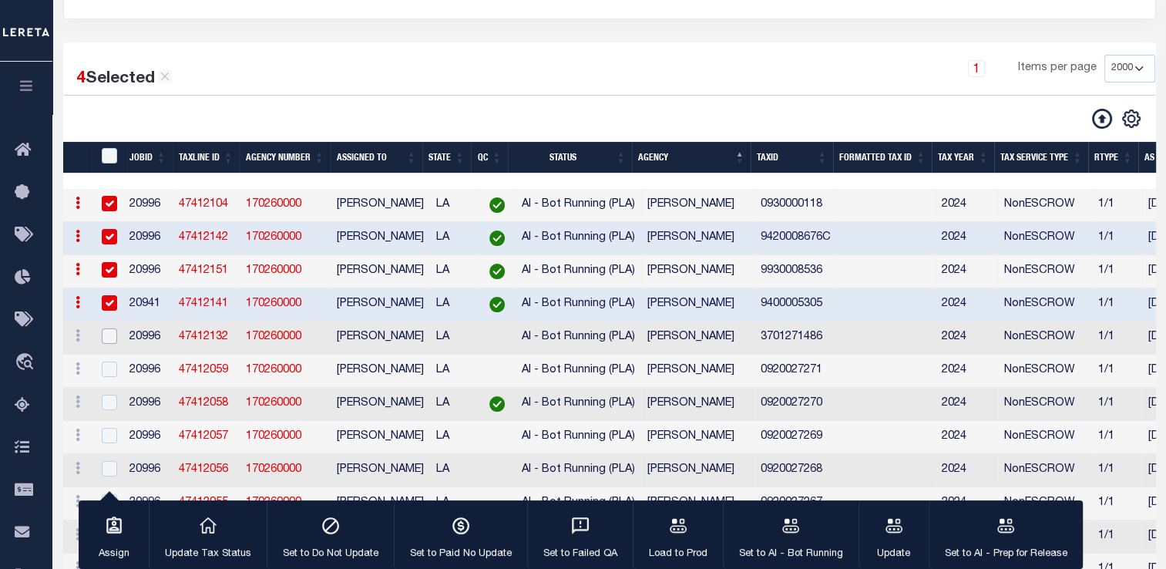
click at [108, 344] on input "checkbox" at bounding box center [109, 335] width 15 height 15
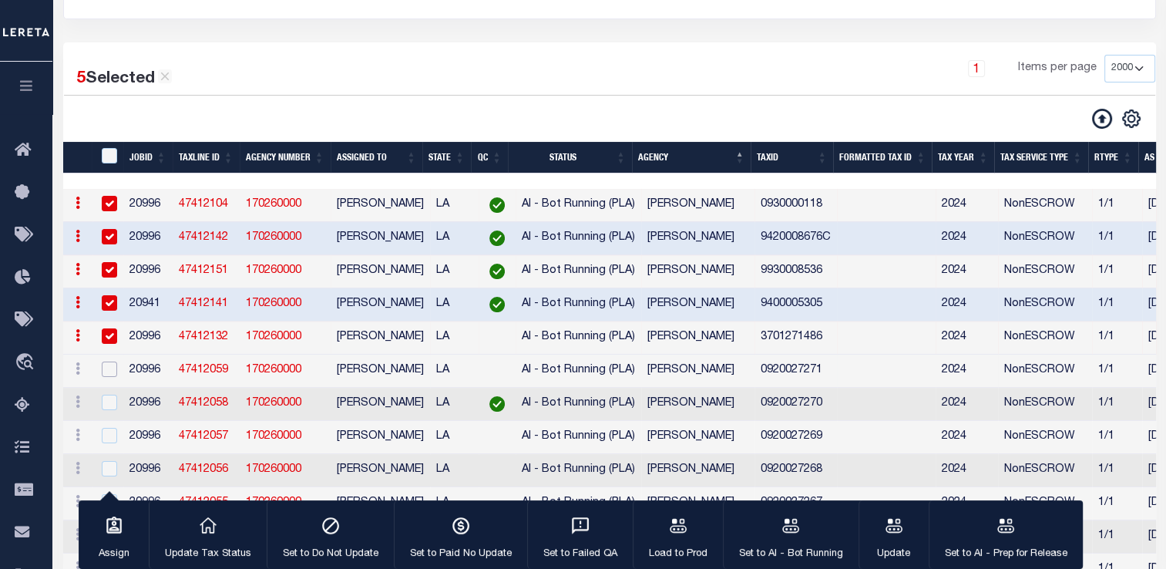
click at [109, 372] on input "checkbox" at bounding box center [109, 369] width 15 height 15
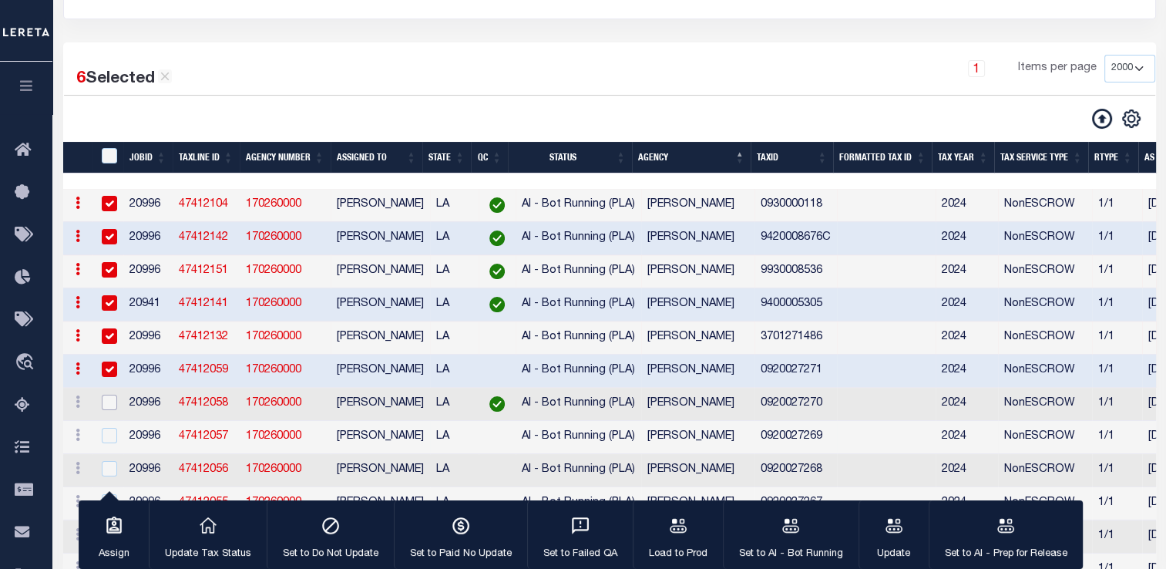
click at [108, 409] on input "checkbox" at bounding box center [109, 402] width 15 height 15
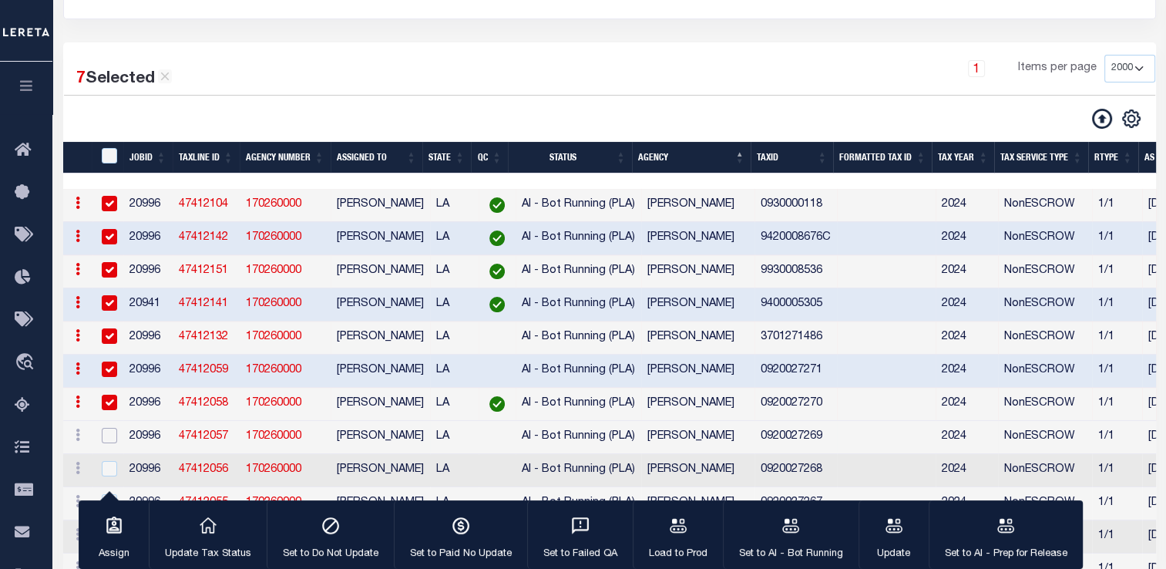
click at [114, 443] on input "checkbox" at bounding box center [109, 435] width 15 height 15
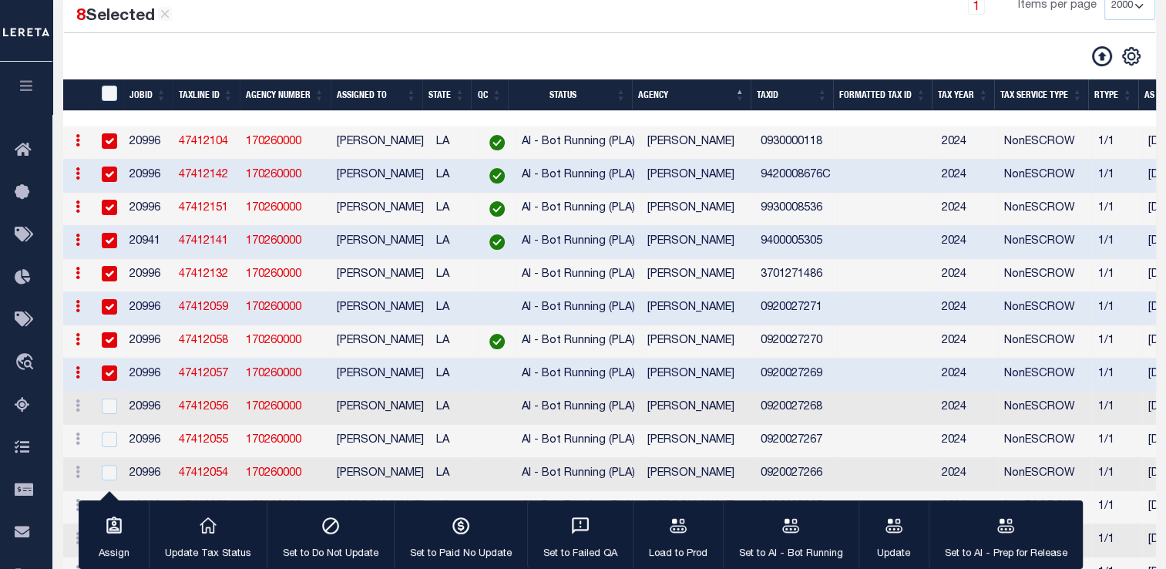
scroll to position [323, 0]
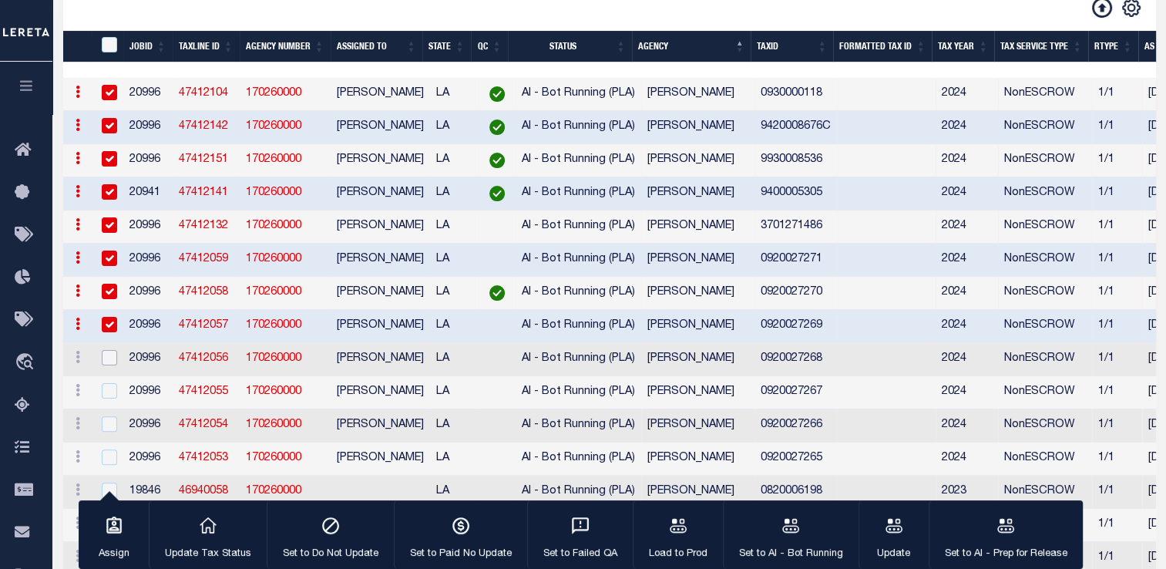
click at [106, 365] on input "checkbox" at bounding box center [109, 357] width 15 height 15
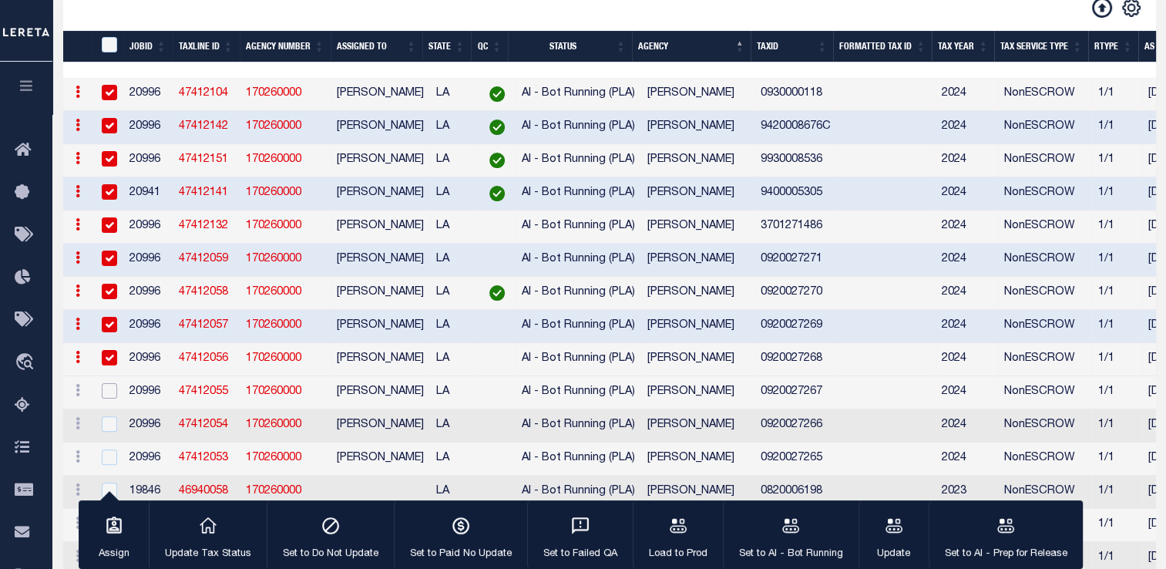
click at [108, 399] on input "checkbox" at bounding box center [109, 390] width 15 height 15
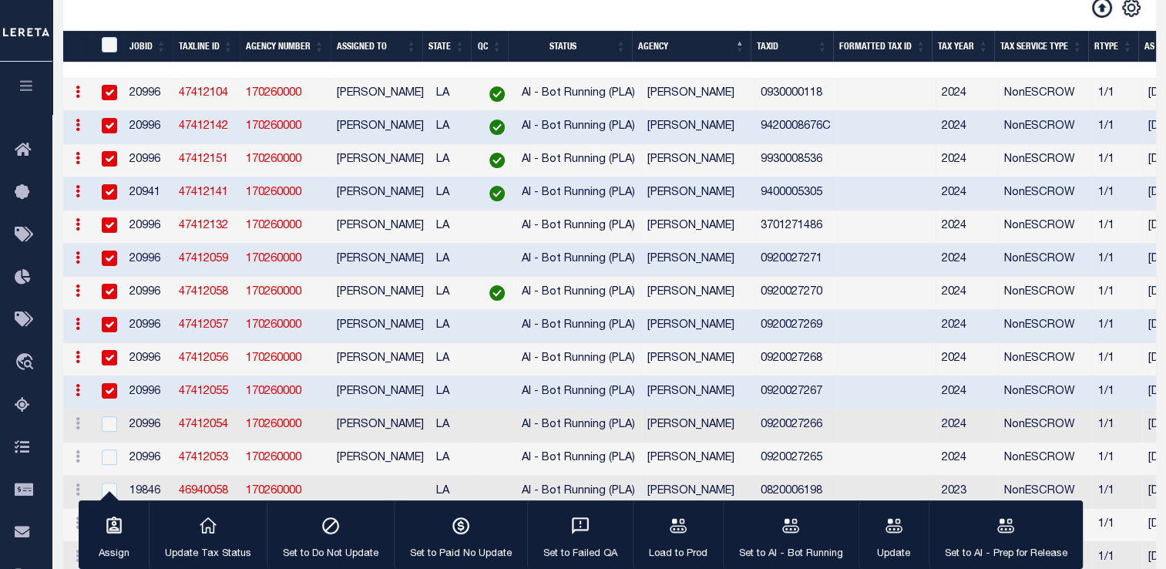
scroll to position [211, 0]
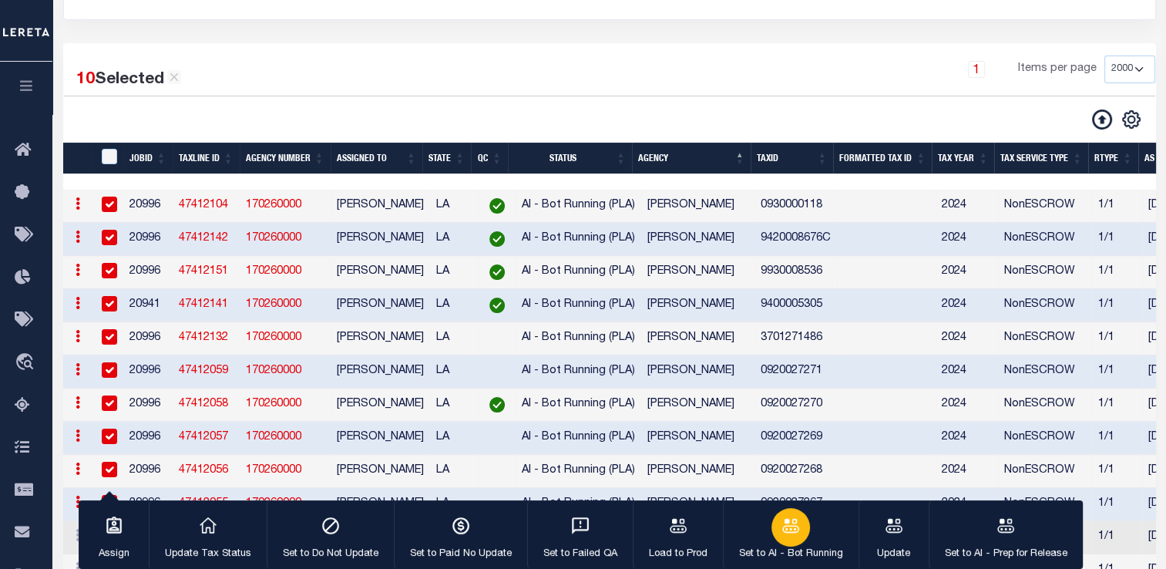
click at [792, 535] on icon "button" at bounding box center [791, 526] width 20 height 20
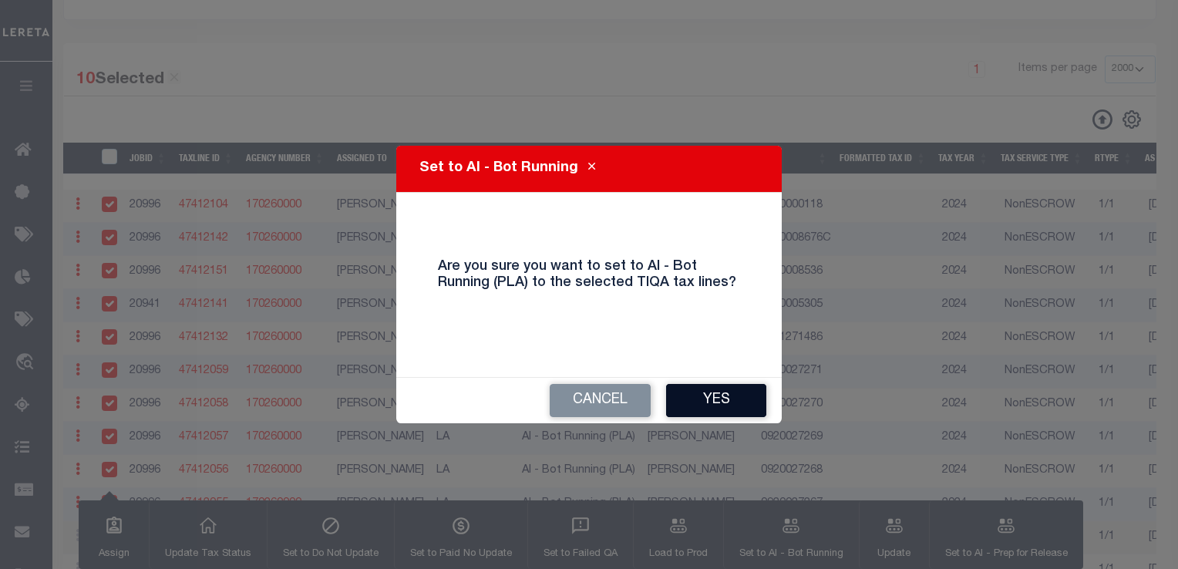
click at [706, 401] on button "Yes" at bounding box center [716, 400] width 100 height 33
